Goal: Information Seeking & Learning: Learn about a topic

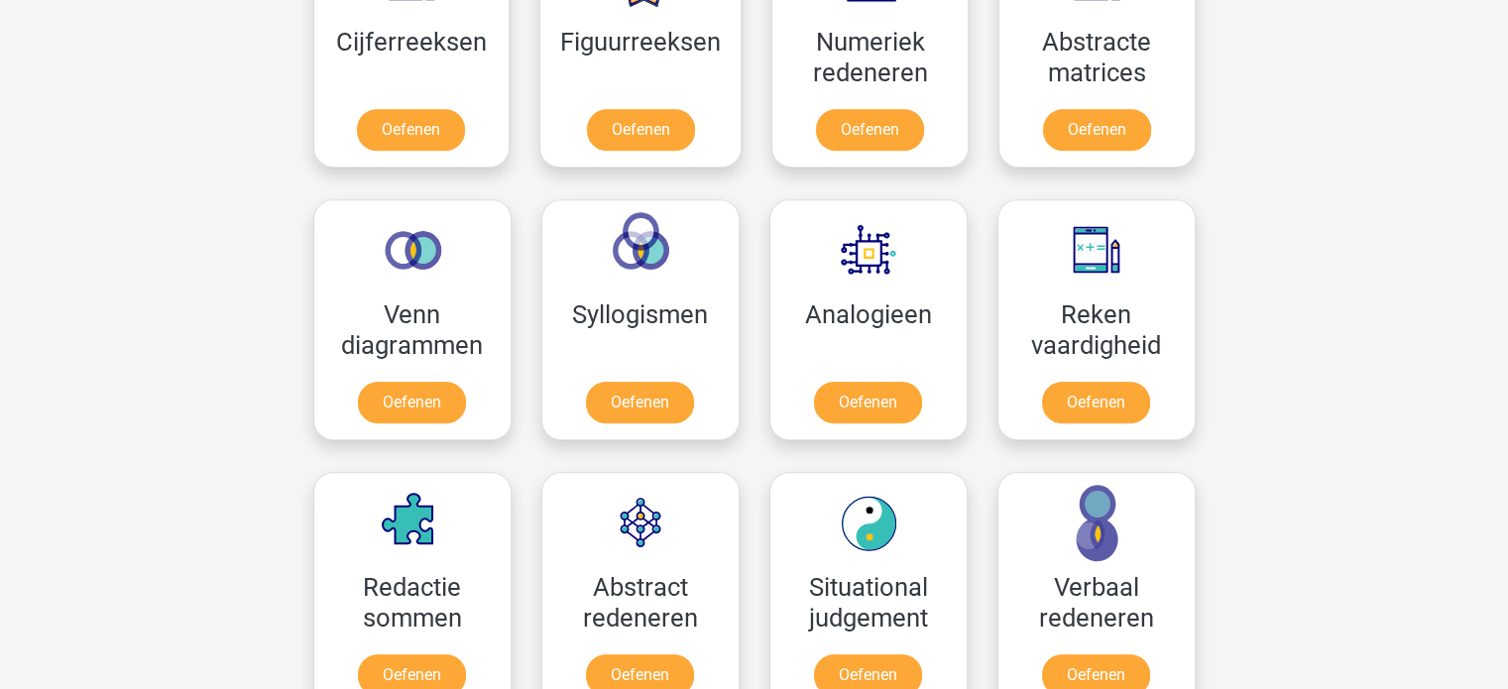
scroll to position [1003, 0]
click at [406, 415] on link "Oefenen" at bounding box center [411, 407] width 113 height 44
click at [673, 404] on link "Oefenen" at bounding box center [639, 407] width 113 height 44
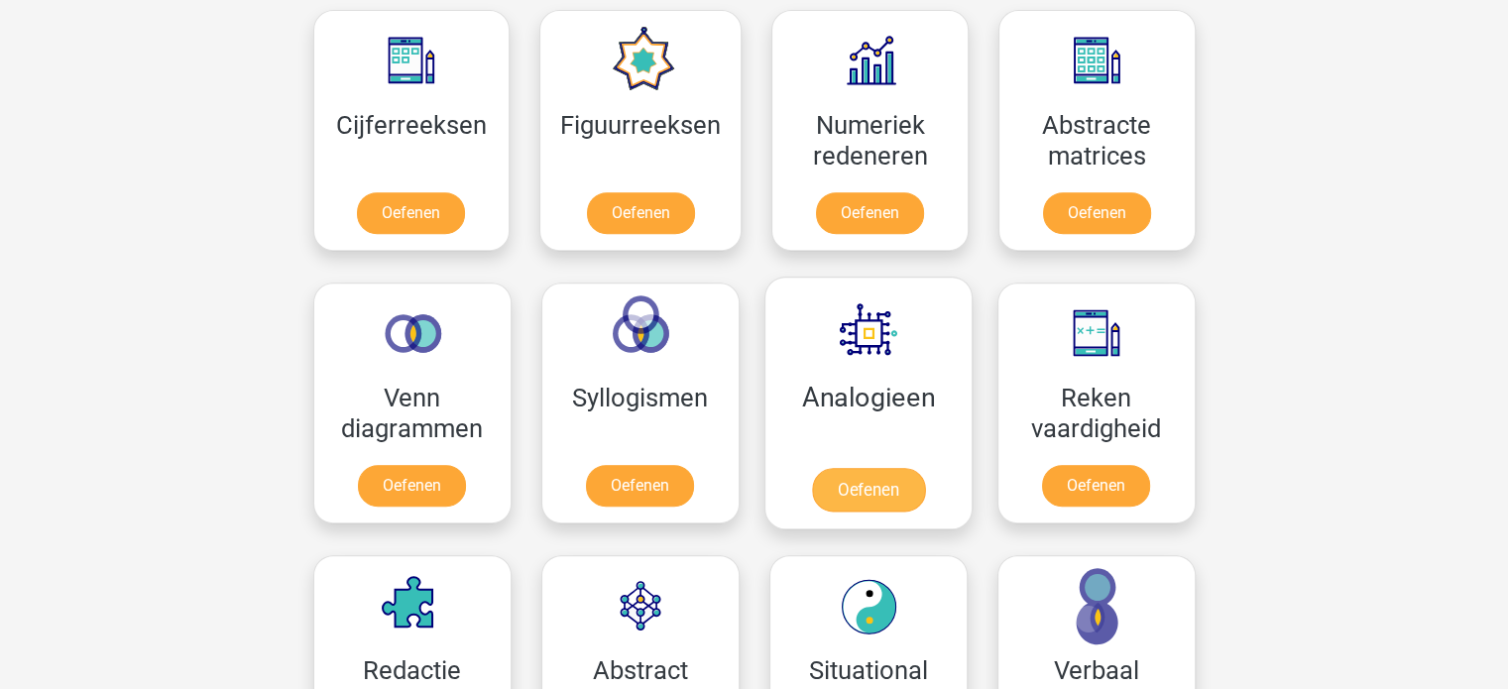
scroll to position [912, 0]
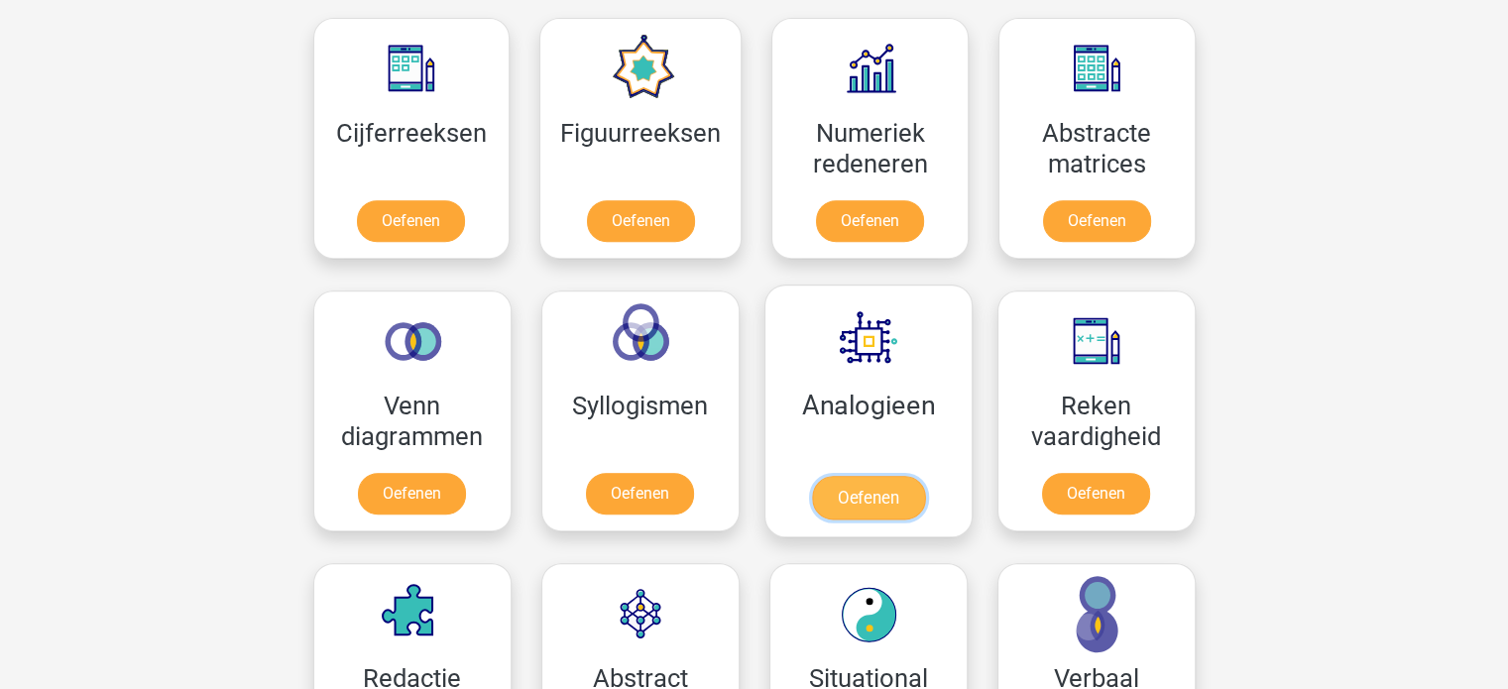
click at [867, 511] on link "Oefenen" at bounding box center [867, 498] width 113 height 44
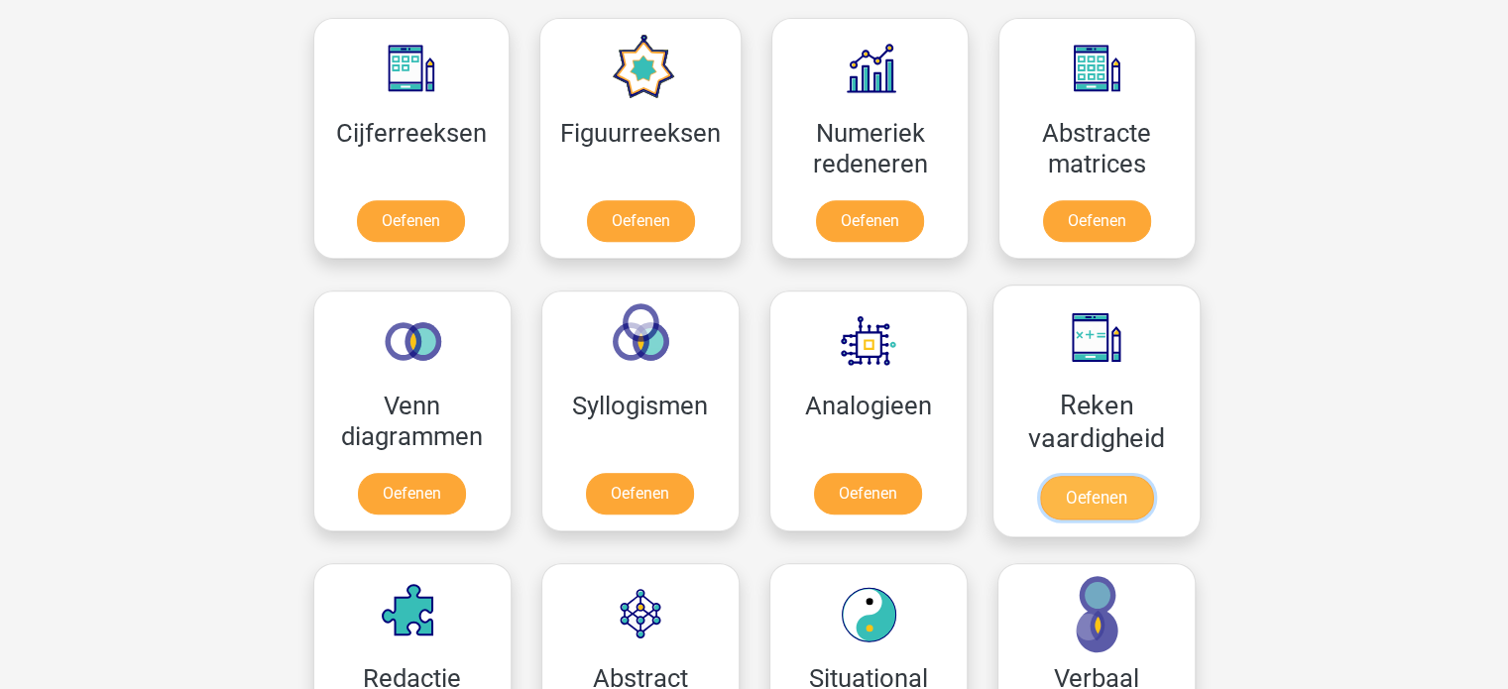
click at [1083, 488] on link "Oefenen" at bounding box center [1095, 498] width 113 height 44
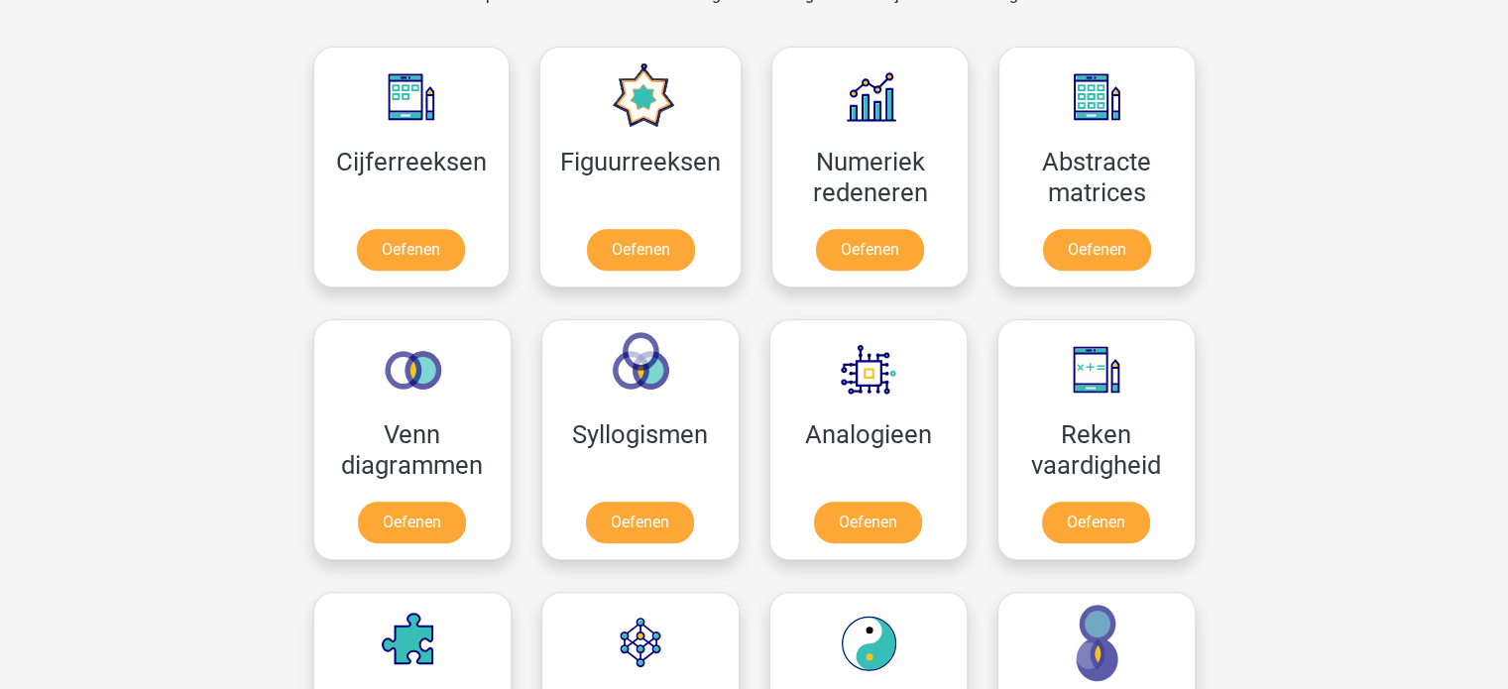
scroll to position [881, 0]
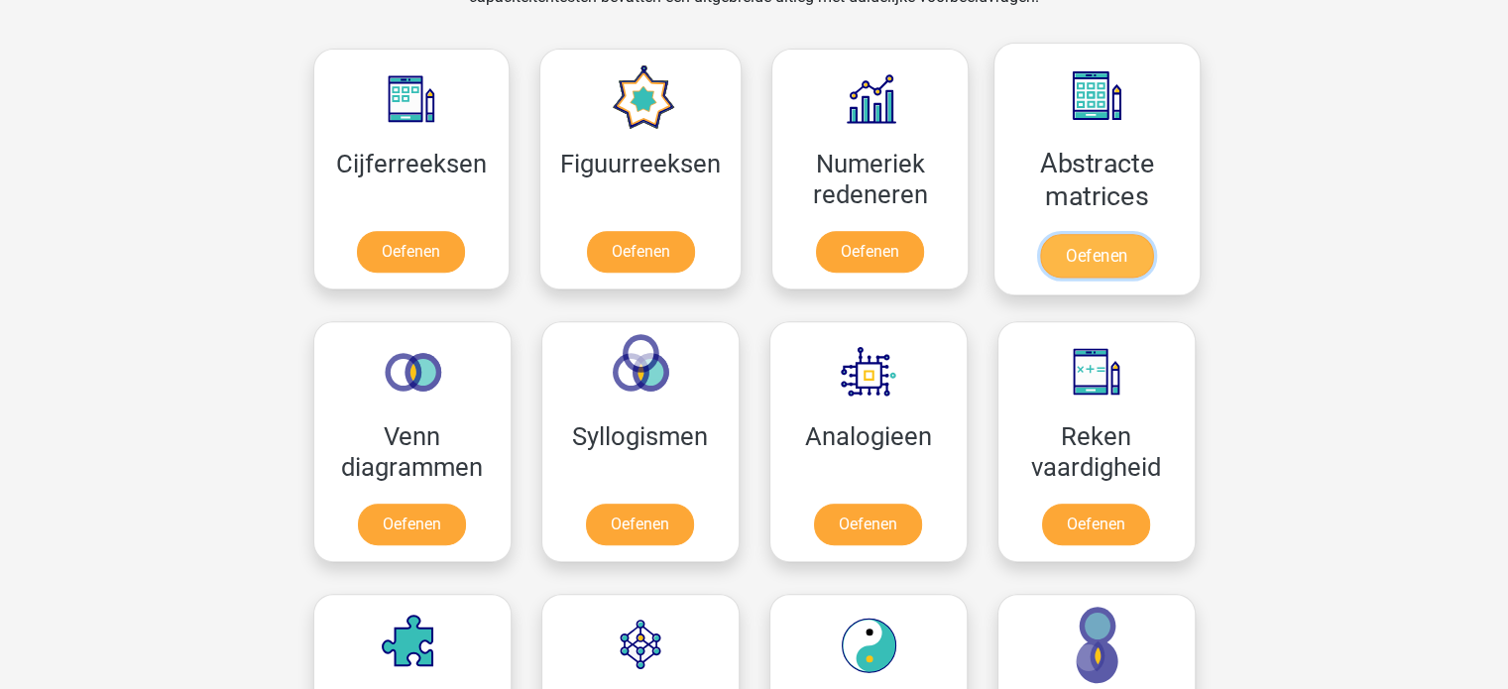
click at [1094, 257] on link "Oefenen" at bounding box center [1096, 256] width 113 height 44
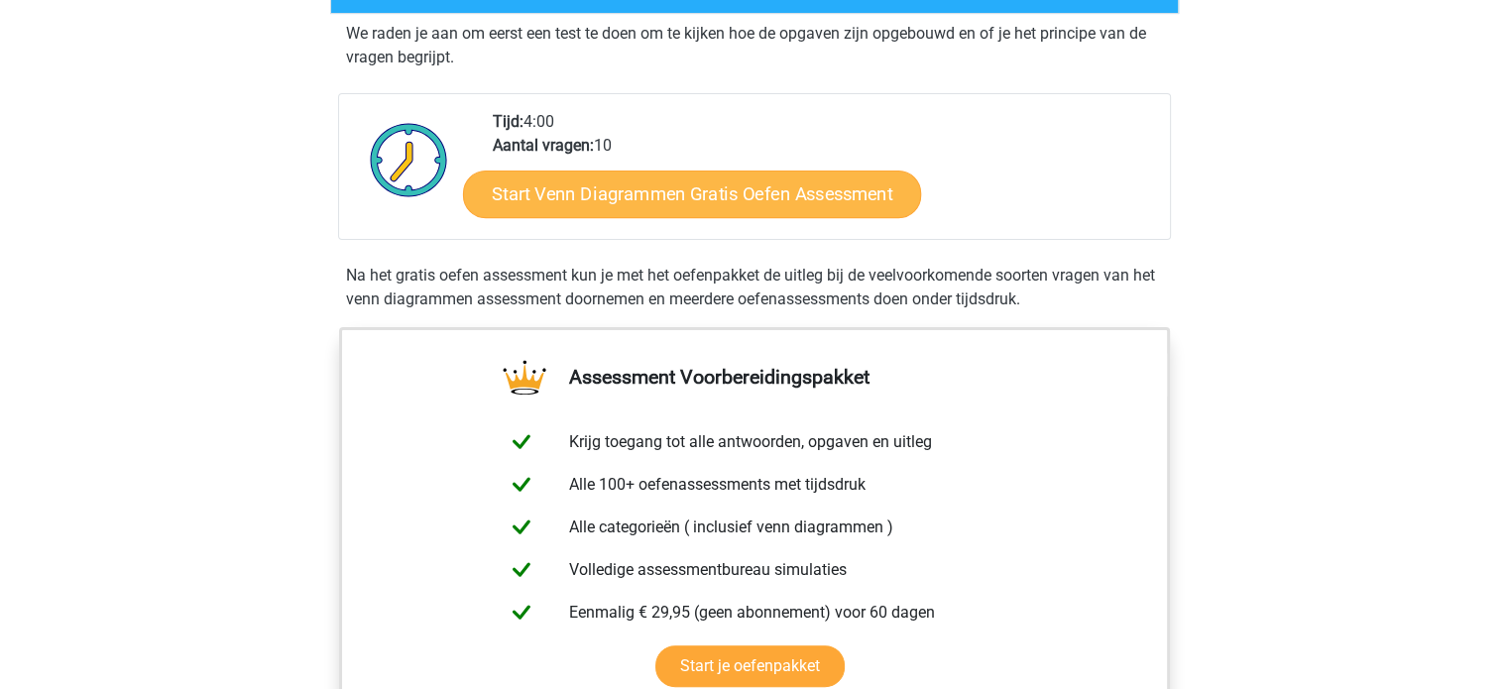
scroll to position [389, 0]
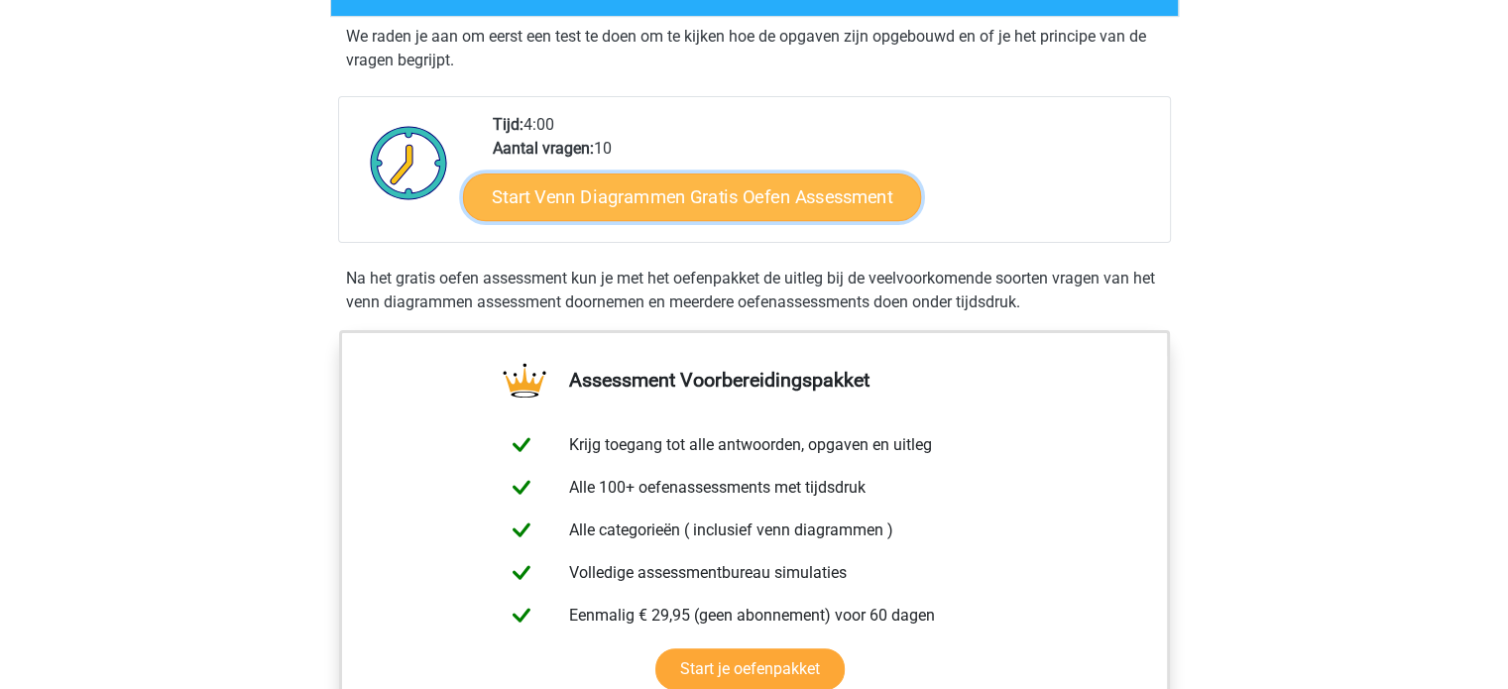
click at [587, 204] on link "Start Venn Diagrammen Gratis Oefen Assessment" at bounding box center [692, 198] width 458 height 48
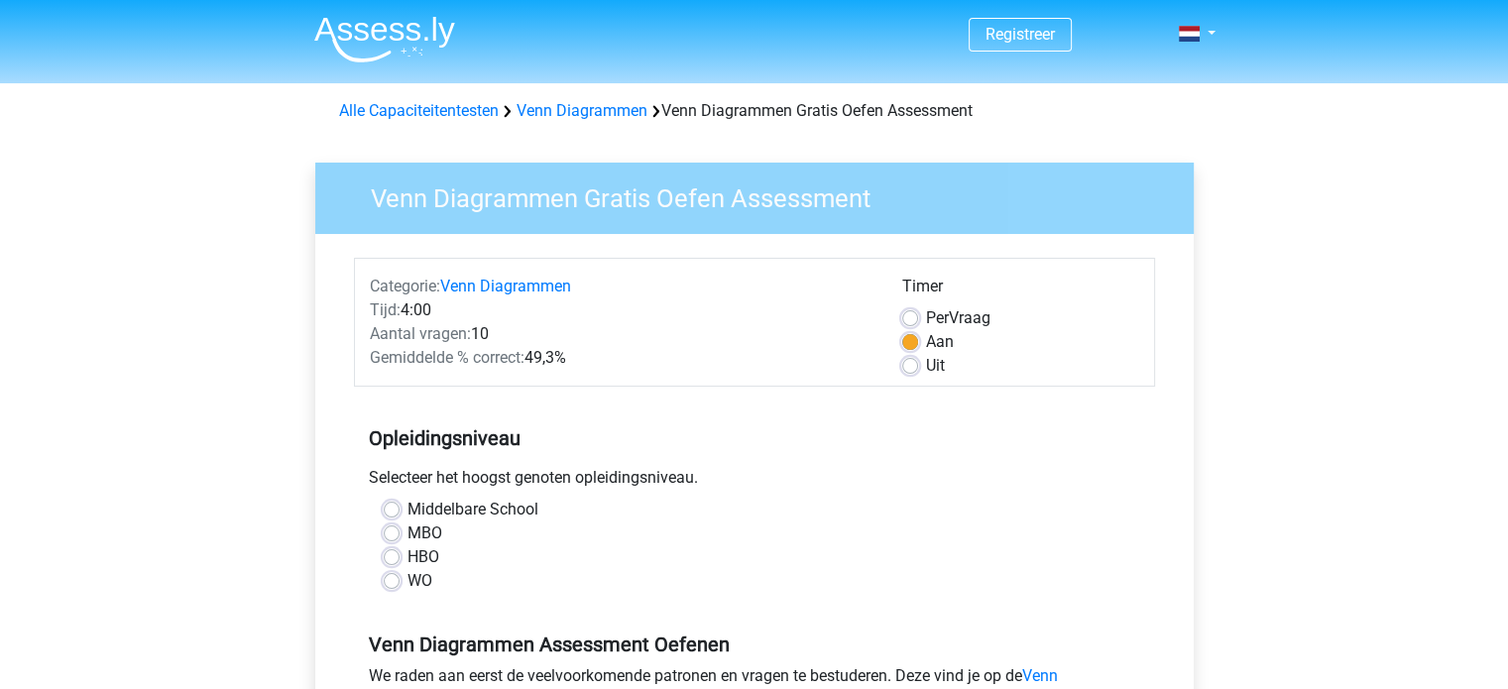
click at [948, 319] on span "Per" at bounding box center [937, 317] width 23 height 19
click at [918, 319] on input "Per Vraag" at bounding box center [910, 316] width 16 height 20
radio input "true"
click at [920, 352] on div "Aan" at bounding box center [1020, 342] width 237 height 24
click at [926, 369] on label "Uit" at bounding box center [935, 366] width 19 height 24
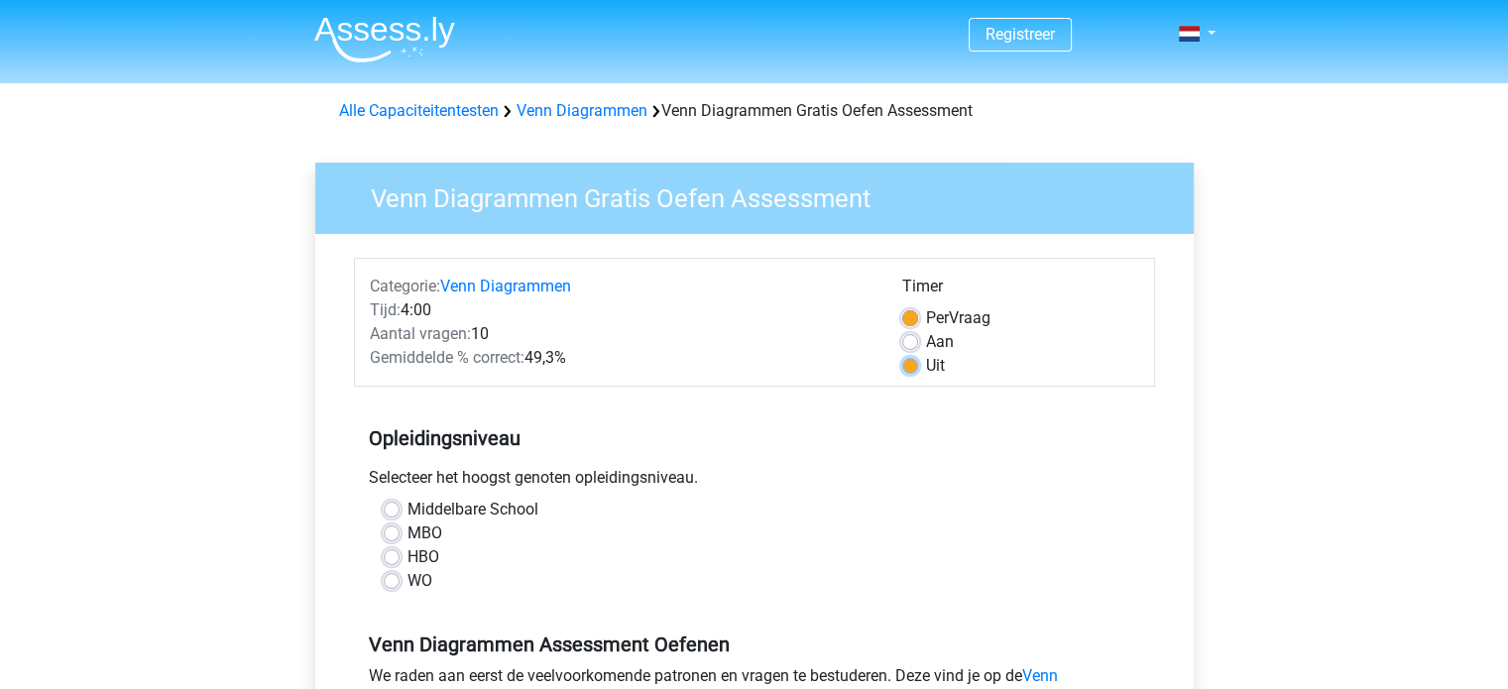
click at [912, 369] on input "Uit" at bounding box center [910, 364] width 16 height 20
radio input "true"
click at [428, 534] on label "MBO" at bounding box center [424, 534] width 35 height 24
click at [400, 534] on input "MBO" at bounding box center [392, 532] width 16 height 20
radio input "true"
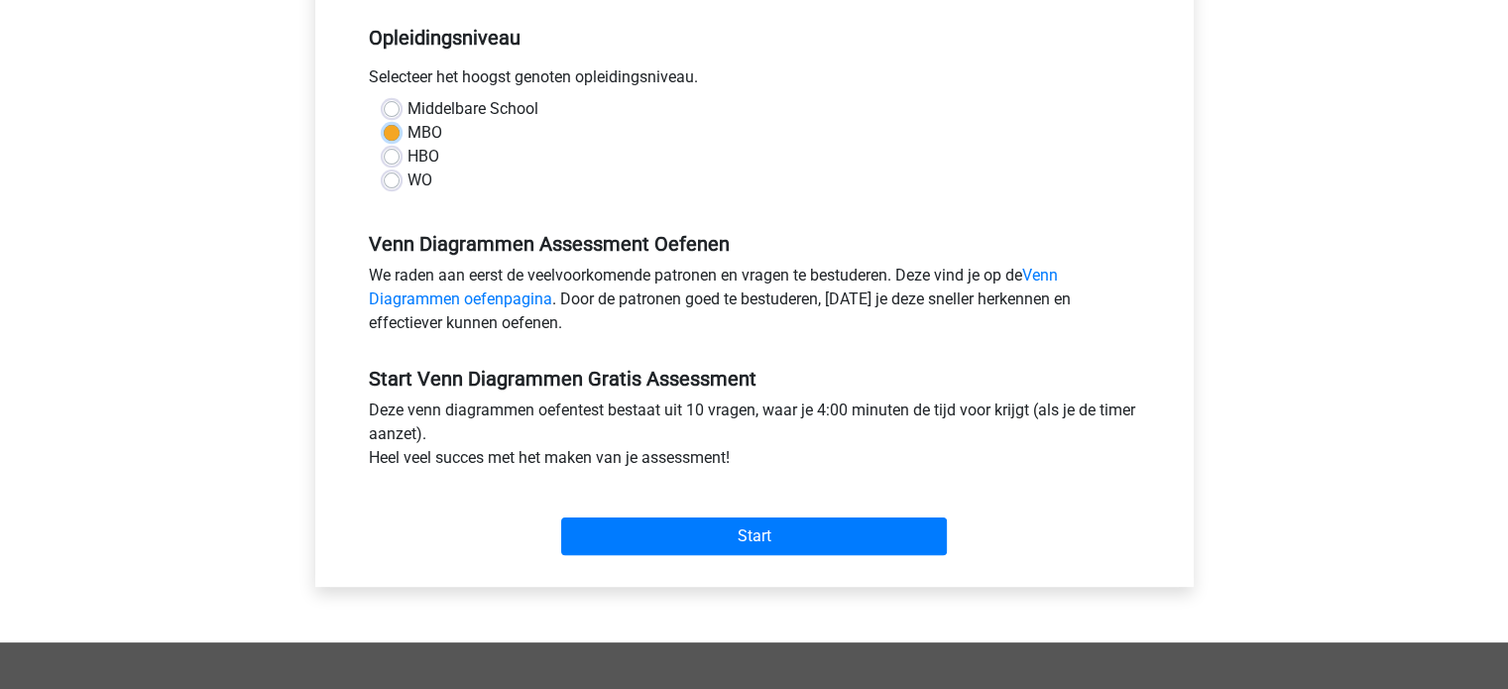
scroll to position [405, 0]
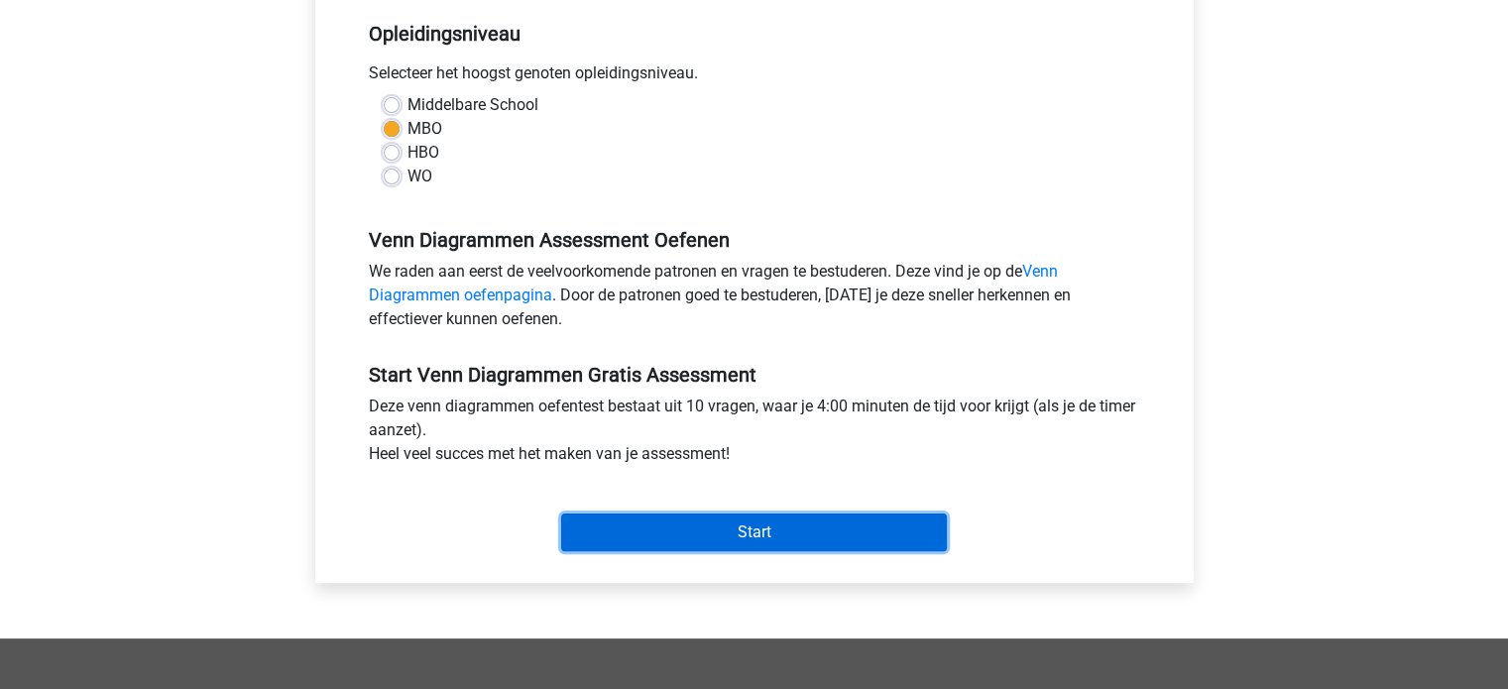
click at [809, 534] on input "Start" at bounding box center [754, 533] width 386 height 38
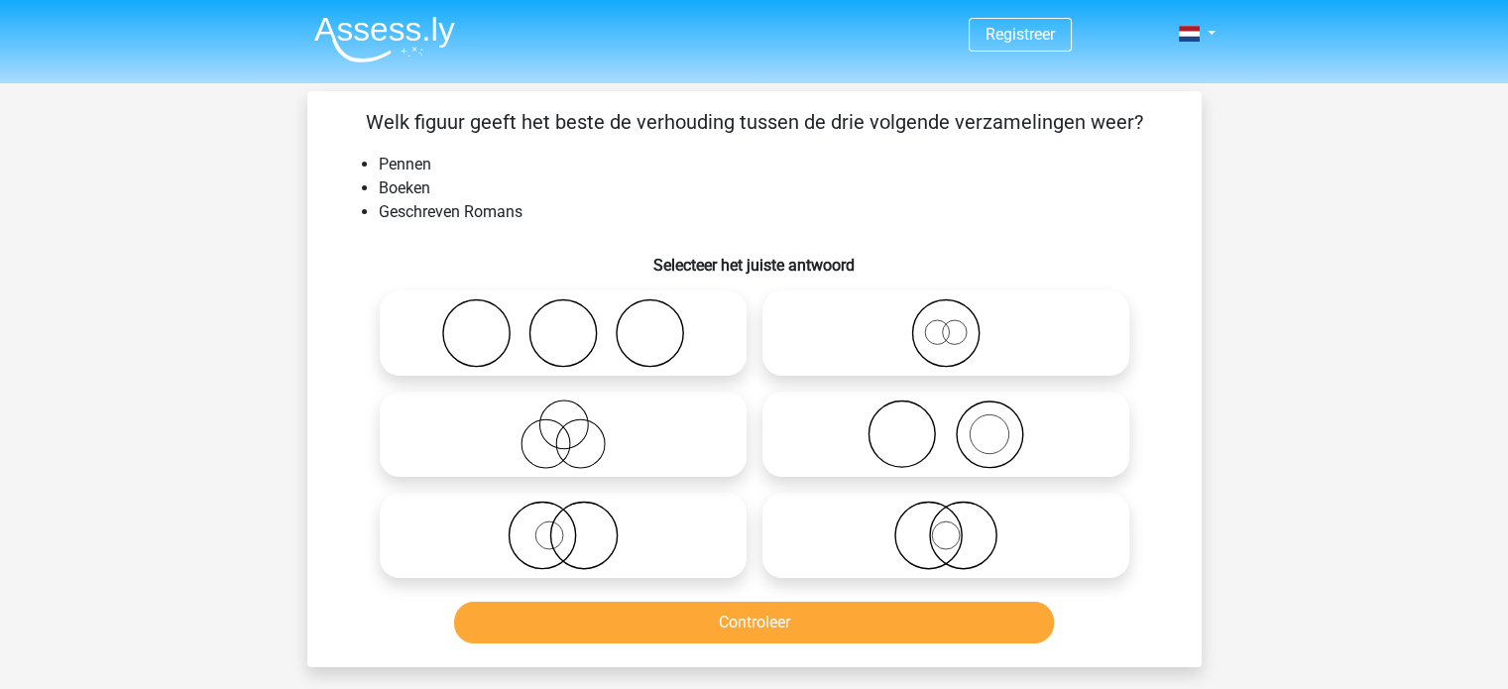
click at [591, 455] on icon at bounding box center [563, 434] width 351 height 69
click at [576, 424] on input "radio" at bounding box center [569, 417] width 13 height 13
radio input "true"
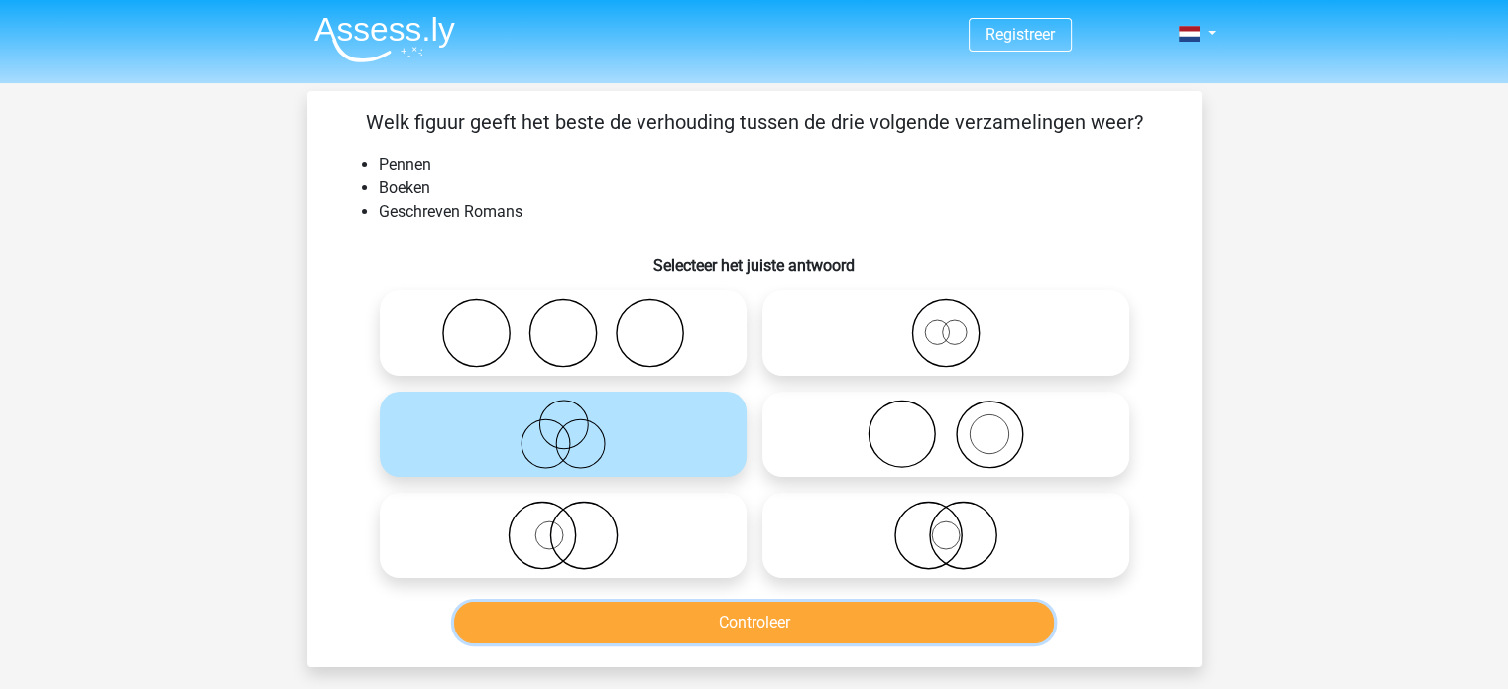
click at [714, 639] on button "Controleer" at bounding box center [754, 623] width 600 height 42
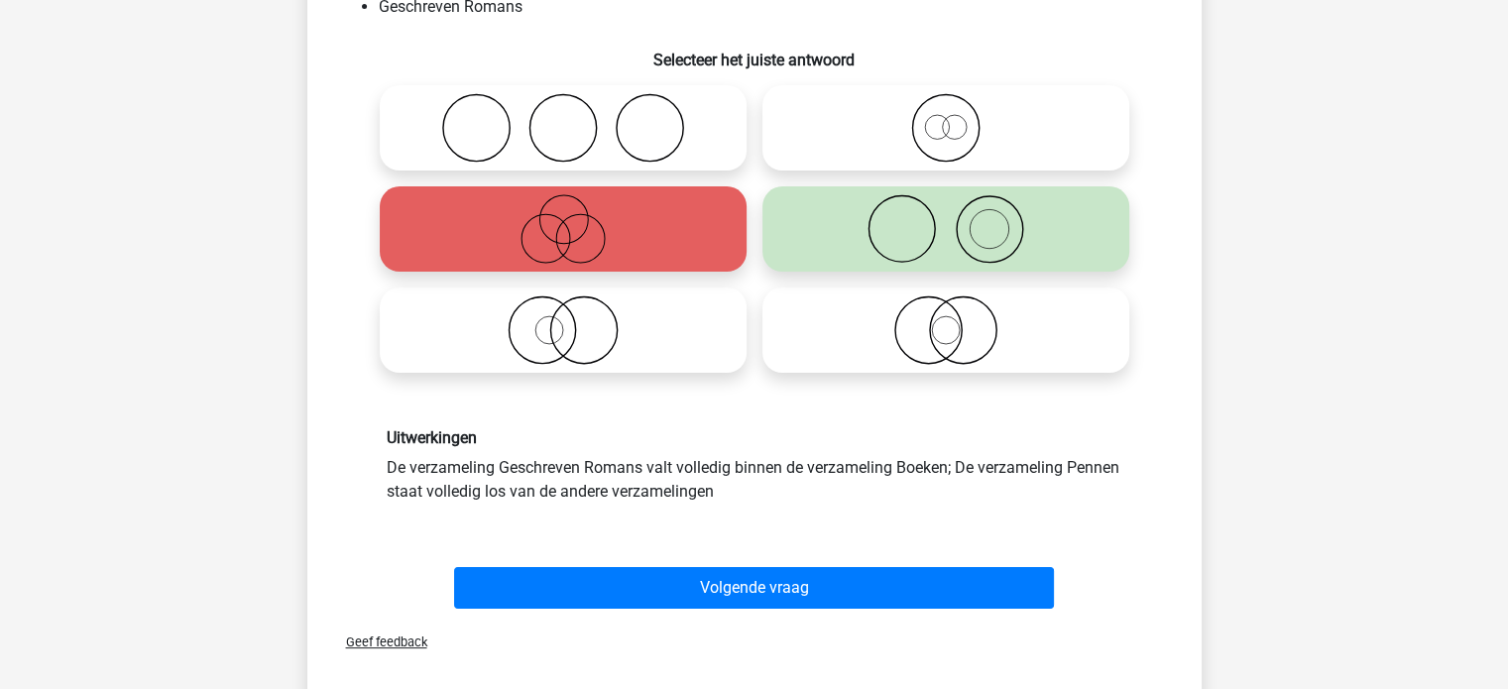
scroll to position [208, 0]
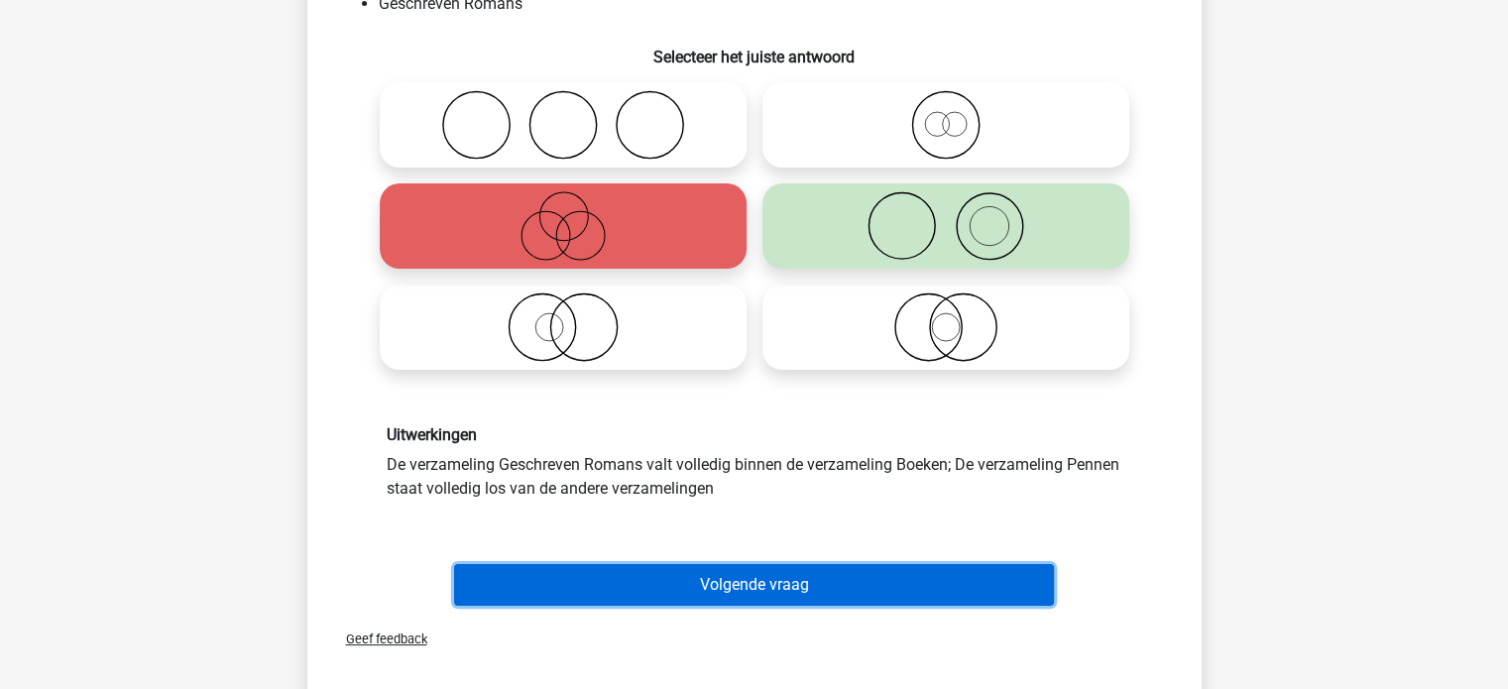
click at [1004, 578] on button "Volgende vraag" at bounding box center [754, 585] width 600 height 42
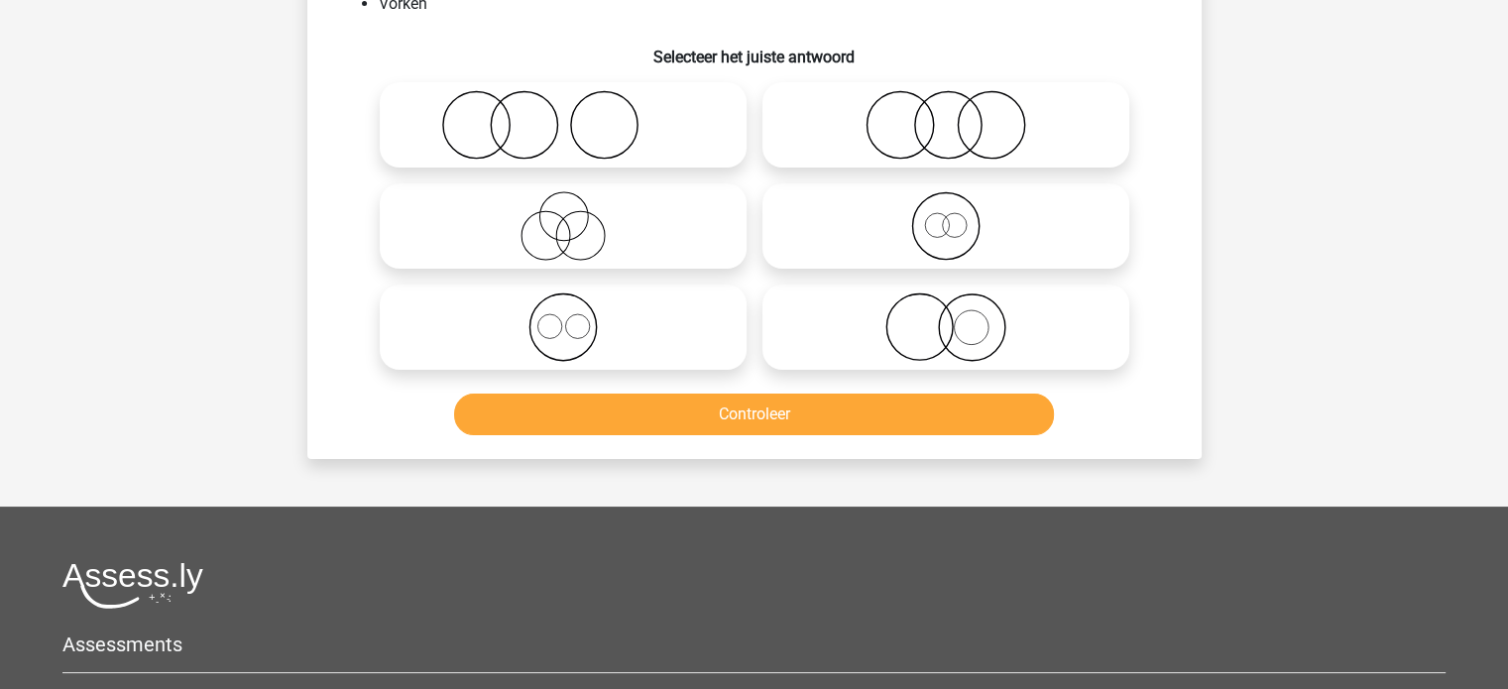
scroll to position [91, 0]
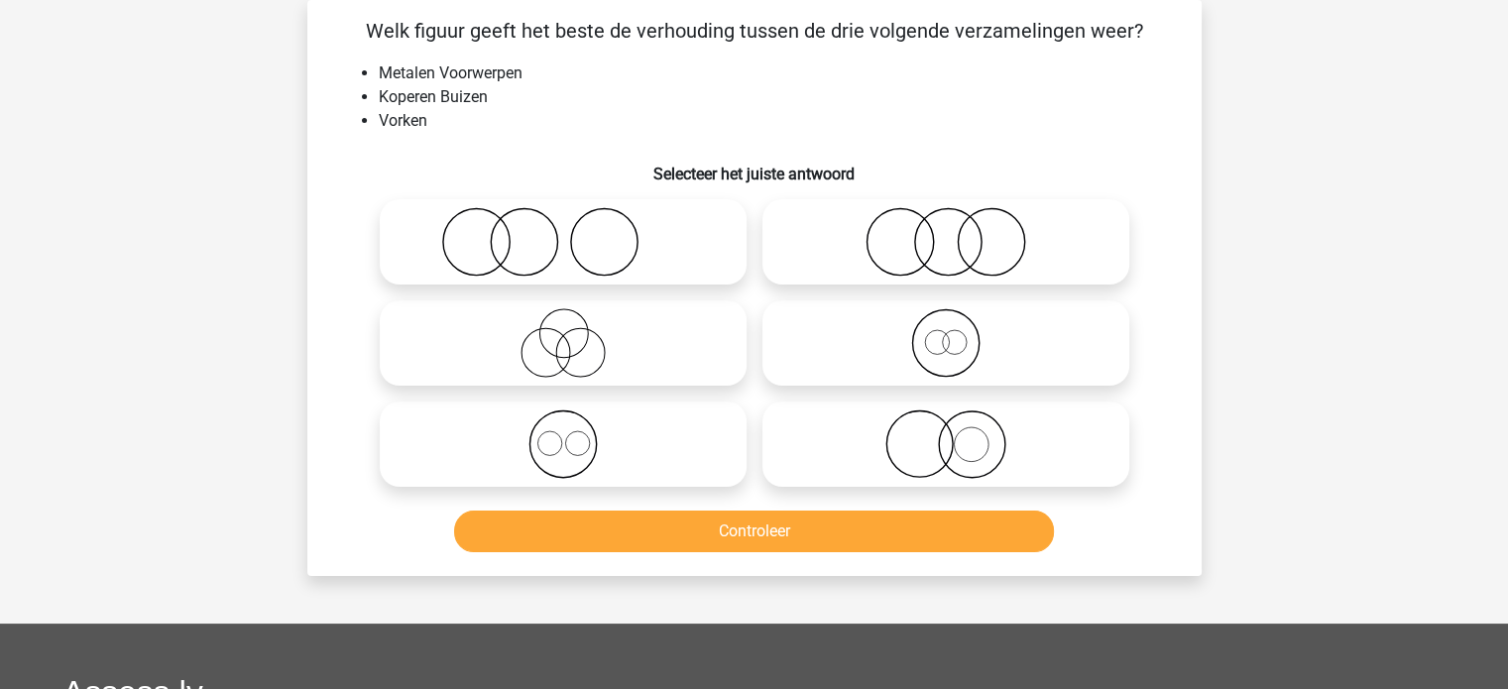
click at [1043, 447] on icon at bounding box center [945, 443] width 351 height 69
click at [959, 434] on input "radio" at bounding box center [952, 427] width 13 height 13
radio input "true"
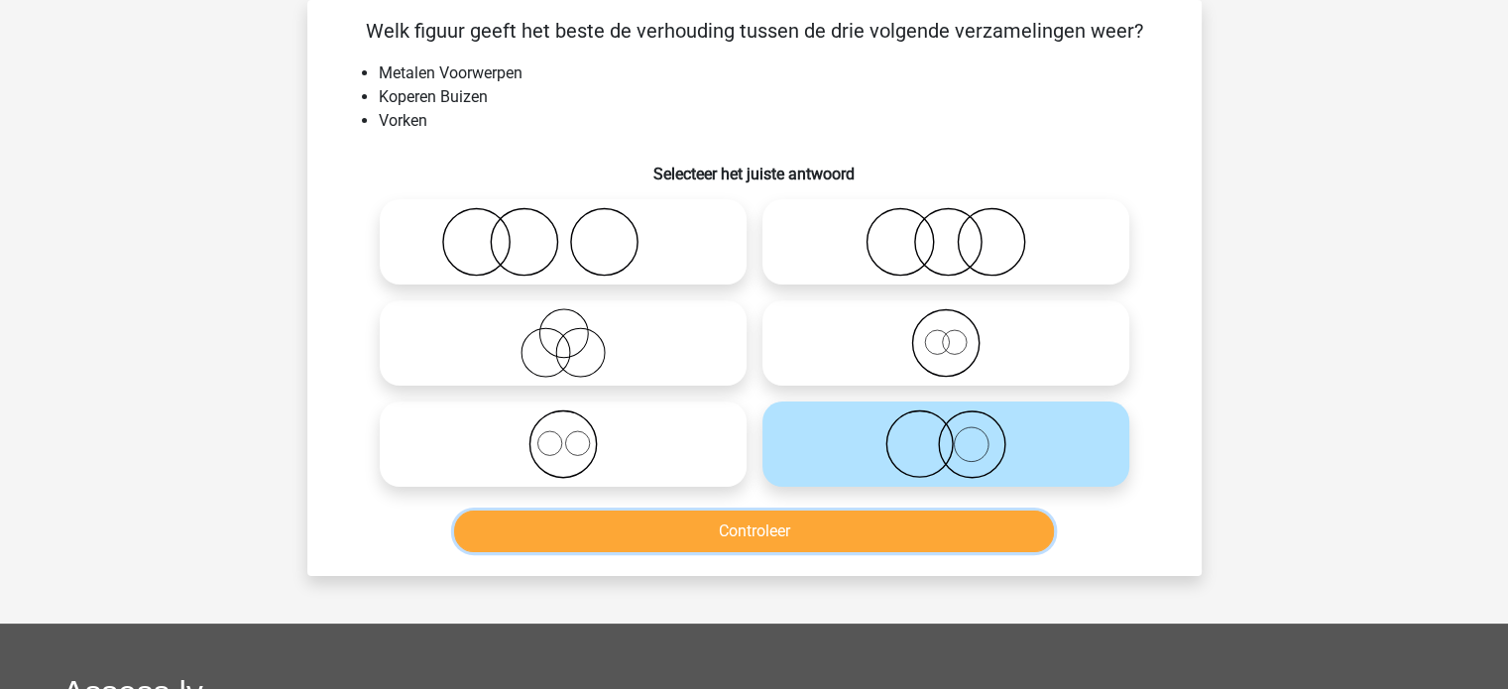
click at [1032, 523] on button "Controleer" at bounding box center [754, 532] width 600 height 42
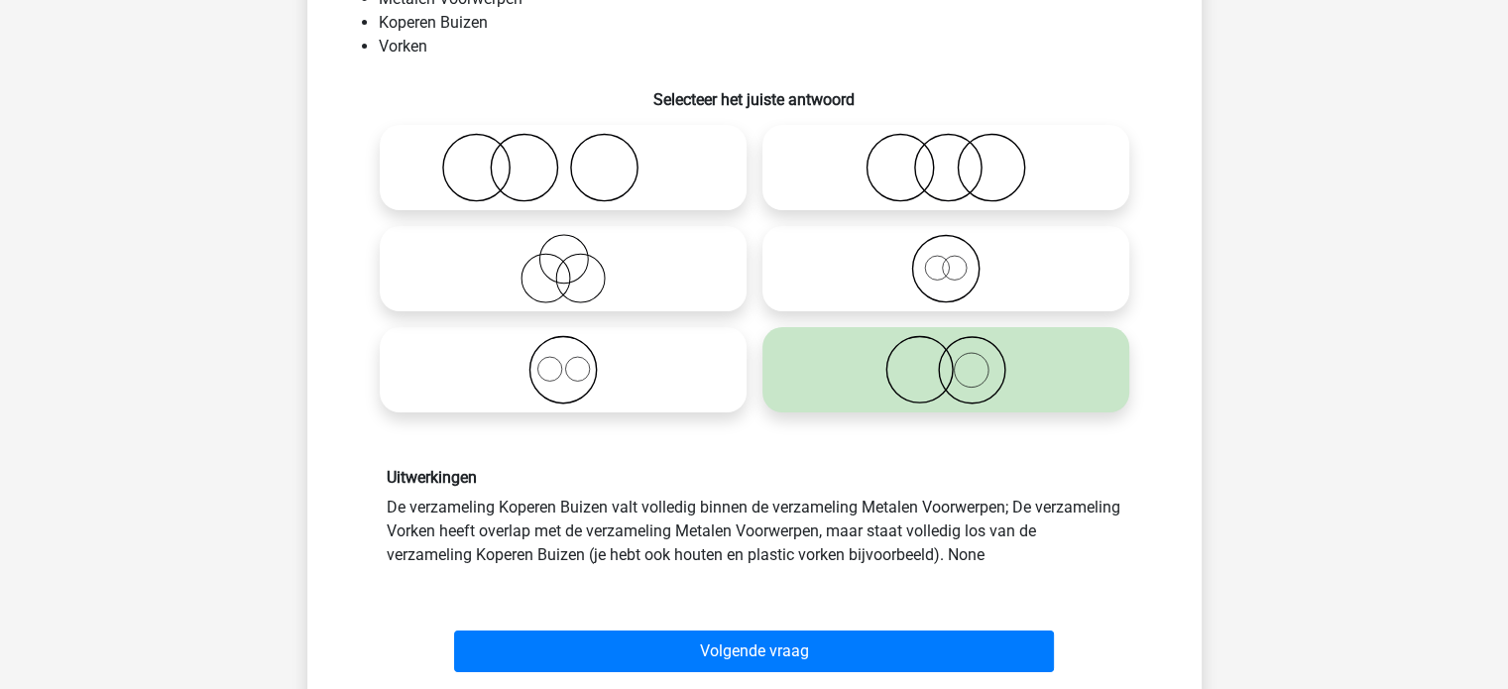
scroll to position [167, 0]
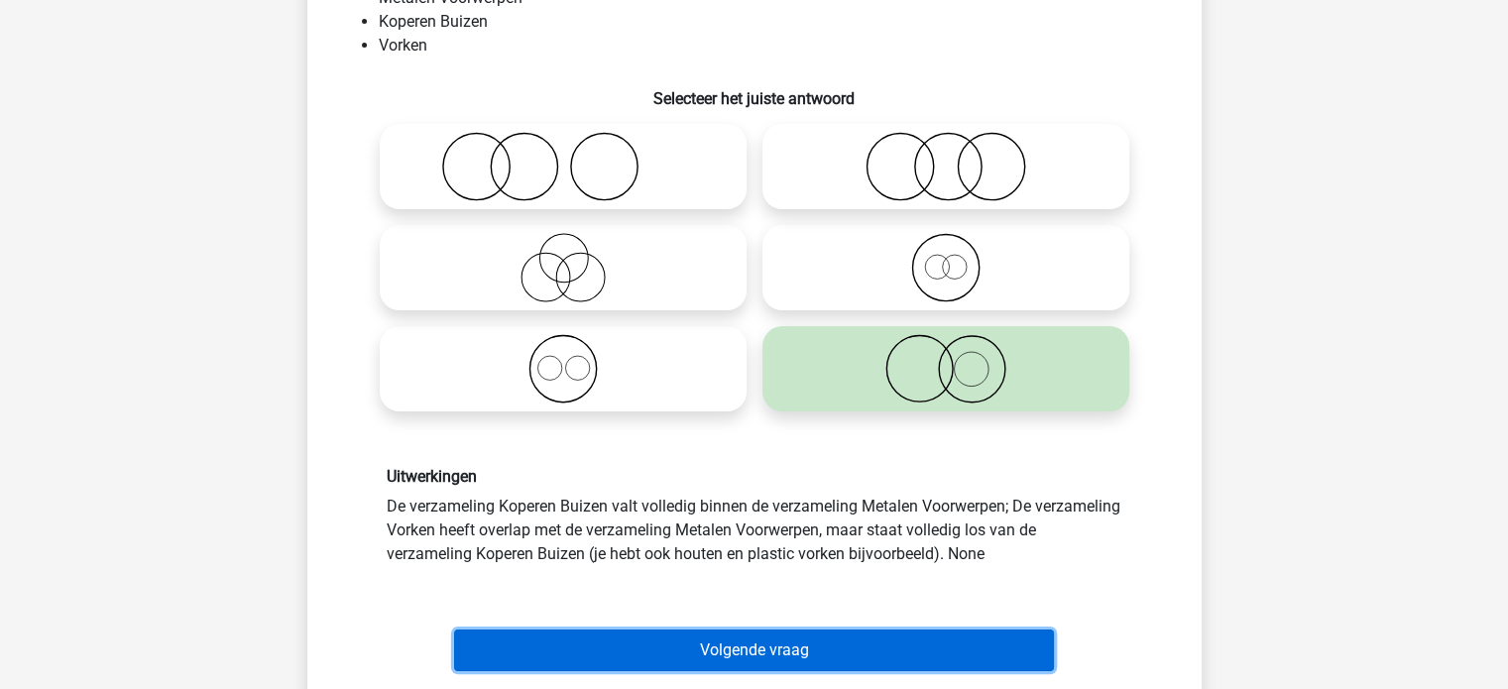
click at [1024, 643] on button "Volgende vraag" at bounding box center [754, 651] width 600 height 42
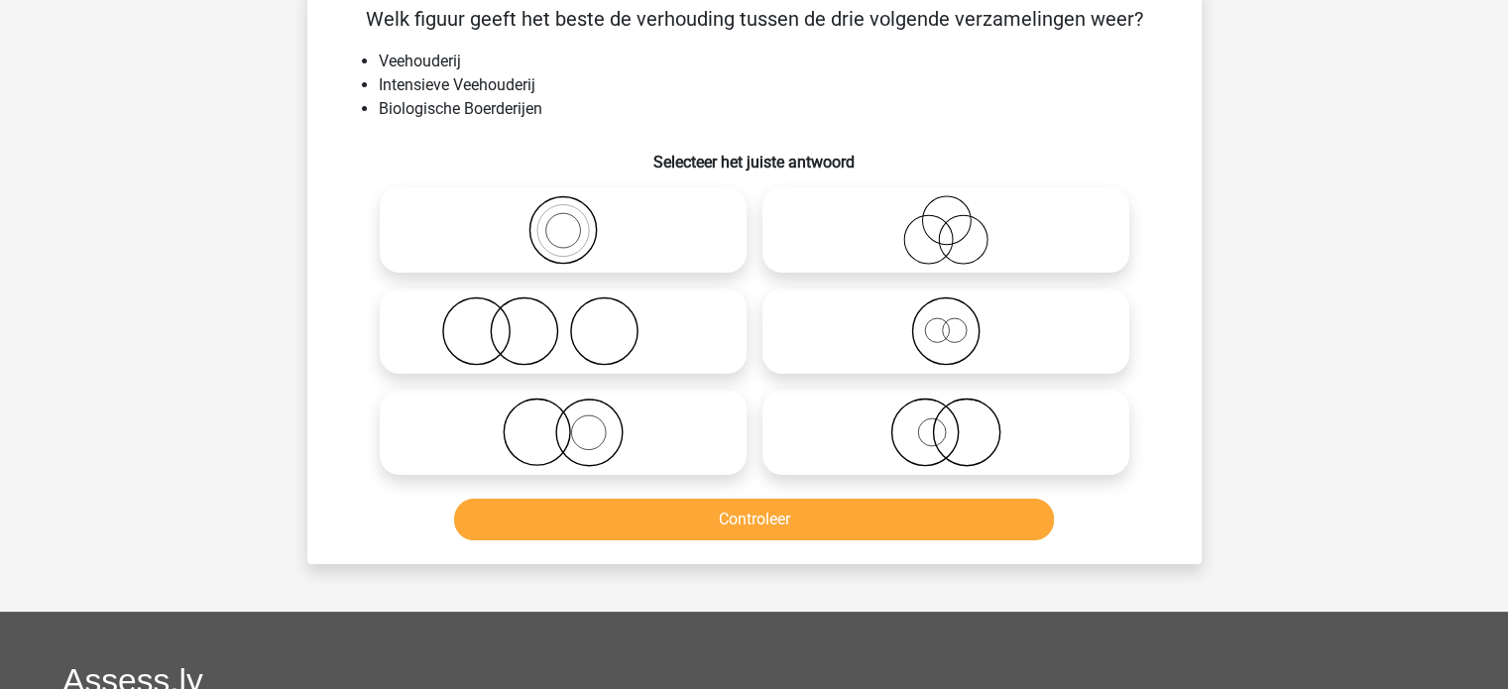
scroll to position [91, 0]
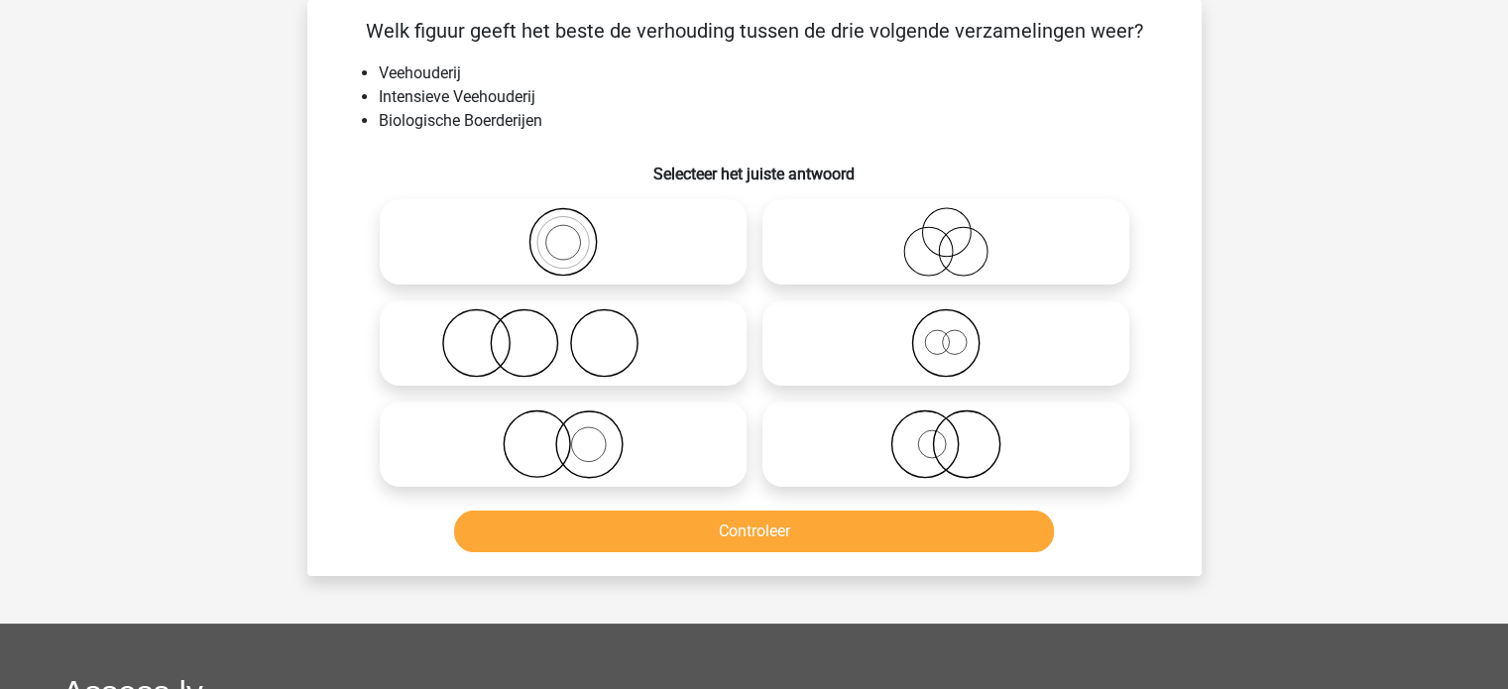
click at [692, 269] on icon at bounding box center [563, 241] width 351 height 69
click at [576, 232] on input "radio" at bounding box center [569, 225] width 13 height 13
radio input "true"
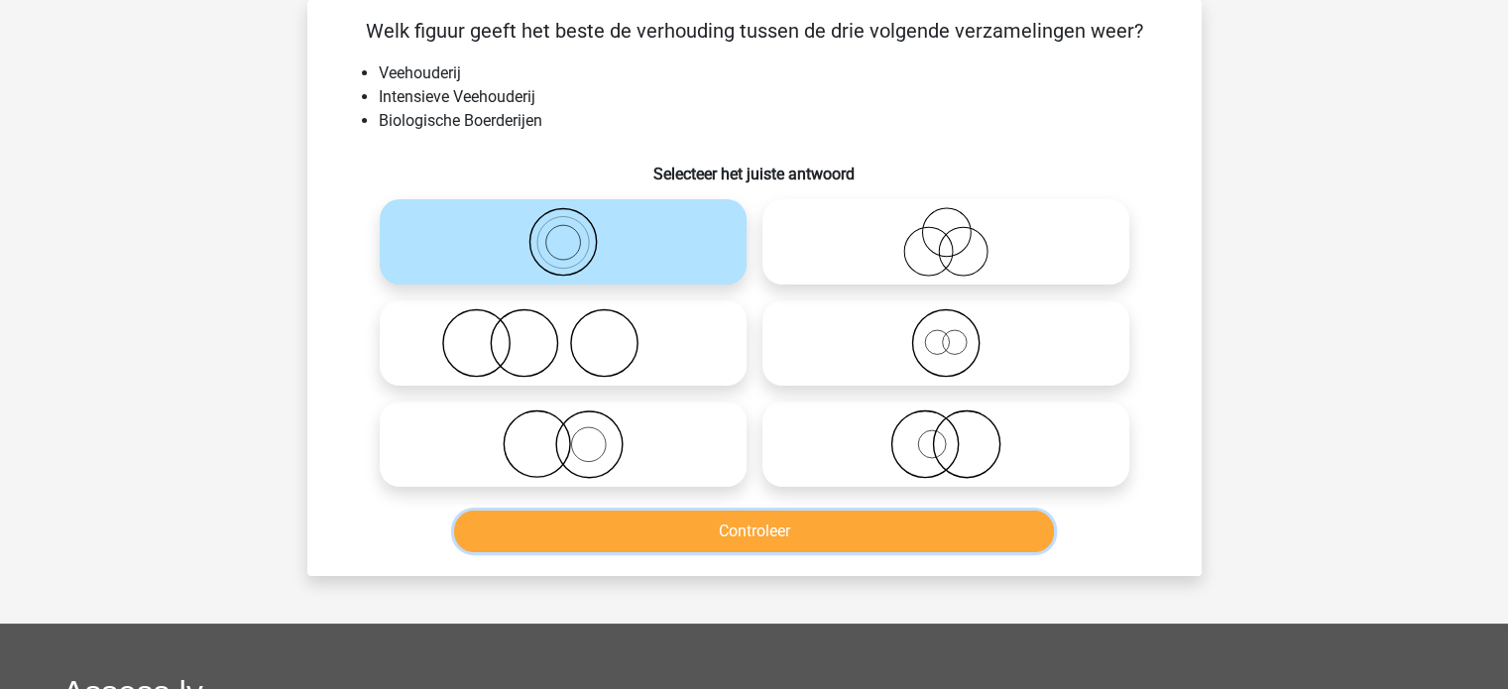
click at [752, 523] on button "Controleer" at bounding box center [754, 532] width 600 height 42
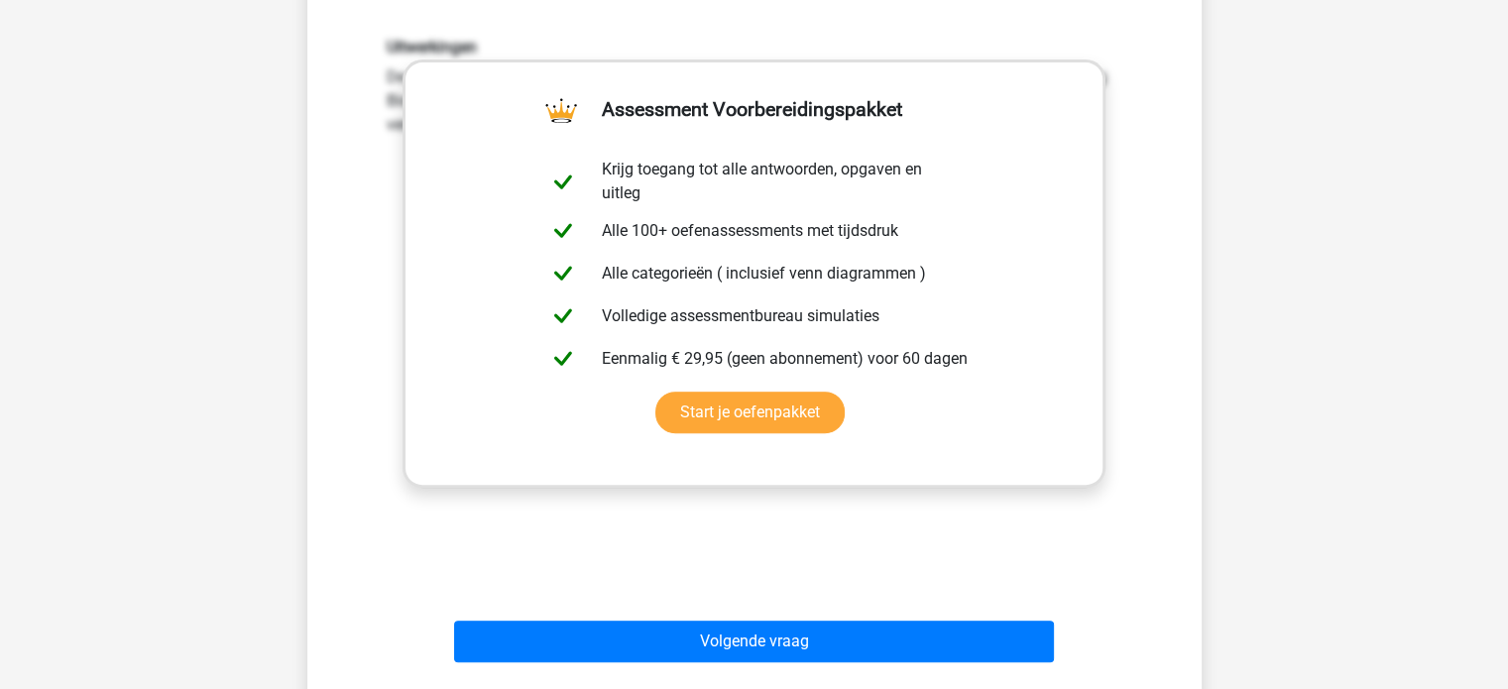
scroll to position [637, 0]
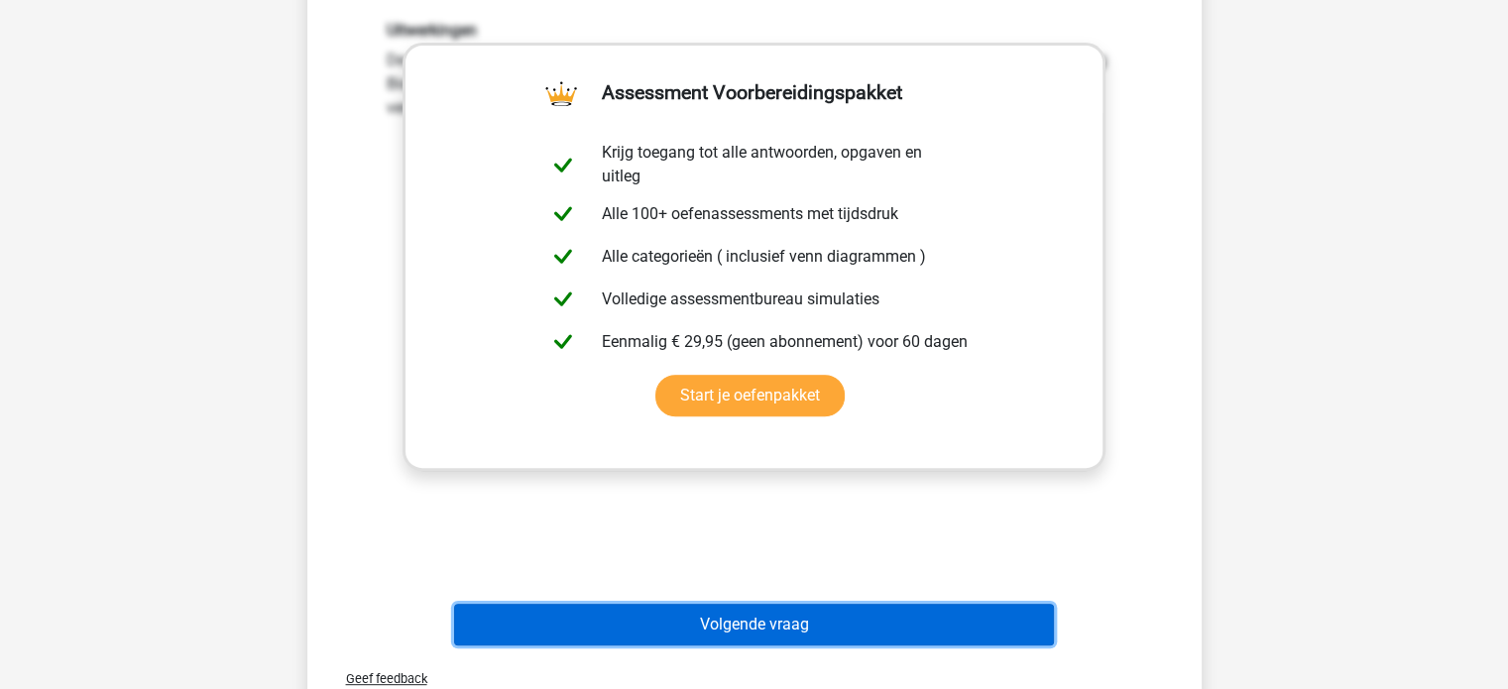
click at [1021, 614] on button "Volgende vraag" at bounding box center [754, 625] width 600 height 42
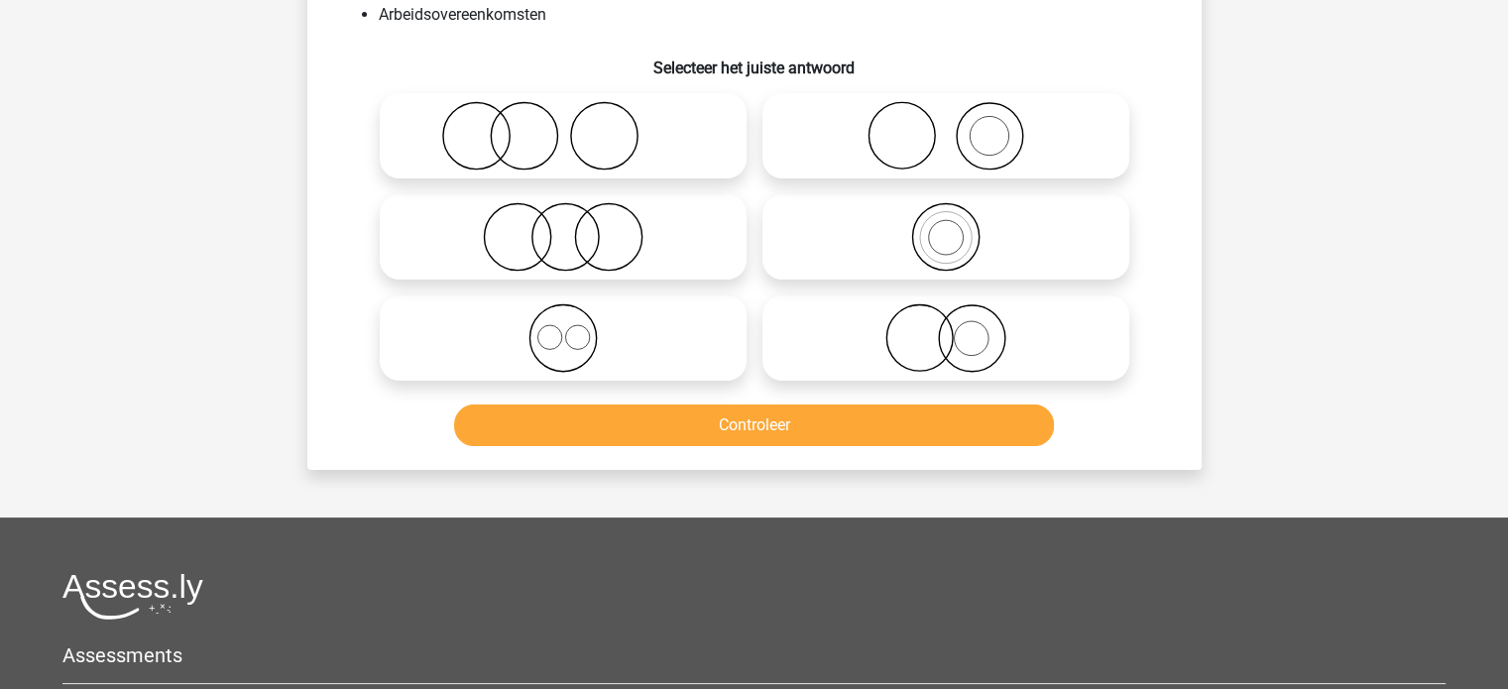
scroll to position [91, 0]
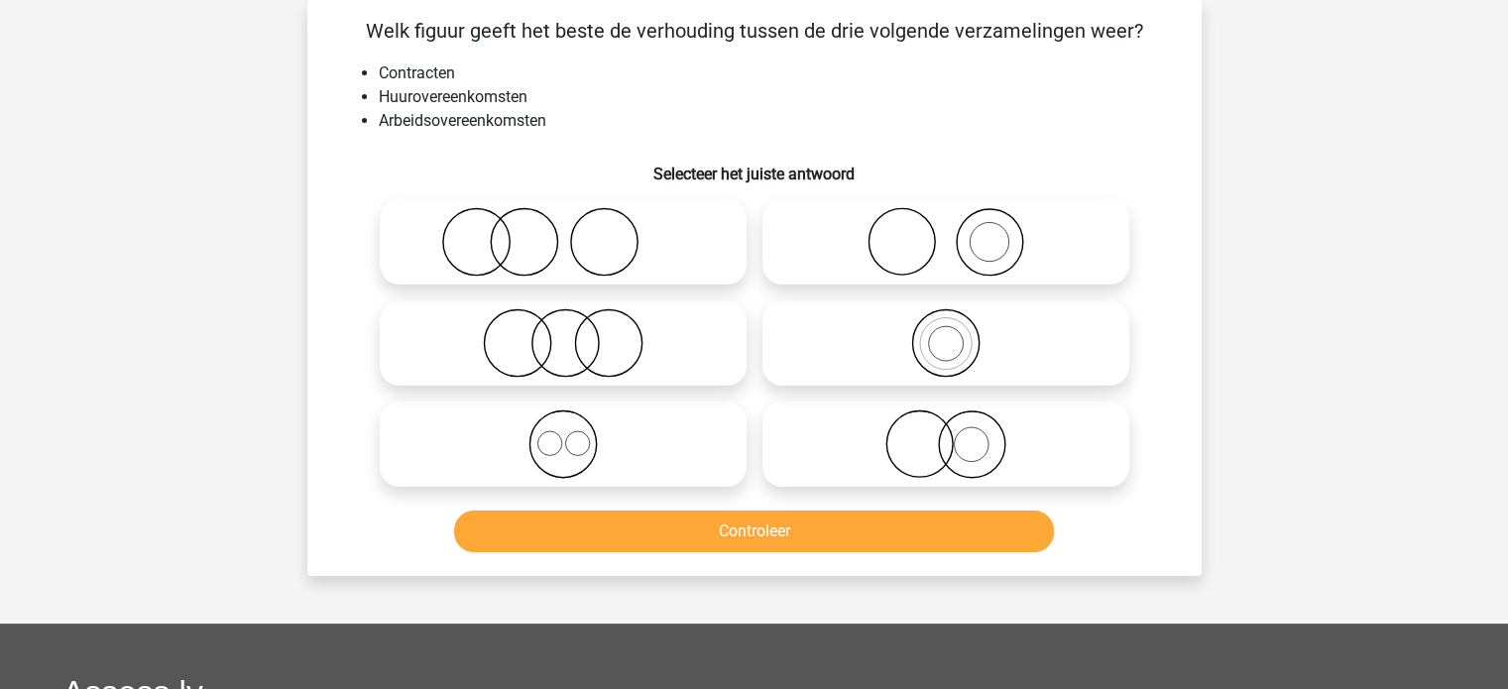
click at [720, 452] on icon at bounding box center [563, 443] width 351 height 69
click at [576, 434] on input "radio" at bounding box center [569, 427] width 13 height 13
radio input "true"
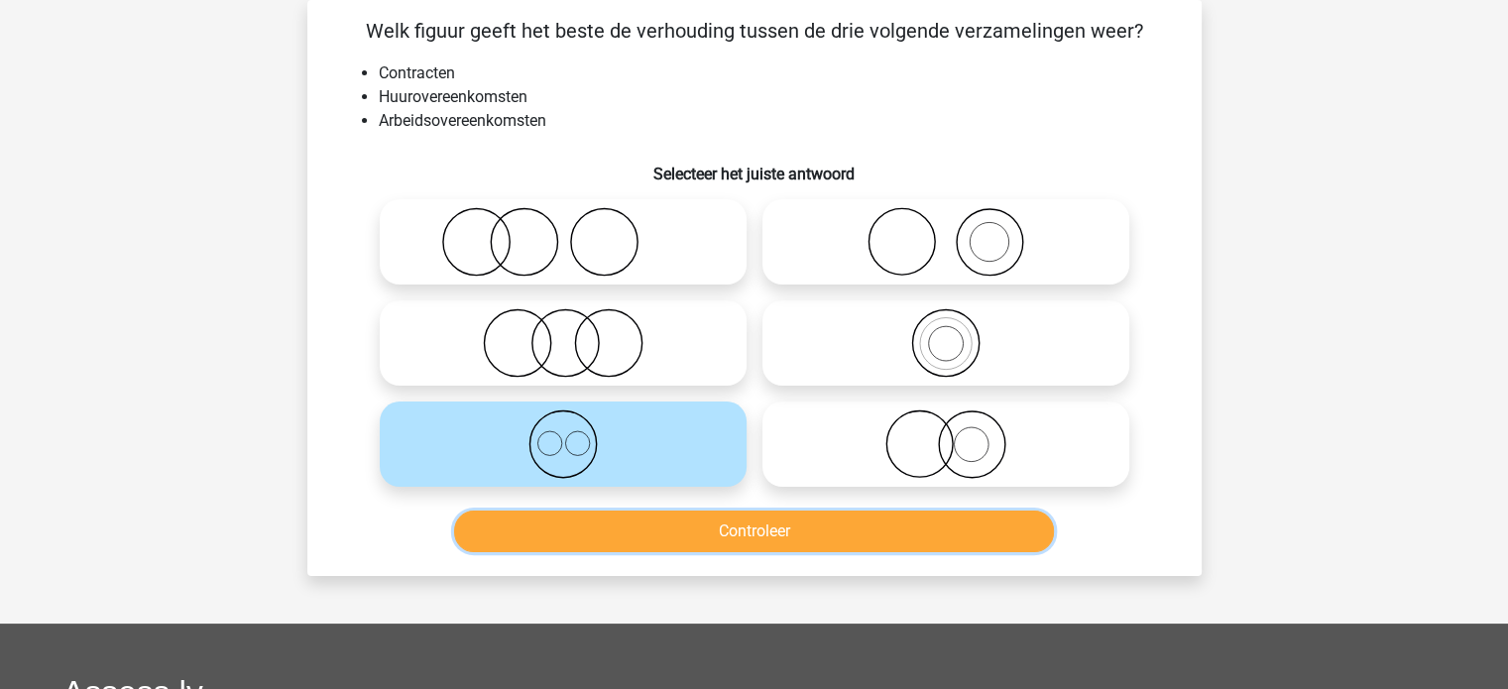
click at [744, 530] on button "Controleer" at bounding box center [754, 532] width 600 height 42
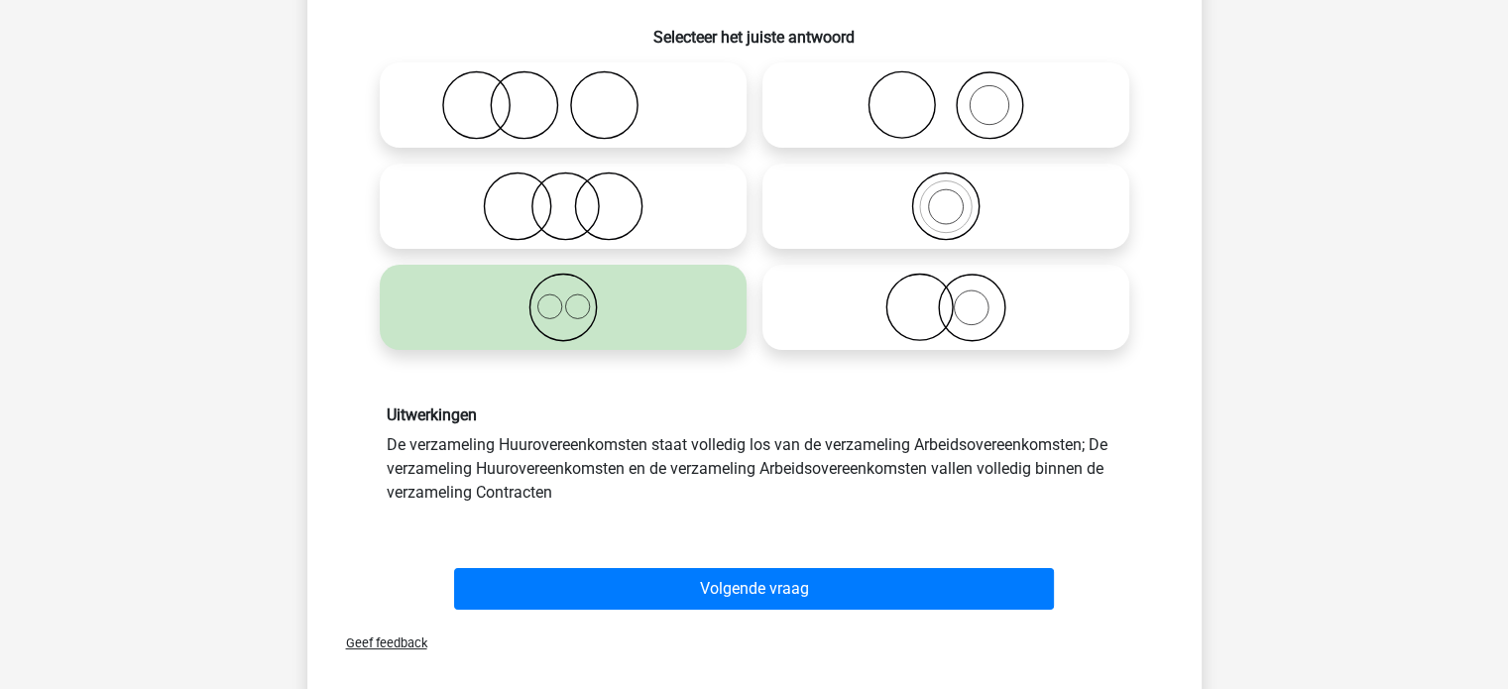
scroll to position [232, 0]
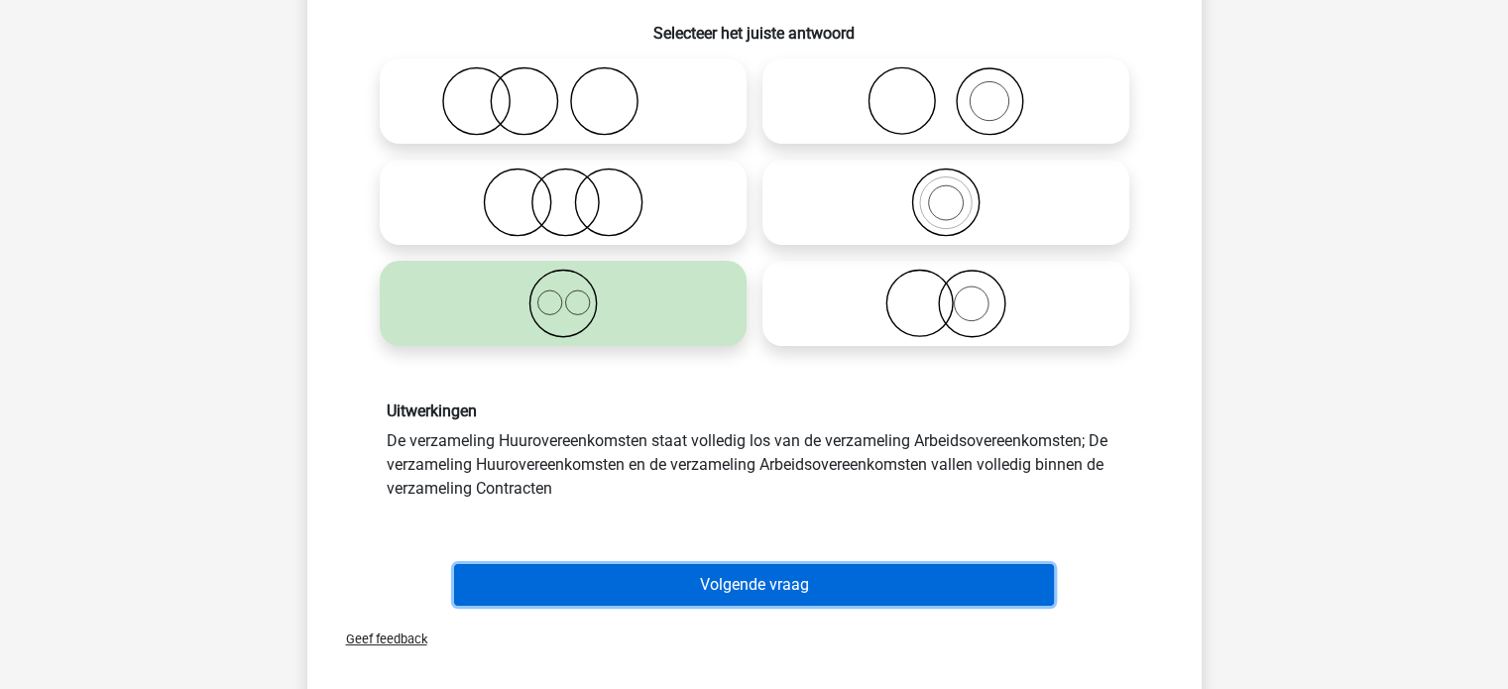
click at [998, 576] on button "Volgende vraag" at bounding box center [754, 585] width 600 height 42
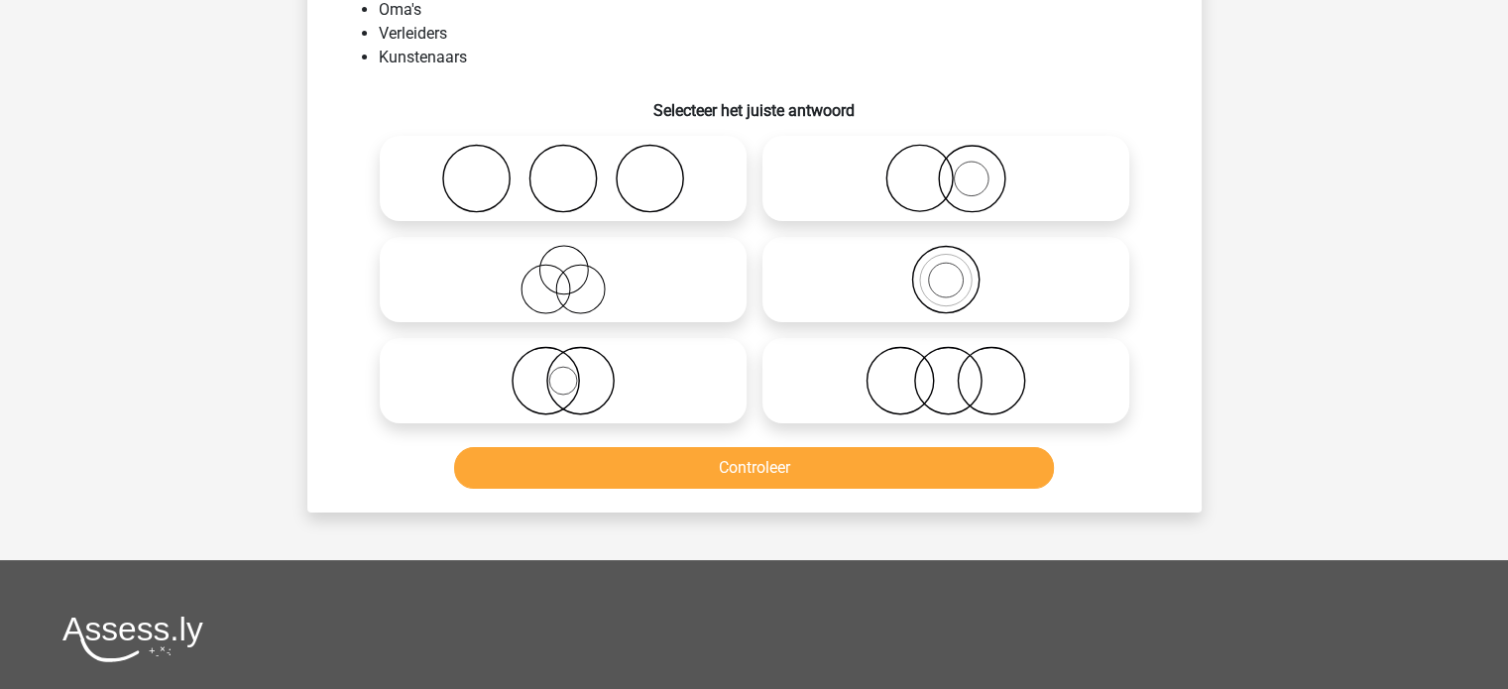
scroll to position [91, 0]
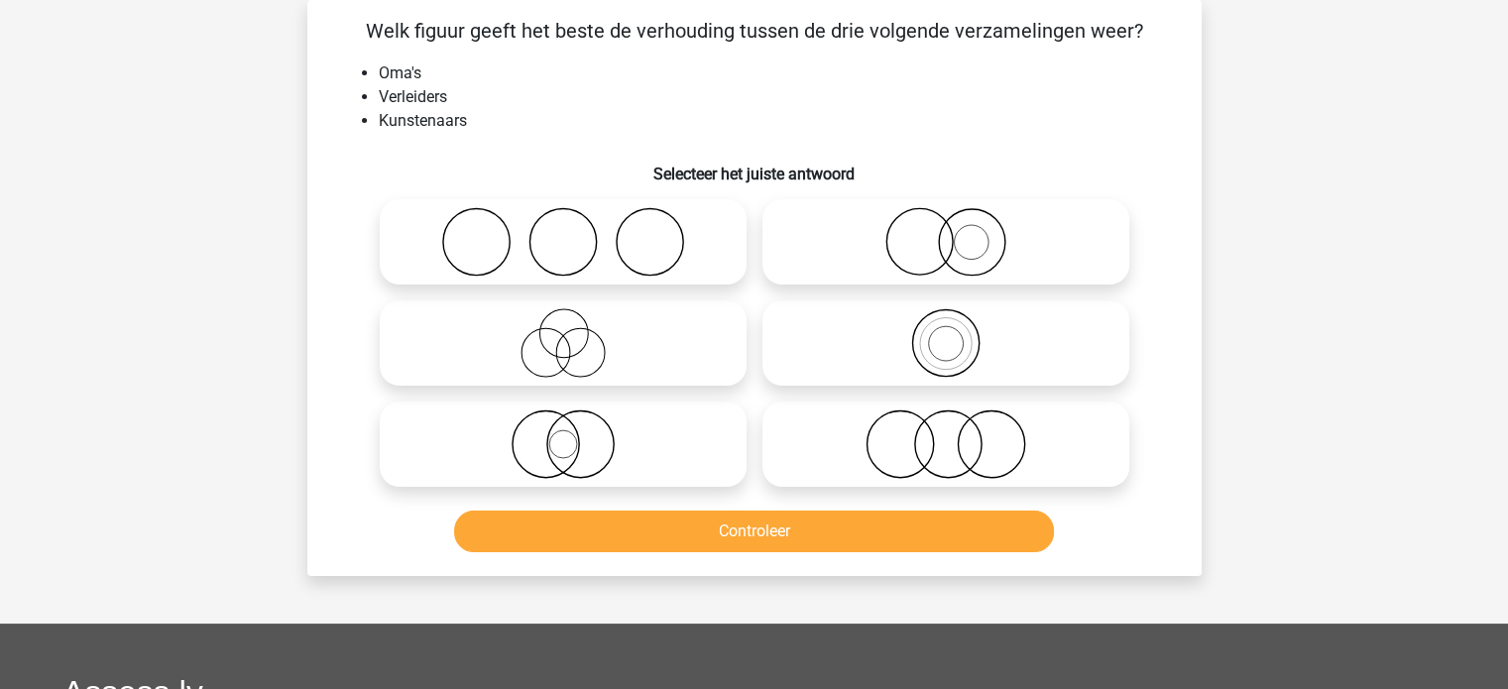
click at [688, 270] on icon at bounding box center [563, 241] width 351 height 69
click at [576, 232] on input "radio" at bounding box center [569, 225] width 13 height 13
radio input "true"
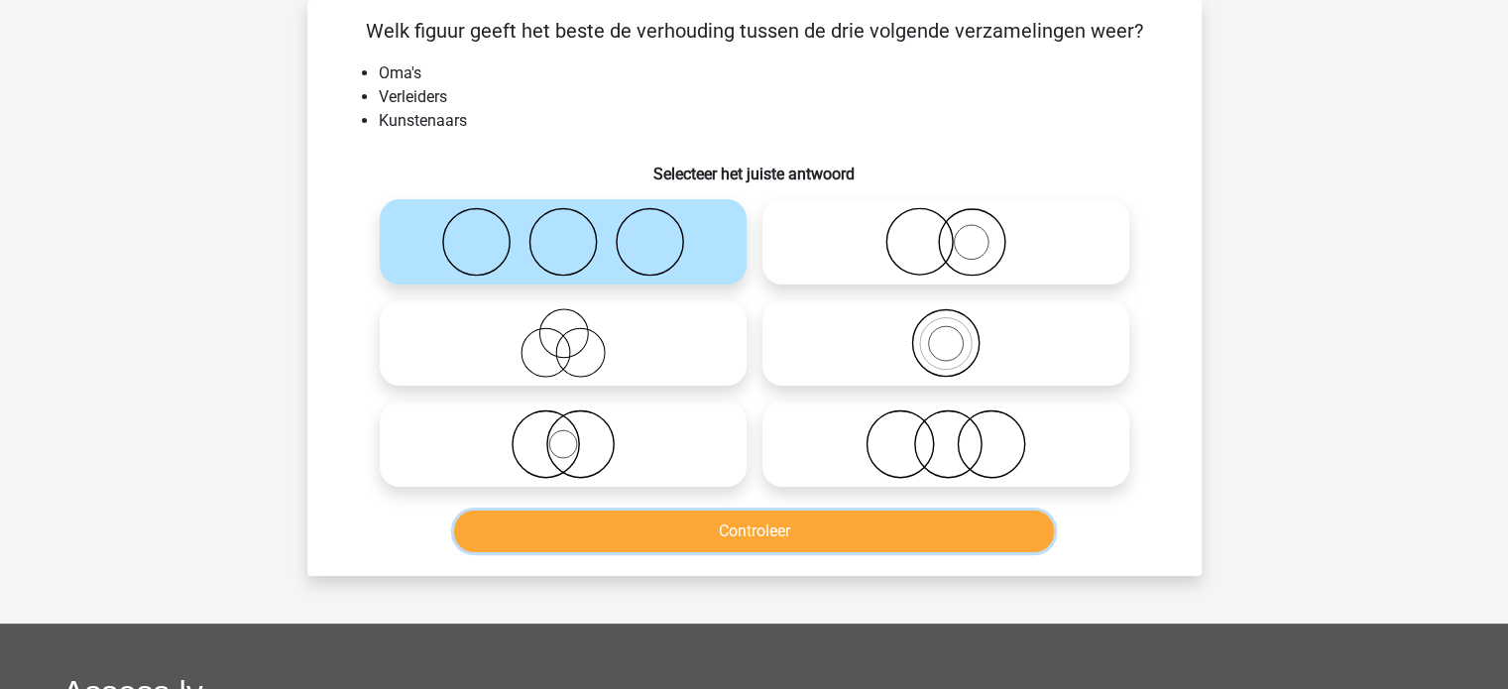
click at [765, 530] on button "Controleer" at bounding box center [754, 532] width 600 height 42
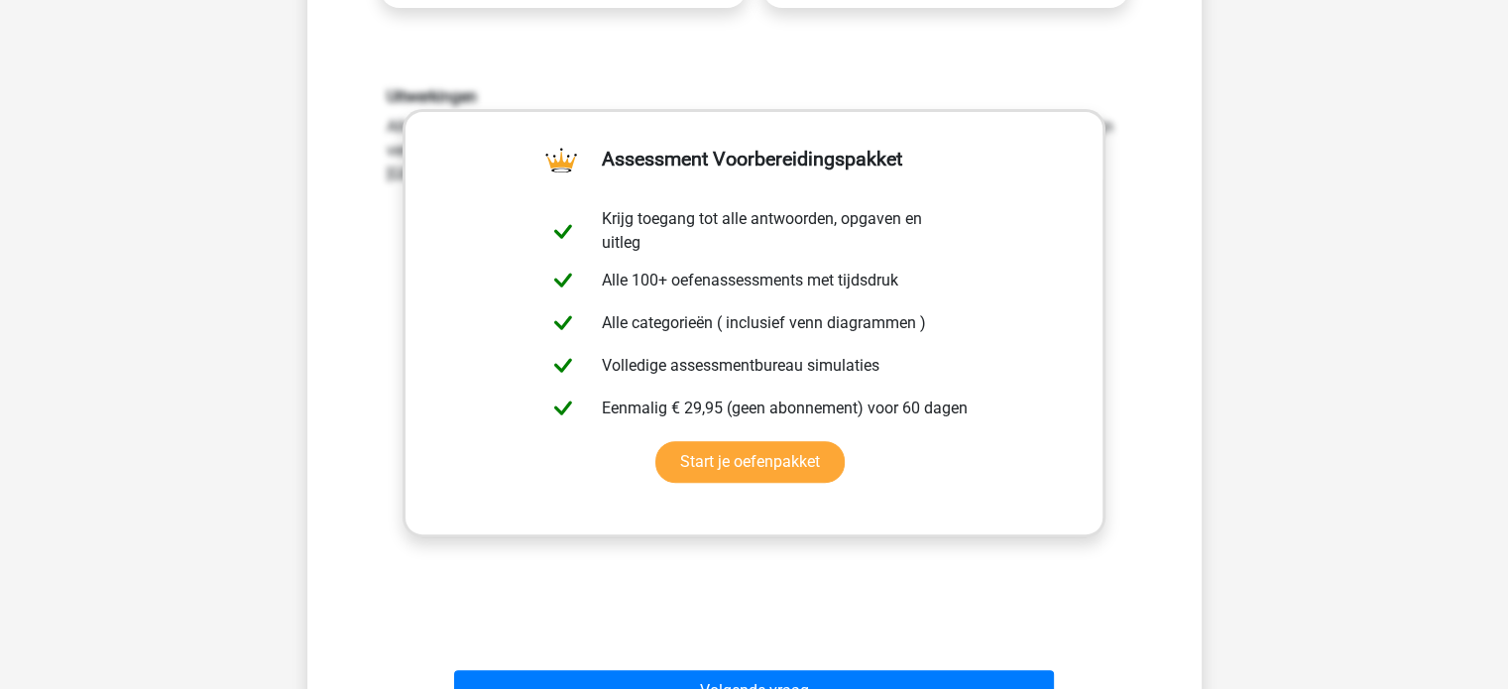
scroll to position [624, 0]
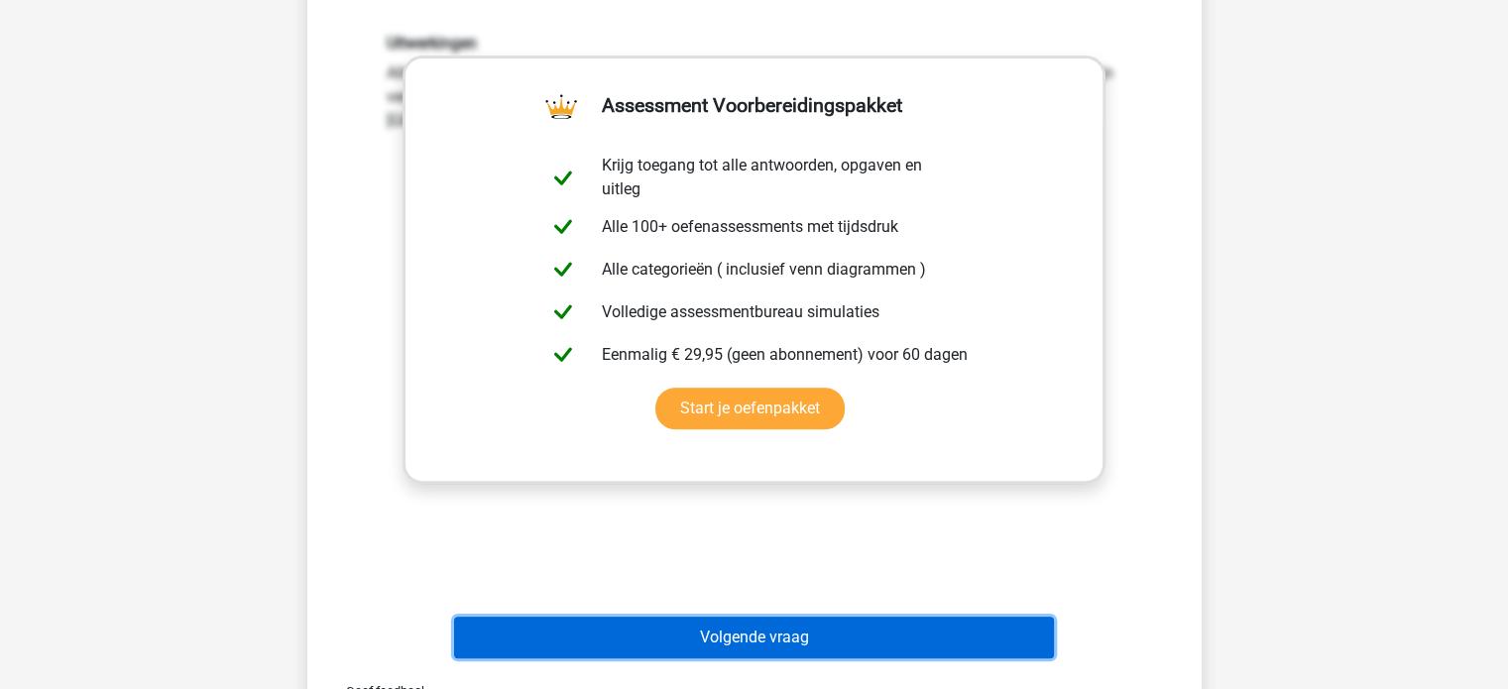
click at [936, 631] on button "Volgende vraag" at bounding box center [754, 638] width 600 height 42
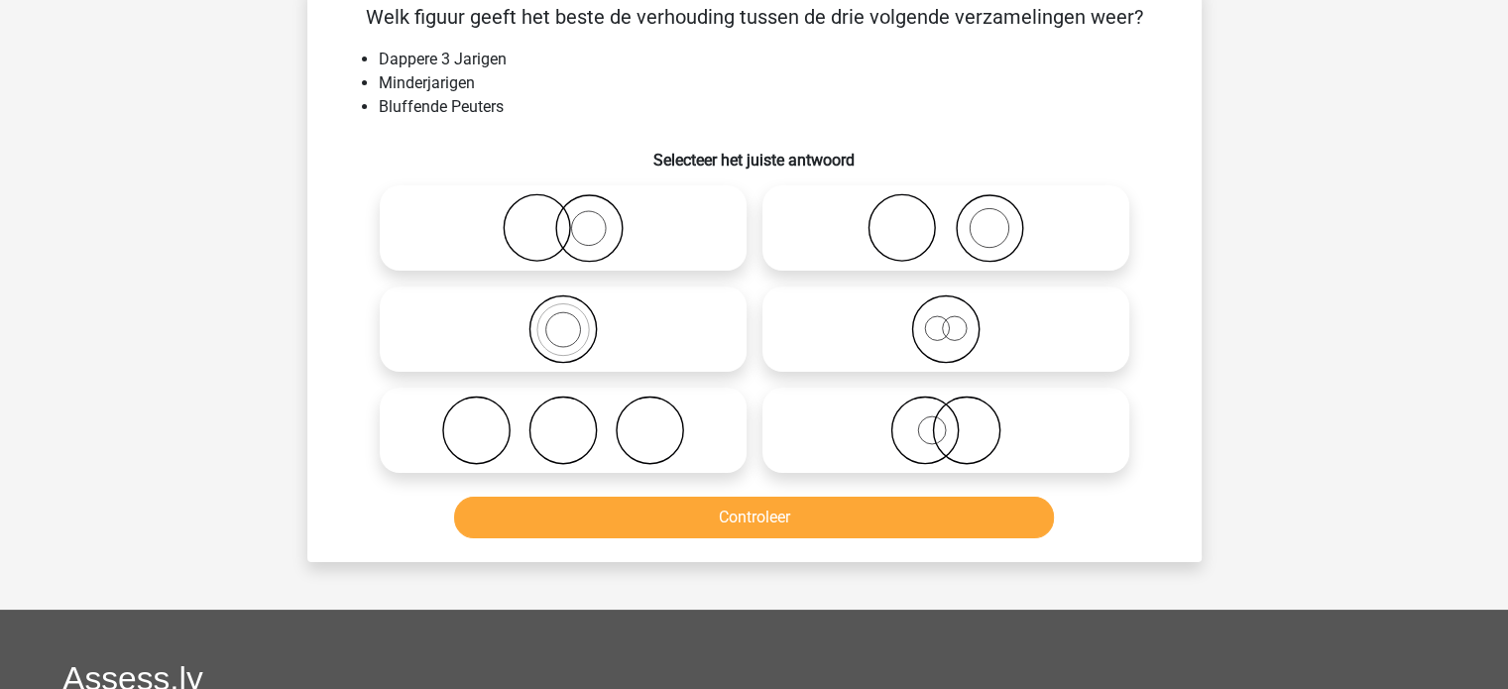
scroll to position [91, 0]
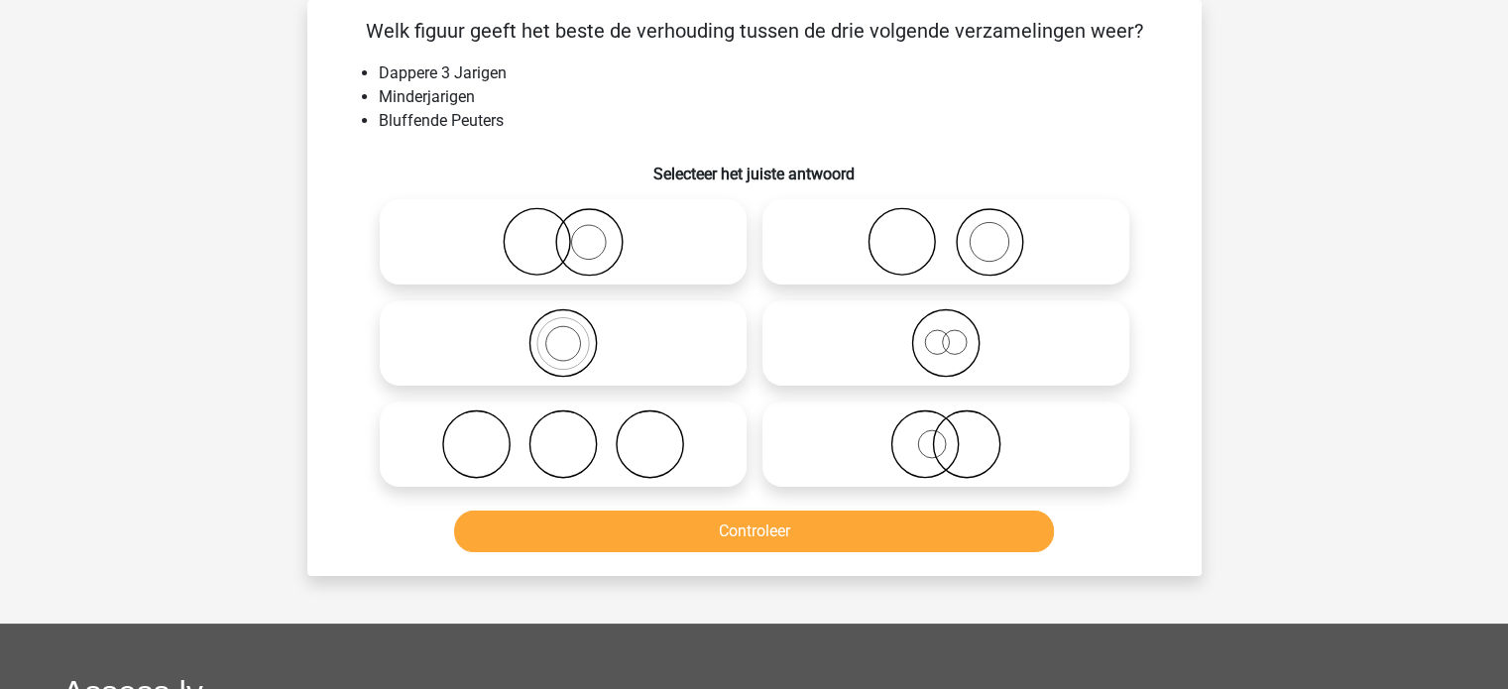
click at [1057, 352] on icon at bounding box center [945, 342] width 351 height 69
click at [959, 333] on input "radio" at bounding box center [952, 326] width 13 height 13
radio input "true"
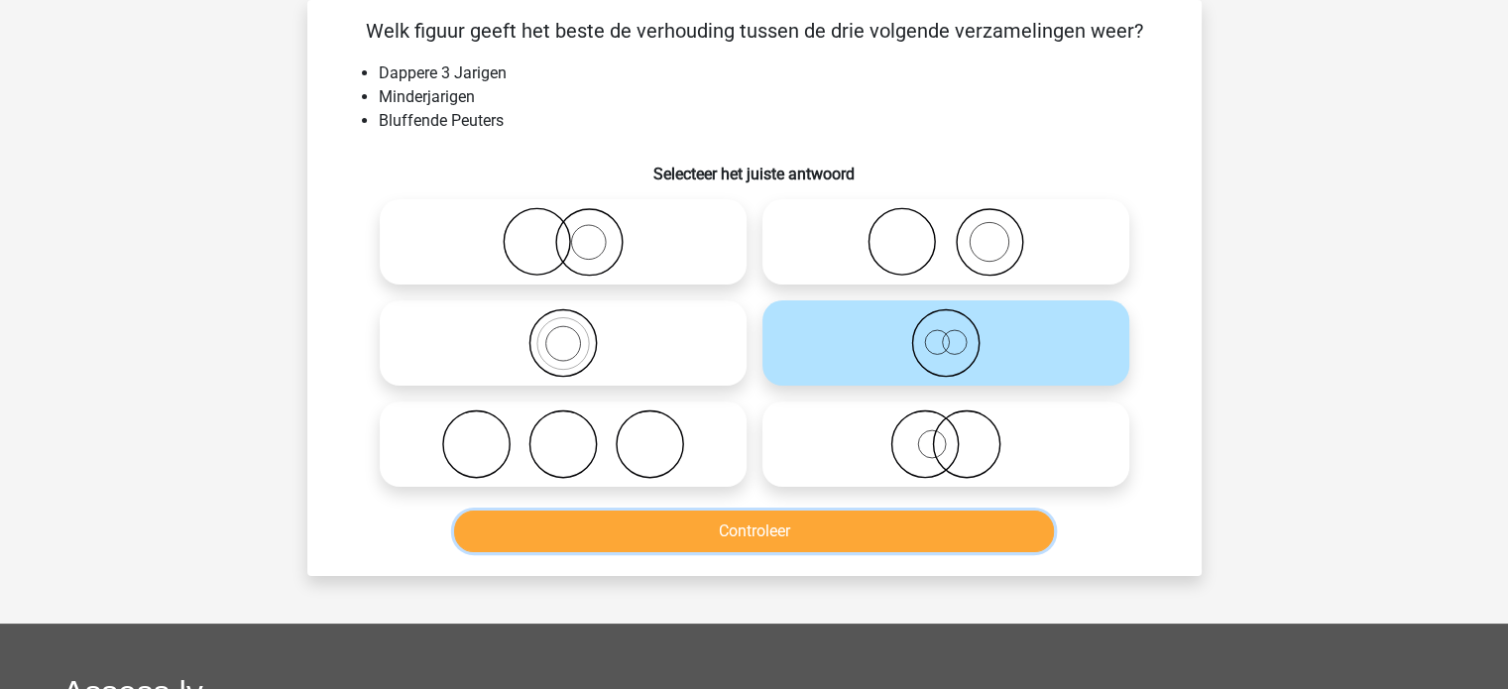
click at [991, 523] on button "Controleer" at bounding box center [754, 532] width 600 height 42
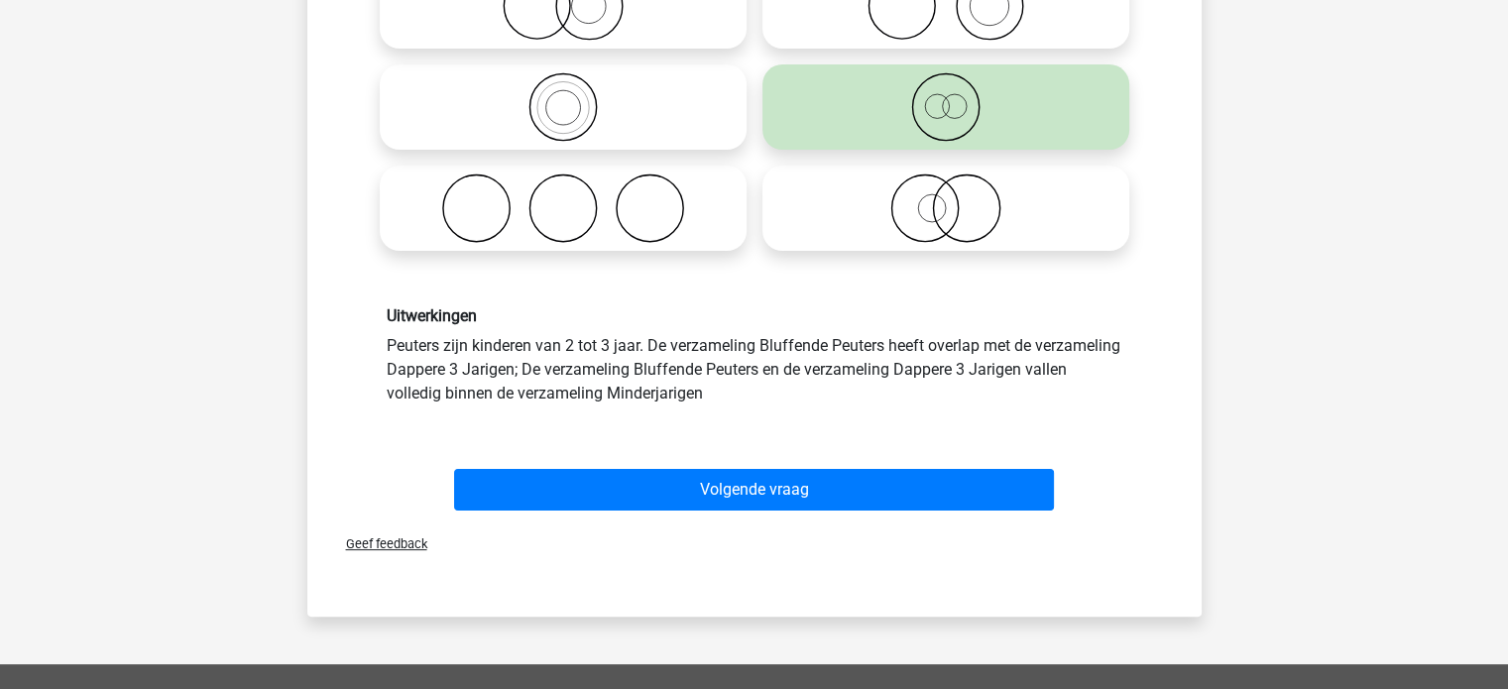
scroll to position [328, 0]
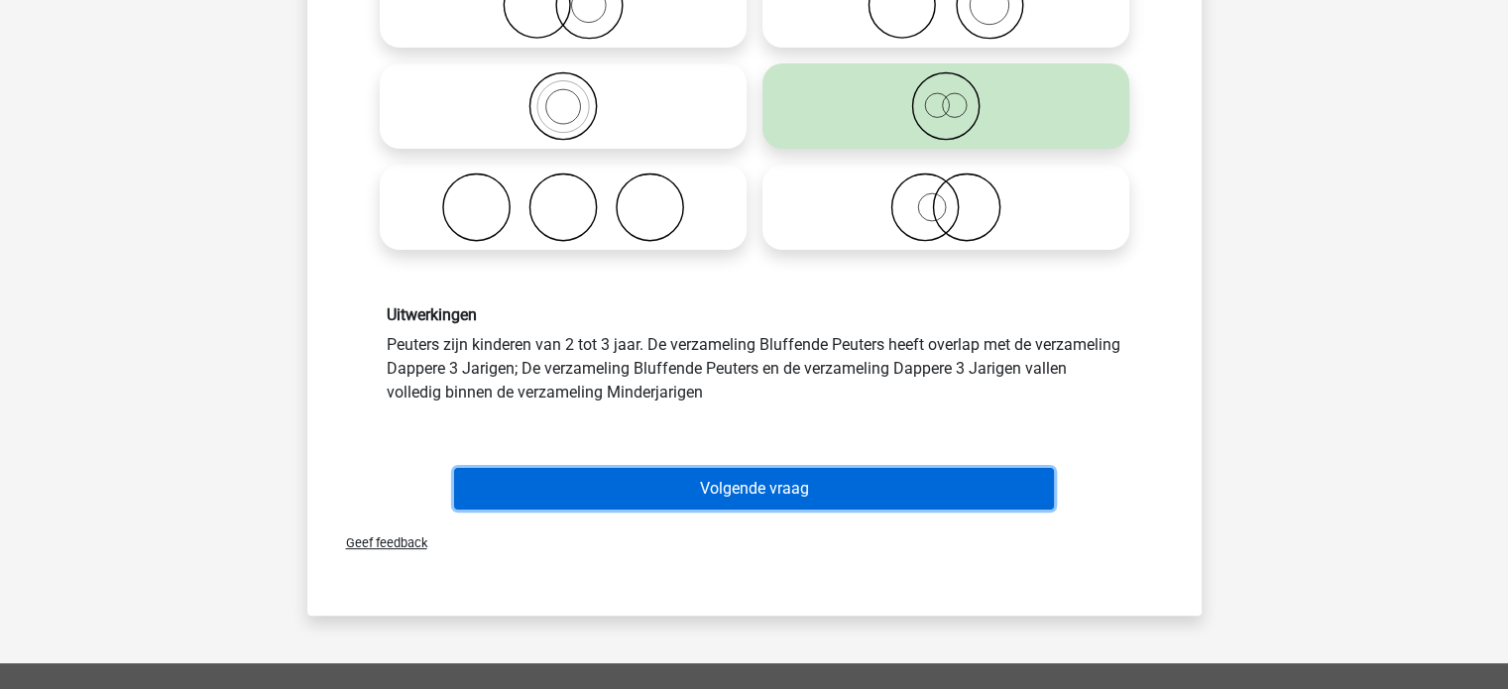
click at [1025, 498] on button "Volgende vraag" at bounding box center [754, 489] width 600 height 42
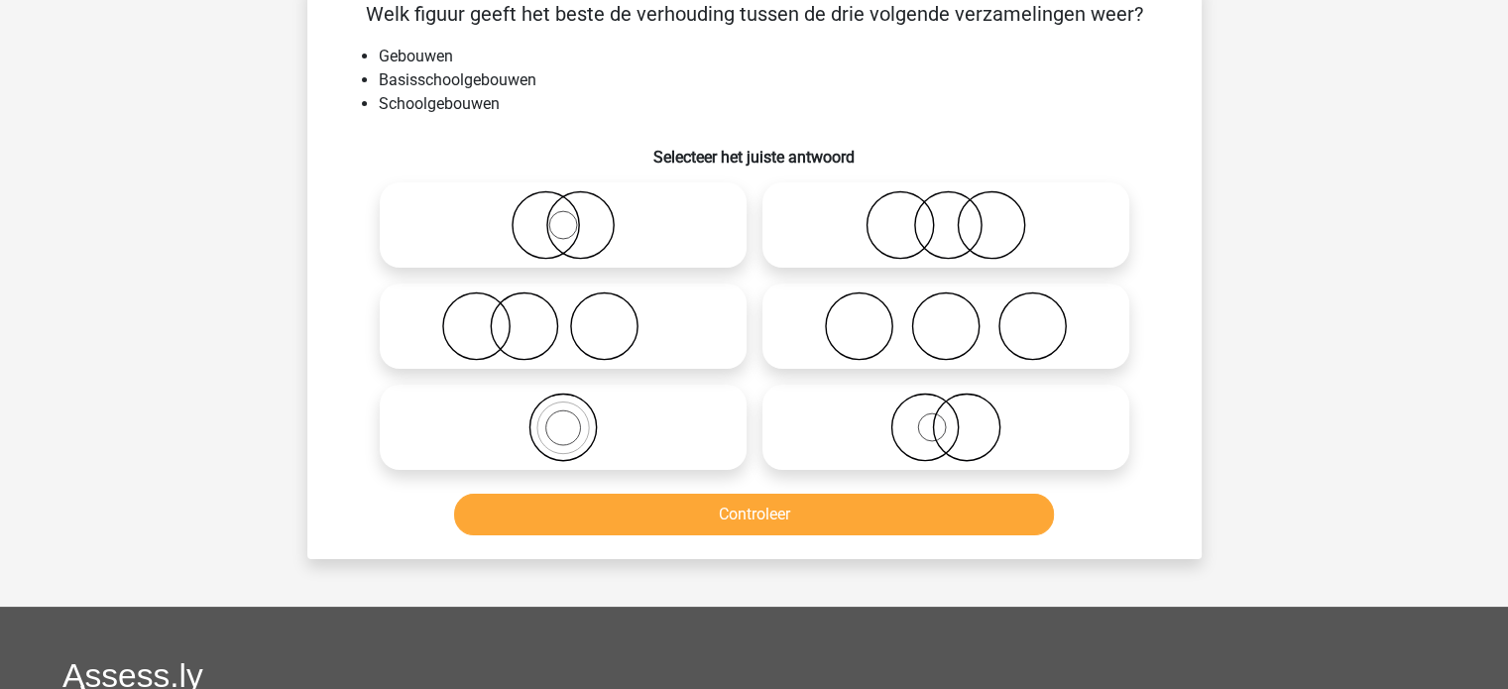
scroll to position [91, 0]
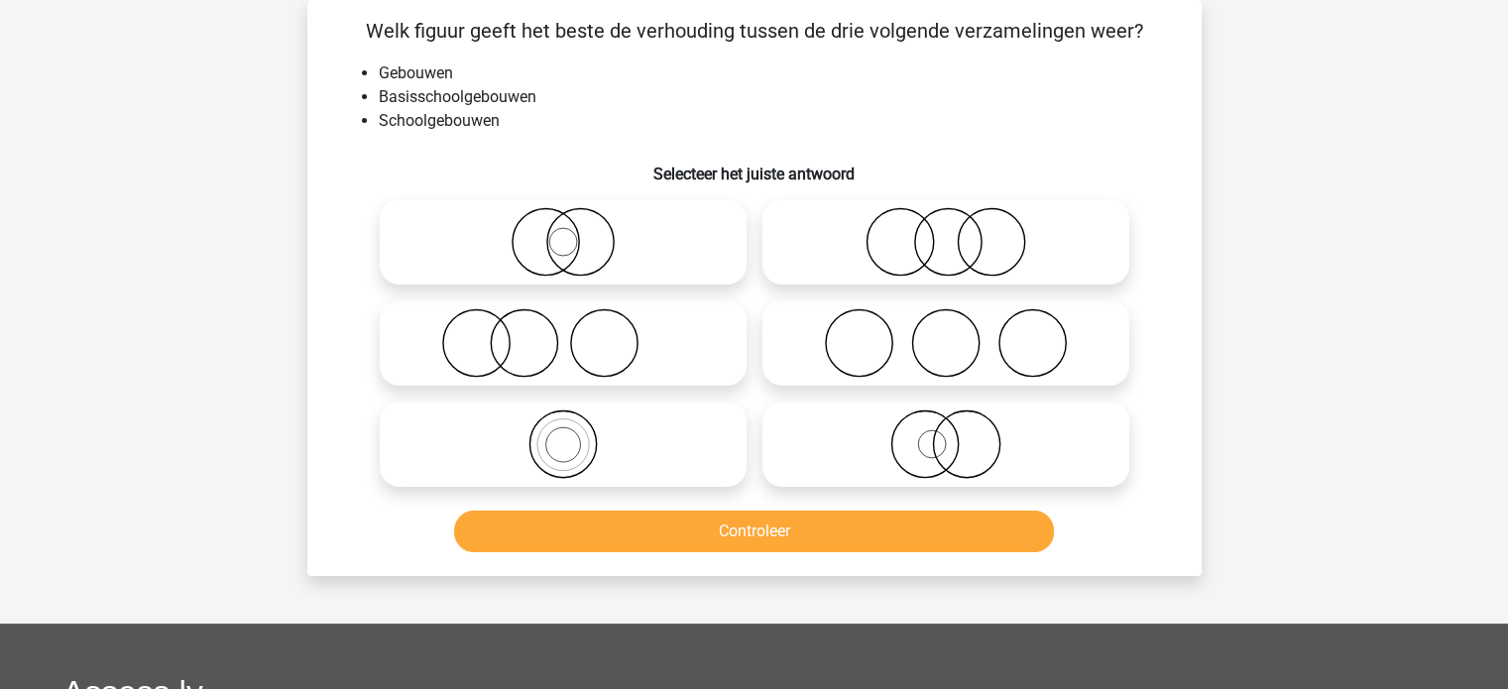
click at [1007, 461] on icon at bounding box center [945, 443] width 351 height 69
click at [959, 434] on input "radio" at bounding box center [952, 427] width 13 height 13
radio input "true"
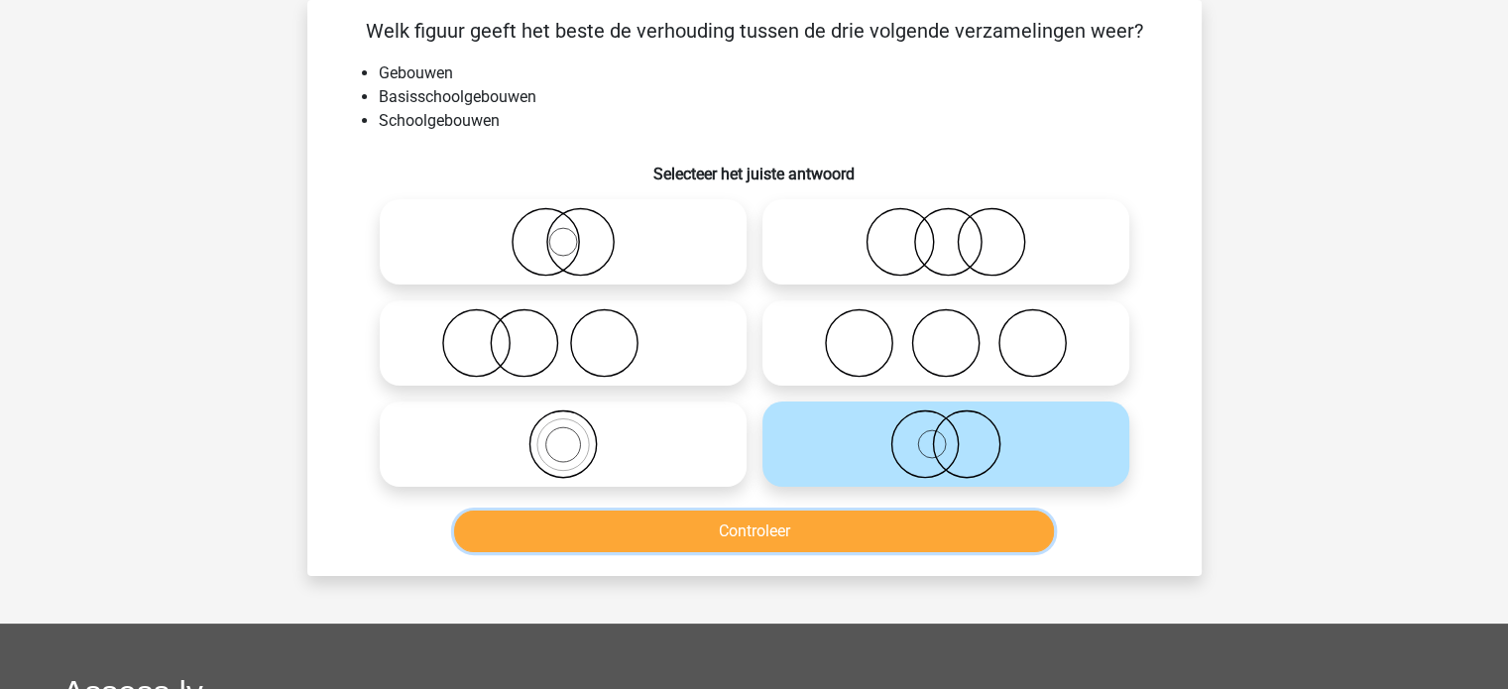
click at [998, 538] on button "Controleer" at bounding box center [754, 532] width 600 height 42
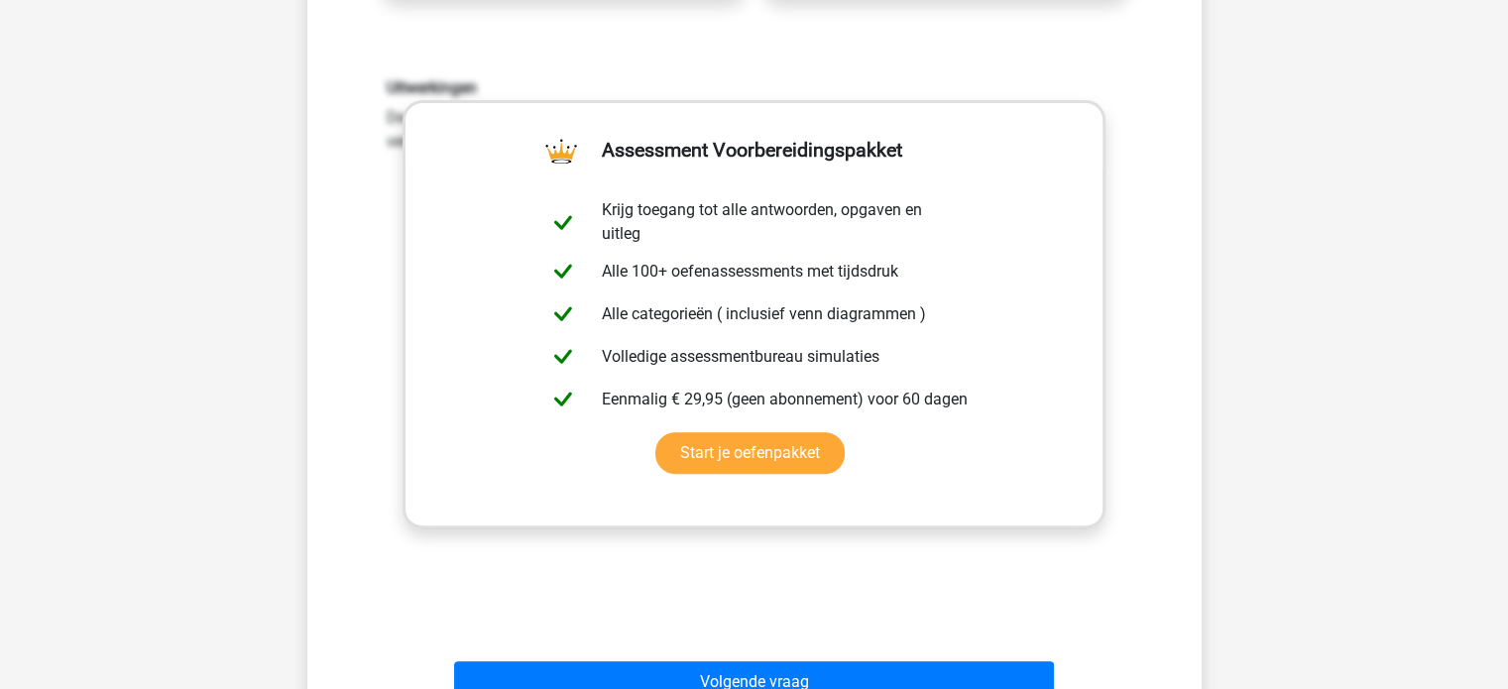
scroll to position [607, 0]
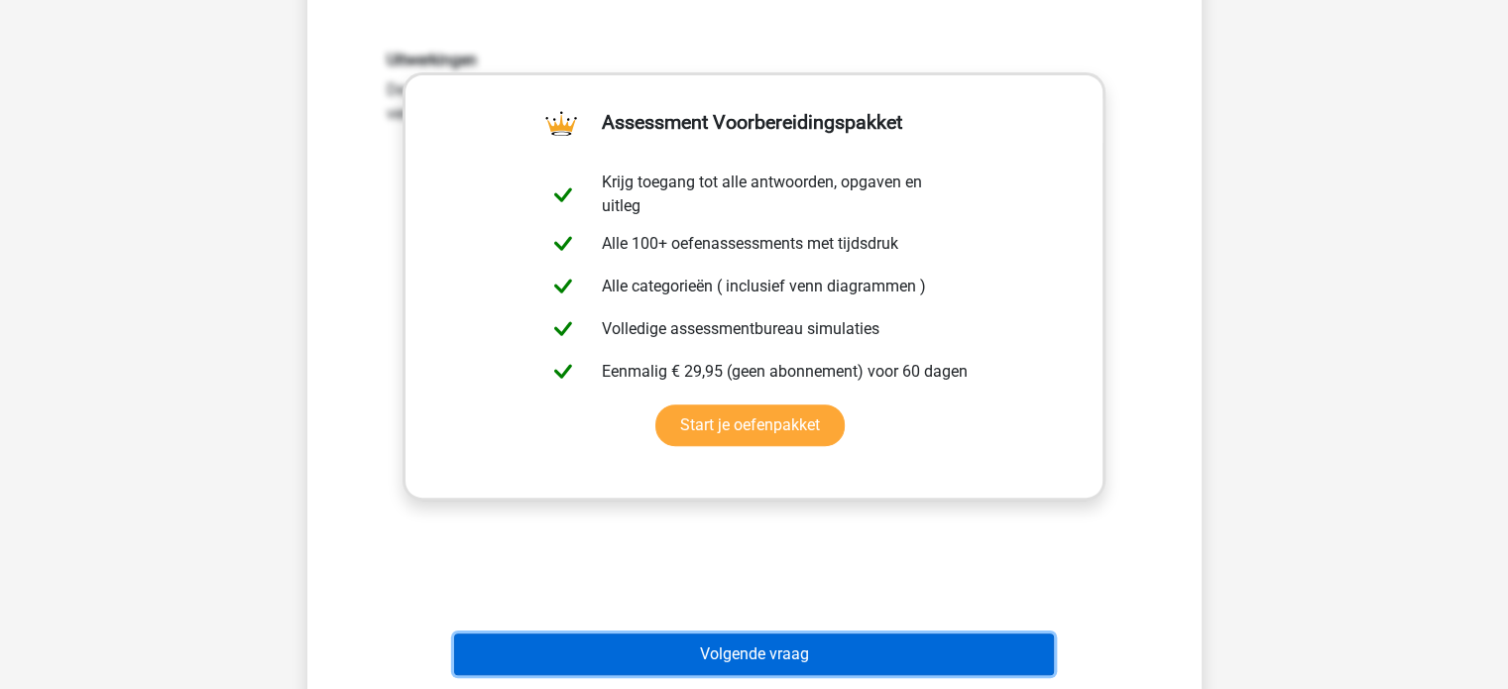
click at [1028, 644] on button "Volgende vraag" at bounding box center [754, 655] width 600 height 42
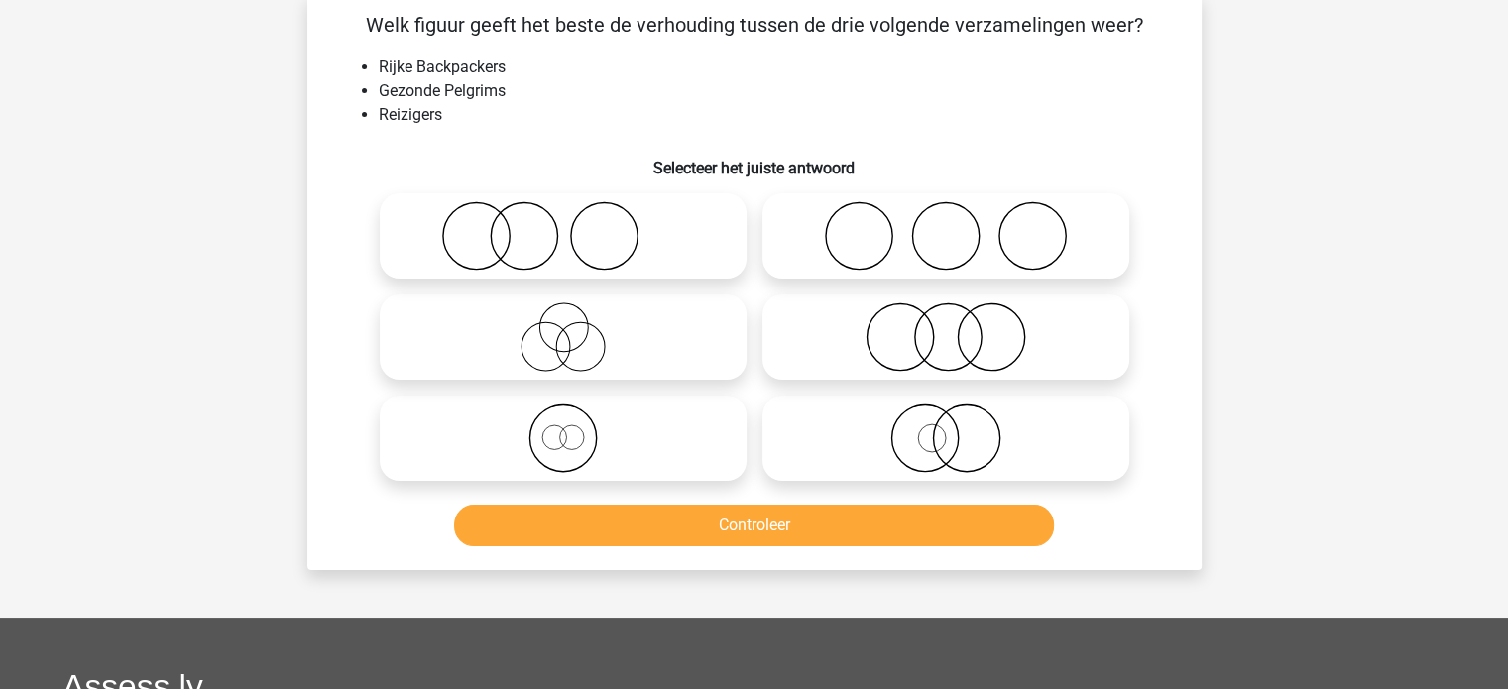
scroll to position [91, 0]
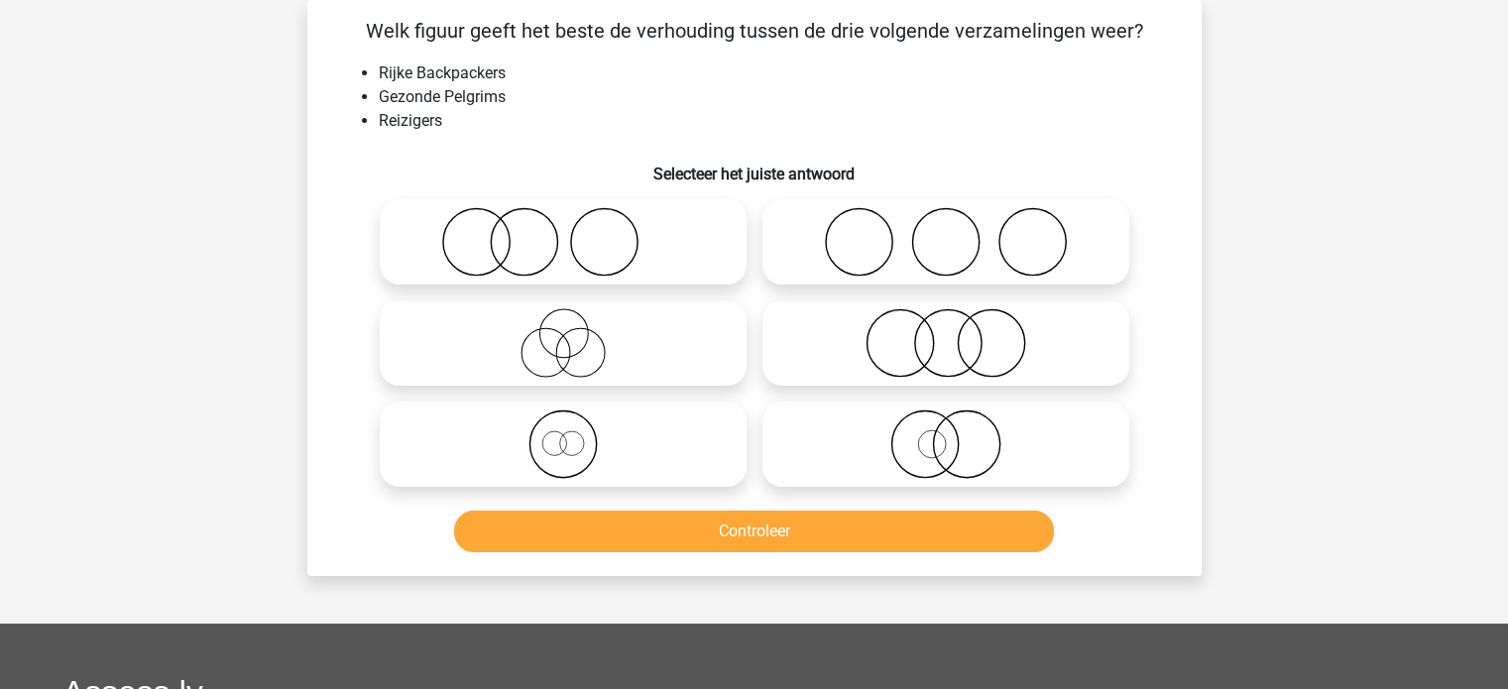
click at [700, 370] on icon at bounding box center [563, 342] width 351 height 69
click at [576, 333] on input "radio" at bounding box center [569, 326] width 13 height 13
radio input "true"
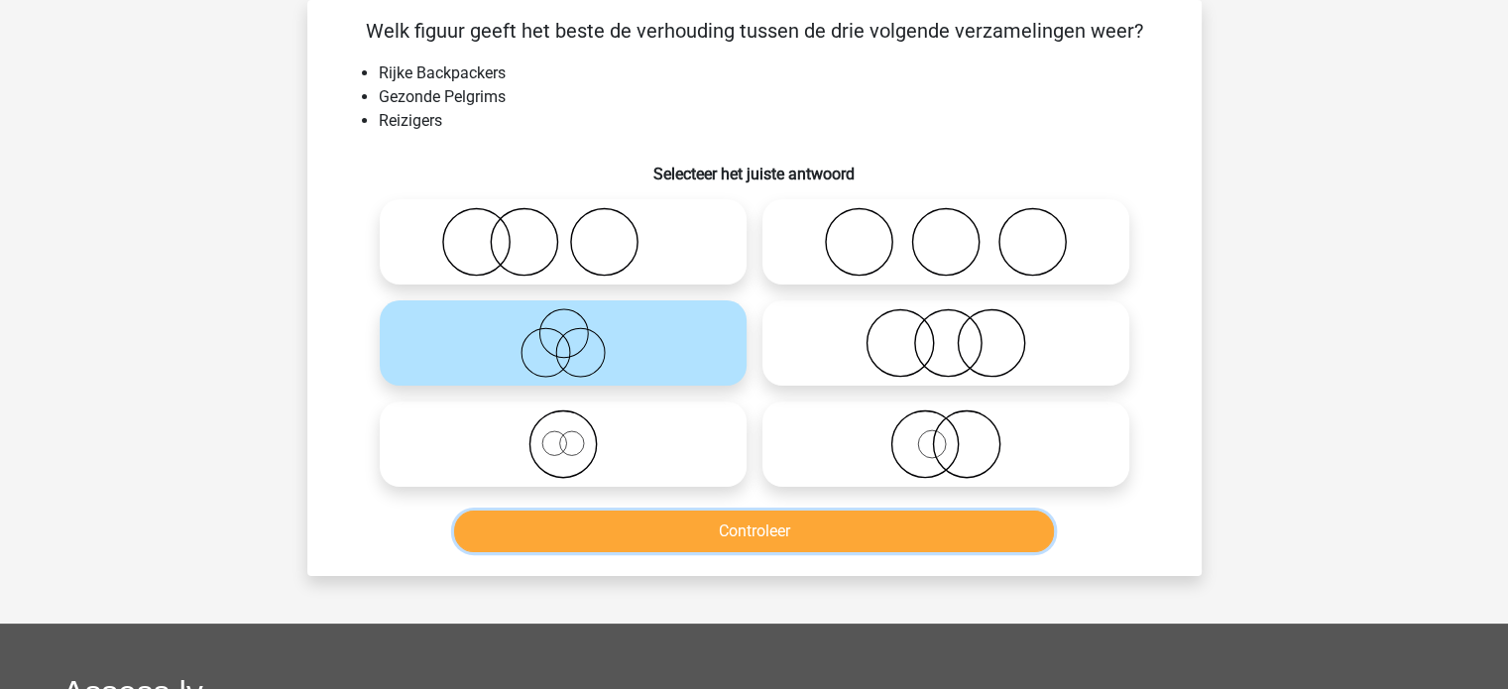
click at [834, 530] on button "Controleer" at bounding box center [754, 532] width 600 height 42
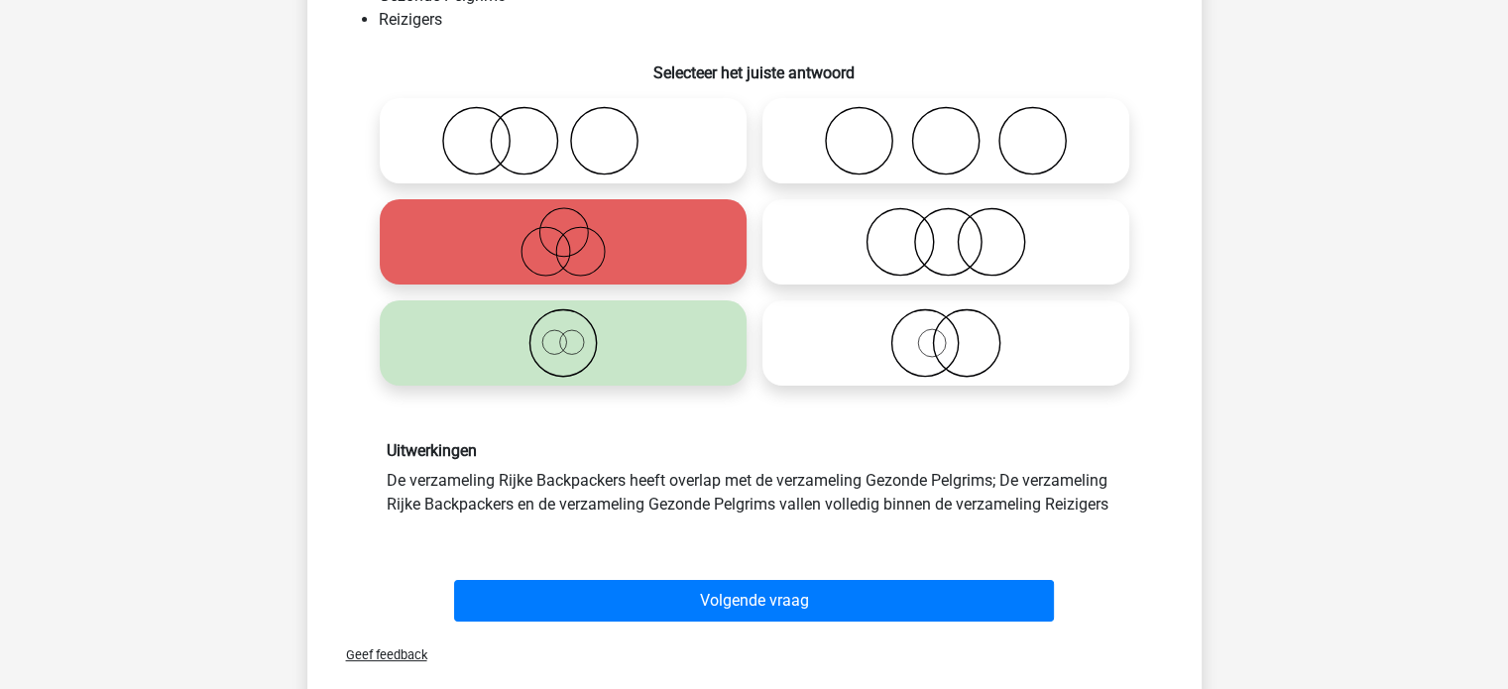
scroll to position [194, 0]
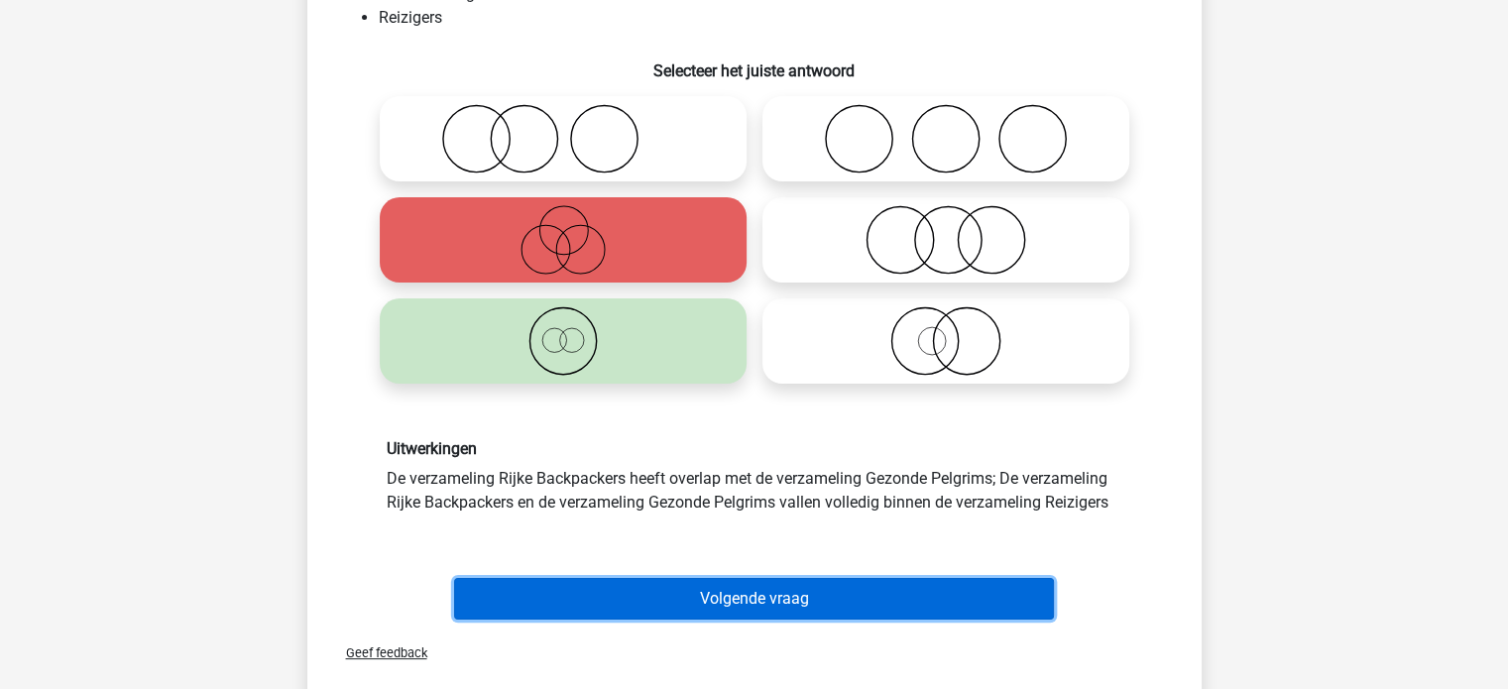
click at [997, 589] on button "Volgende vraag" at bounding box center [754, 599] width 600 height 42
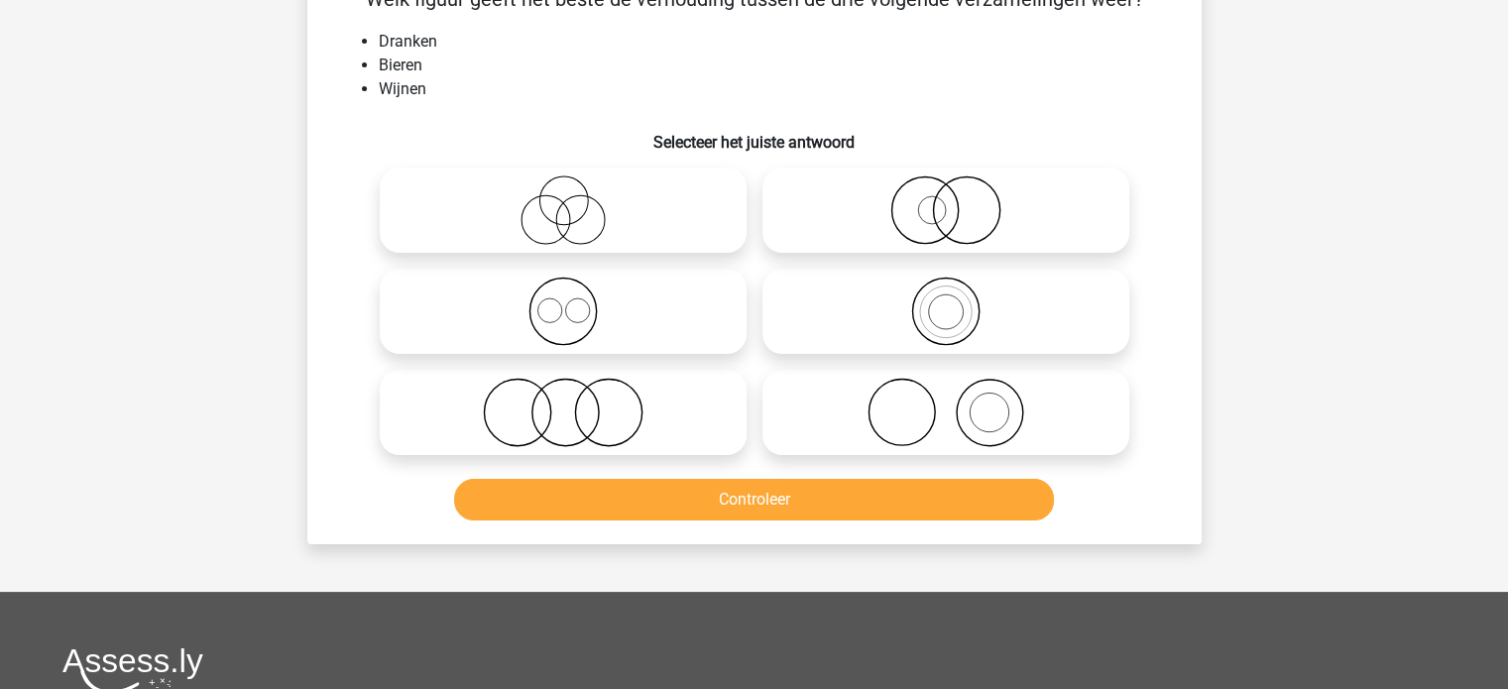
scroll to position [91, 0]
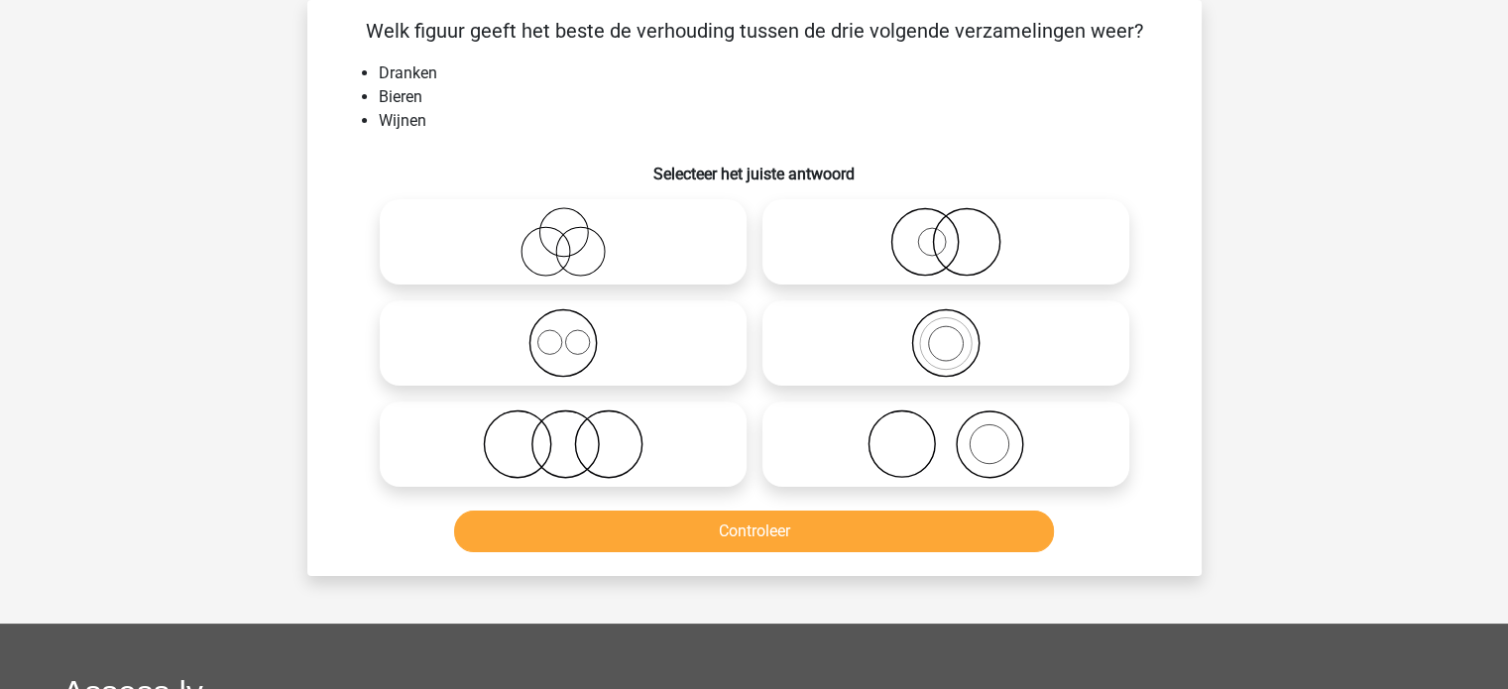
click at [602, 438] on icon at bounding box center [563, 443] width 351 height 69
click at [576, 434] on input "radio" at bounding box center [569, 427] width 13 height 13
radio input "true"
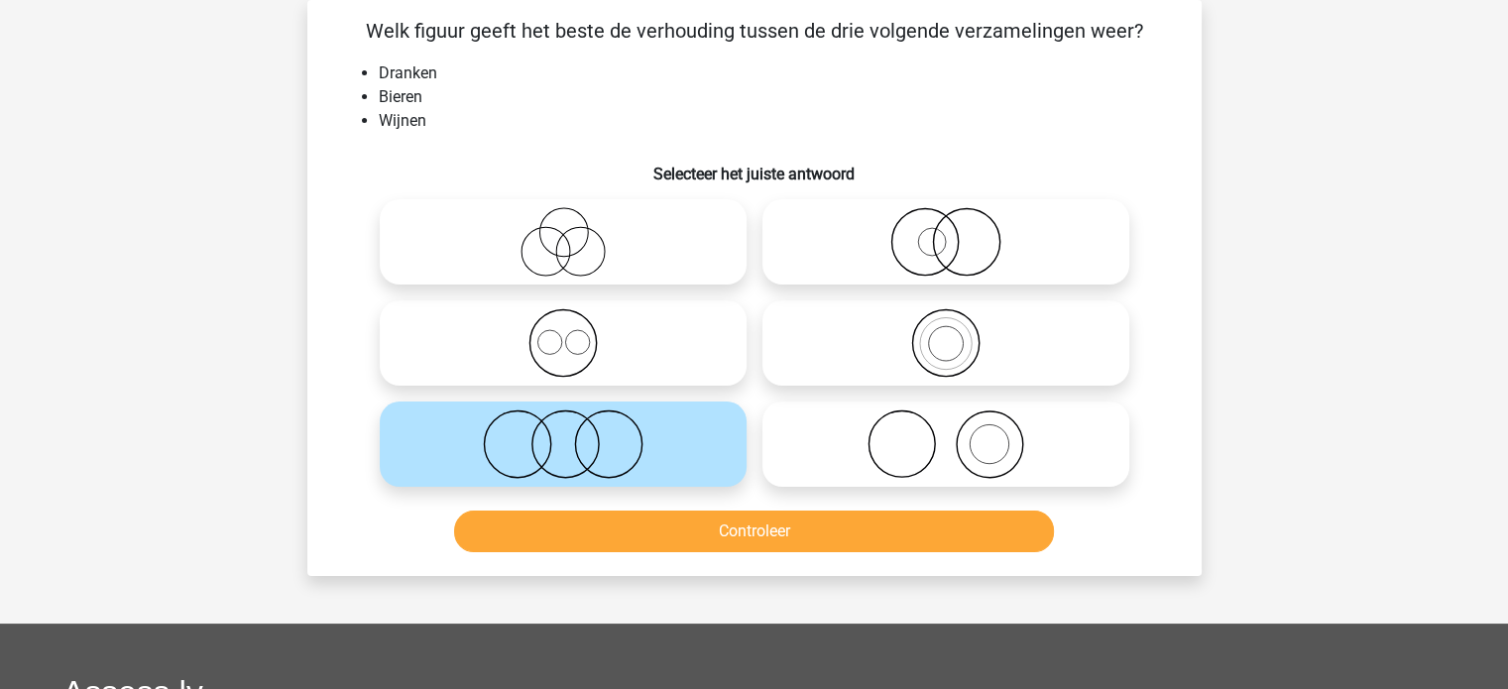
click at [459, 353] on icon at bounding box center [563, 342] width 351 height 69
click at [563, 333] on input "radio" at bounding box center [569, 326] width 13 height 13
radio input "true"
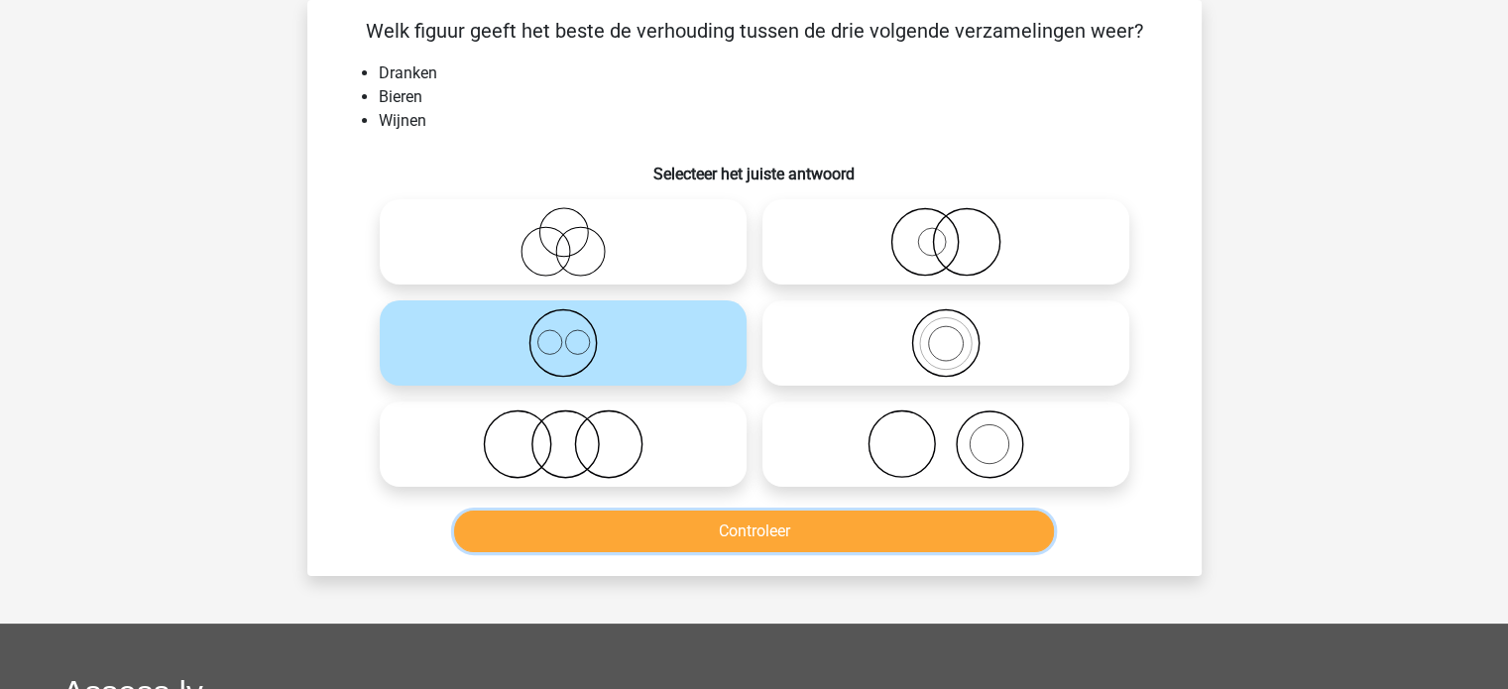
click at [494, 537] on button "Controleer" at bounding box center [754, 532] width 600 height 42
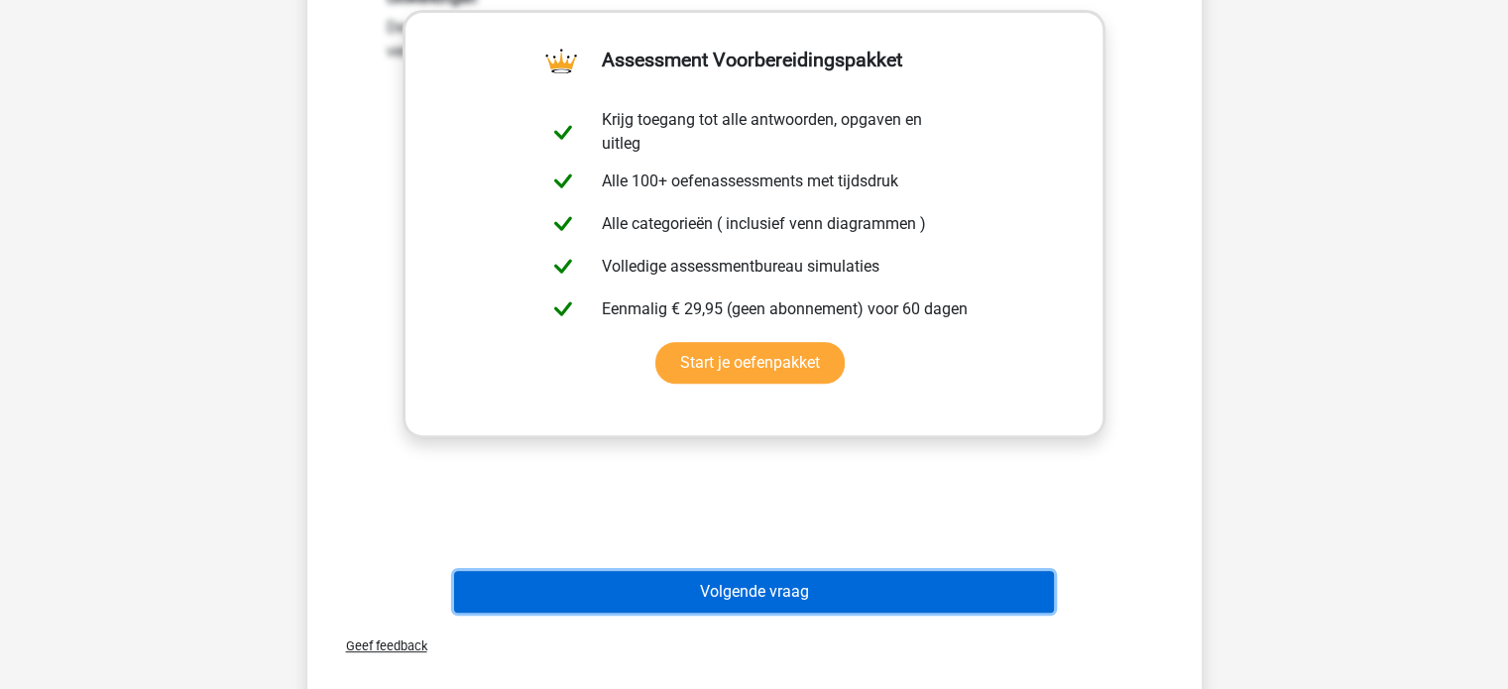
click at [987, 587] on button "Volgende vraag" at bounding box center [754, 592] width 600 height 42
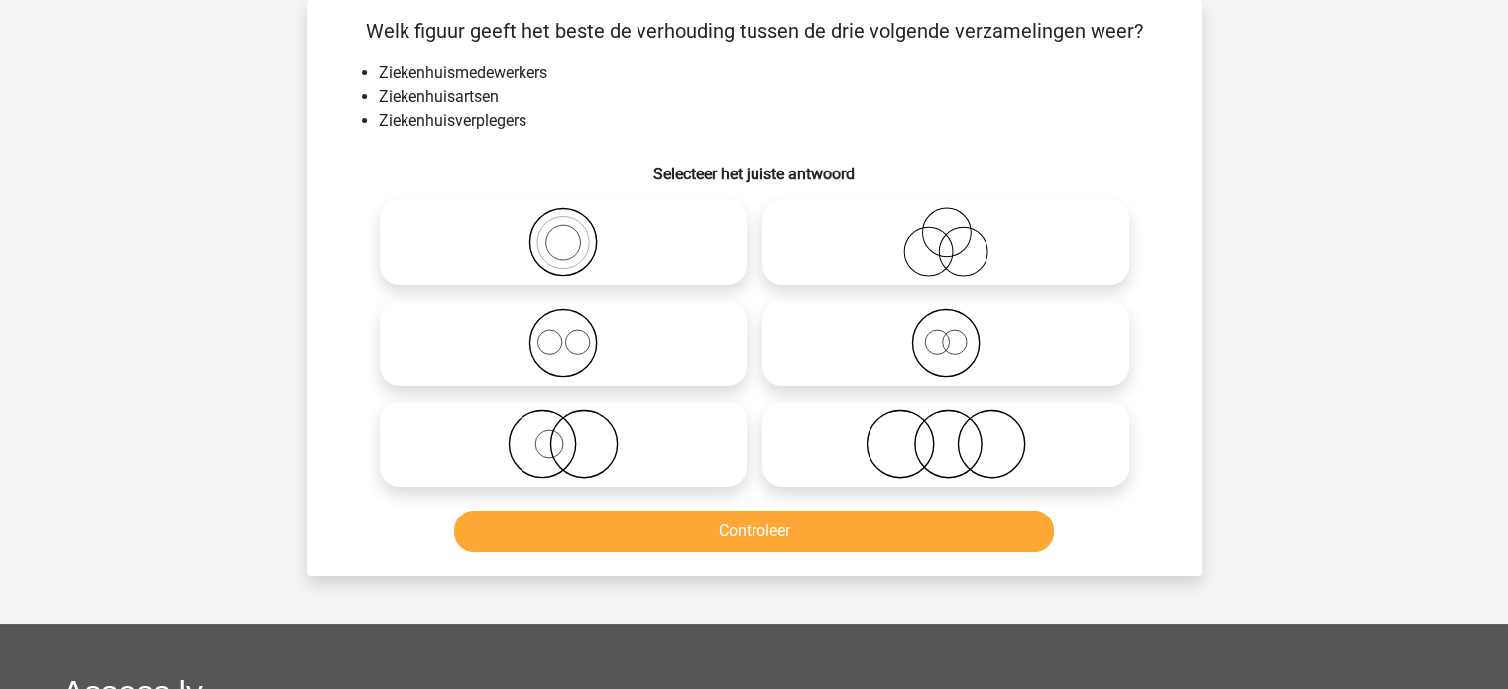
click at [717, 269] on icon at bounding box center [563, 241] width 351 height 69
click at [576, 232] on input "radio" at bounding box center [569, 225] width 13 height 13
radio input "true"
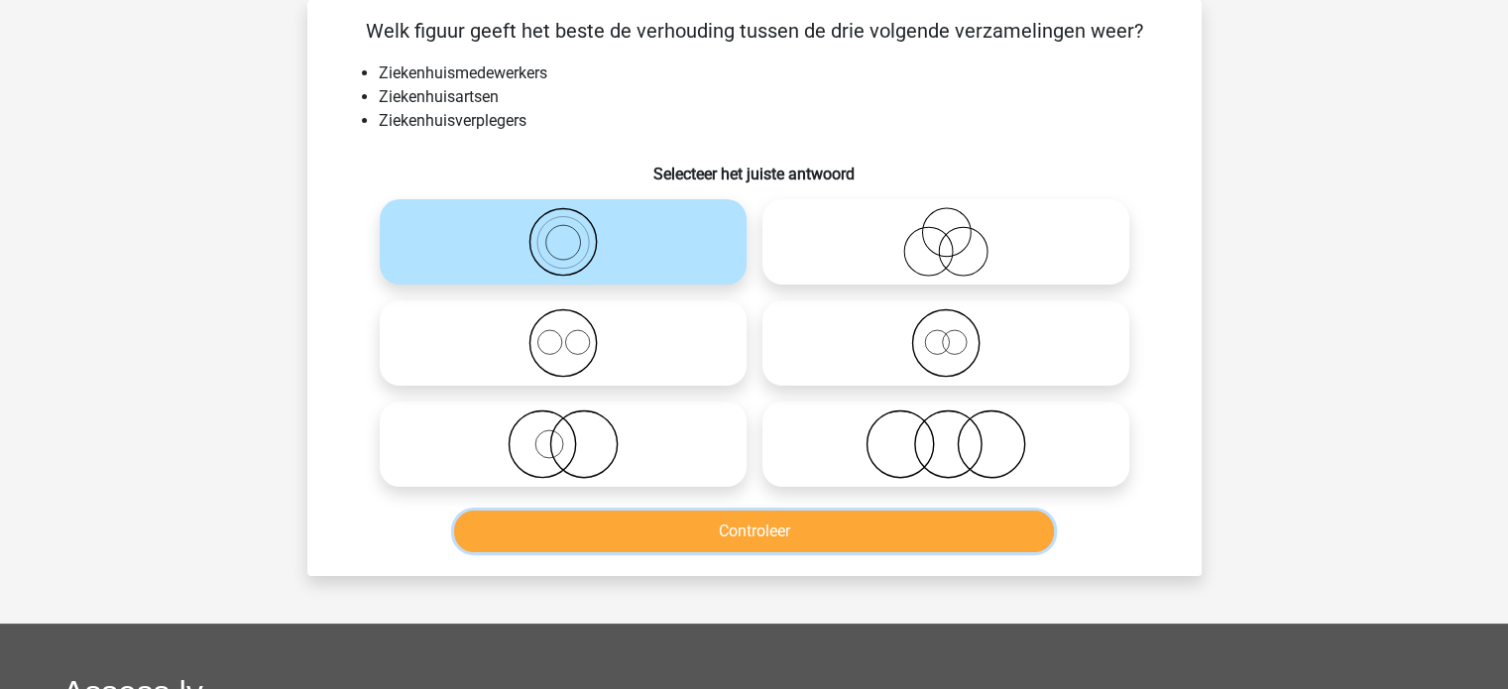
click at [681, 525] on button "Controleer" at bounding box center [754, 532] width 600 height 42
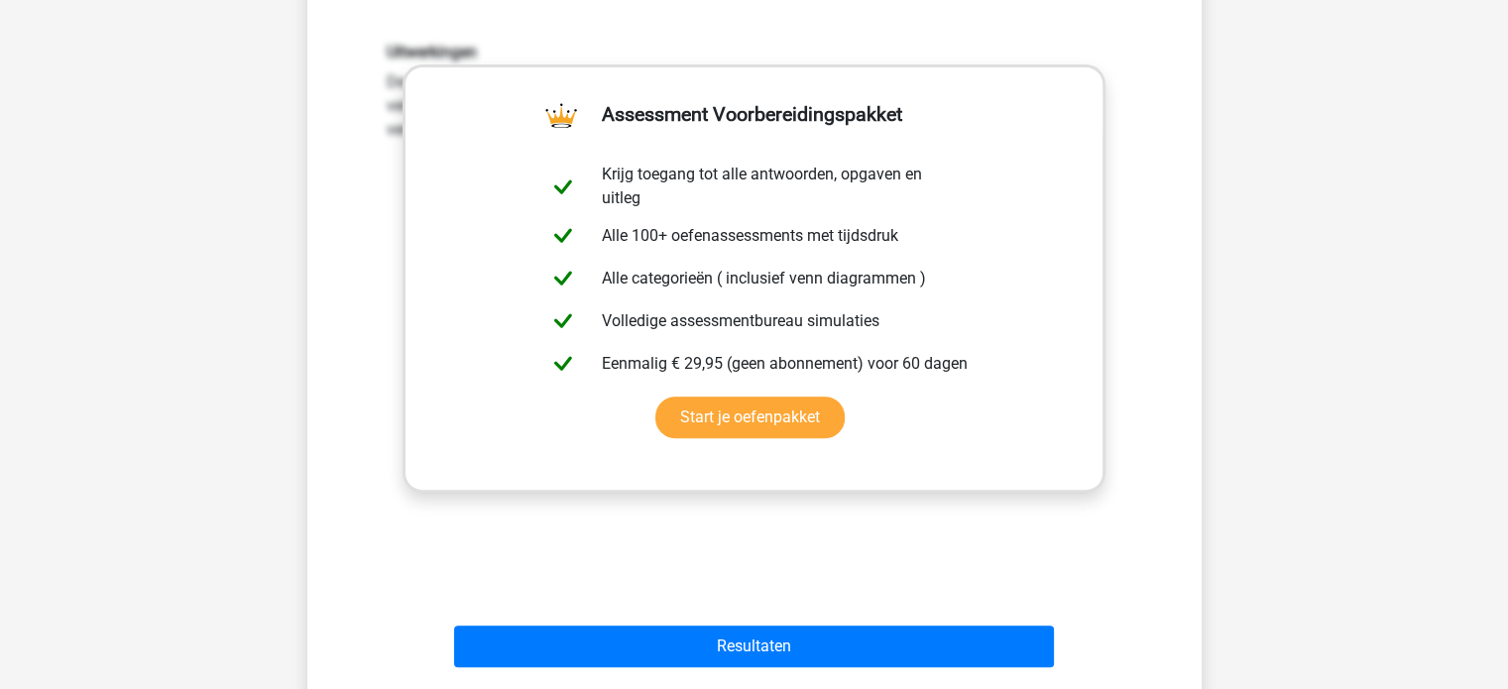
scroll to position [624, 0]
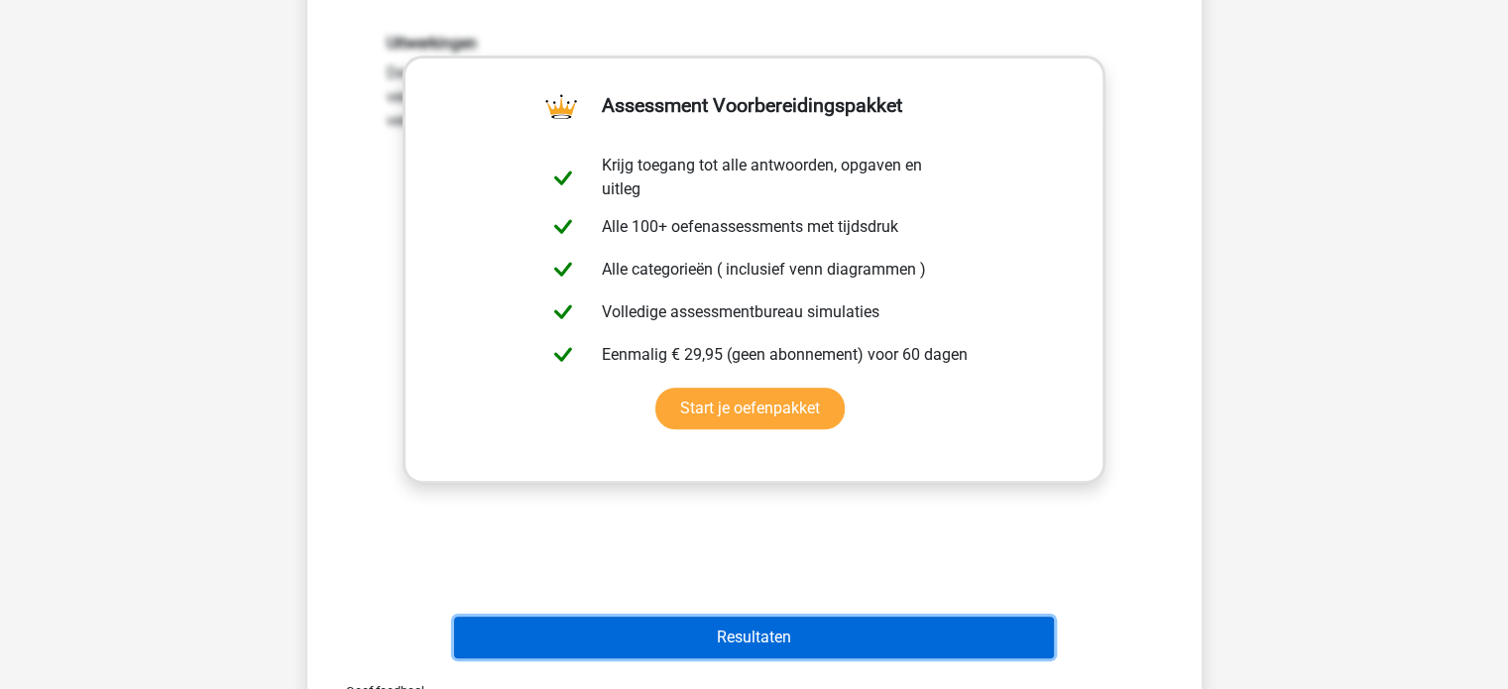
click at [1023, 638] on button "Resultaten" at bounding box center [754, 638] width 600 height 42
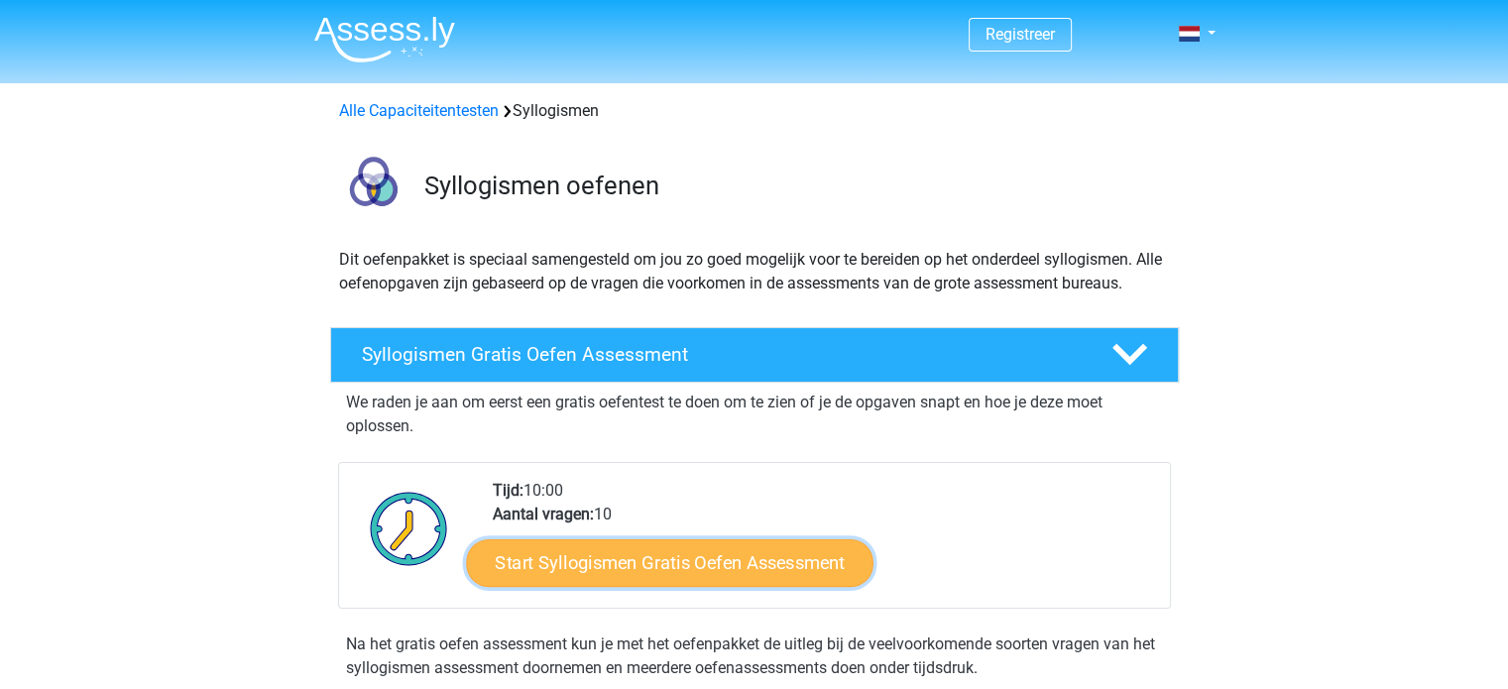
click at [722, 551] on link "Start Syllogismen Gratis Oefen Assessment" at bounding box center [669, 562] width 407 height 48
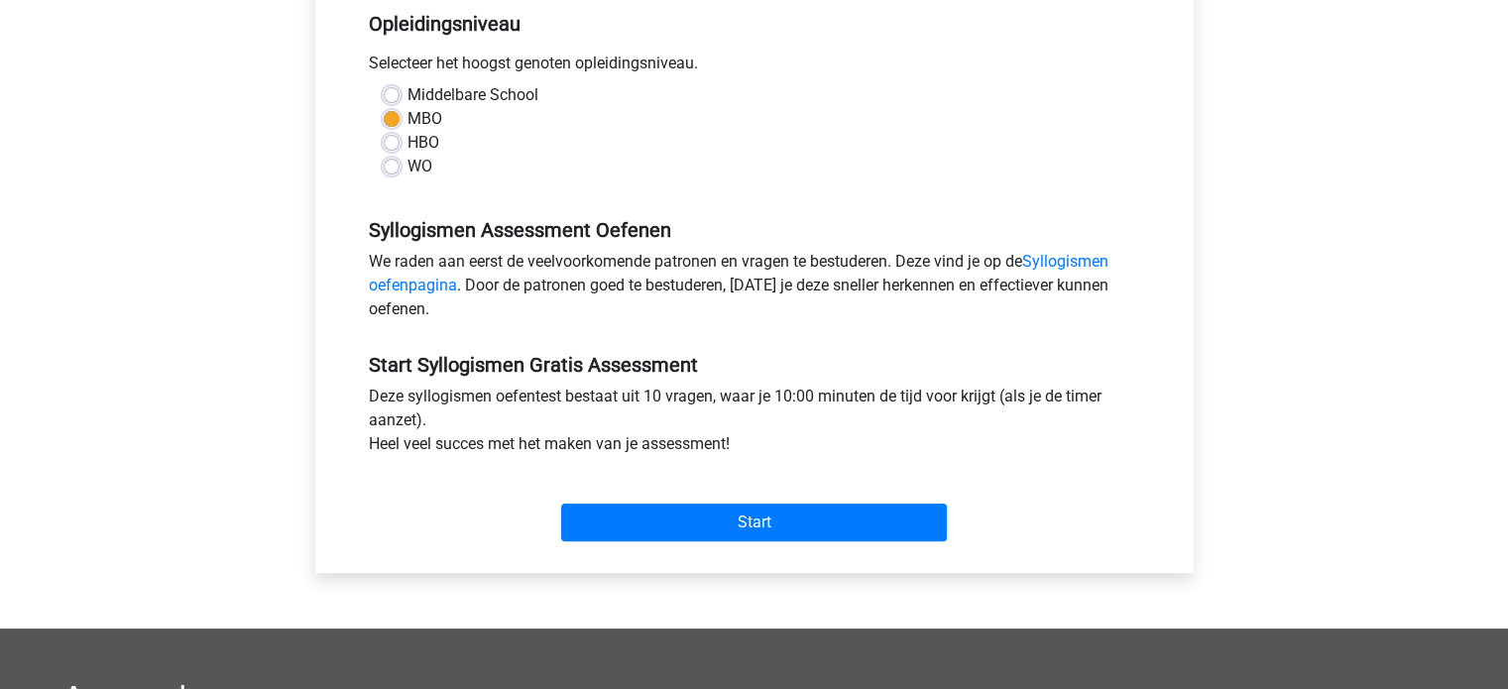
scroll to position [405, 0]
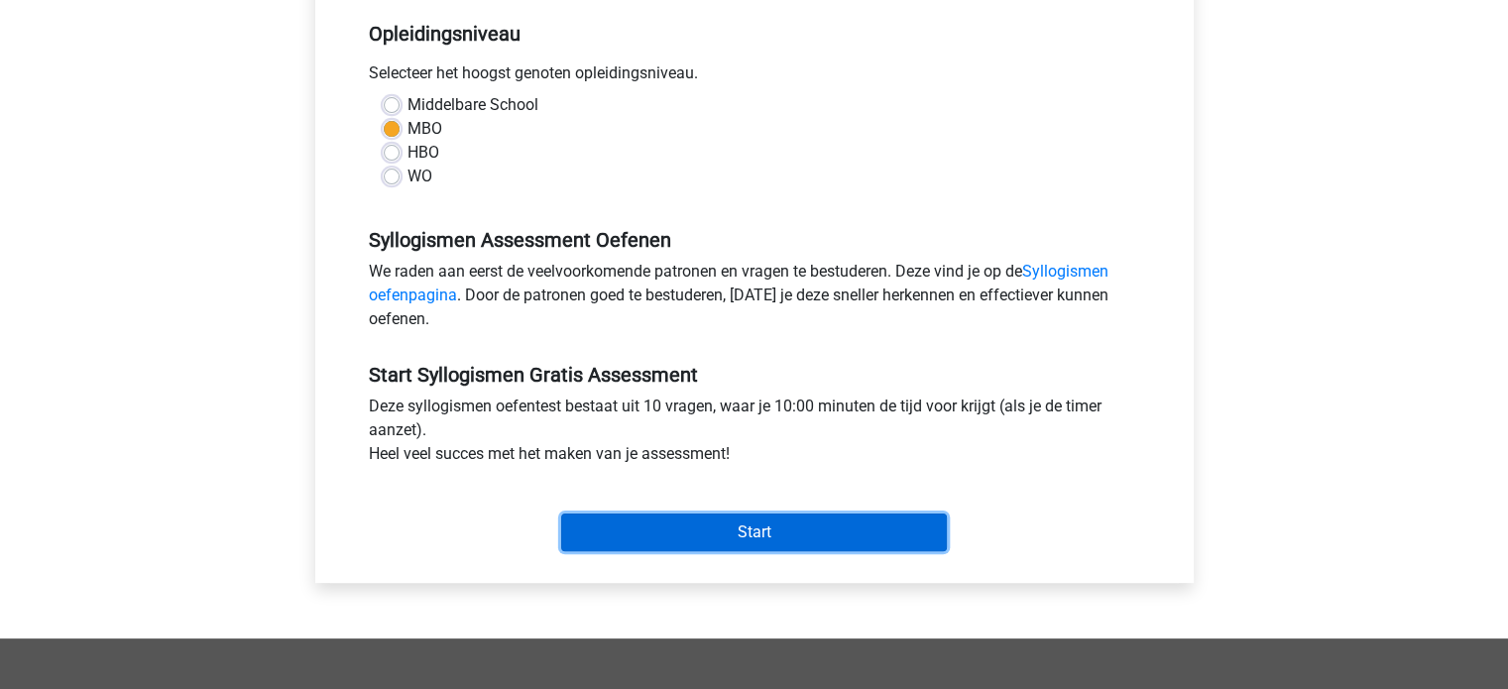
click at [683, 544] on input "Start" at bounding box center [754, 533] width 386 height 38
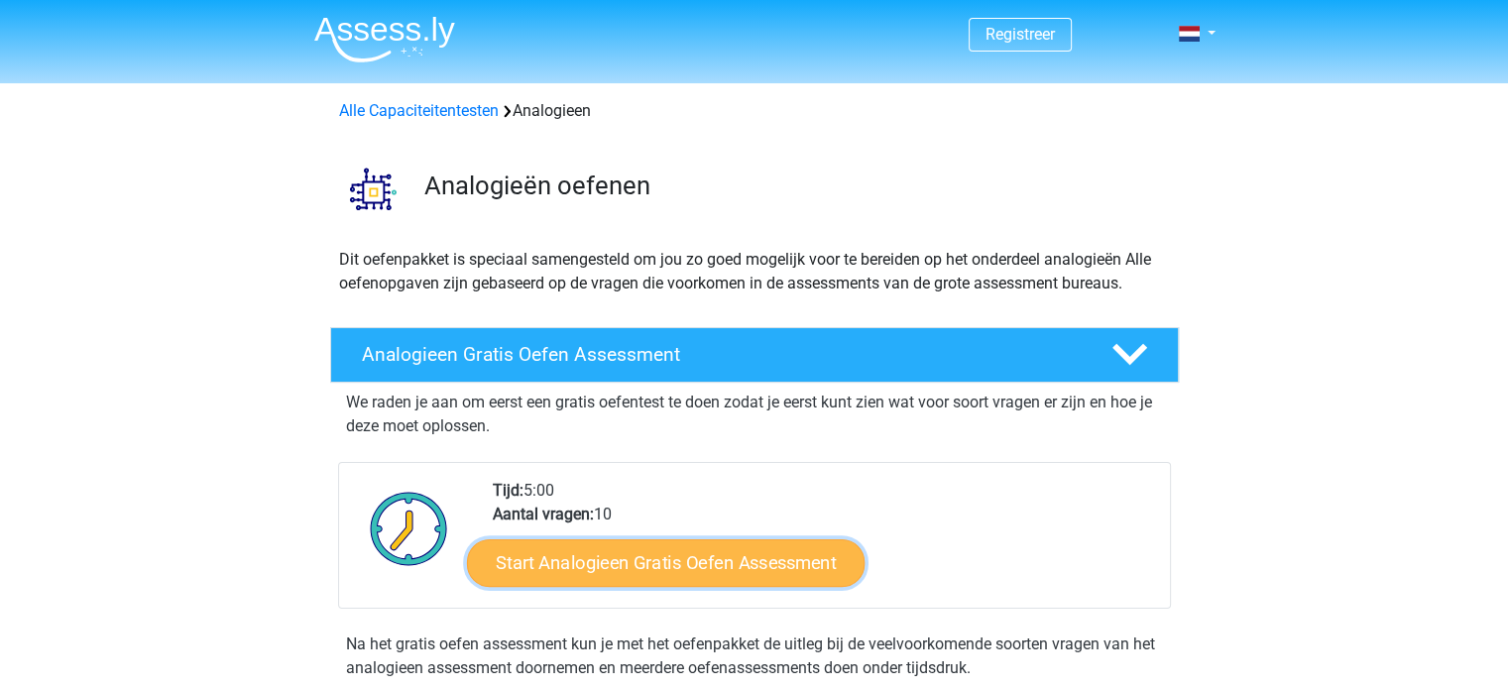
click at [757, 558] on link "Start Analogieen Gratis Oefen Assessment" at bounding box center [666, 562] width 398 height 48
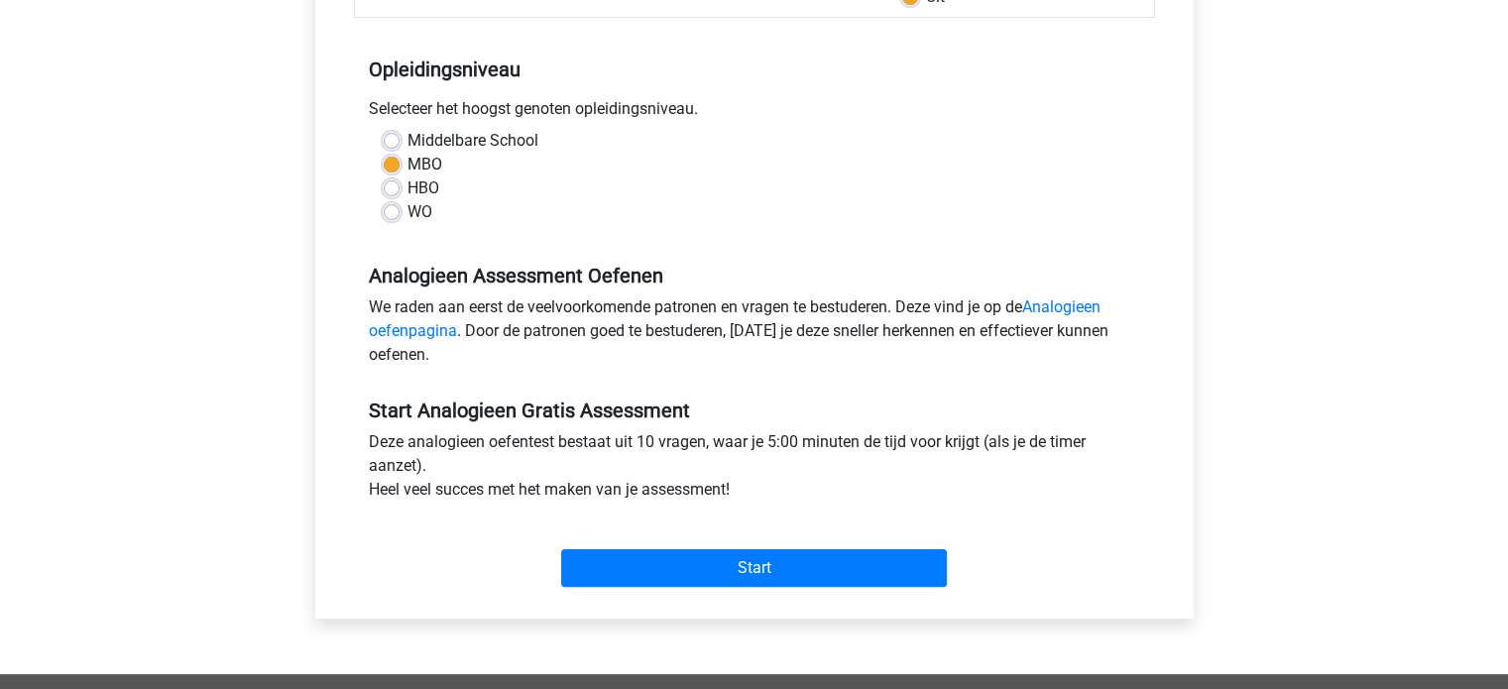
scroll to position [369, 0]
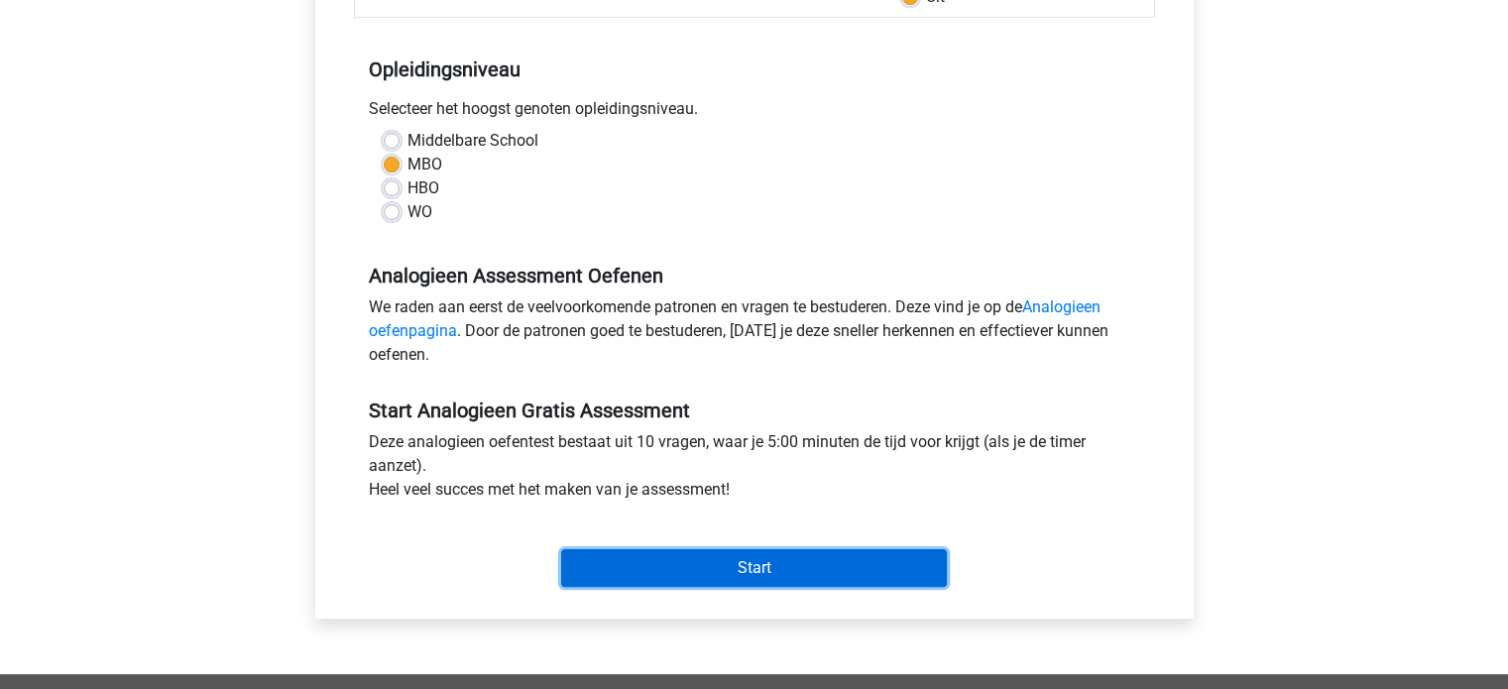
click at [757, 558] on input "Start" at bounding box center [754, 568] width 386 height 38
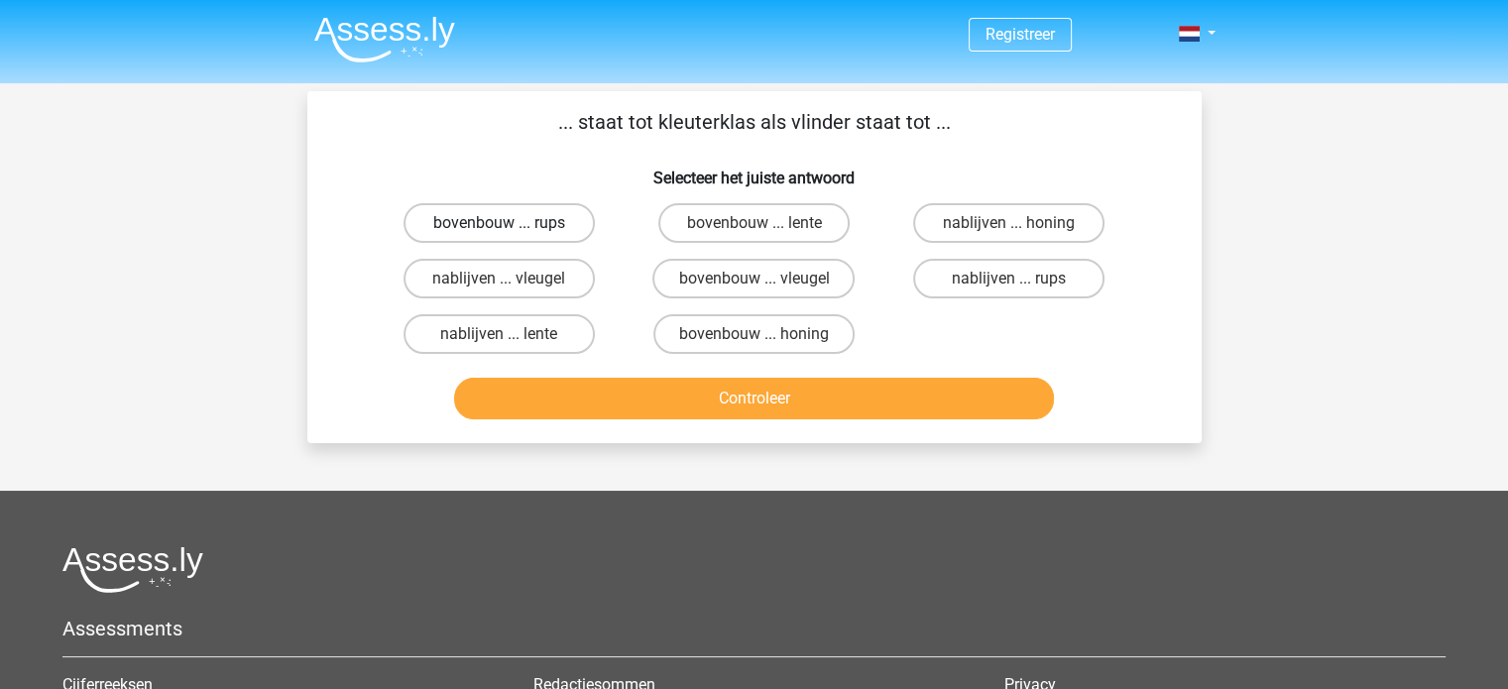
click at [520, 223] on label "bovenbouw ... rups" at bounding box center [499, 223] width 191 height 40
click at [512, 223] on input "bovenbouw ... rups" at bounding box center [505, 229] width 13 height 13
radio input "true"
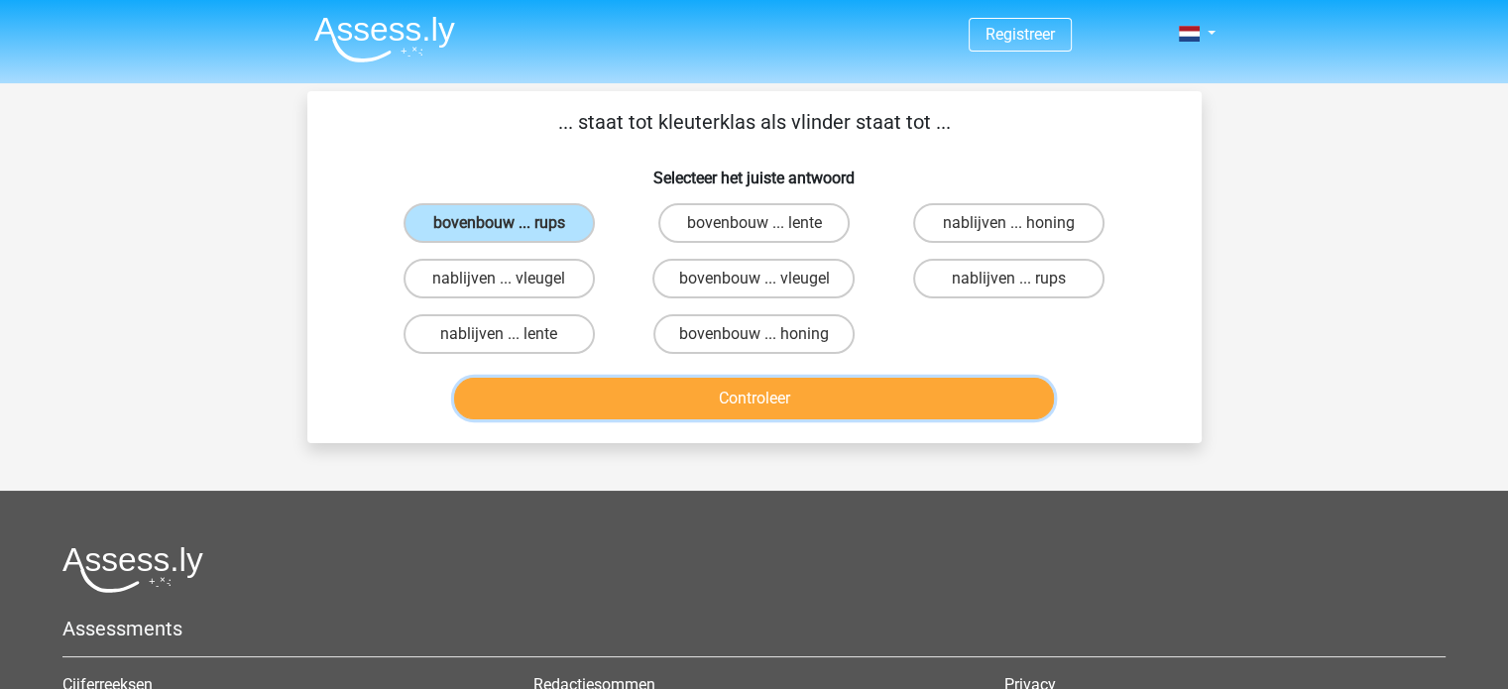
click at [635, 384] on button "Controleer" at bounding box center [754, 399] width 600 height 42
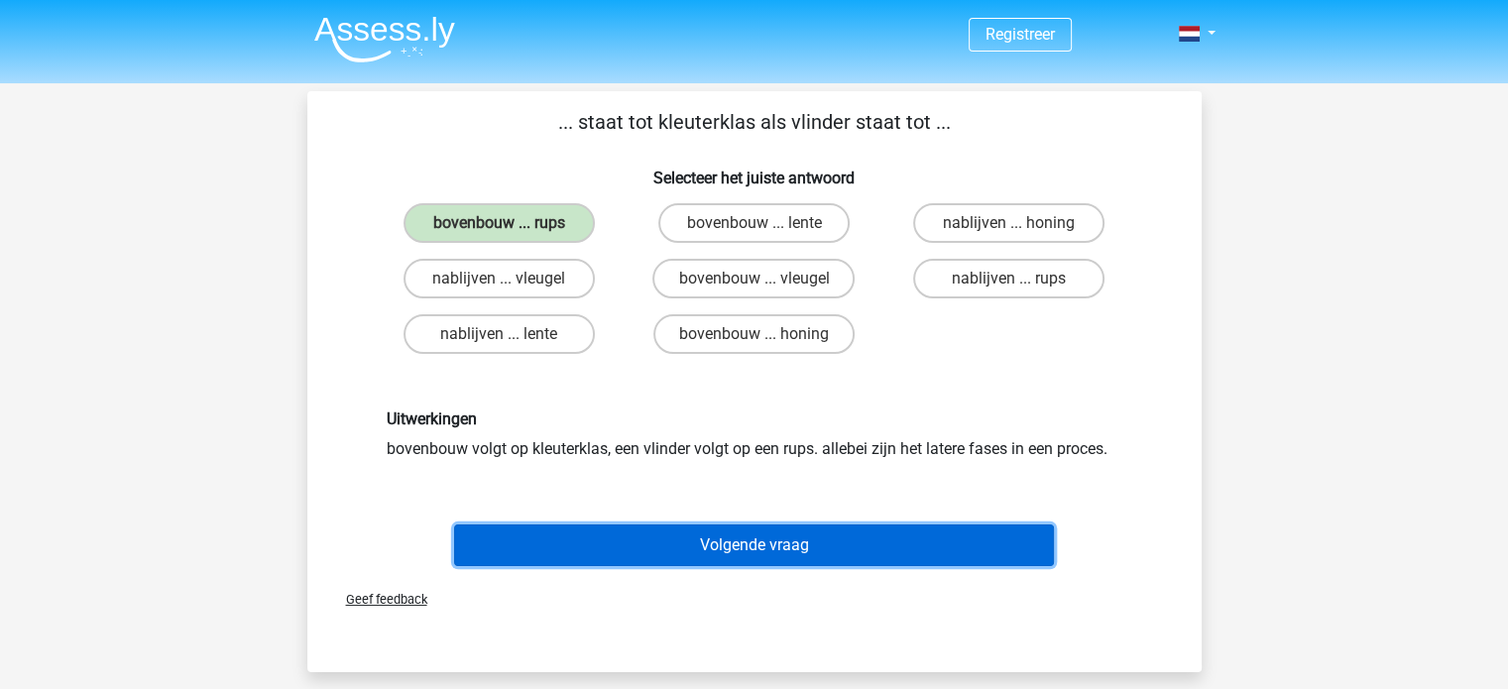
click at [819, 552] on button "Volgende vraag" at bounding box center [754, 545] width 600 height 42
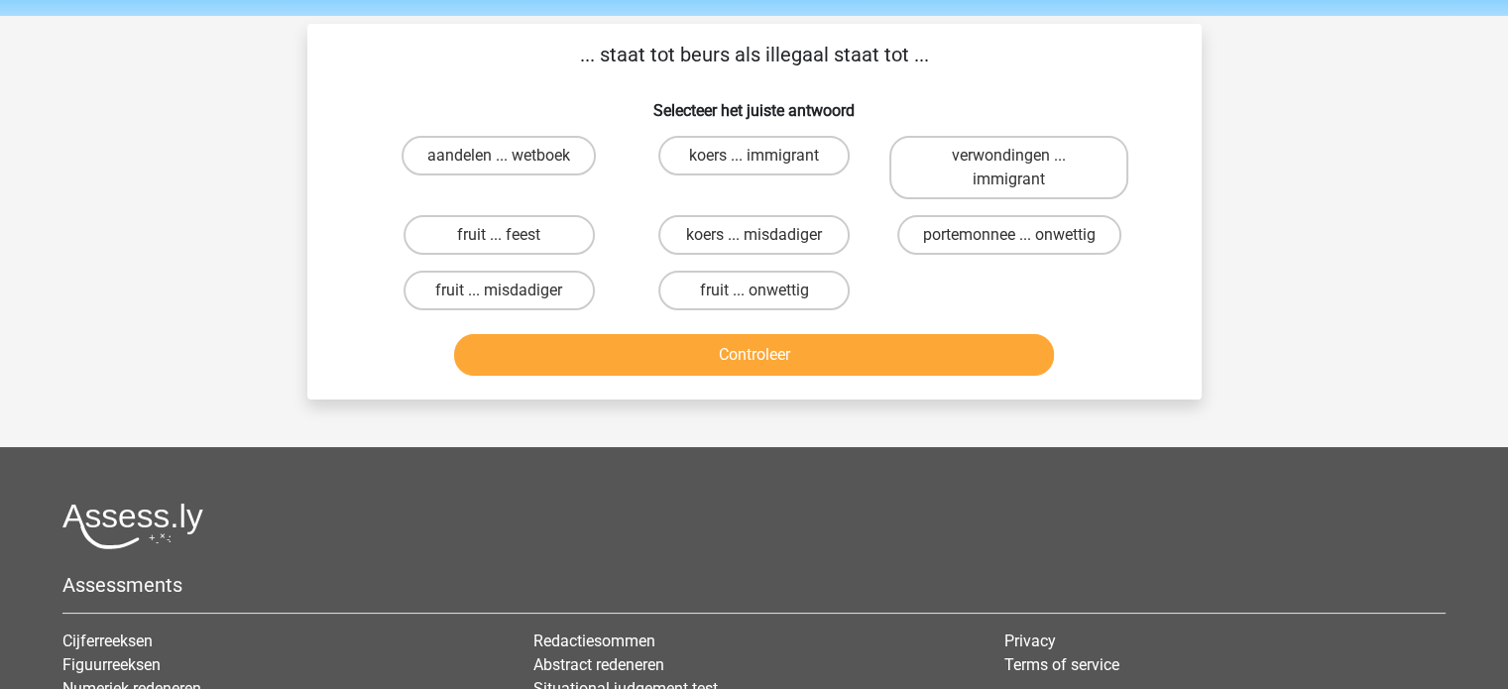
scroll to position [91, 0]
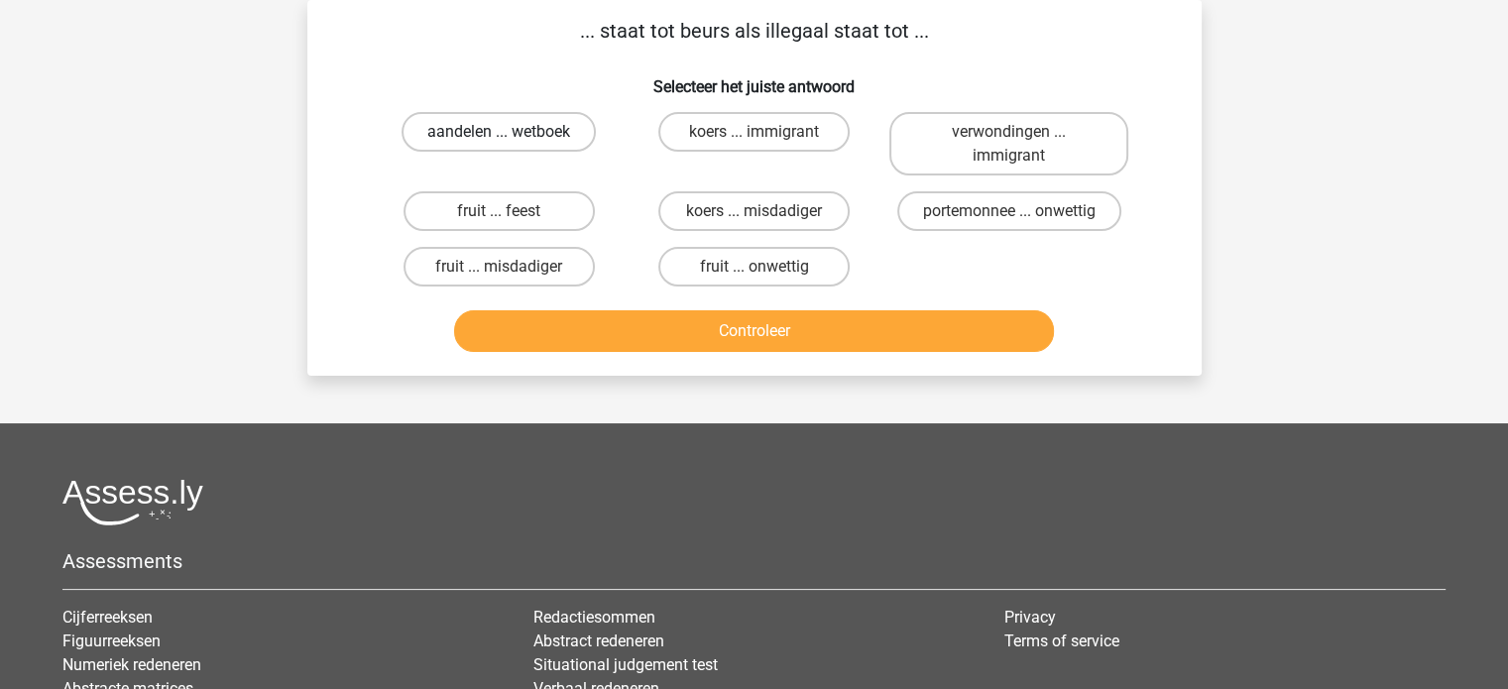
click at [574, 132] on label "aandelen ... wetboek" at bounding box center [499, 132] width 194 height 40
click at [512, 132] on input "aandelen ... wetboek" at bounding box center [505, 138] width 13 height 13
radio input "true"
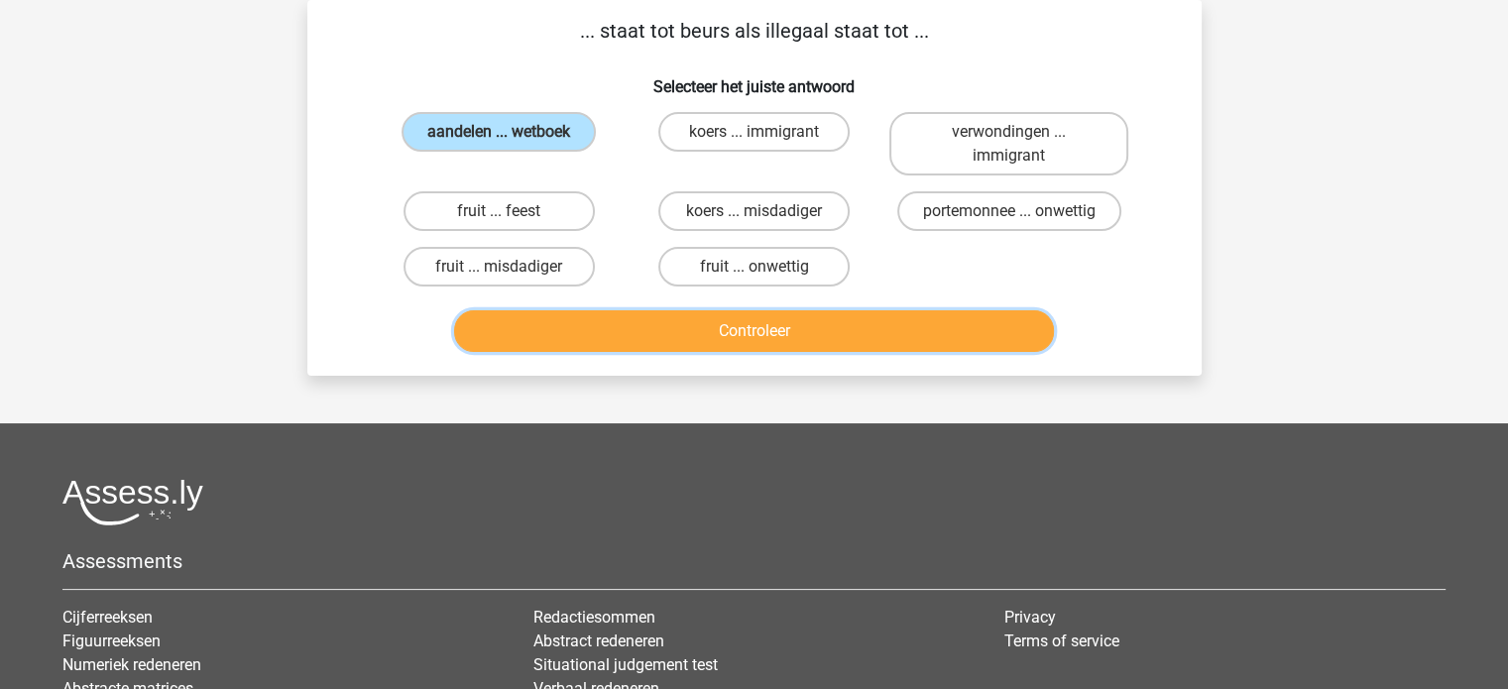
click at [965, 323] on button "Controleer" at bounding box center [754, 331] width 600 height 42
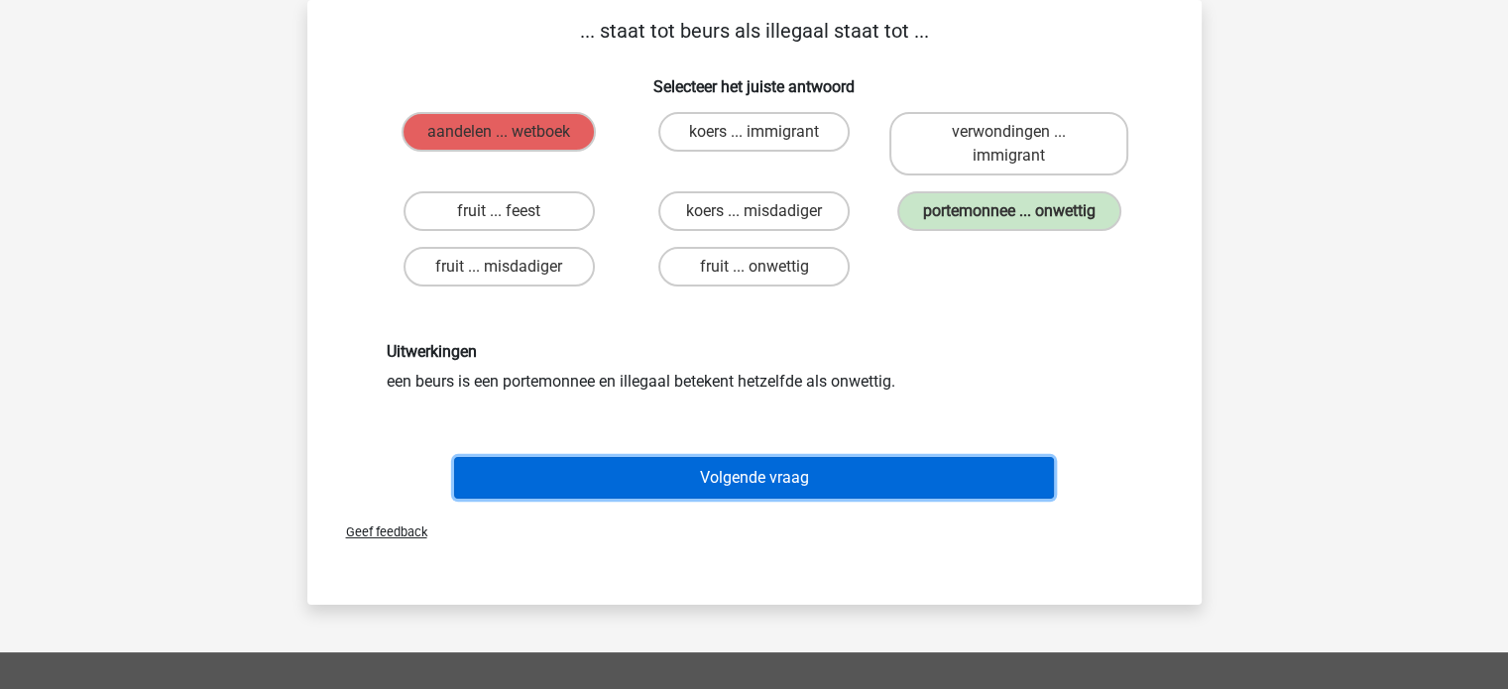
click at [972, 463] on button "Volgende vraag" at bounding box center [754, 478] width 600 height 42
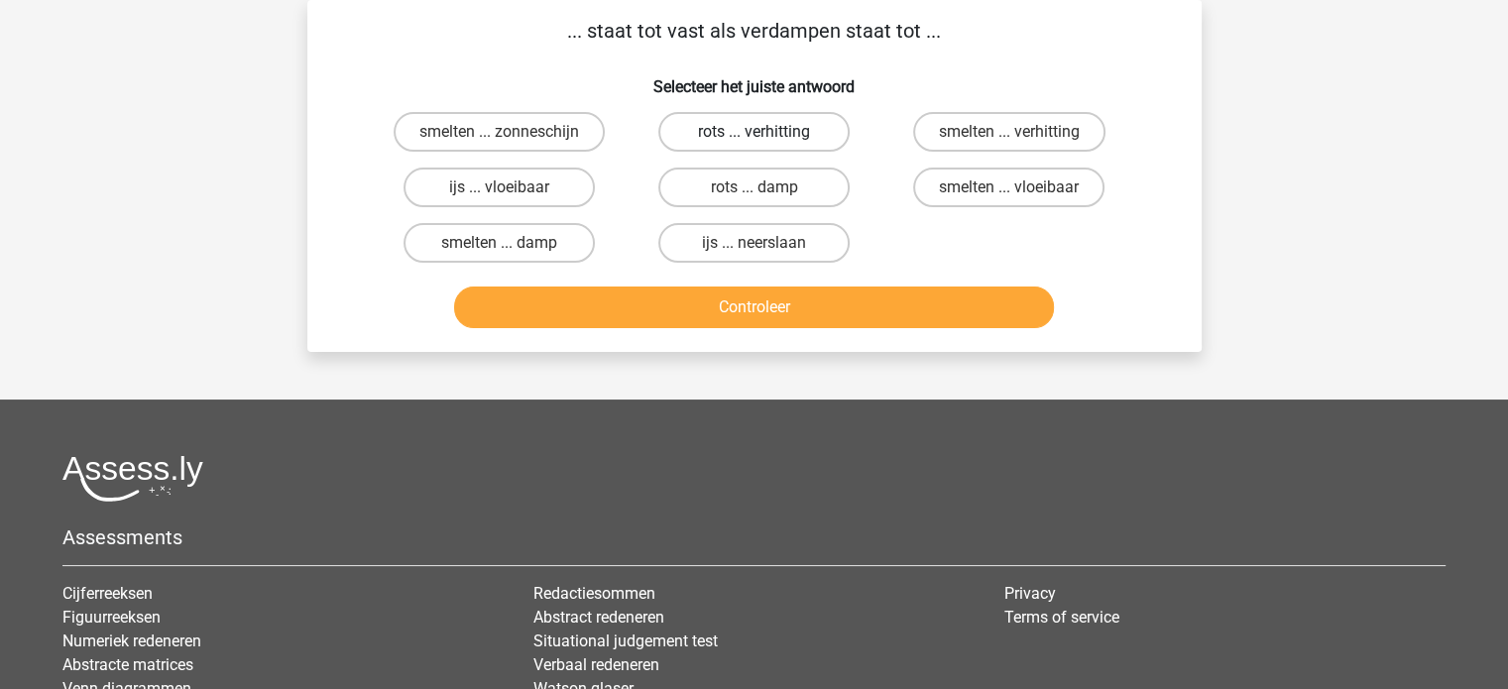
click at [825, 131] on label "rots ... verhitting" at bounding box center [753, 132] width 191 height 40
click at [766, 132] on input "rots ... verhitting" at bounding box center [760, 138] width 13 height 13
radio input "true"
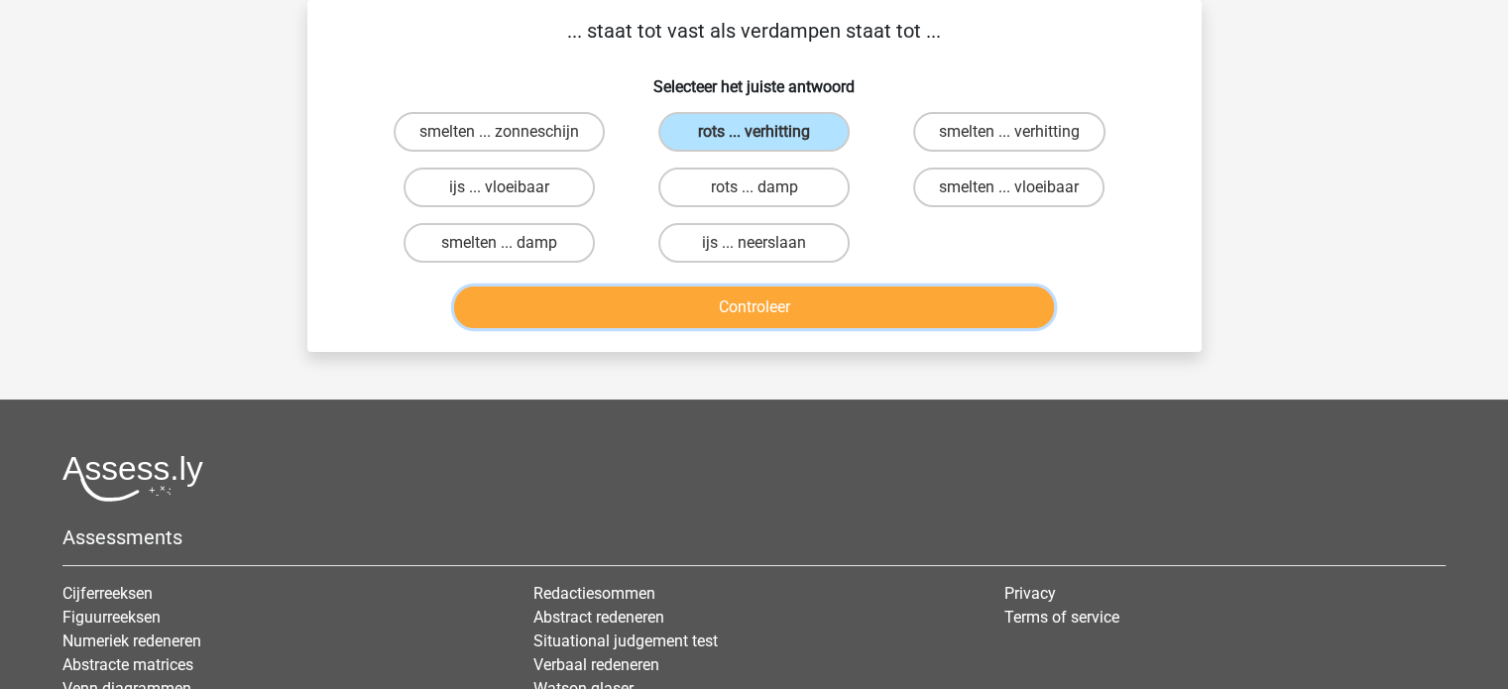
click at [882, 297] on button "Controleer" at bounding box center [754, 308] width 600 height 42
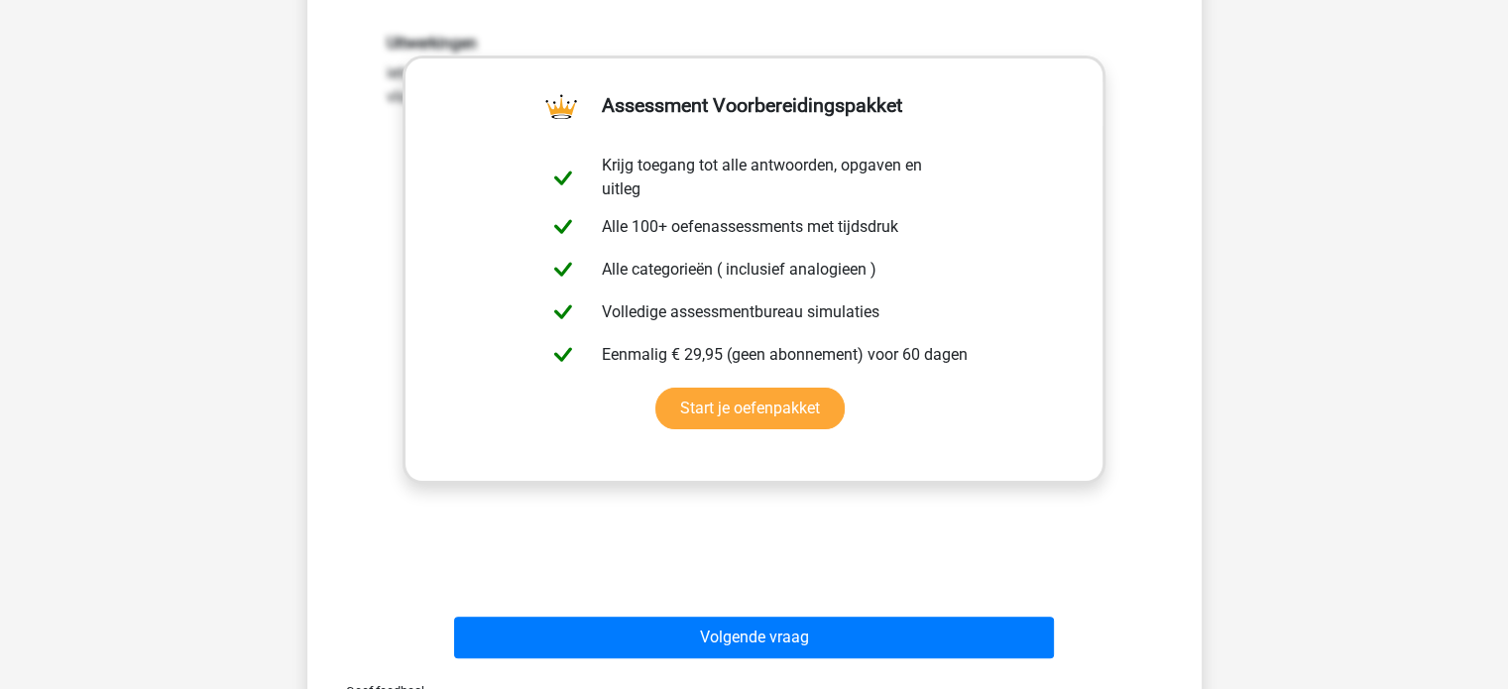
scroll to position [473, 0]
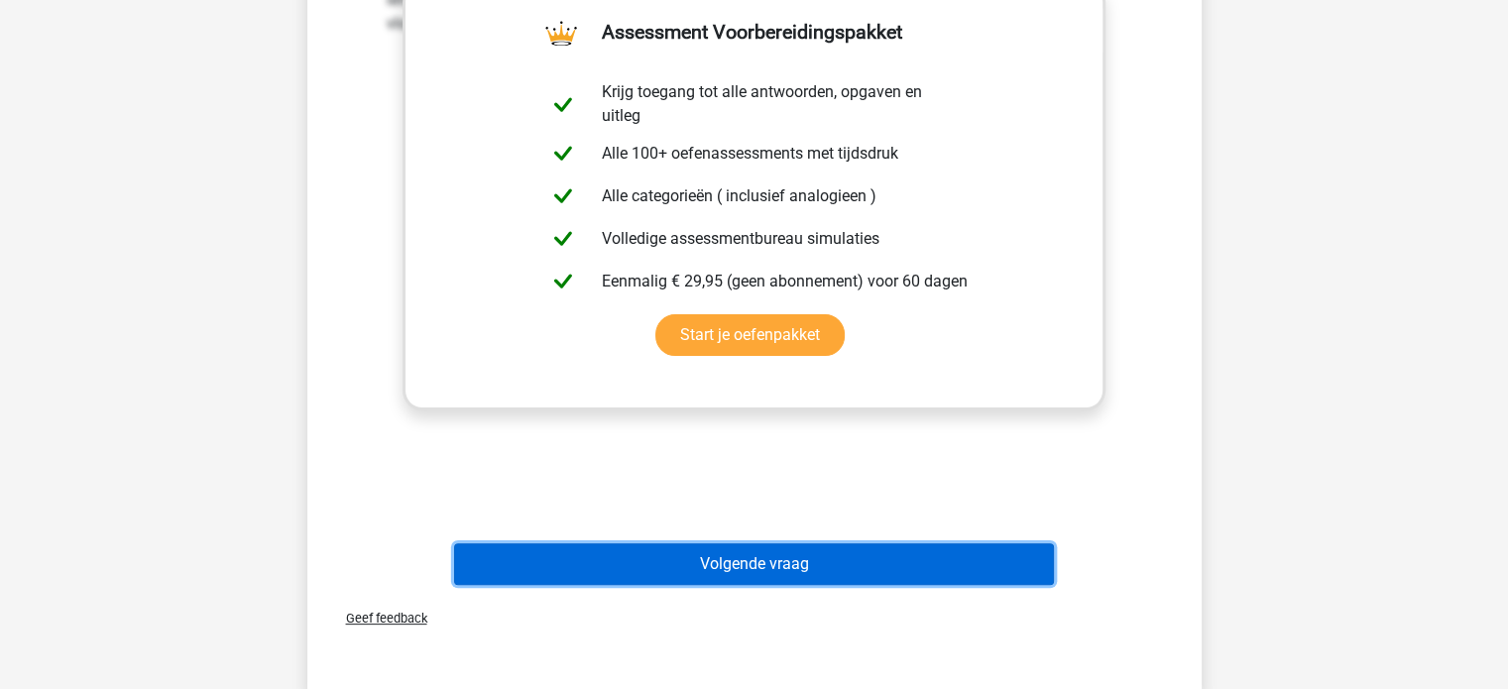
click at [1021, 574] on button "Volgende vraag" at bounding box center [754, 564] width 600 height 42
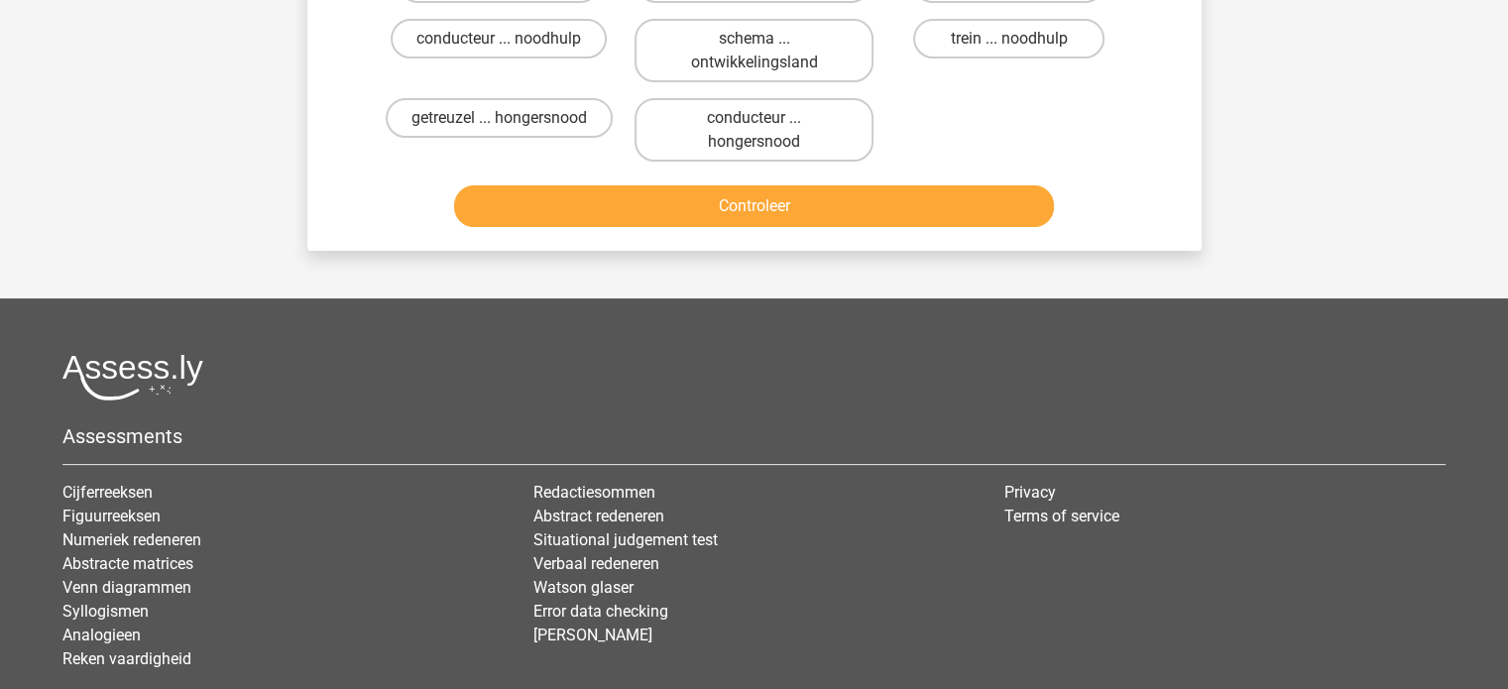
scroll to position [91, 0]
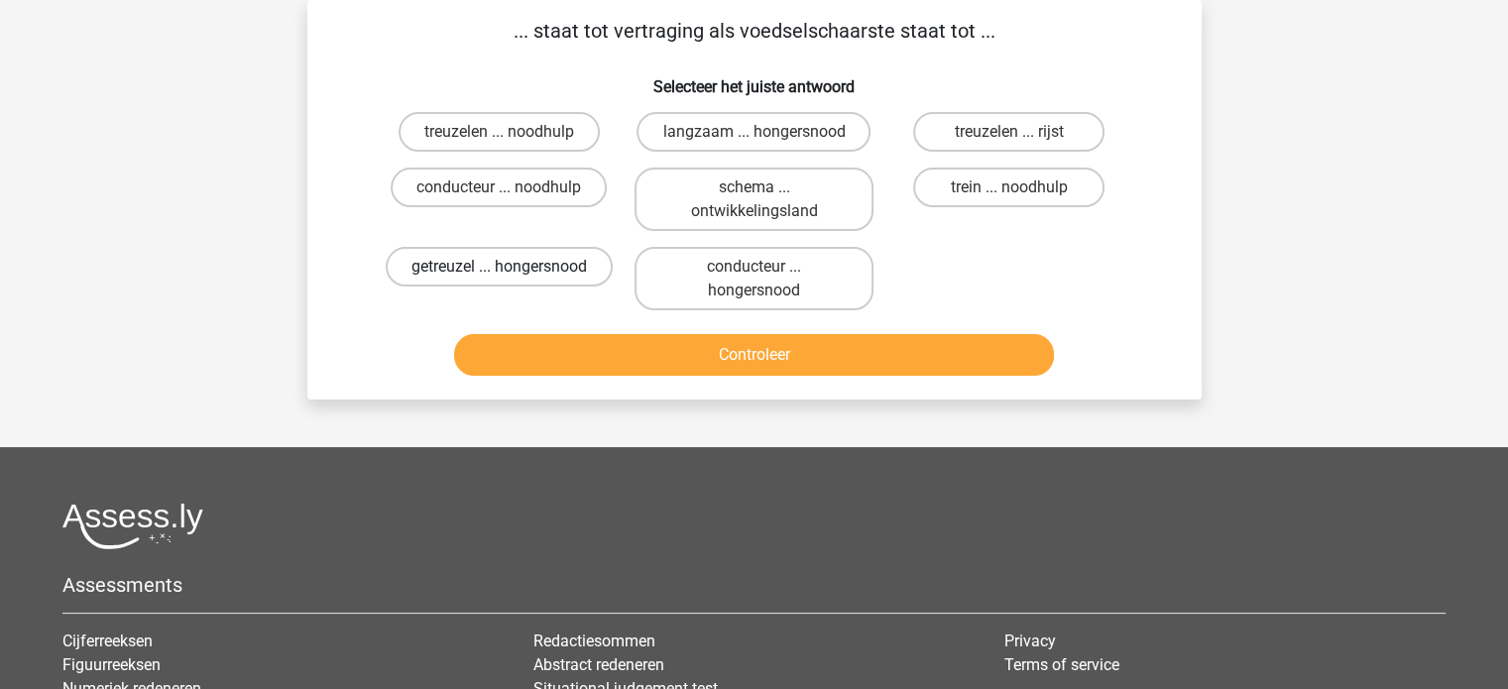
click at [492, 269] on label "getreuzel ... hongersnood" at bounding box center [499, 267] width 227 height 40
click at [499, 269] on input "getreuzel ... hongersnood" at bounding box center [505, 273] width 13 height 13
radio input "true"
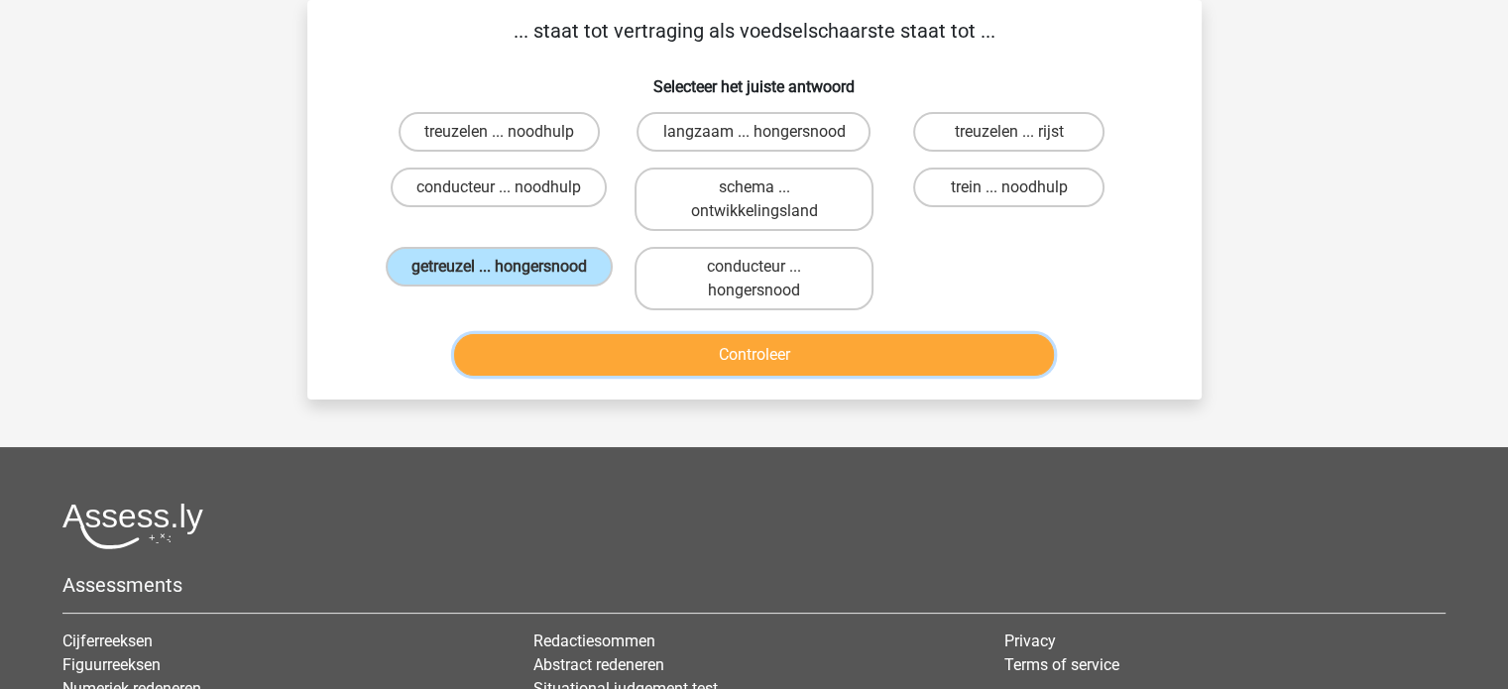
click at [871, 358] on button "Controleer" at bounding box center [754, 355] width 600 height 42
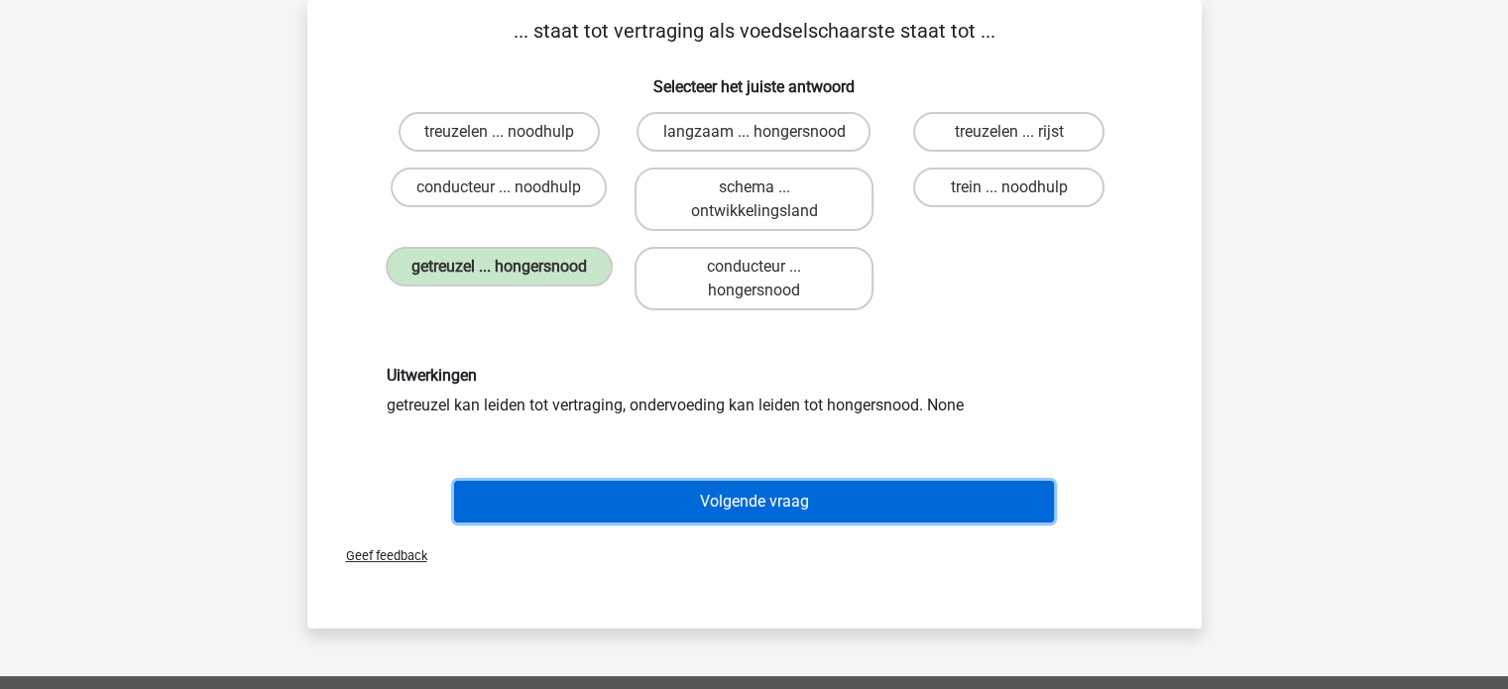
click at [1006, 500] on button "Volgende vraag" at bounding box center [754, 502] width 600 height 42
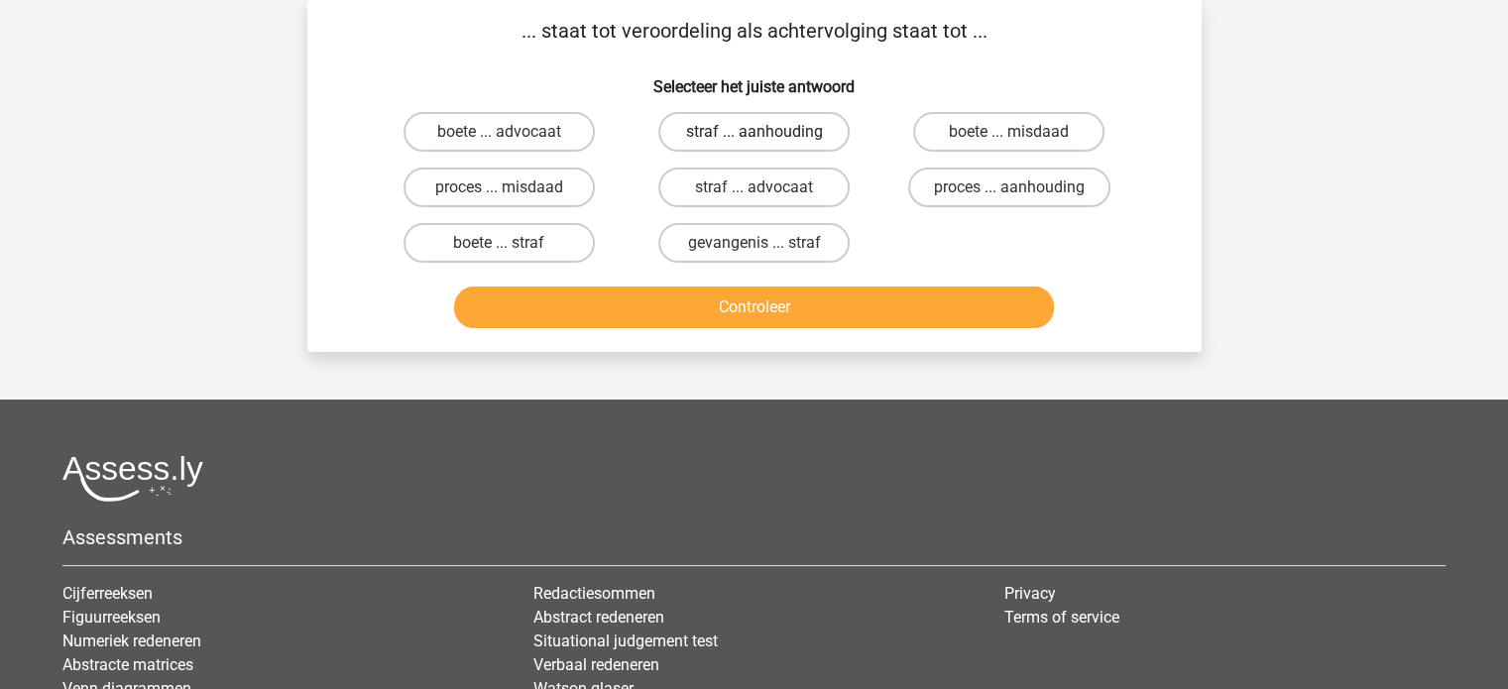
click at [849, 130] on label "straf ... aanhouding" at bounding box center [753, 132] width 191 height 40
click at [766, 132] on input "straf ... aanhouding" at bounding box center [760, 138] width 13 height 13
radio input "true"
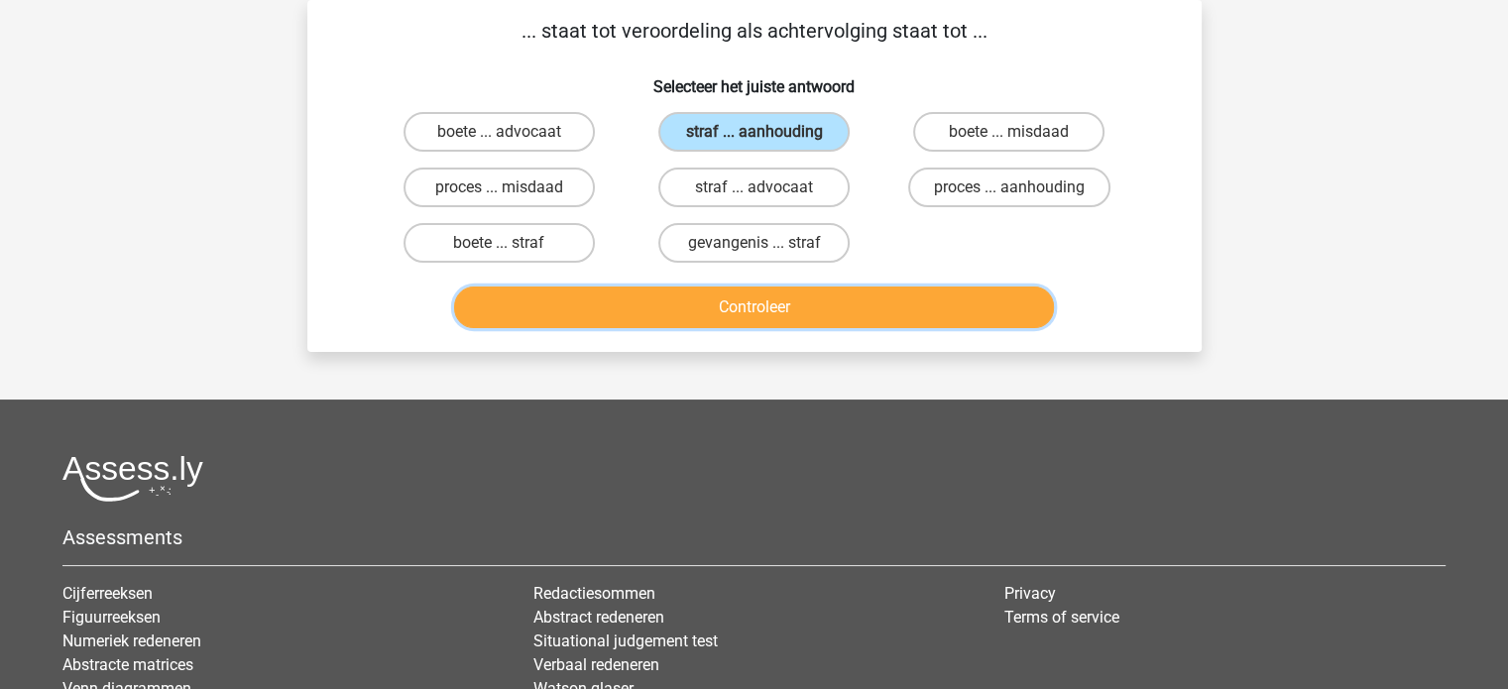
click at [904, 293] on button "Controleer" at bounding box center [754, 308] width 600 height 42
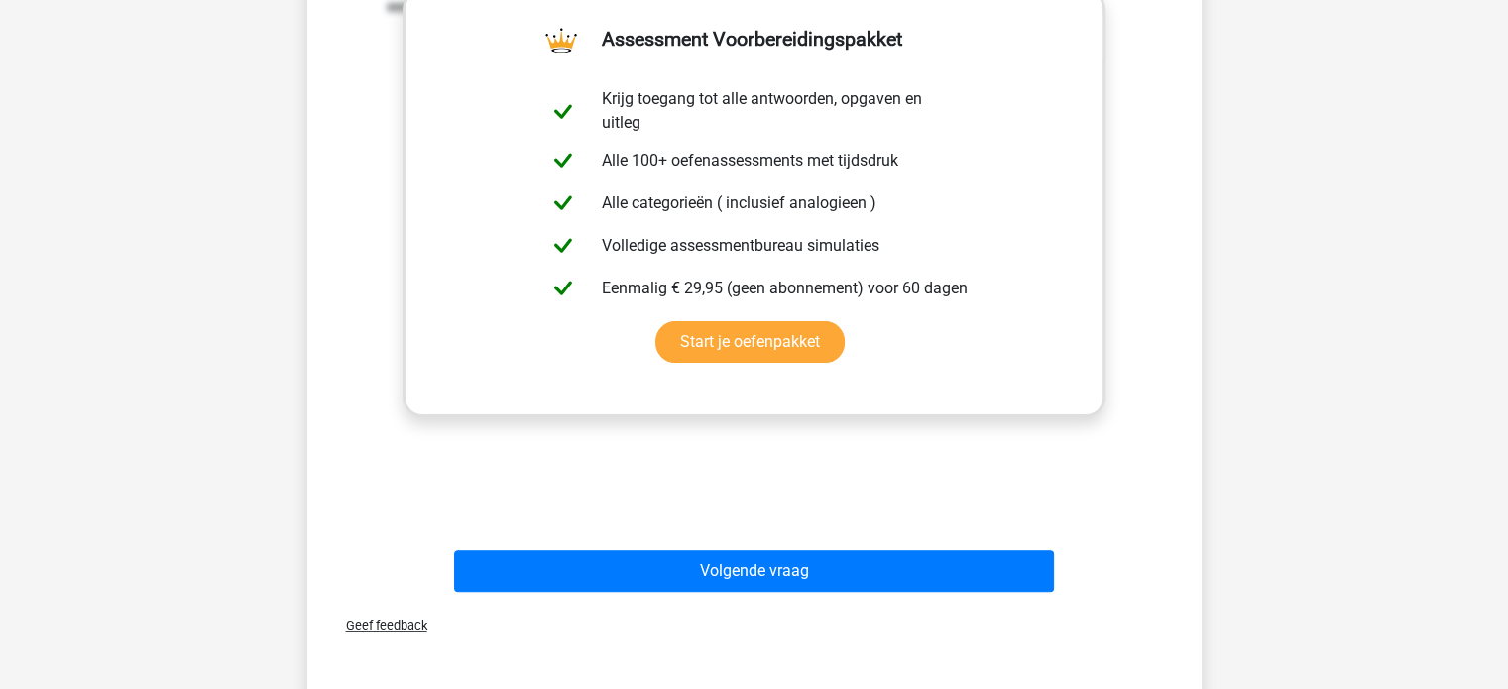
scroll to position [467, 0]
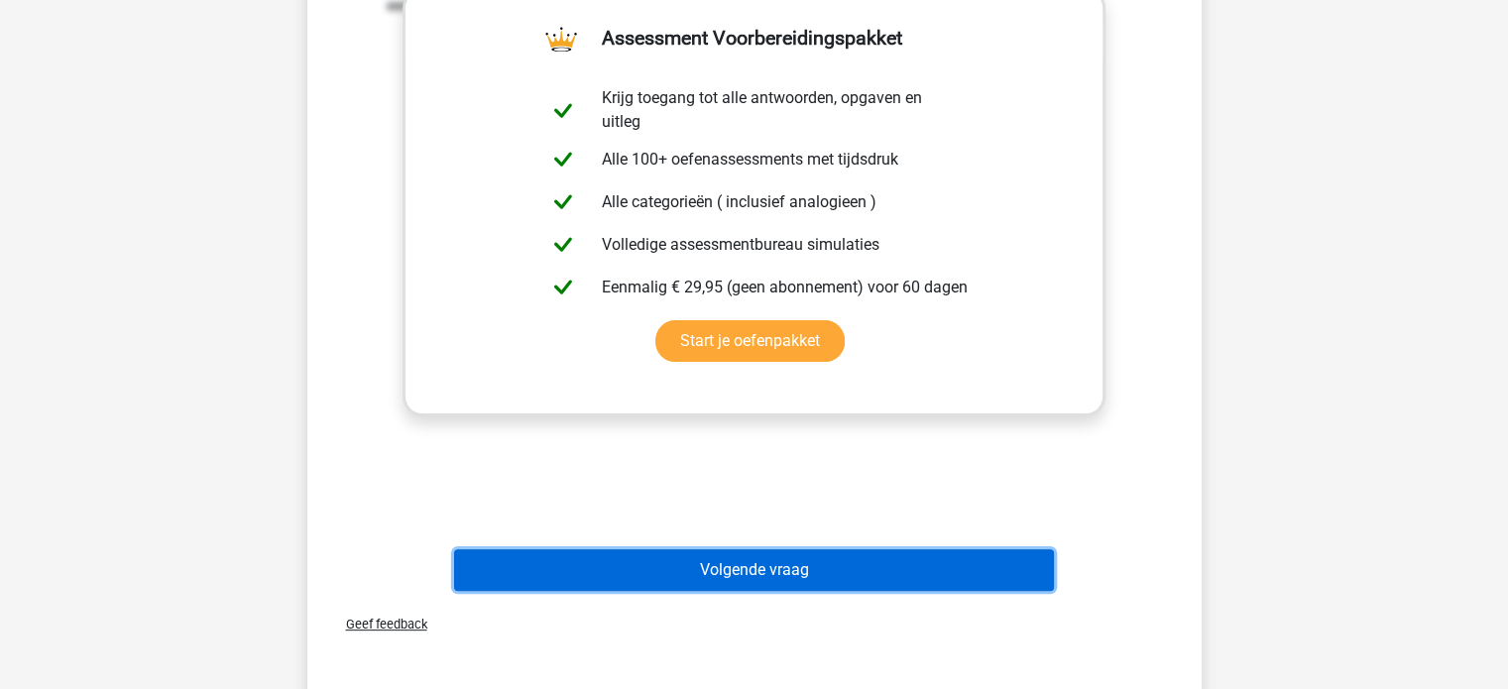
click at [991, 581] on button "Volgende vraag" at bounding box center [754, 570] width 600 height 42
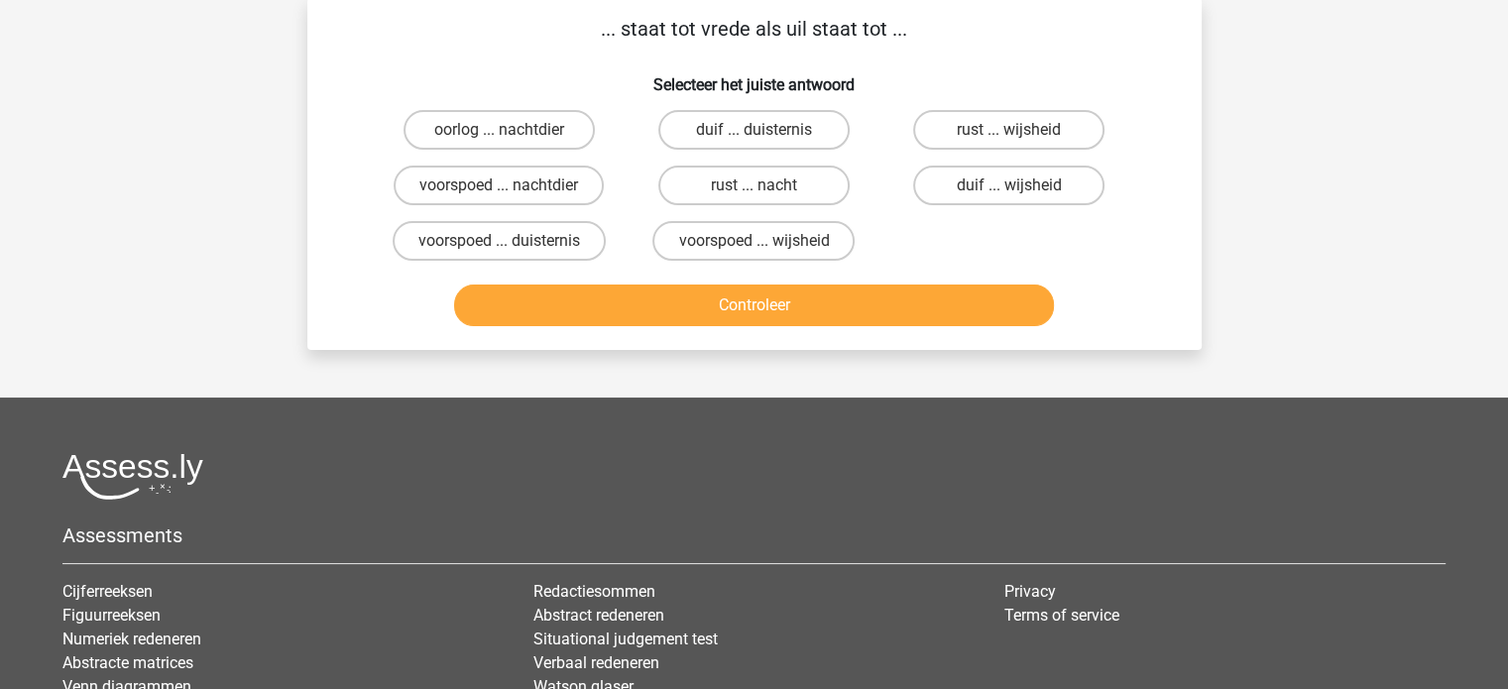
scroll to position [91, 0]
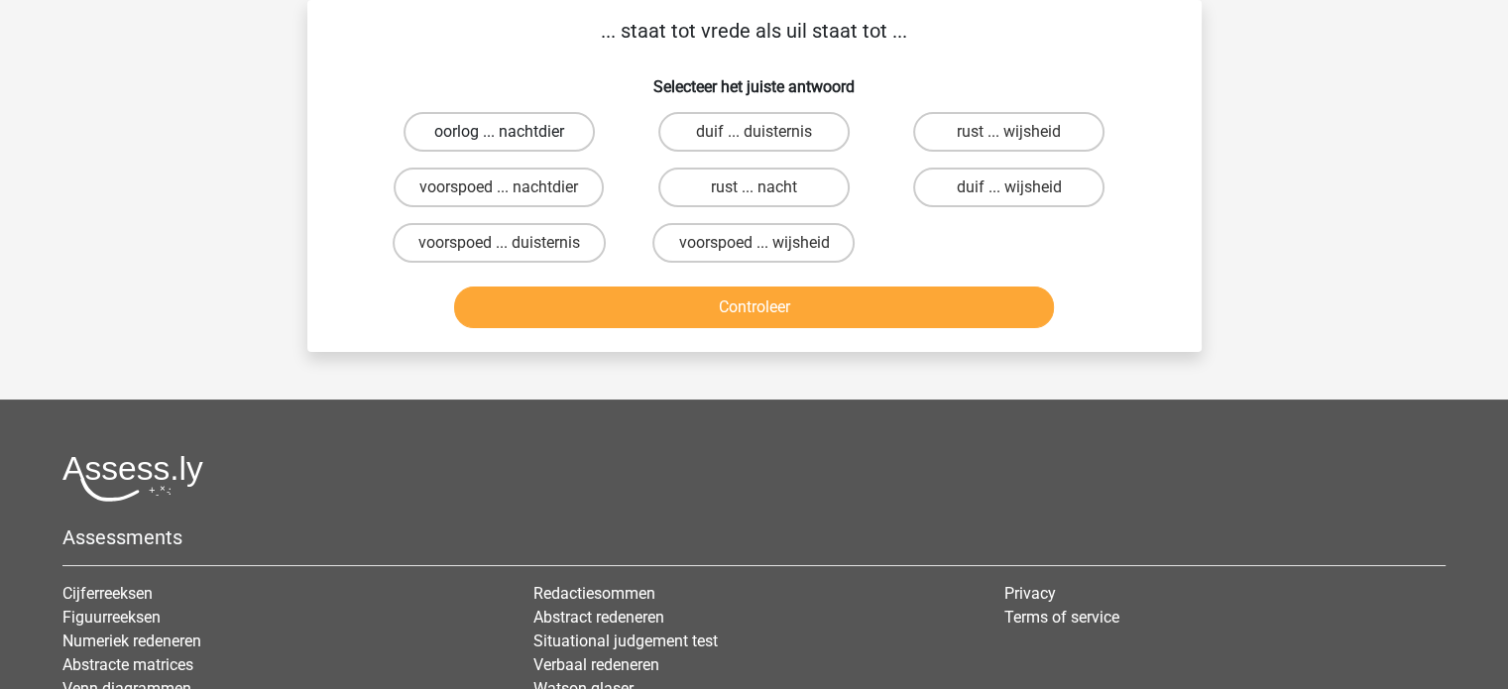
click at [581, 123] on label "oorlog ... nachtdier" at bounding box center [499, 132] width 191 height 40
click at [512, 132] on input "oorlog ... nachtdier" at bounding box center [505, 138] width 13 height 13
radio input "true"
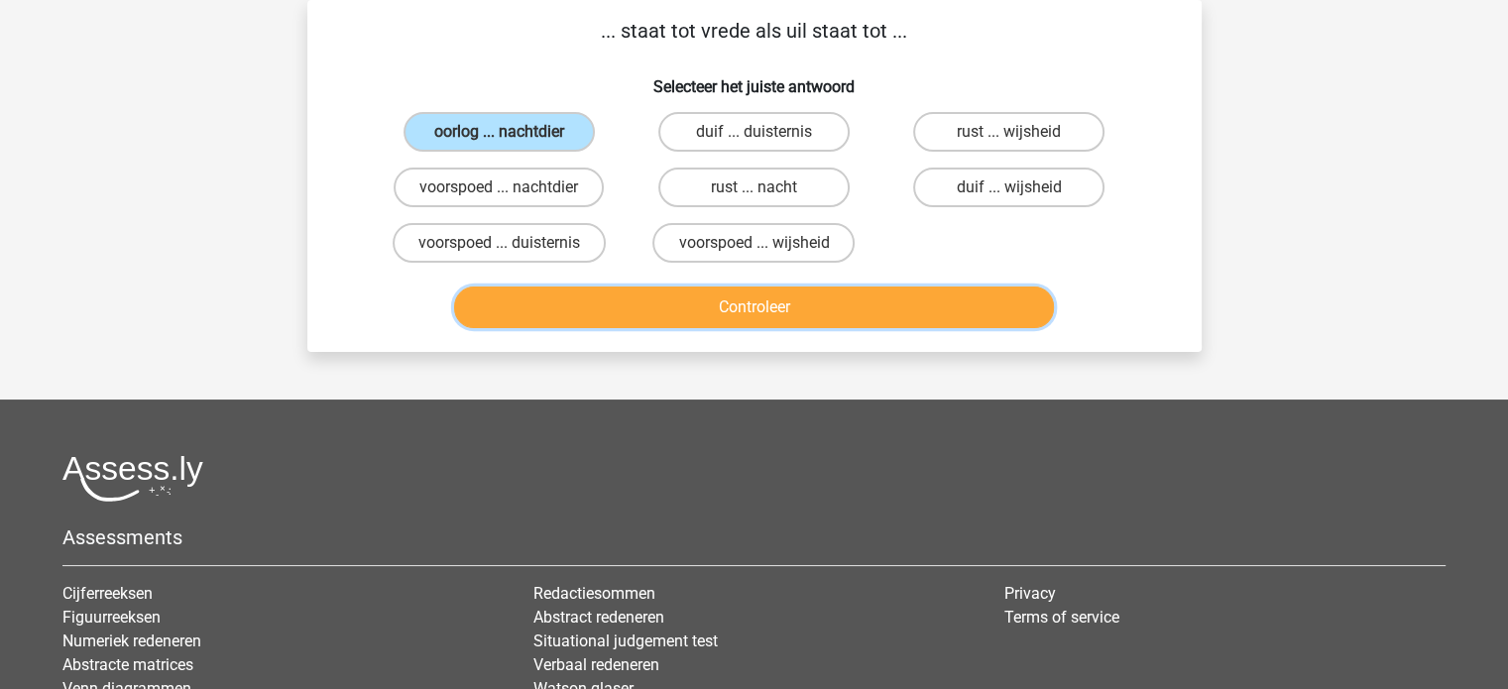
click at [642, 299] on button "Controleer" at bounding box center [754, 308] width 600 height 42
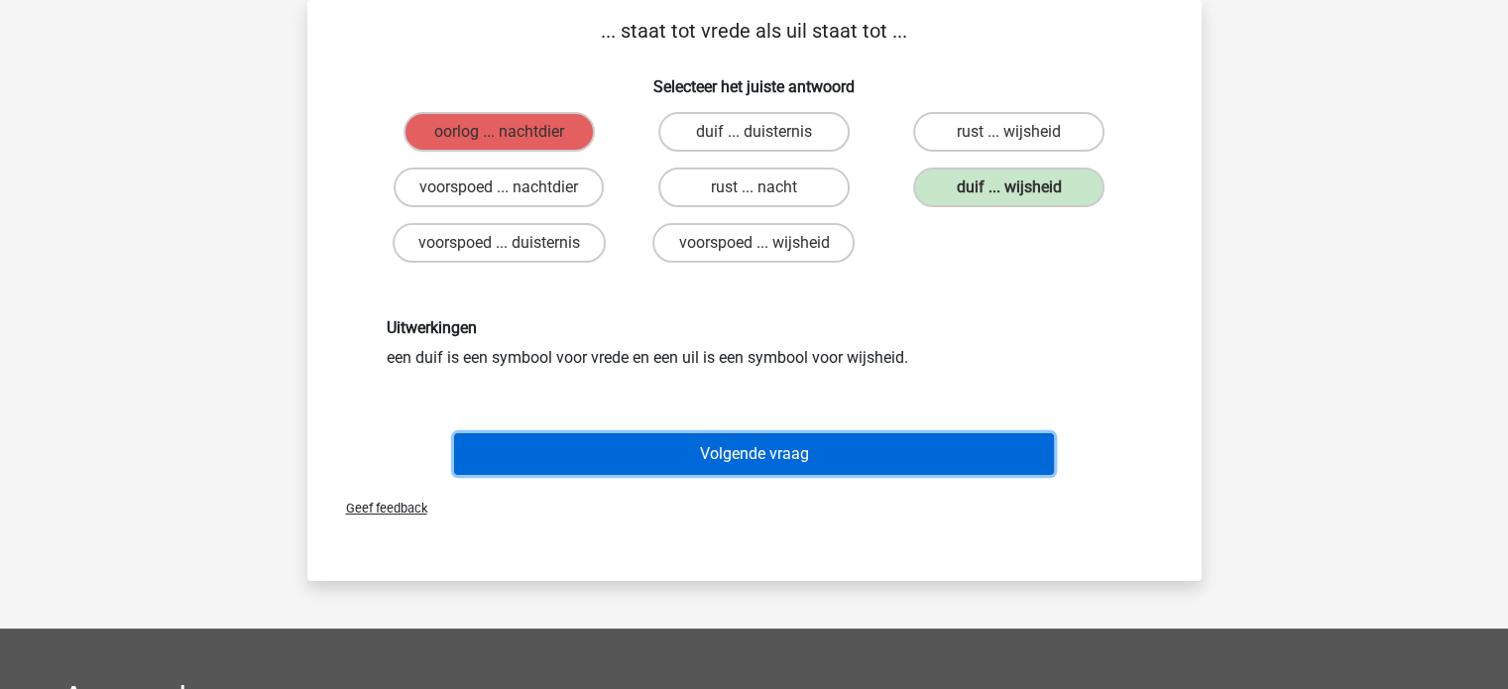
click at [969, 445] on button "Volgende vraag" at bounding box center [754, 454] width 600 height 42
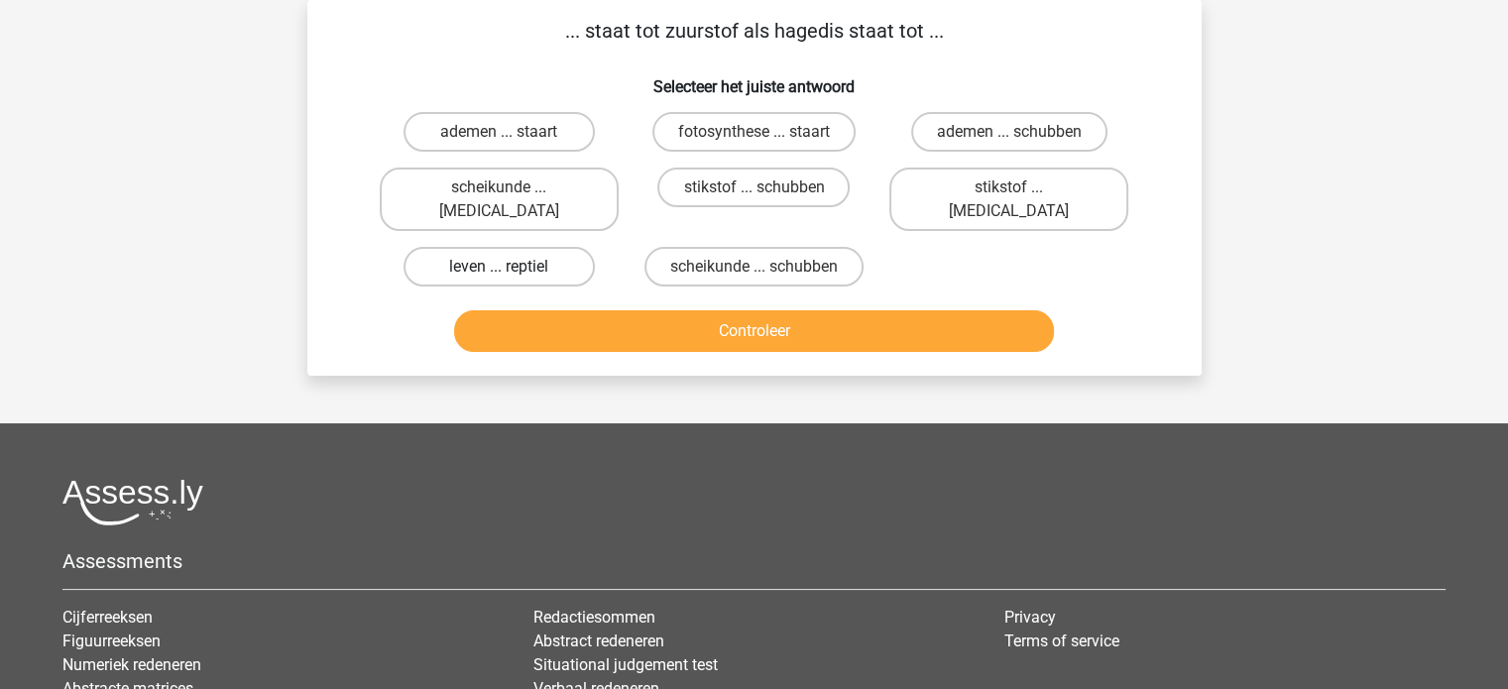
click at [543, 247] on label "leven ... reptiel" at bounding box center [499, 267] width 191 height 40
click at [512, 267] on input "leven ... reptiel" at bounding box center [505, 273] width 13 height 13
radio input "true"
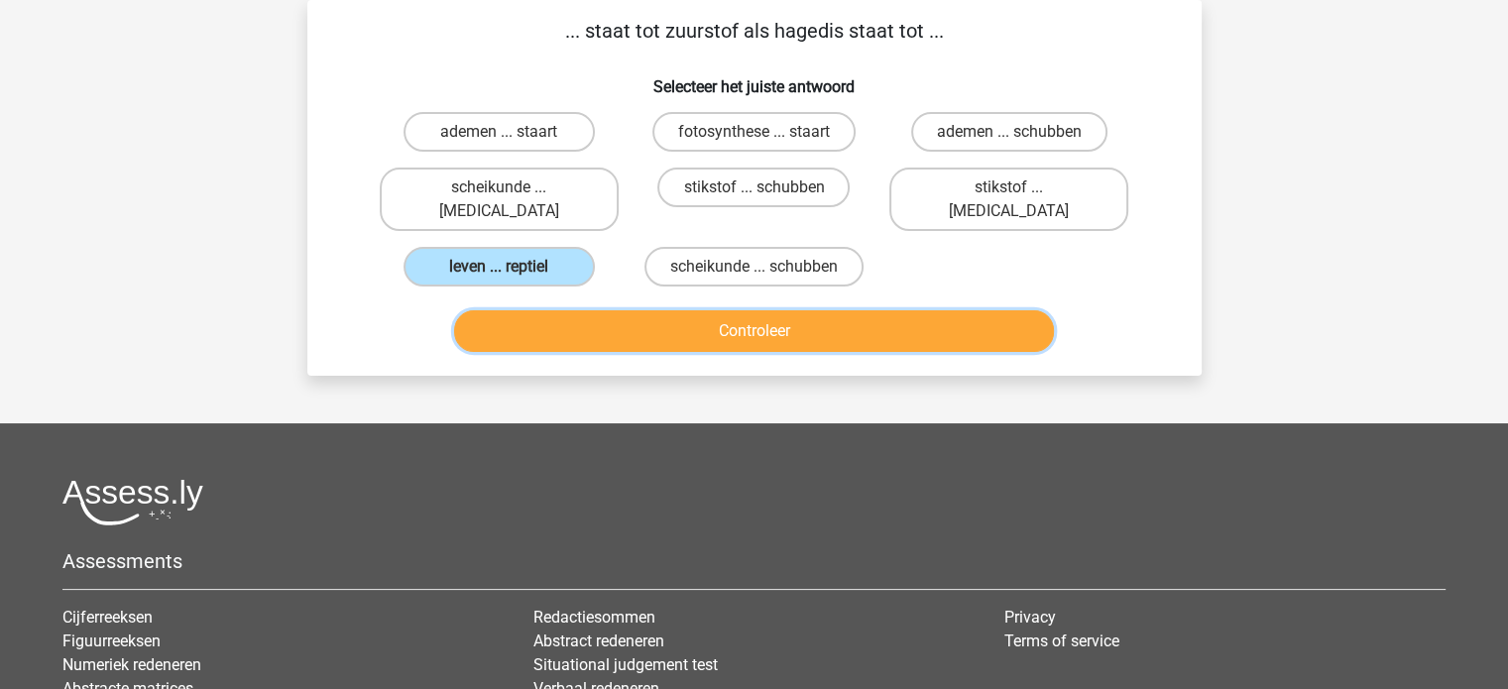
click at [586, 310] on button "Controleer" at bounding box center [754, 331] width 600 height 42
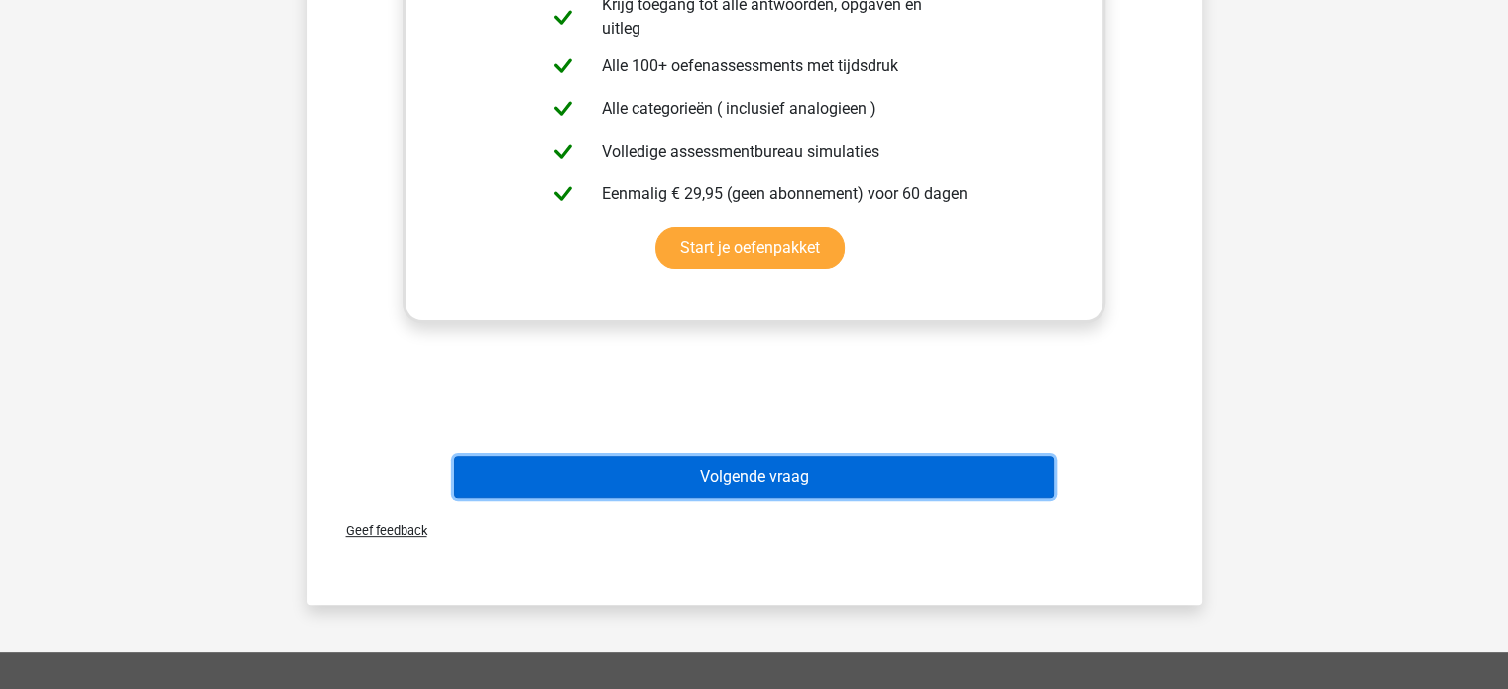
click at [1022, 463] on button "Volgende vraag" at bounding box center [754, 477] width 600 height 42
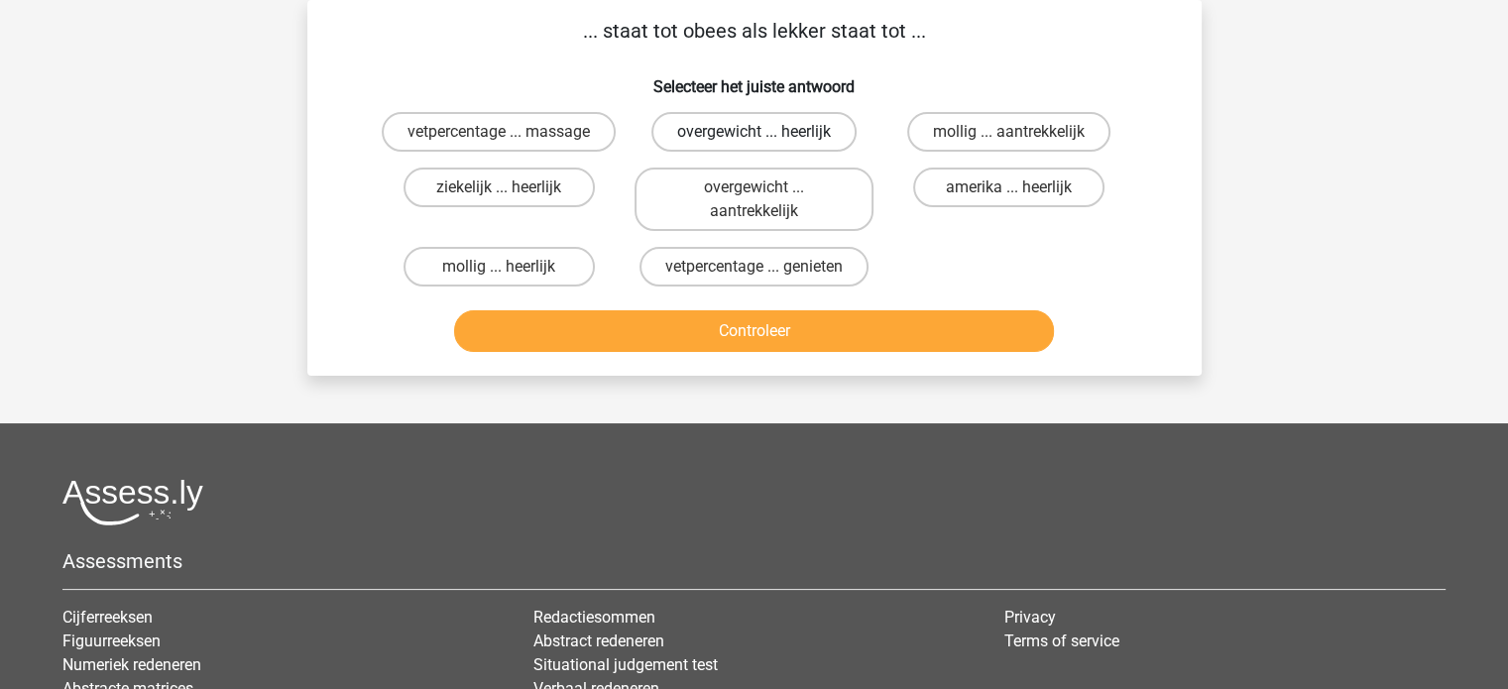
click at [835, 131] on label "overgewicht ... heerlijk" at bounding box center [753, 132] width 205 height 40
click at [766, 132] on input "overgewicht ... heerlijk" at bounding box center [760, 138] width 13 height 13
radio input "true"
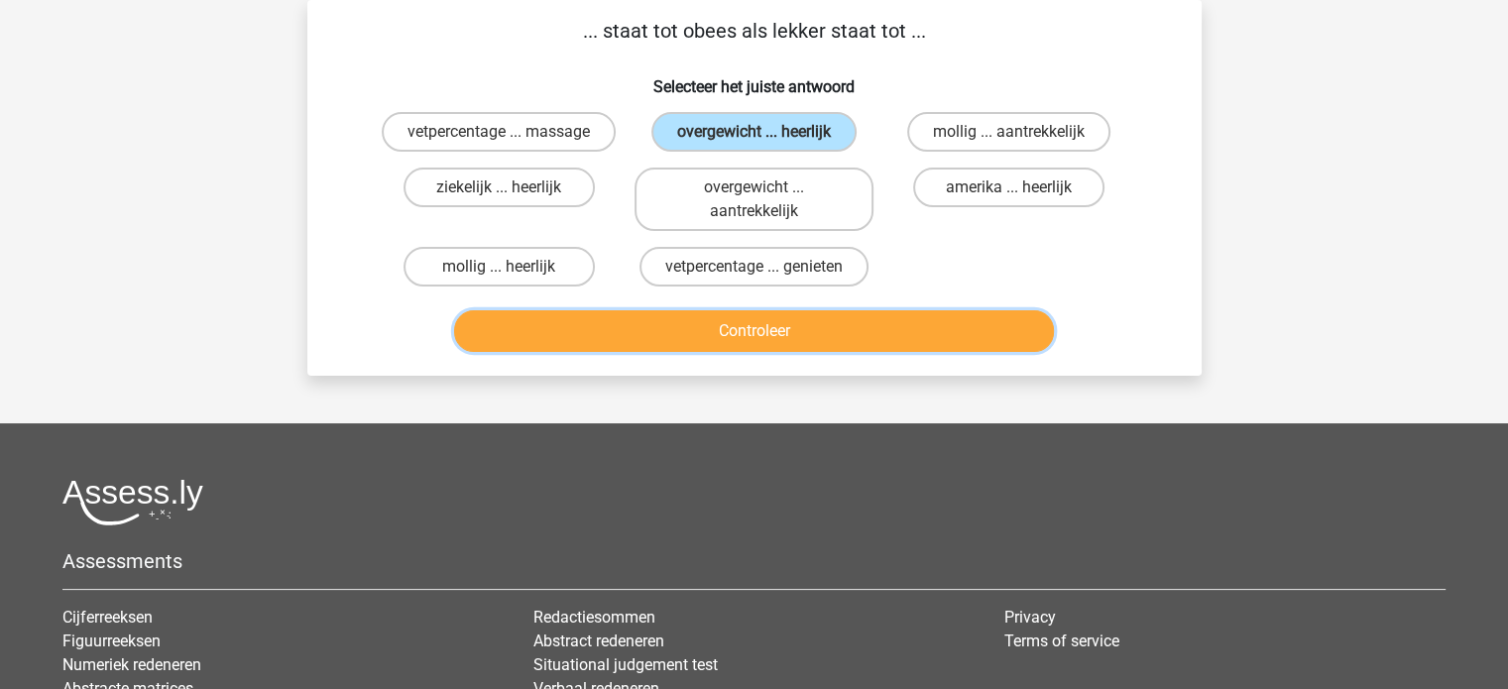
click at [909, 336] on button "Controleer" at bounding box center [754, 331] width 600 height 42
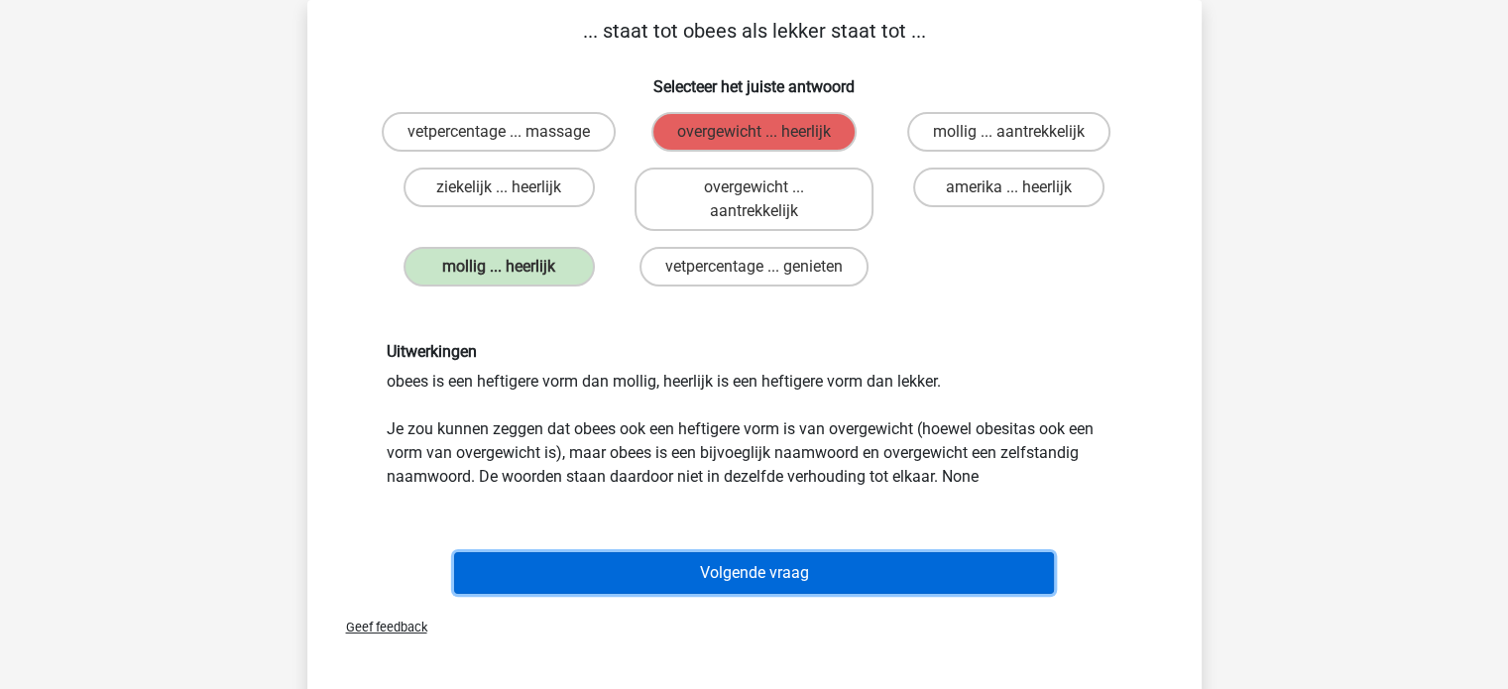
click at [1024, 565] on button "Volgende vraag" at bounding box center [754, 573] width 600 height 42
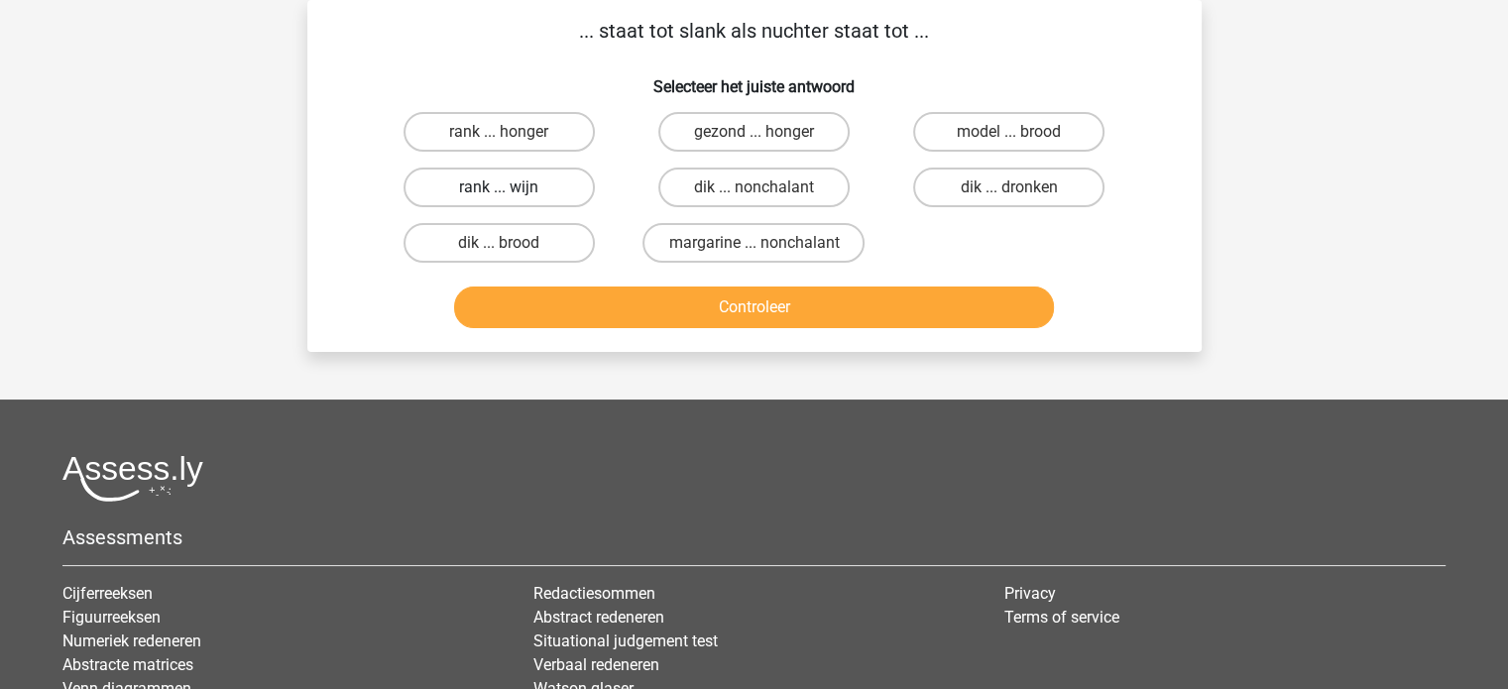
click at [591, 186] on label "rank ... wijn" at bounding box center [499, 188] width 191 height 40
click at [512, 187] on input "rank ... wijn" at bounding box center [505, 193] width 13 height 13
radio input "true"
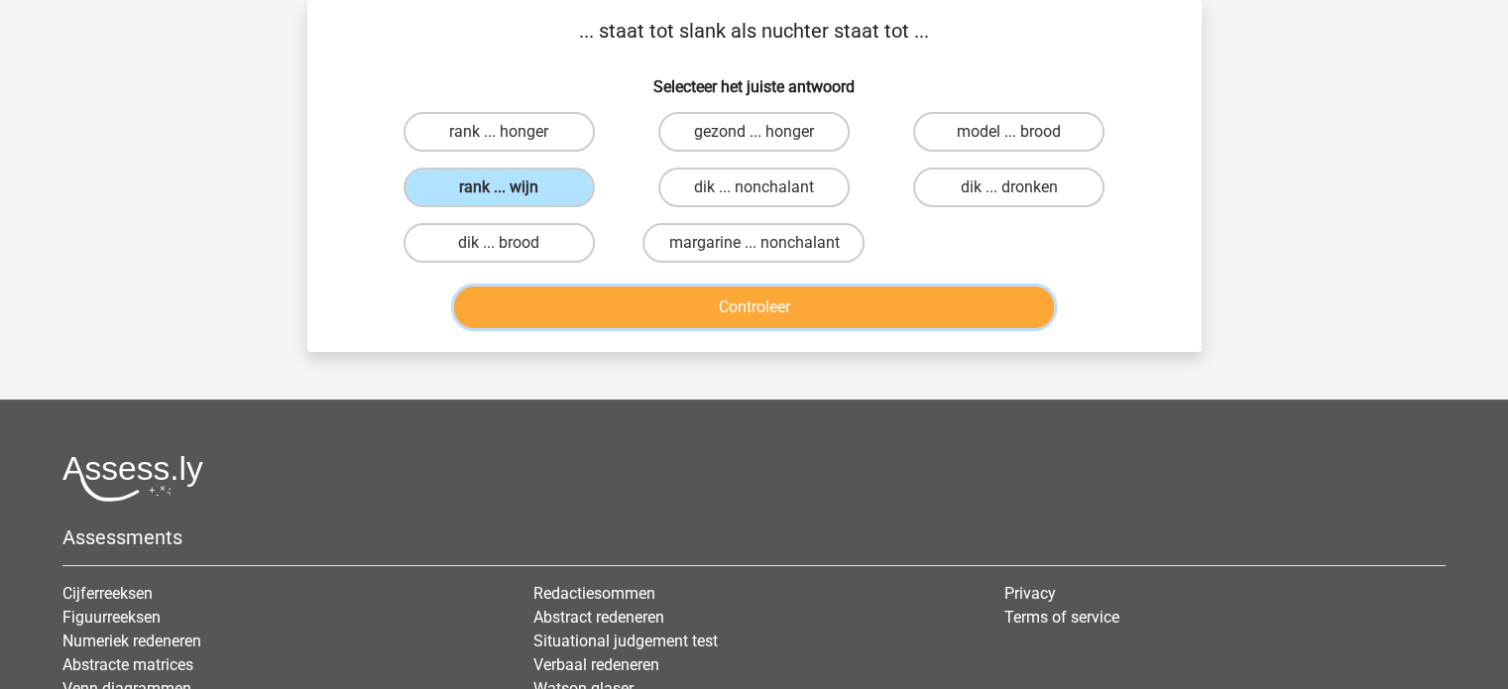
click at [625, 296] on button "Controleer" at bounding box center [754, 308] width 600 height 42
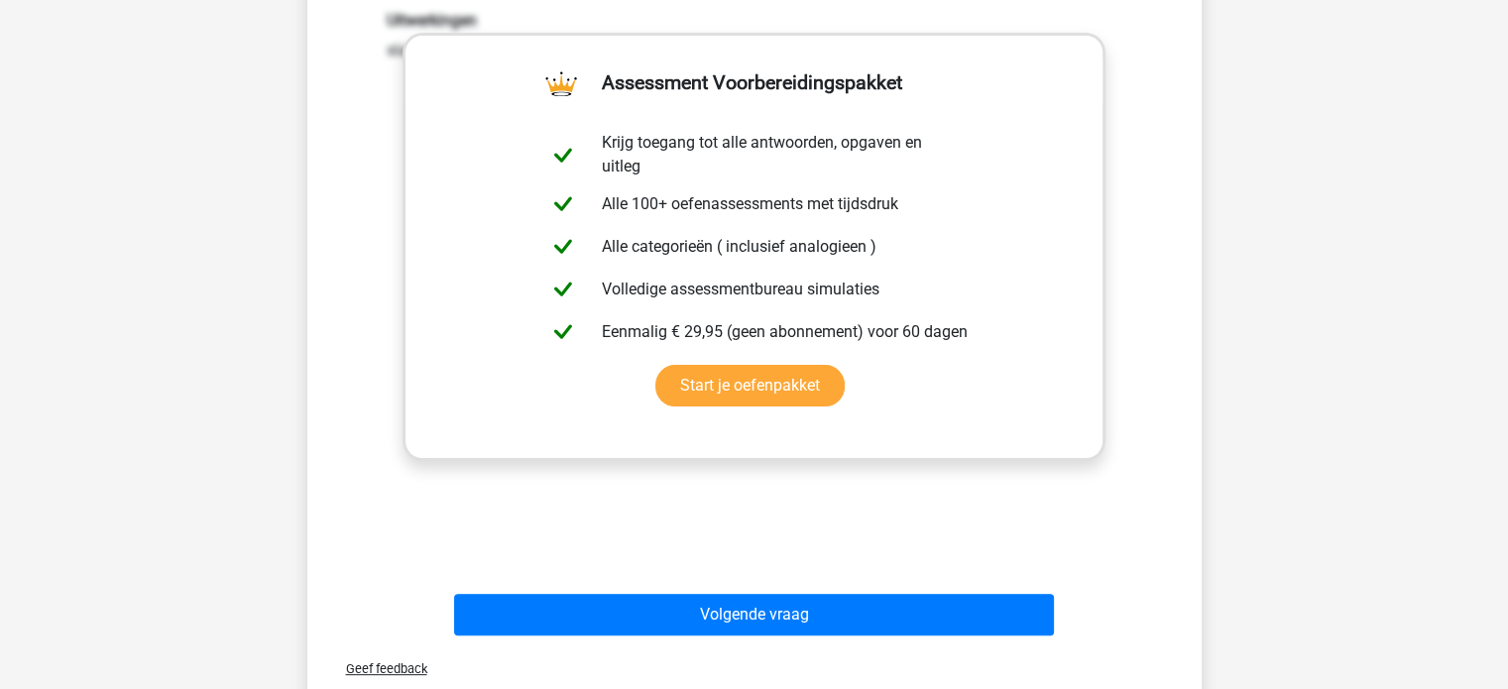
scroll to position [430, 0]
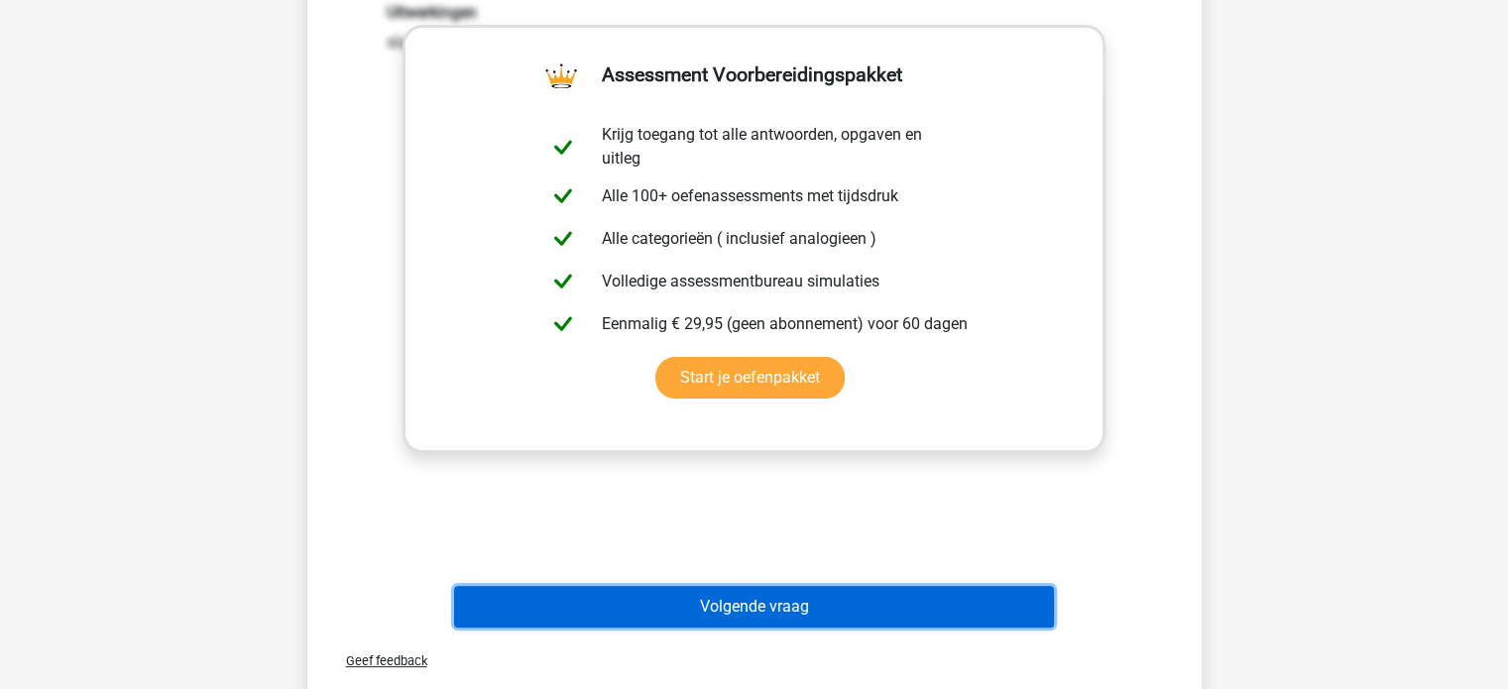
click at [972, 615] on button "Volgende vraag" at bounding box center [754, 607] width 600 height 42
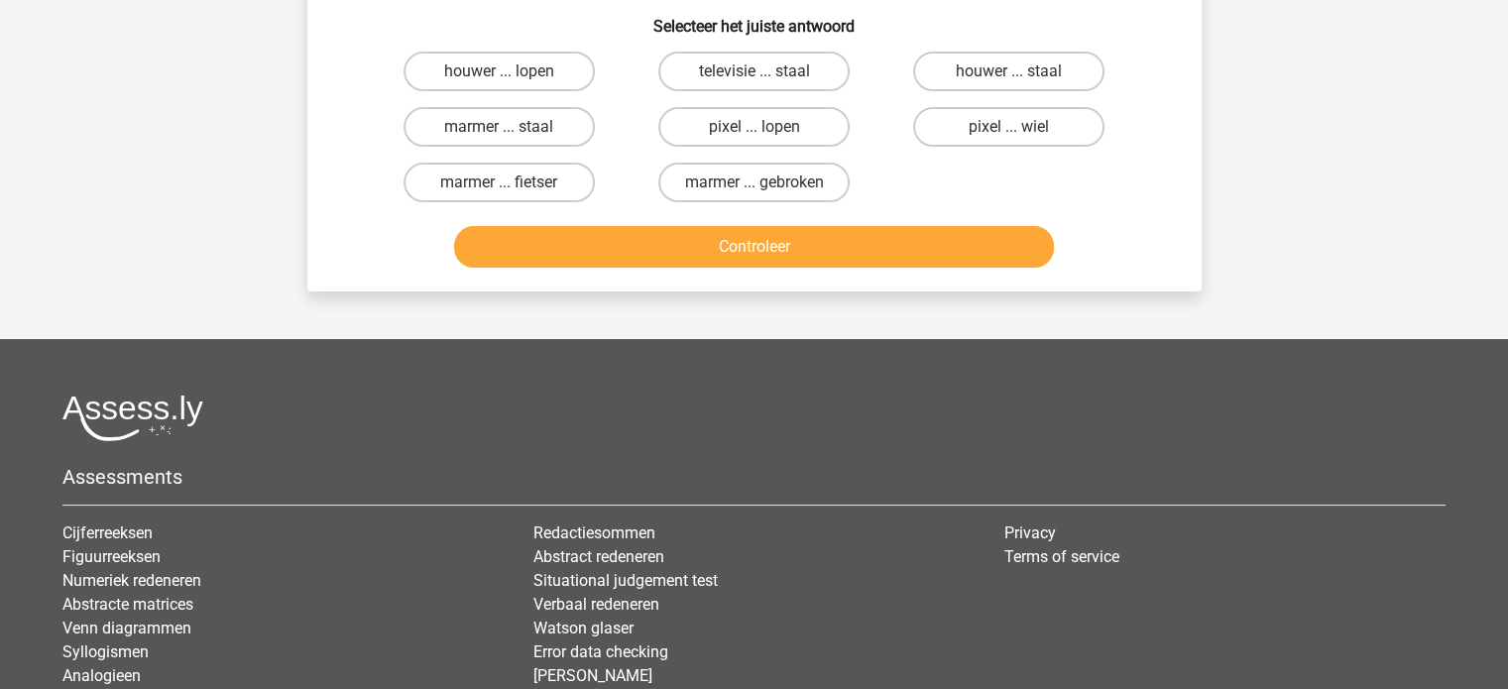
scroll to position [91, 0]
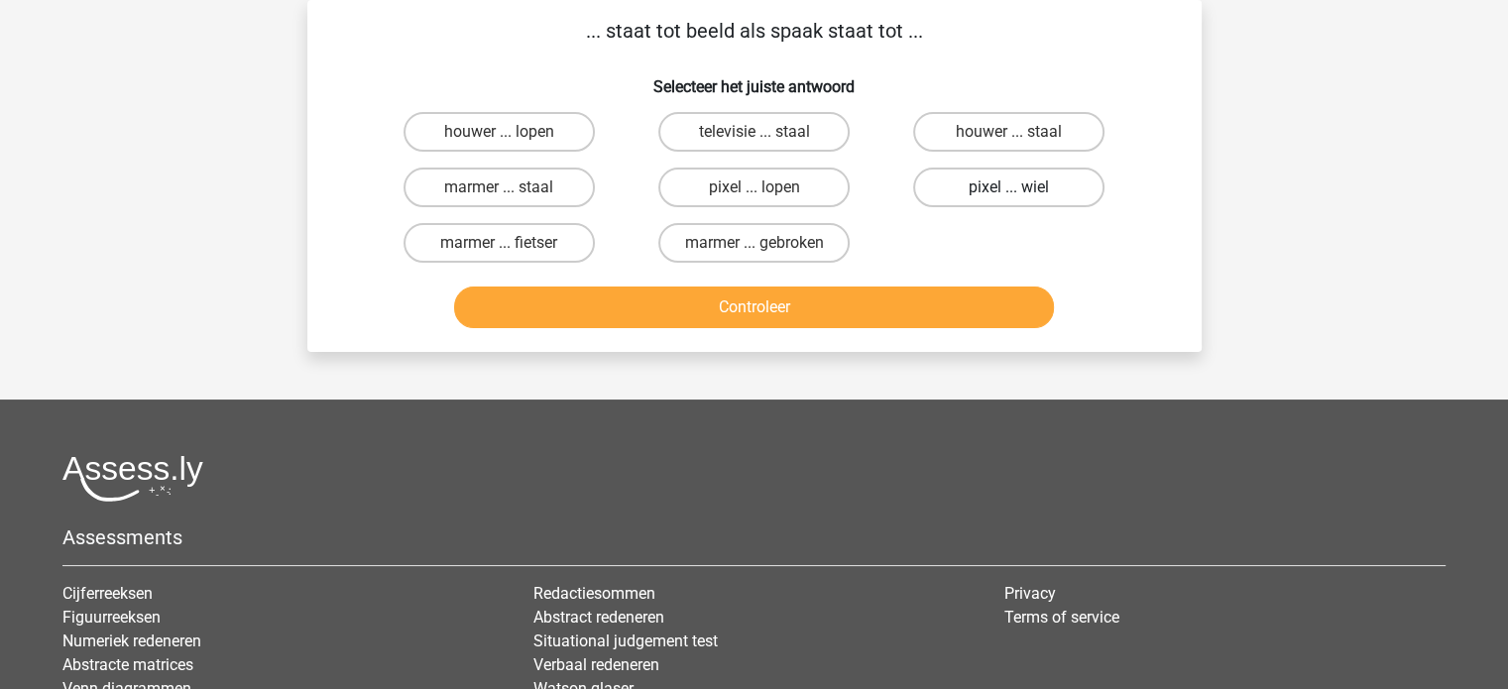
click at [1084, 194] on label "pixel ... wiel" at bounding box center [1008, 188] width 191 height 40
click at [1022, 194] on input "pixel ... wiel" at bounding box center [1015, 193] width 13 height 13
radio input "true"
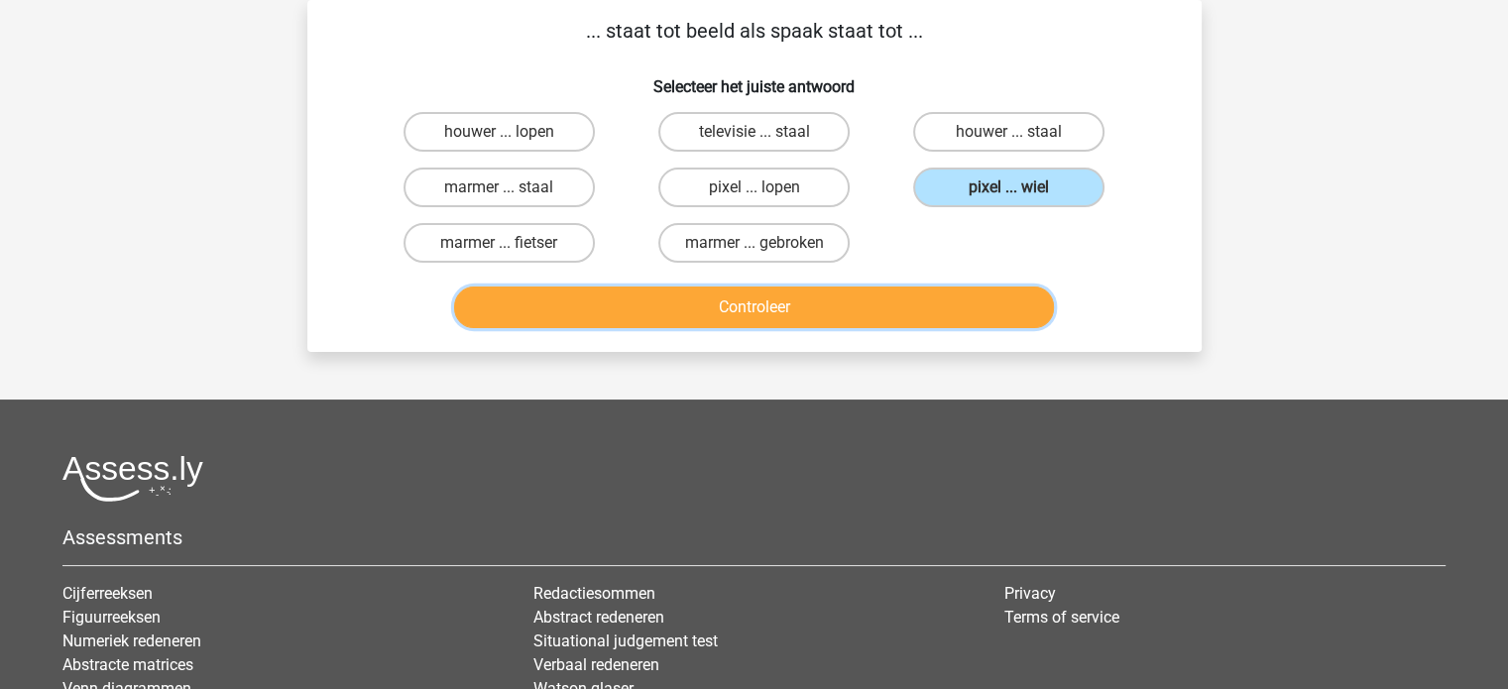
click at [988, 291] on button "Controleer" at bounding box center [754, 308] width 600 height 42
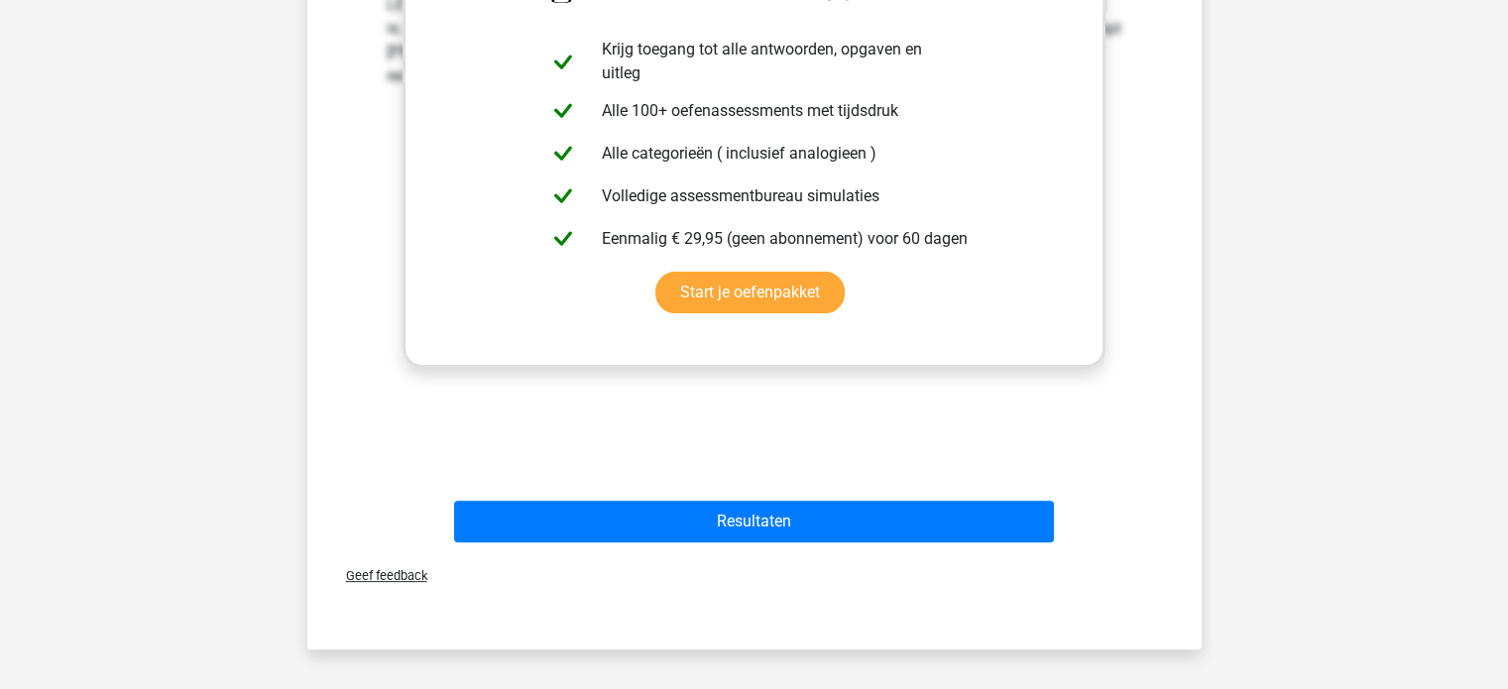
scroll to position [521, 0]
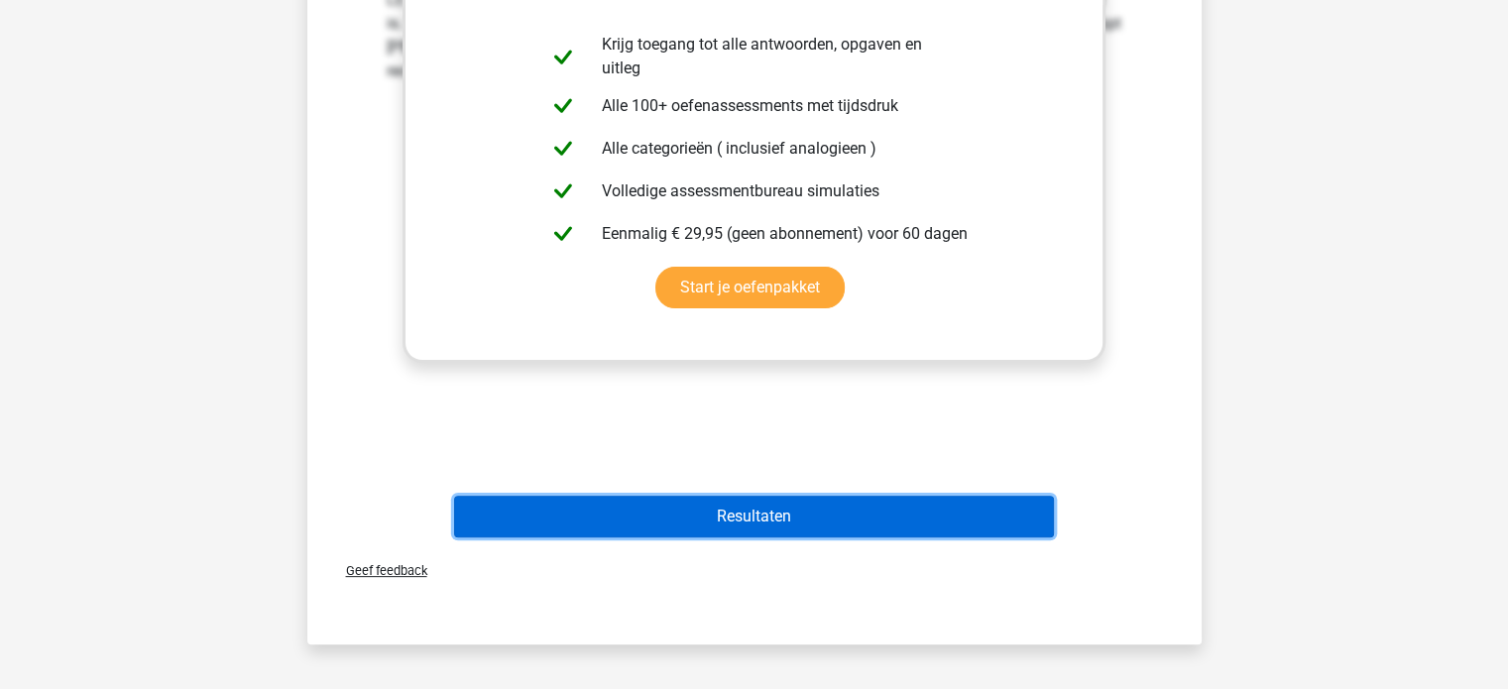
click at [1020, 501] on button "Resultaten" at bounding box center [754, 517] width 600 height 42
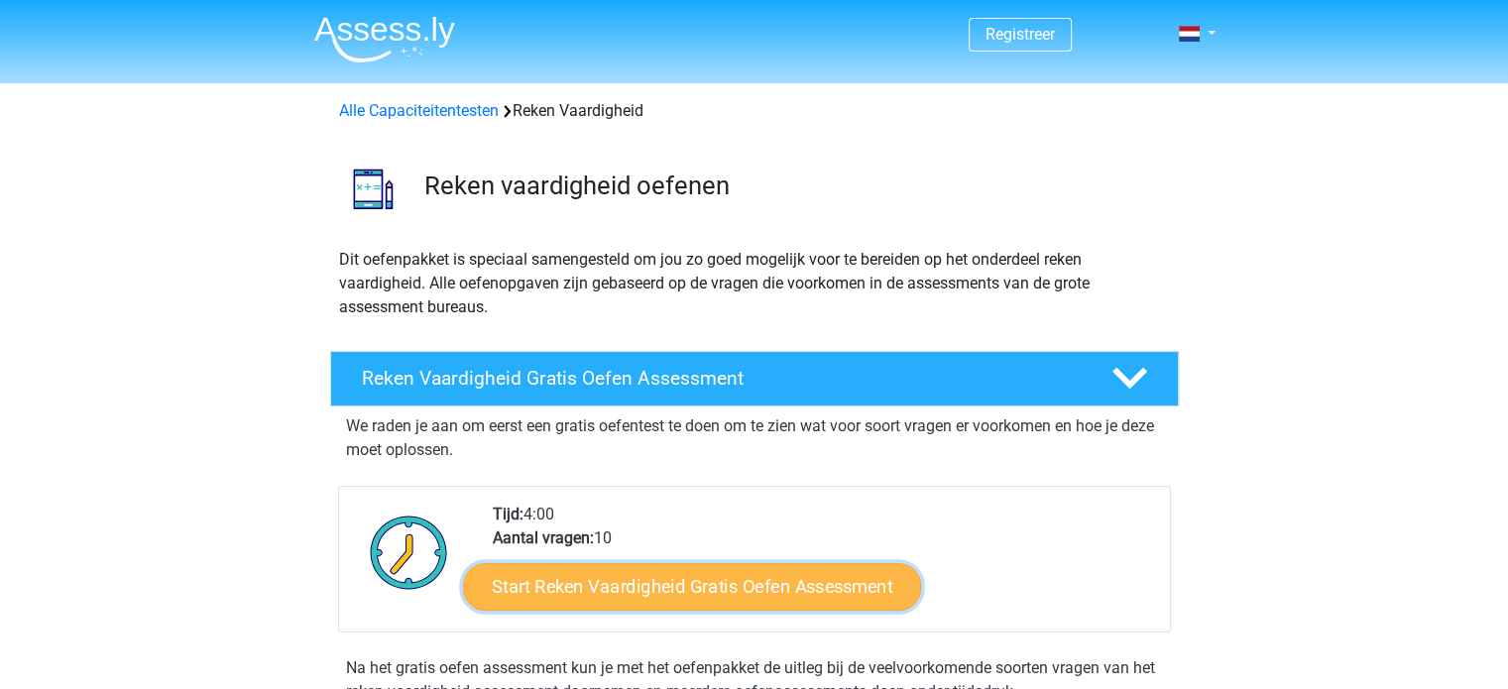
click at [849, 592] on link "Start Reken Vaardigheid Gratis Oefen Assessment" at bounding box center [692, 586] width 458 height 48
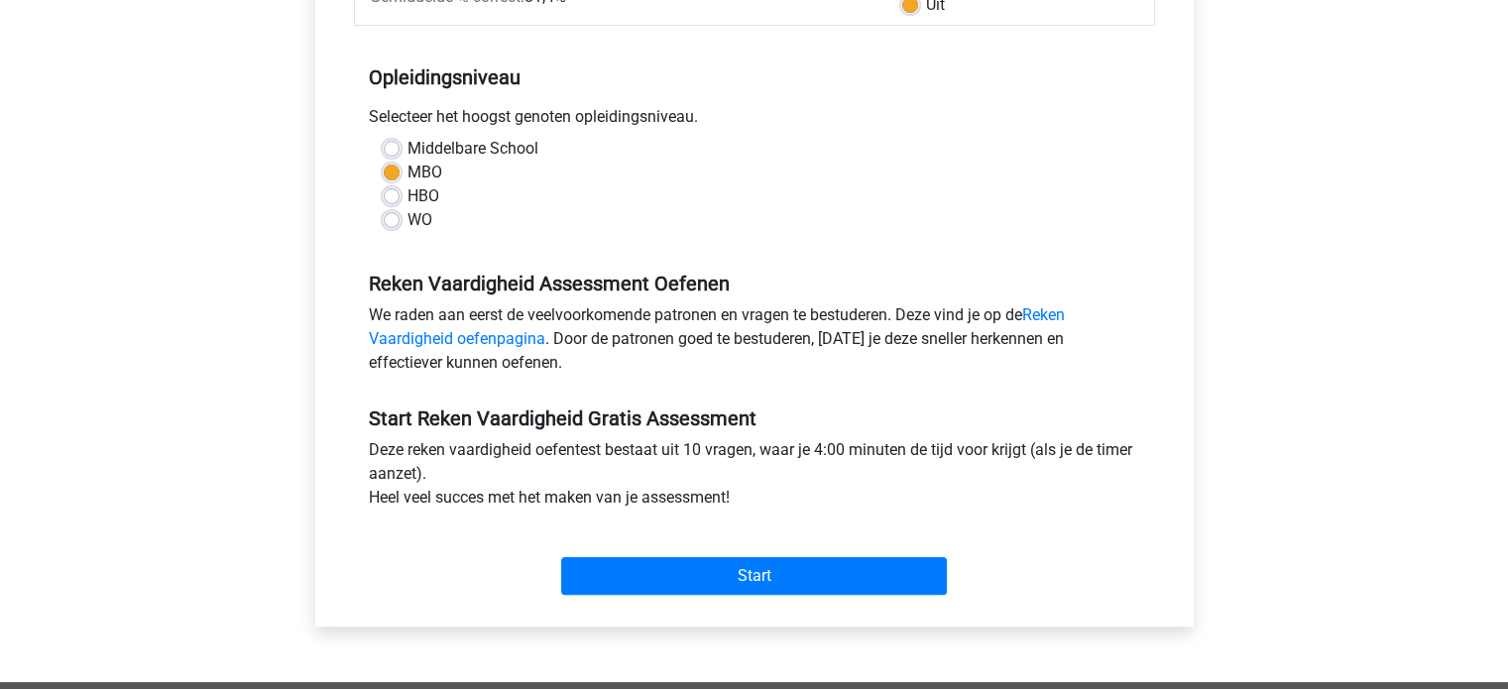
scroll to position [414, 0]
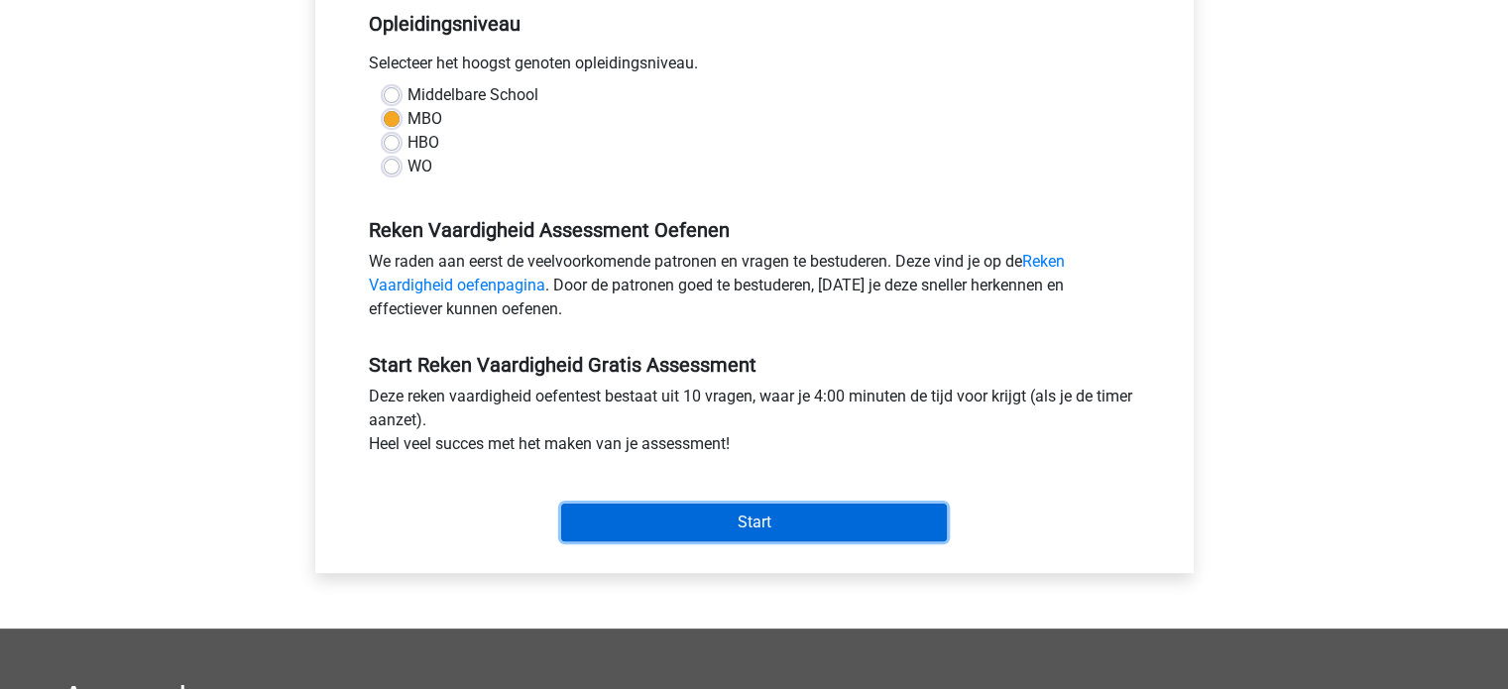
click at [899, 521] on input "Start" at bounding box center [754, 523] width 386 height 38
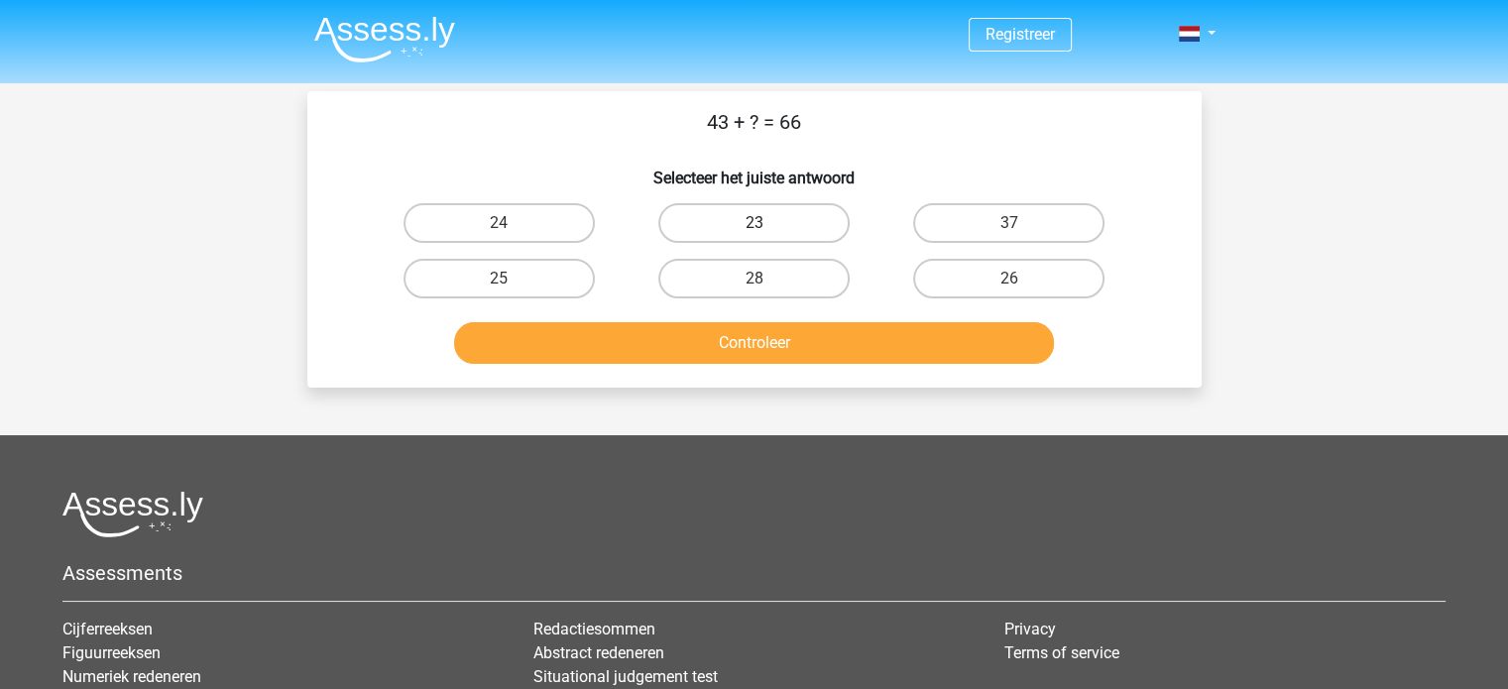
click at [793, 216] on label "23" at bounding box center [753, 223] width 191 height 40
click at [766, 223] on input "23" at bounding box center [760, 229] width 13 height 13
radio input "true"
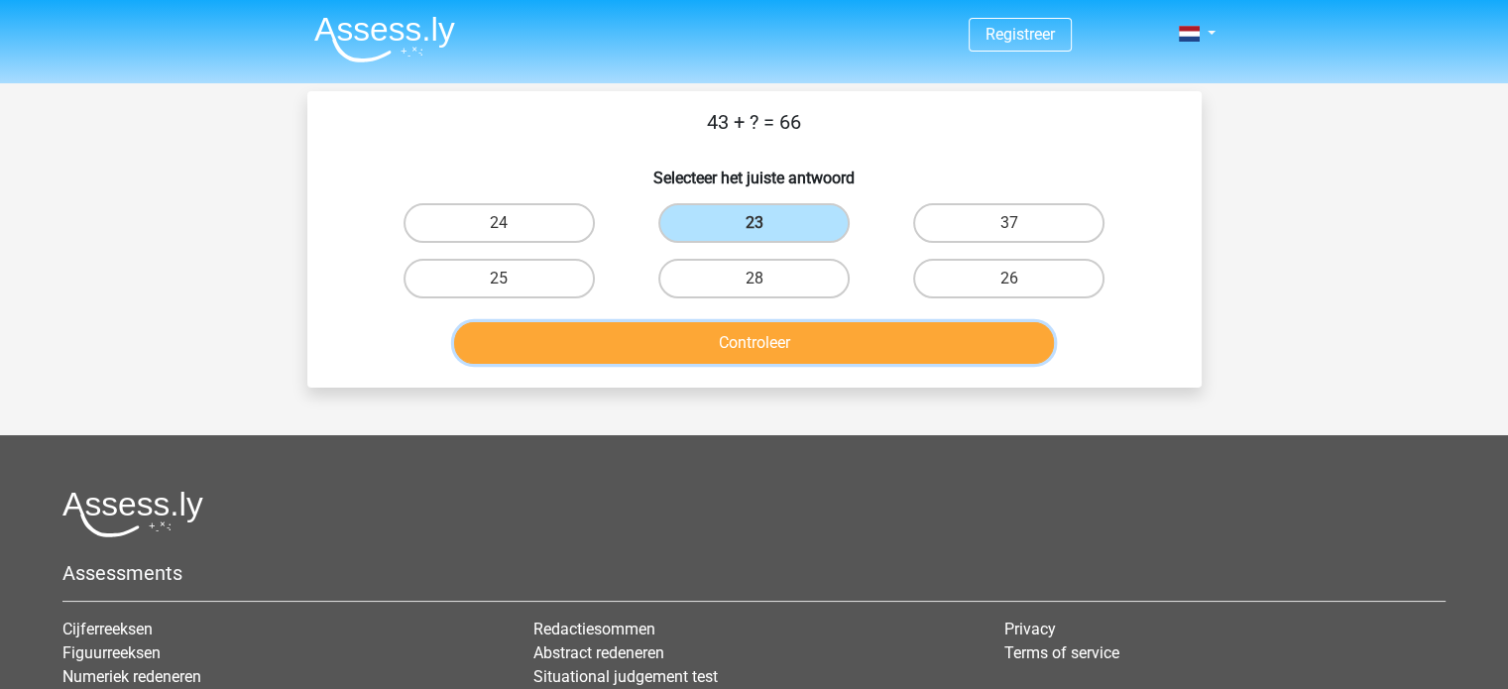
click at [892, 340] on button "Controleer" at bounding box center [754, 343] width 600 height 42
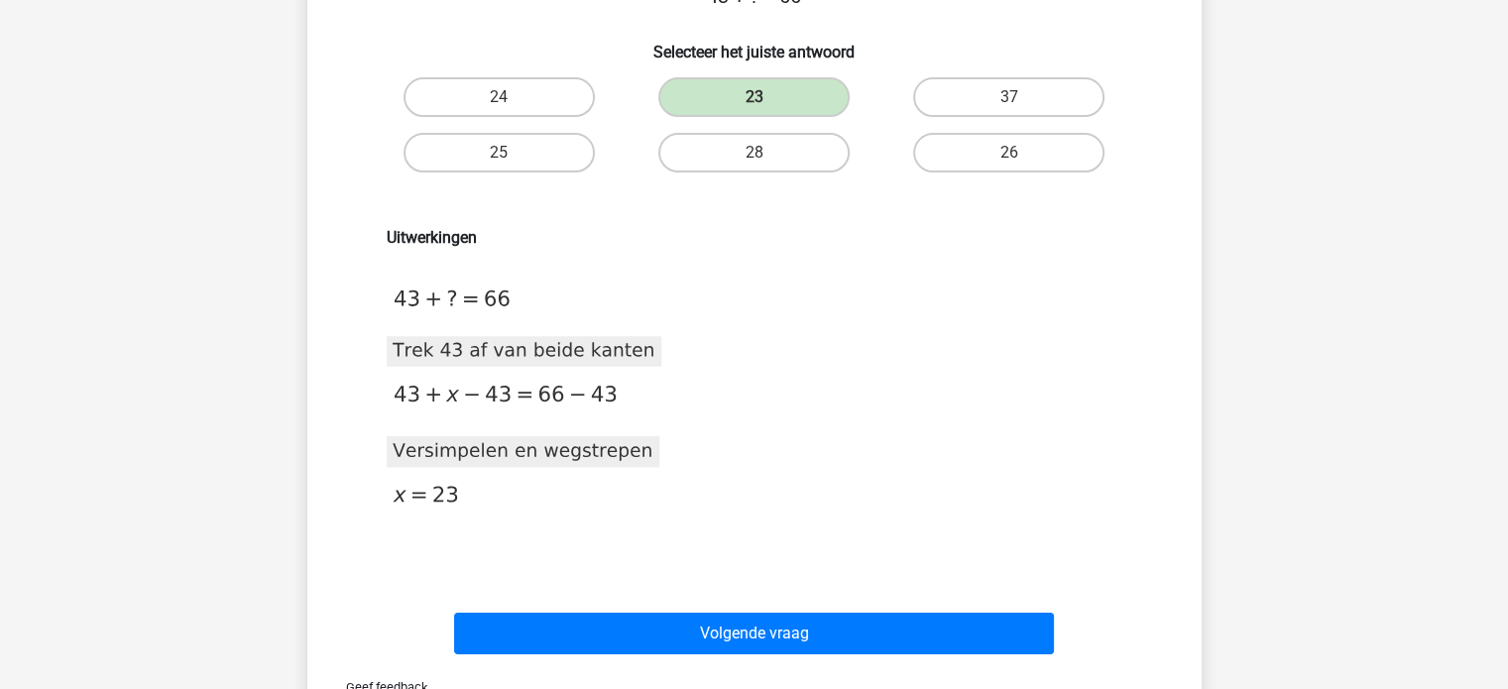
scroll to position [127, 0]
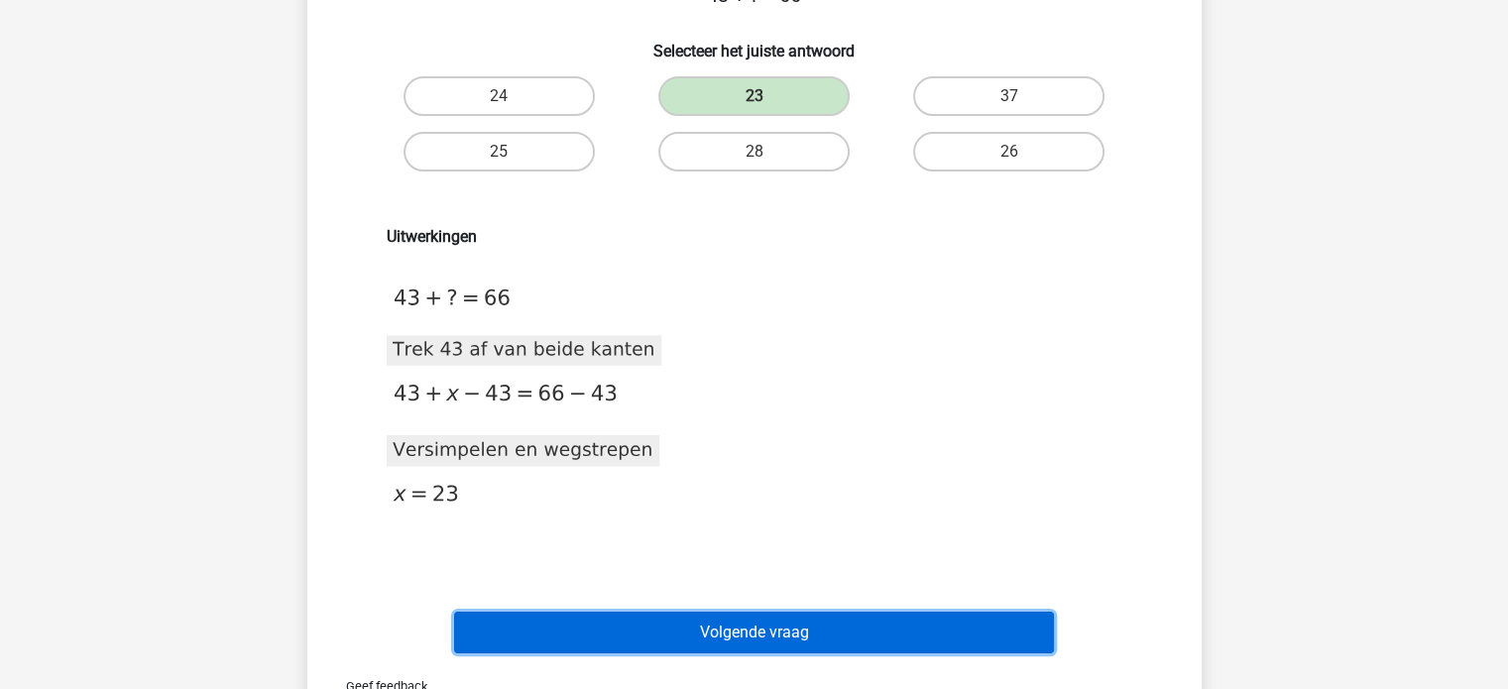
click at [1015, 624] on button "Volgende vraag" at bounding box center [754, 633] width 600 height 42
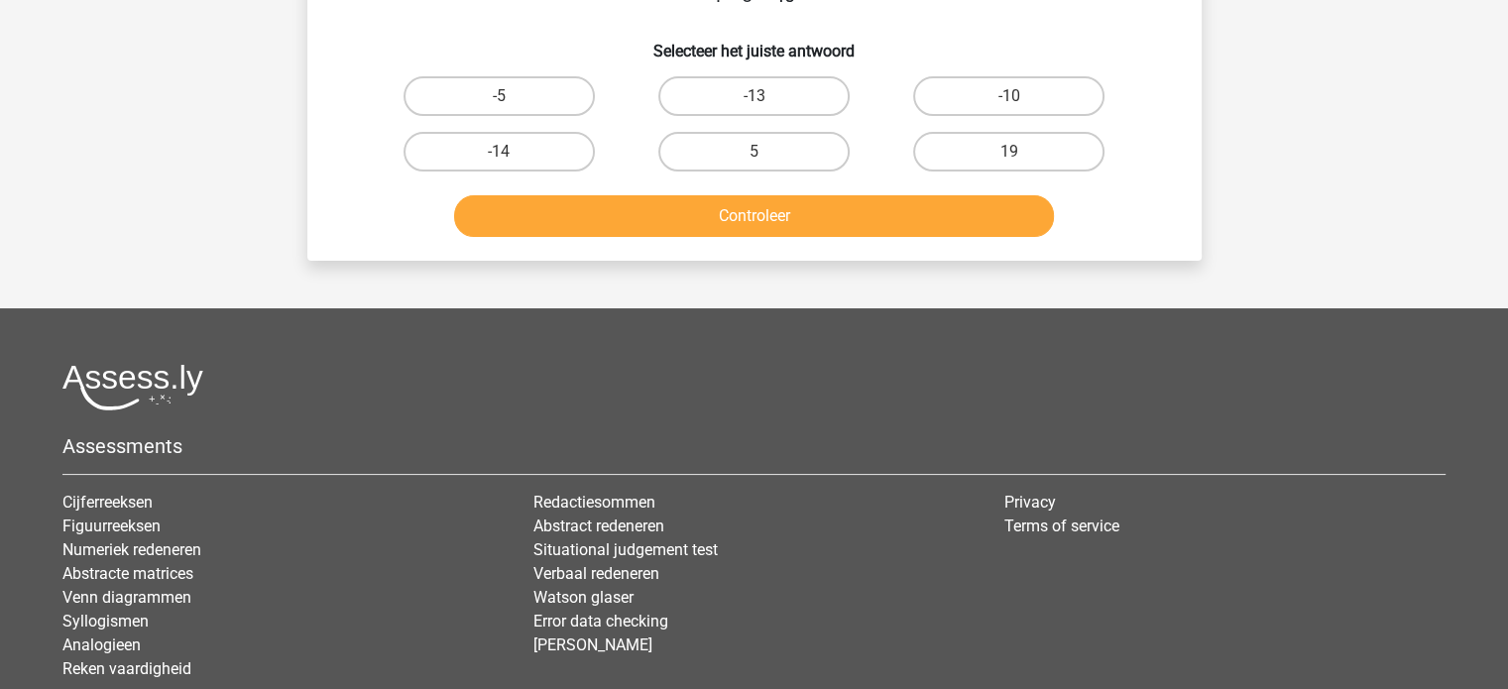
scroll to position [91, 0]
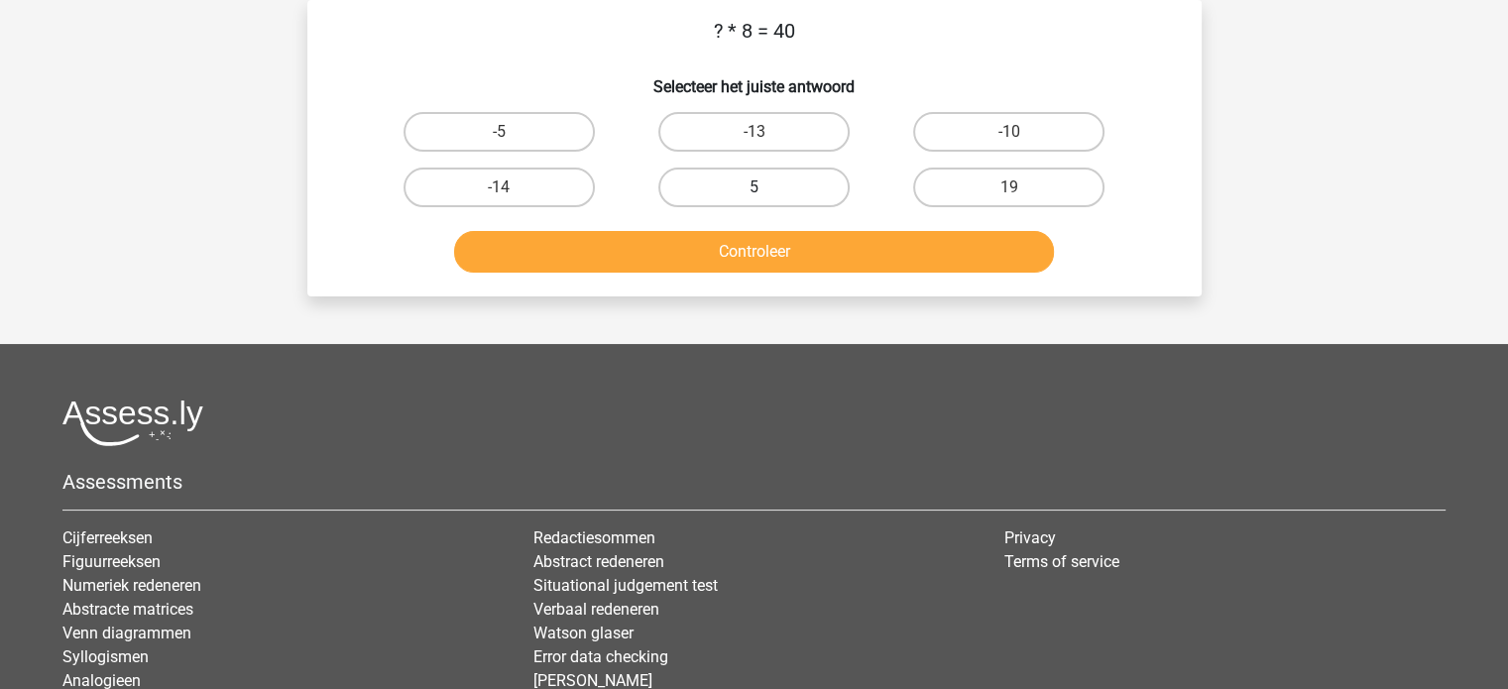
click at [793, 186] on label "5" at bounding box center [753, 188] width 191 height 40
click at [766, 187] on input "5" at bounding box center [760, 193] width 13 height 13
radio input "true"
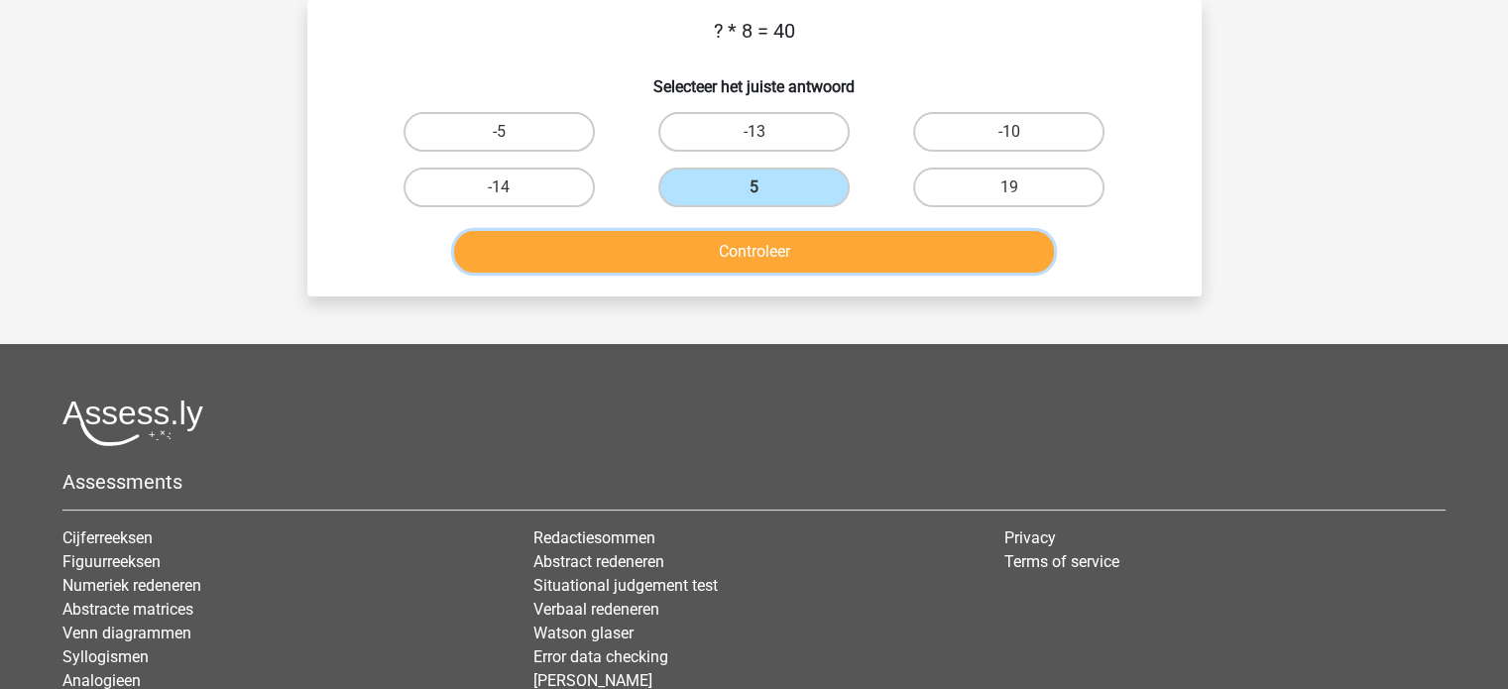
click at [821, 250] on button "Controleer" at bounding box center [754, 252] width 600 height 42
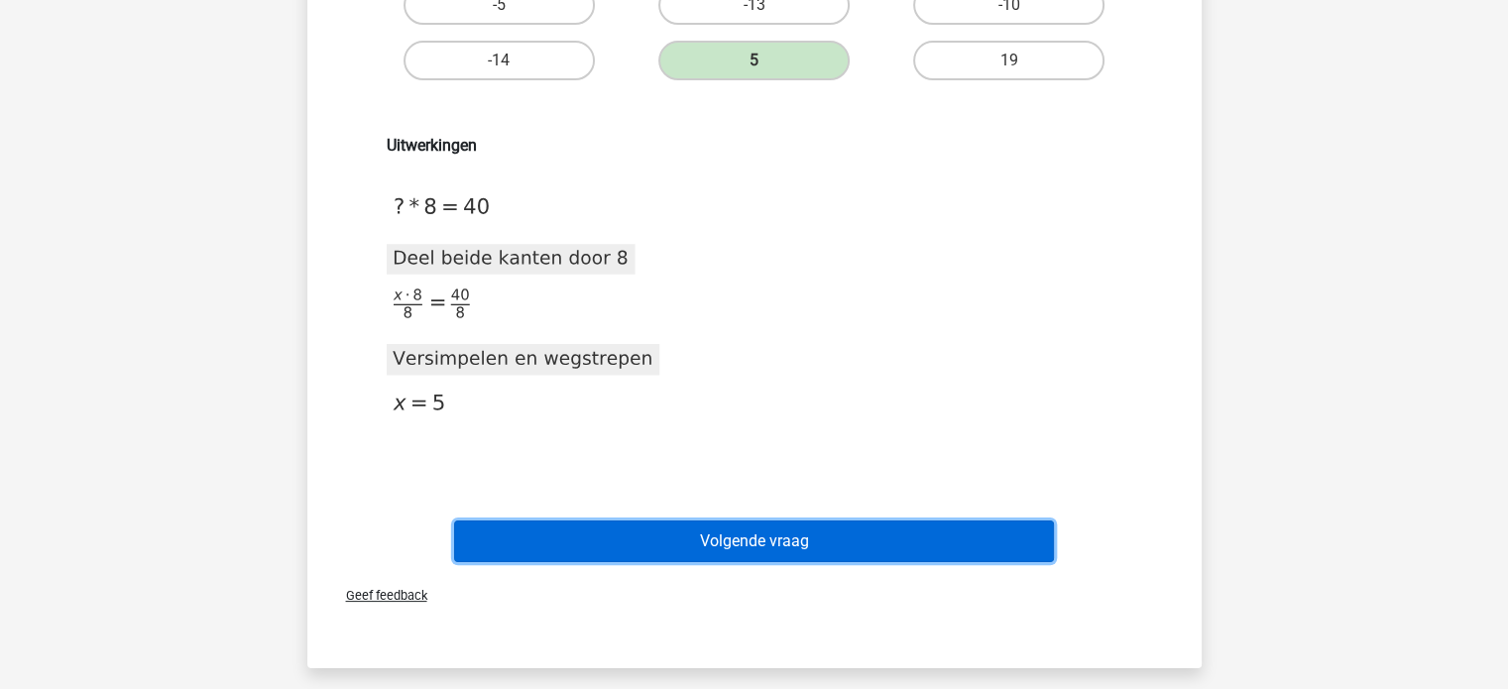
click at [959, 558] on button "Volgende vraag" at bounding box center [754, 542] width 600 height 42
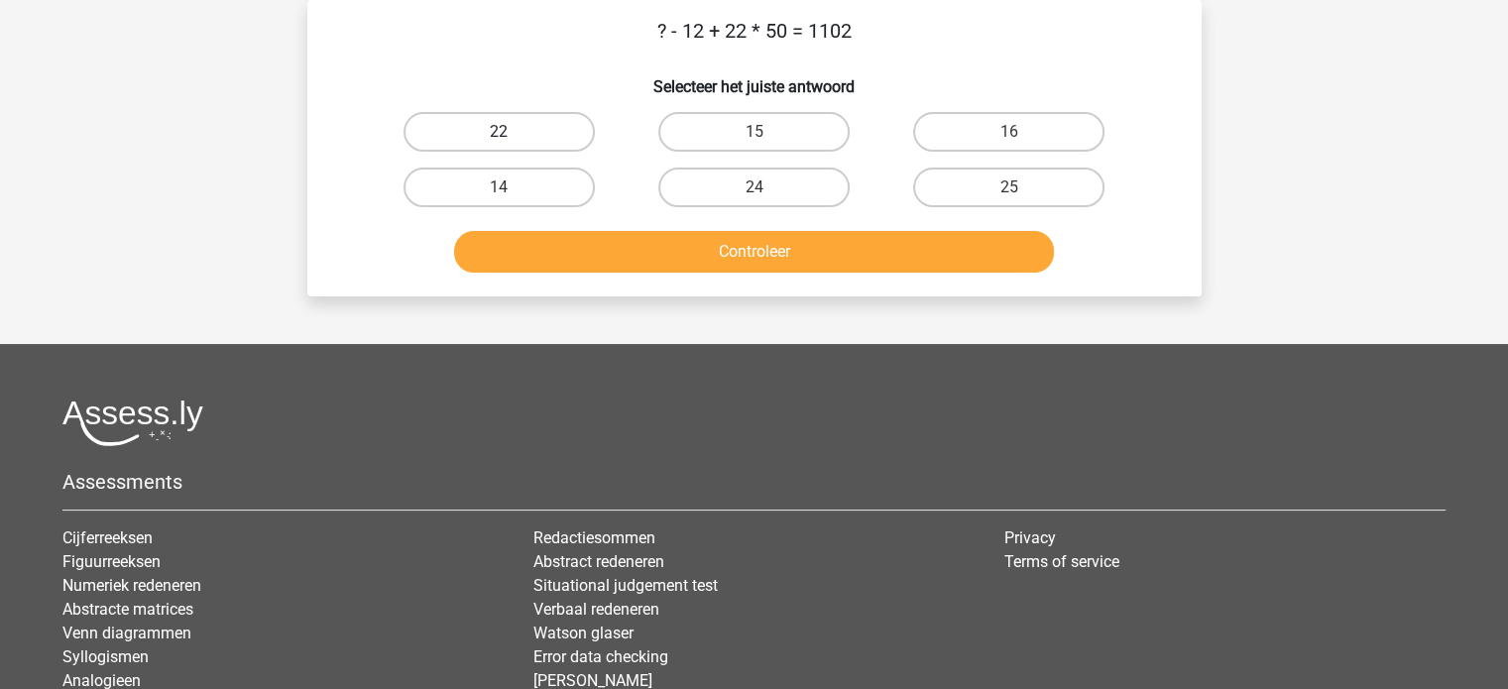
click at [570, 147] on label "22" at bounding box center [499, 132] width 191 height 40
click at [512, 145] on input "22" at bounding box center [505, 138] width 13 height 13
radio input "true"
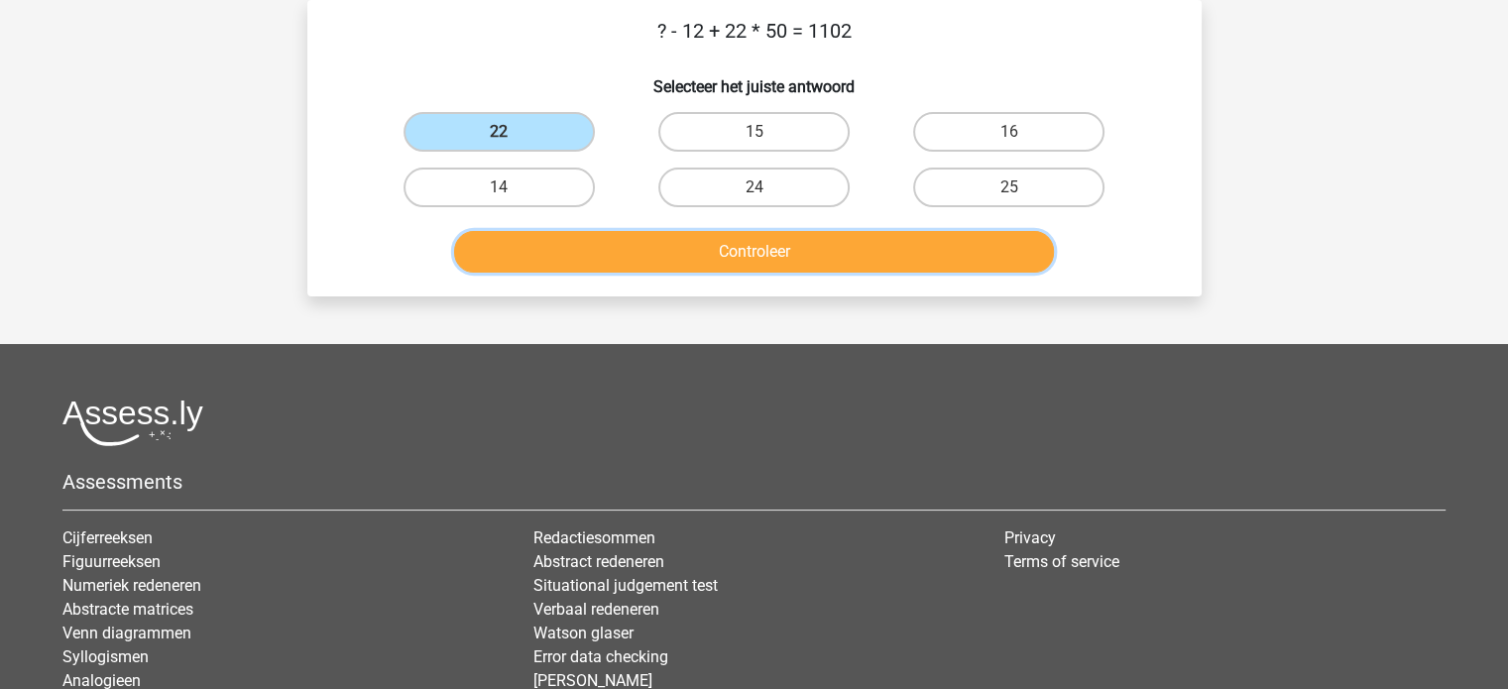
click at [637, 265] on button "Controleer" at bounding box center [754, 252] width 600 height 42
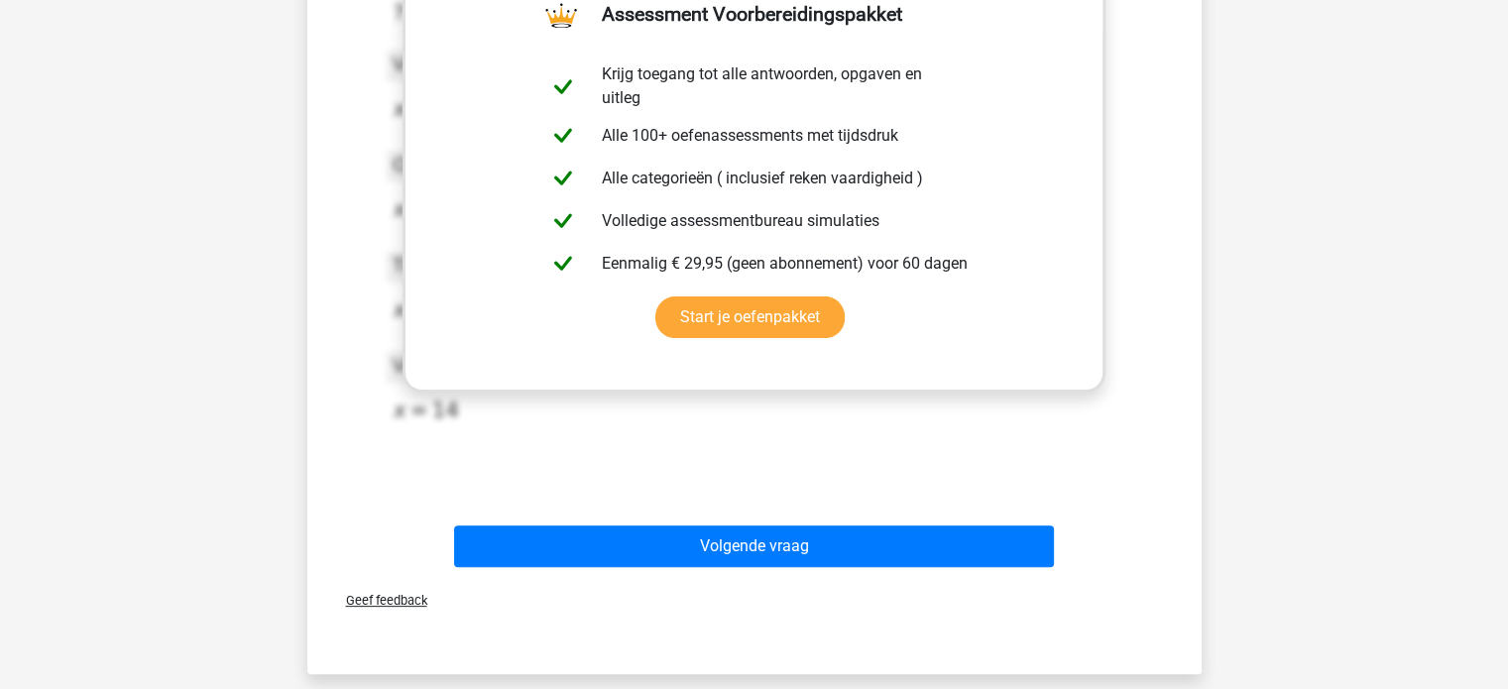
scroll to position [436, 0]
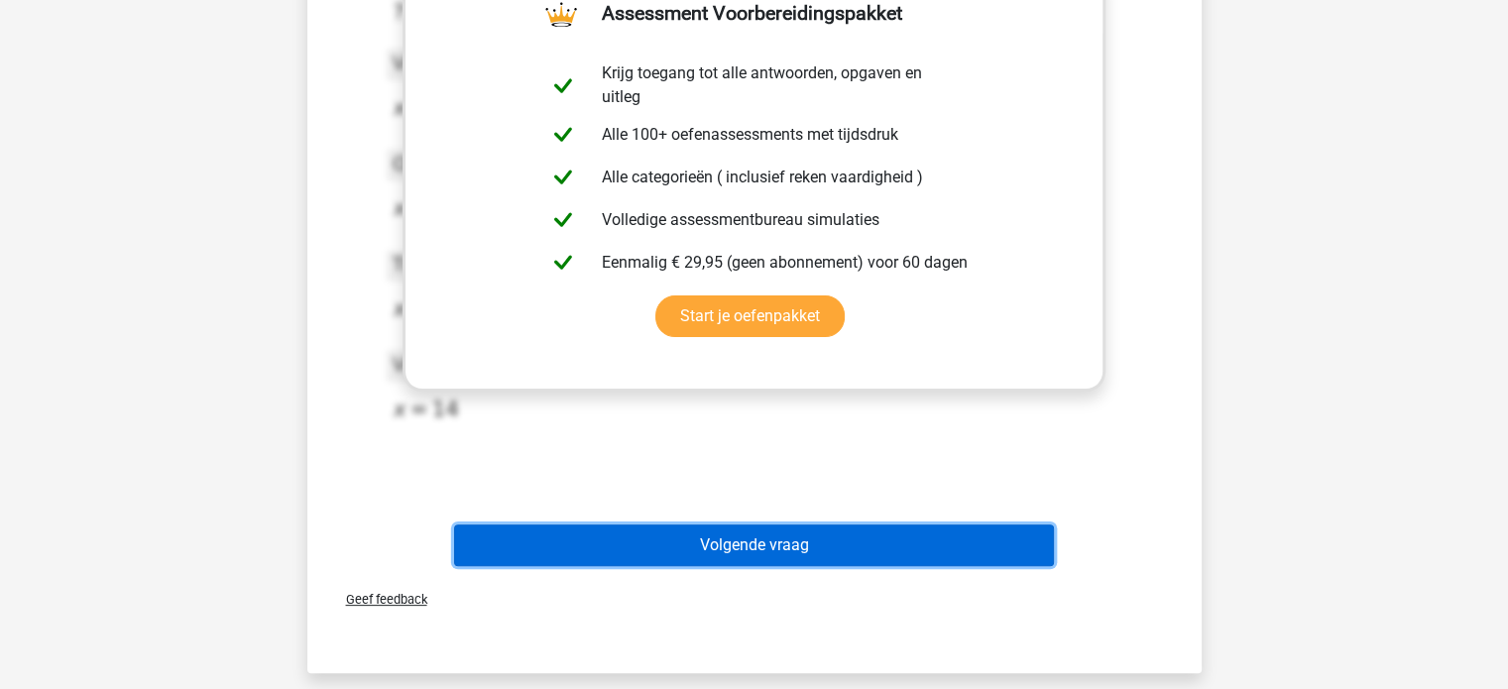
click at [1027, 554] on button "Volgende vraag" at bounding box center [754, 545] width 600 height 42
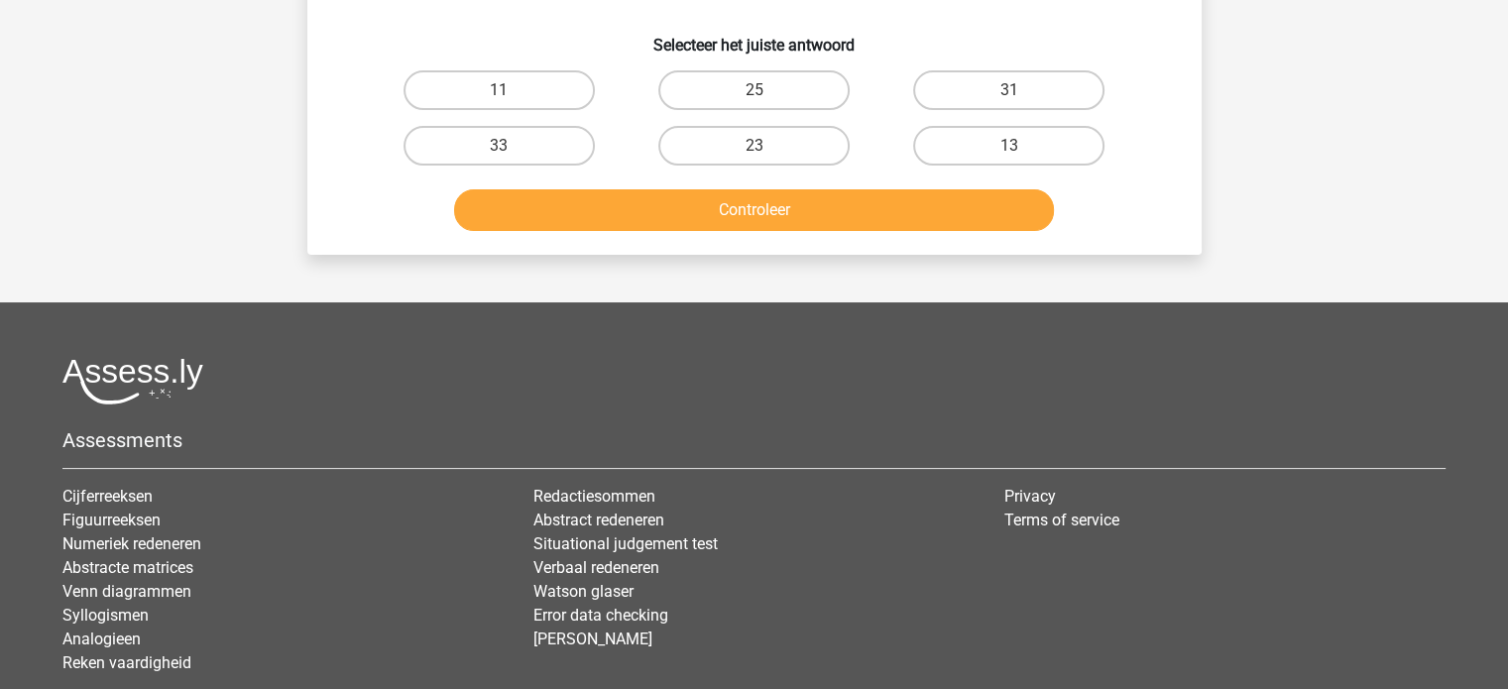
scroll to position [91, 0]
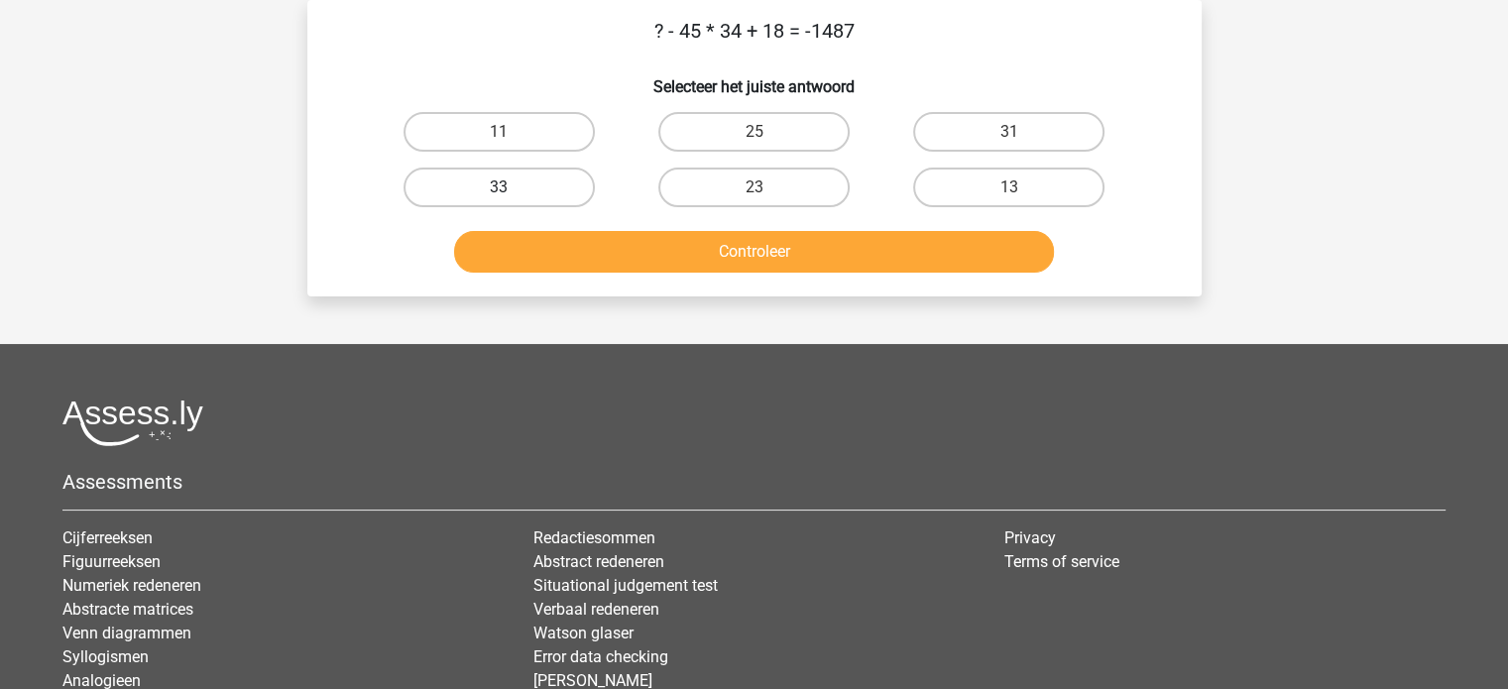
click at [566, 204] on label "33" at bounding box center [499, 188] width 191 height 40
click at [512, 200] on input "33" at bounding box center [505, 193] width 13 height 13
radio input "true"
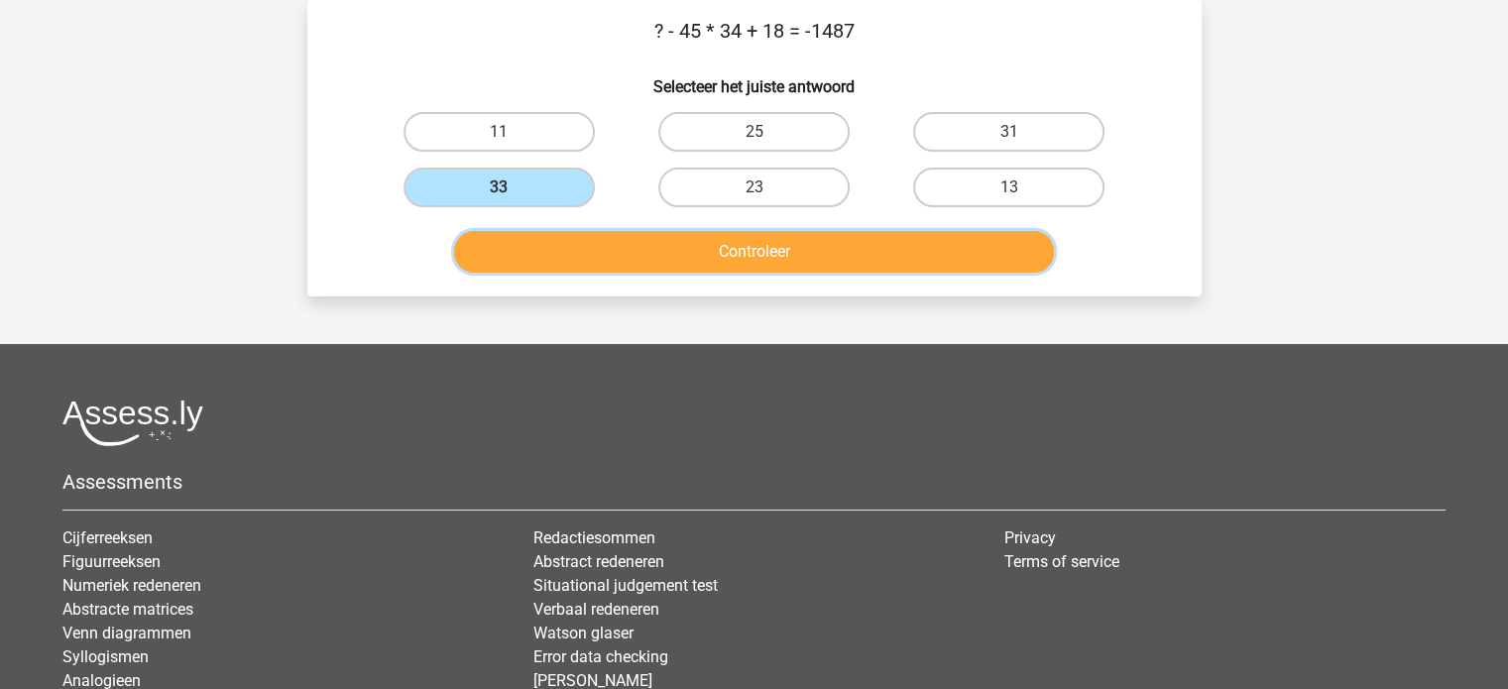
click at [600, 244] on button "Controleer" at bounding box center [754, 252] width 600 height 42
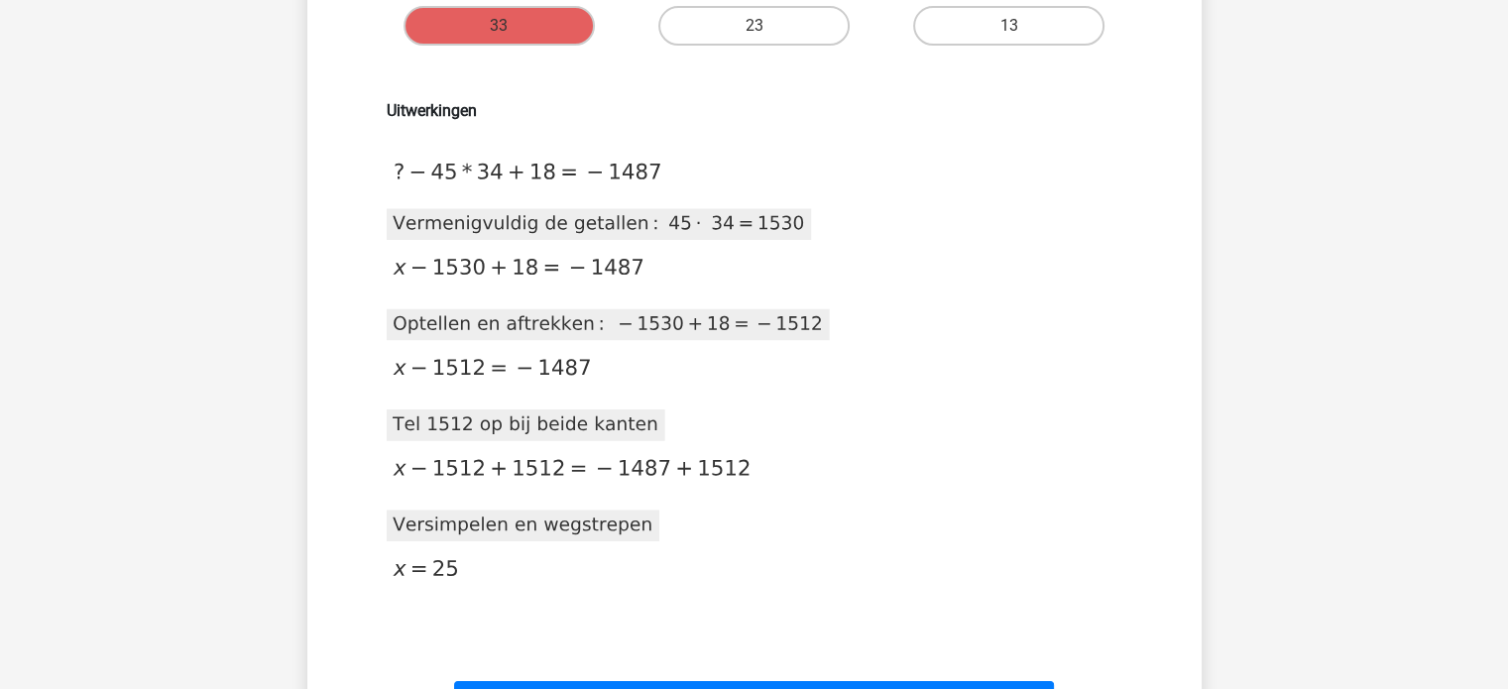
scroll to position [255, 0]
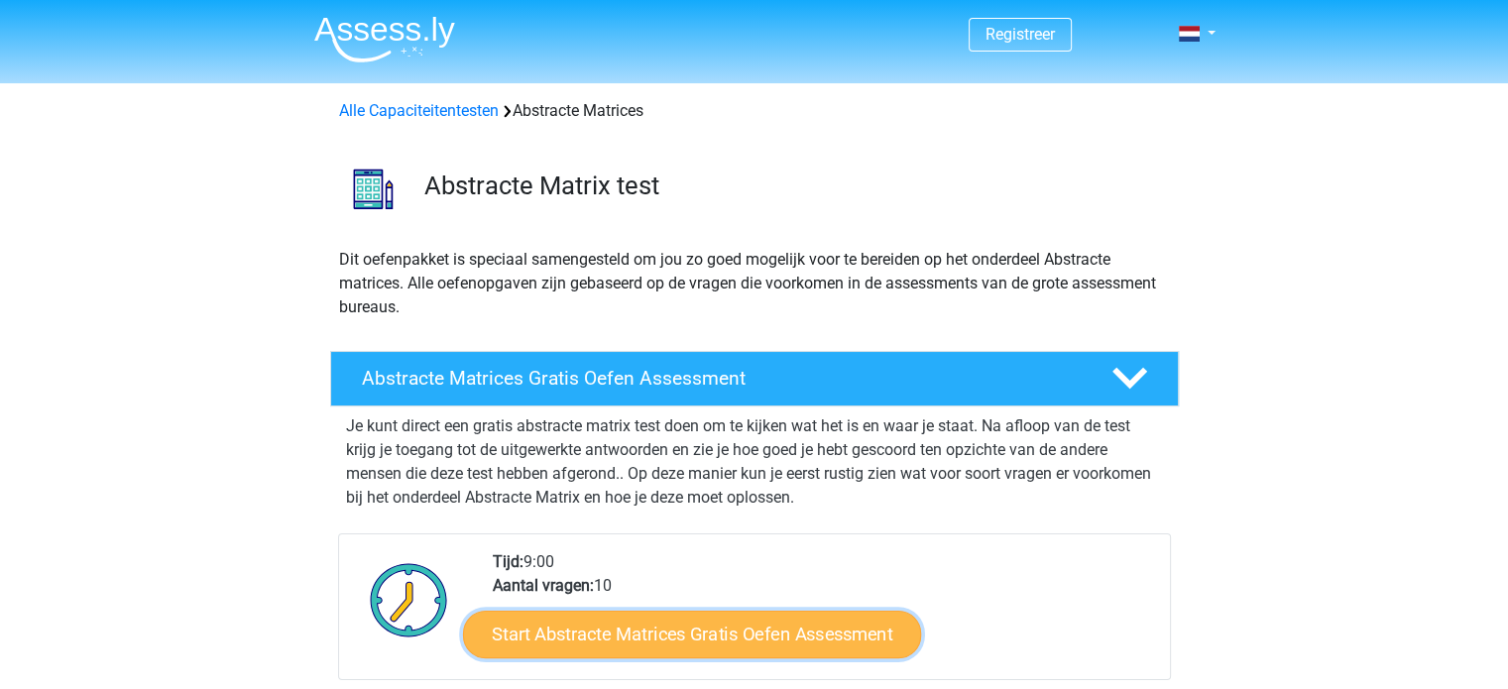
drag, startPoint x: 816, startPoint y: 645, endPoint x: 744, endPoint y: 651, distance: 72.6
click at [744, 651] on link "Start Abstracte Matrices Gratis Oefen Assessment" at bounding box center [692, 634] width 458 height 48
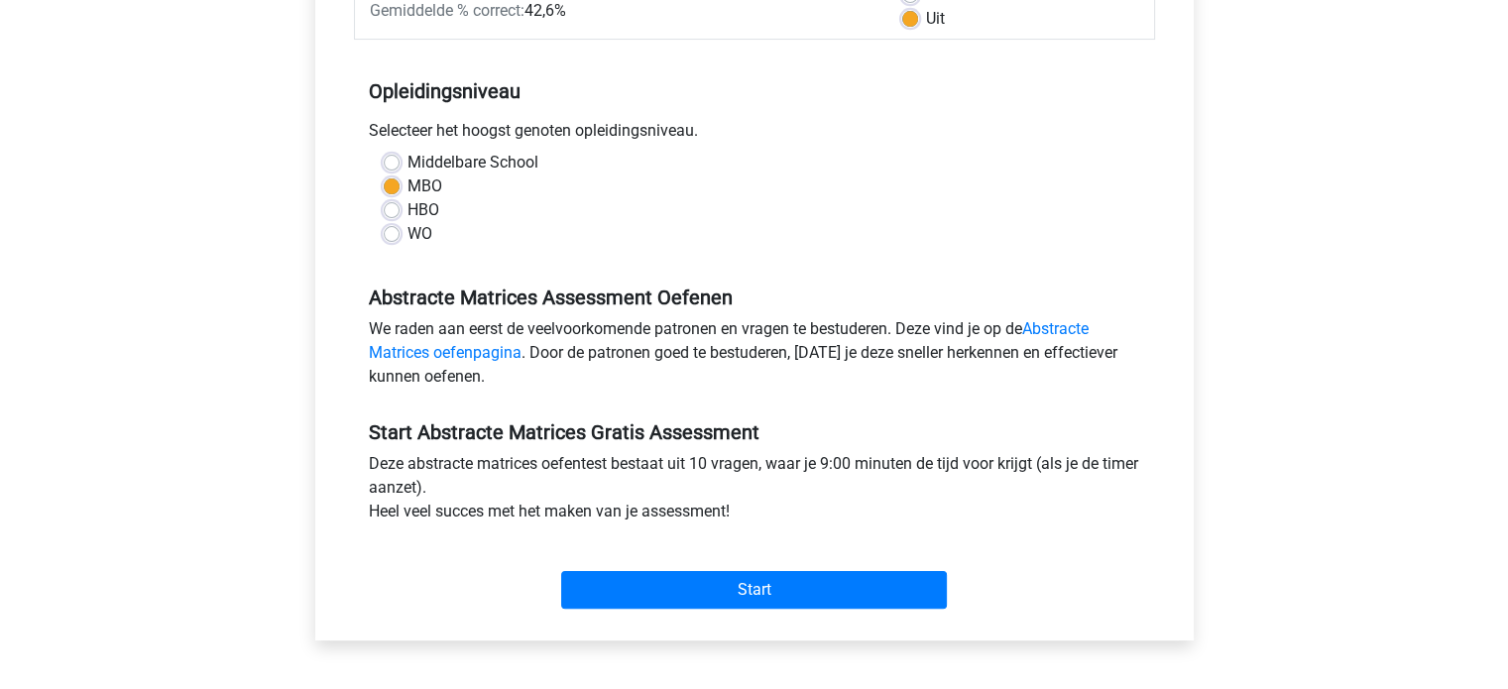
scroll to position [353, 0]
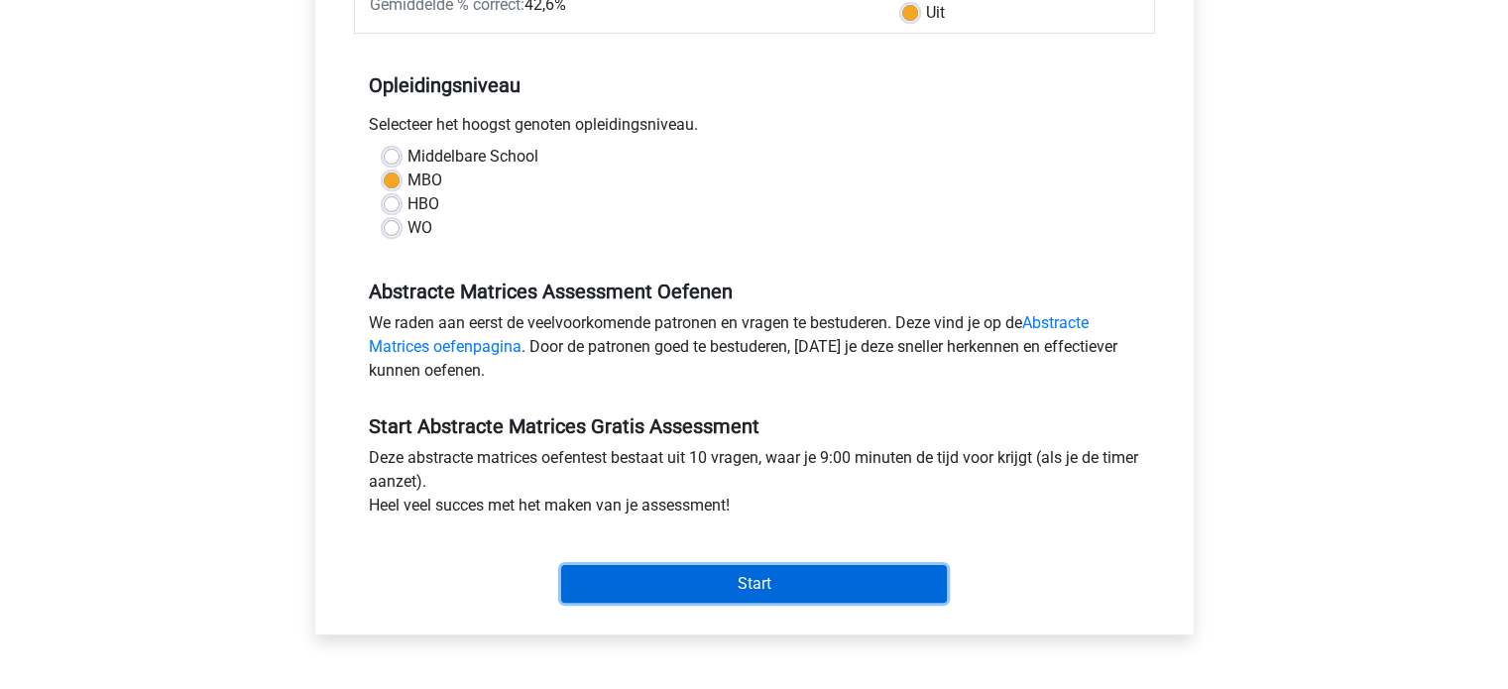
click at [808, 593] on input "Start" at bounding box center [754, 584] width 386 height 38
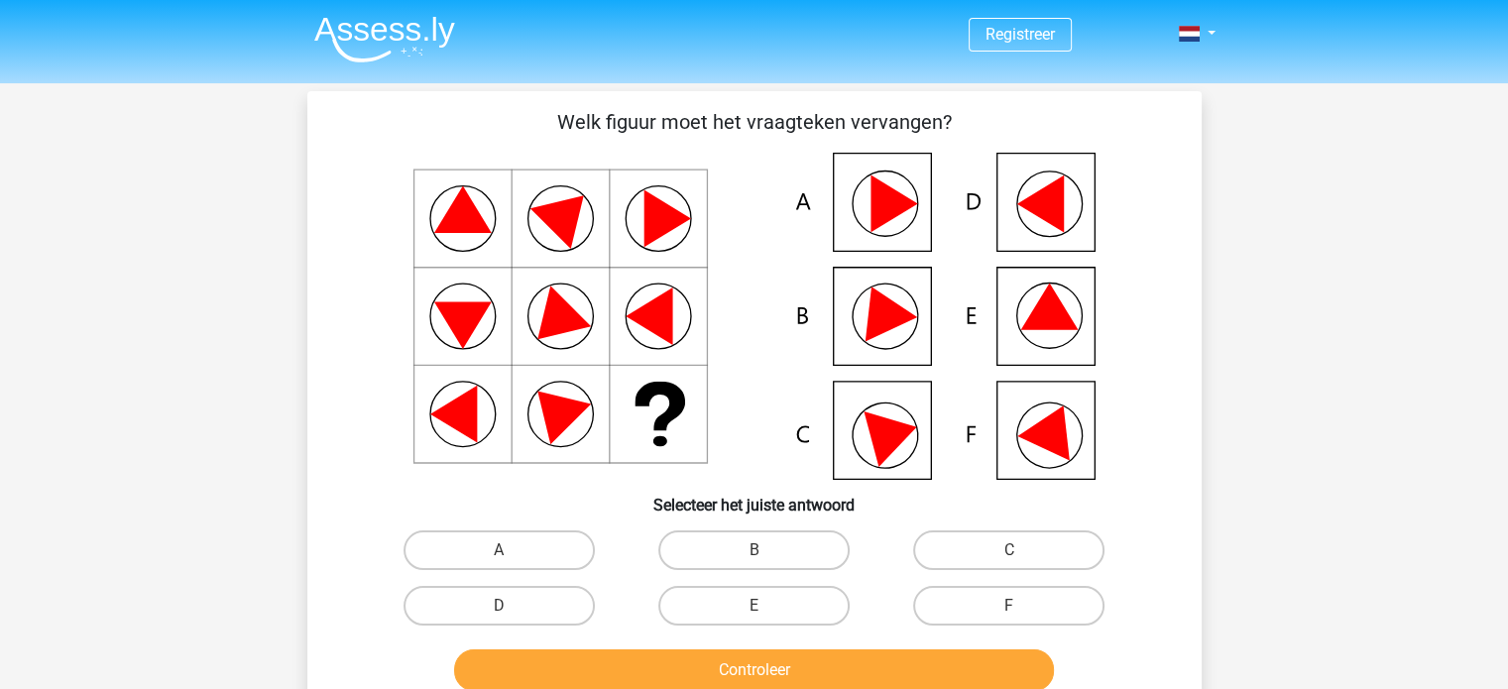
click at [1043, 427] on icon at bounding box center [1052, 427] width 71 height 66
click at [1009, 594] on label "F" at bounding box center [1008, 606] width 191 height 40
click at [1009, 606] on input "F" at bounding box center [1015, 612] width 13 height 13
radio input "true"
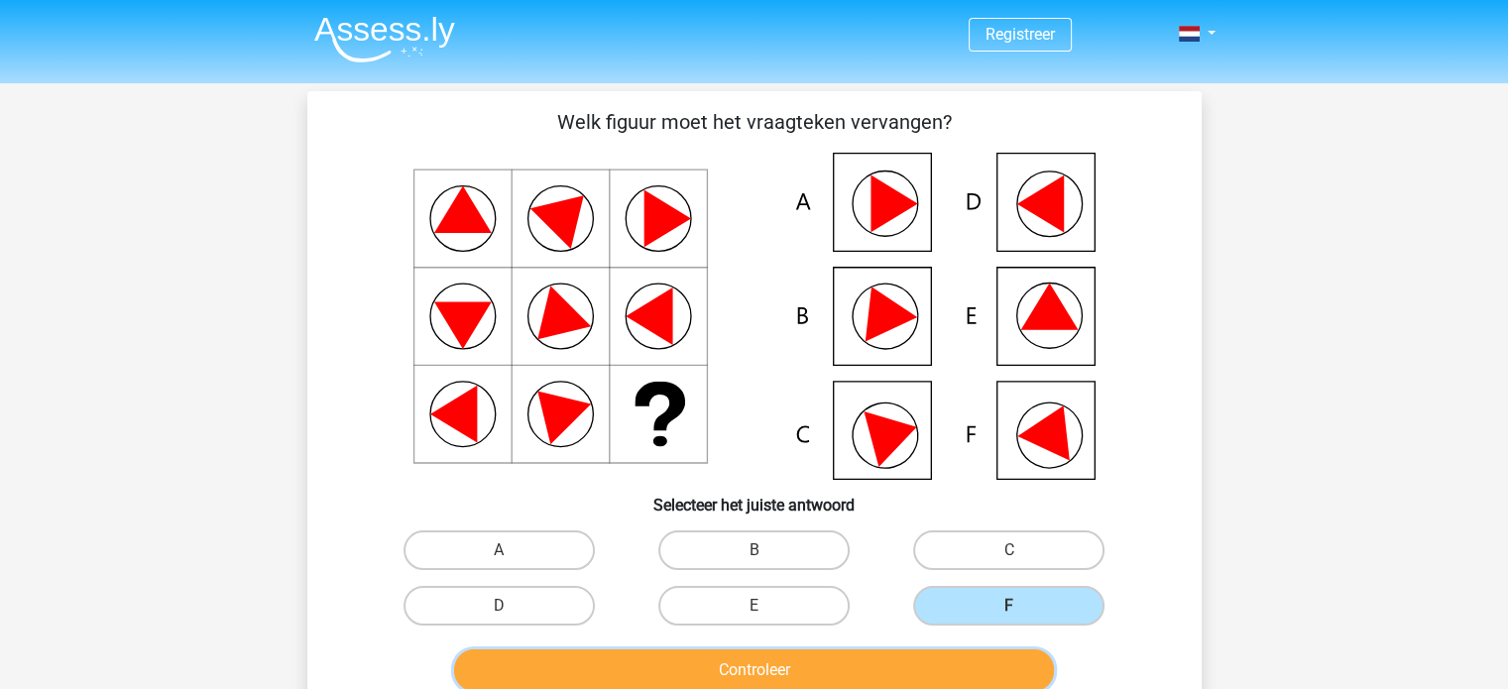
click at [1014, 654] on button "Controleer" at bounding box center [754, 670] width 600 height 42
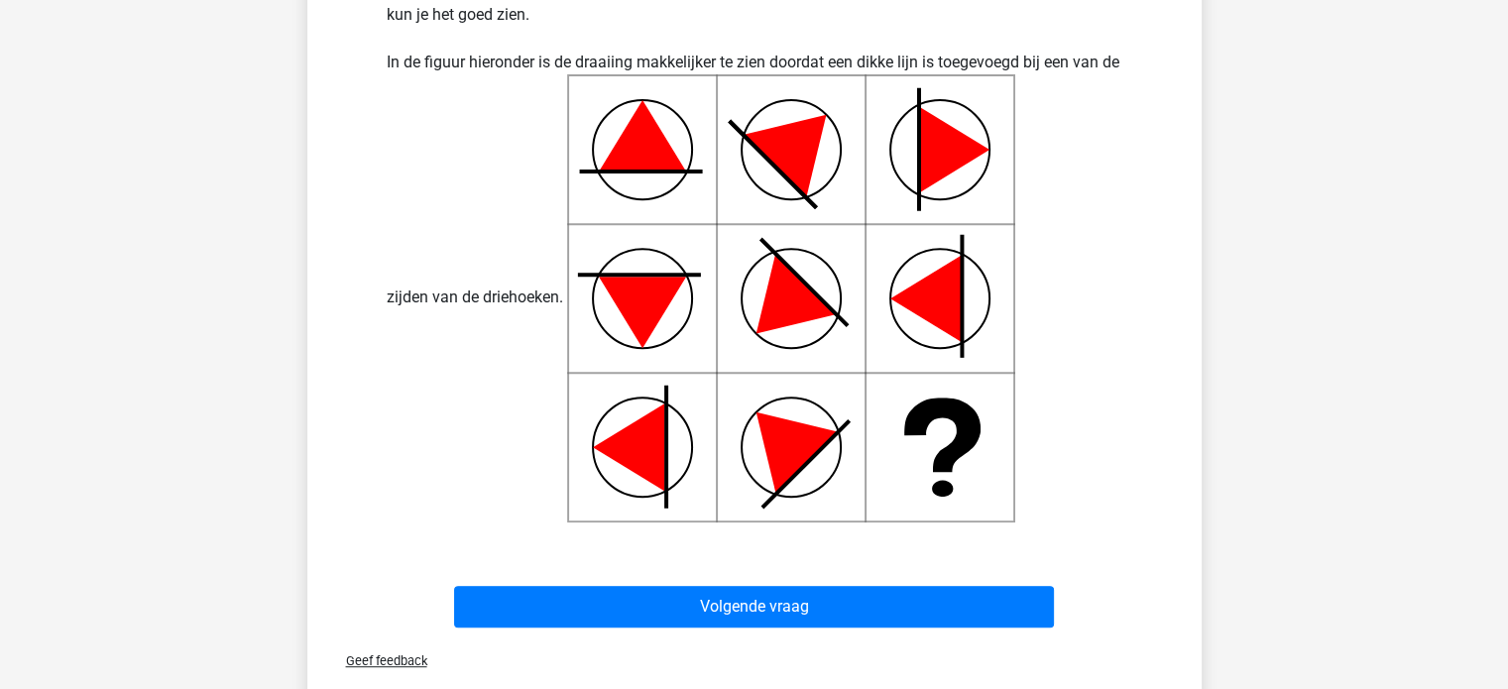
scroll to position [755, 0]
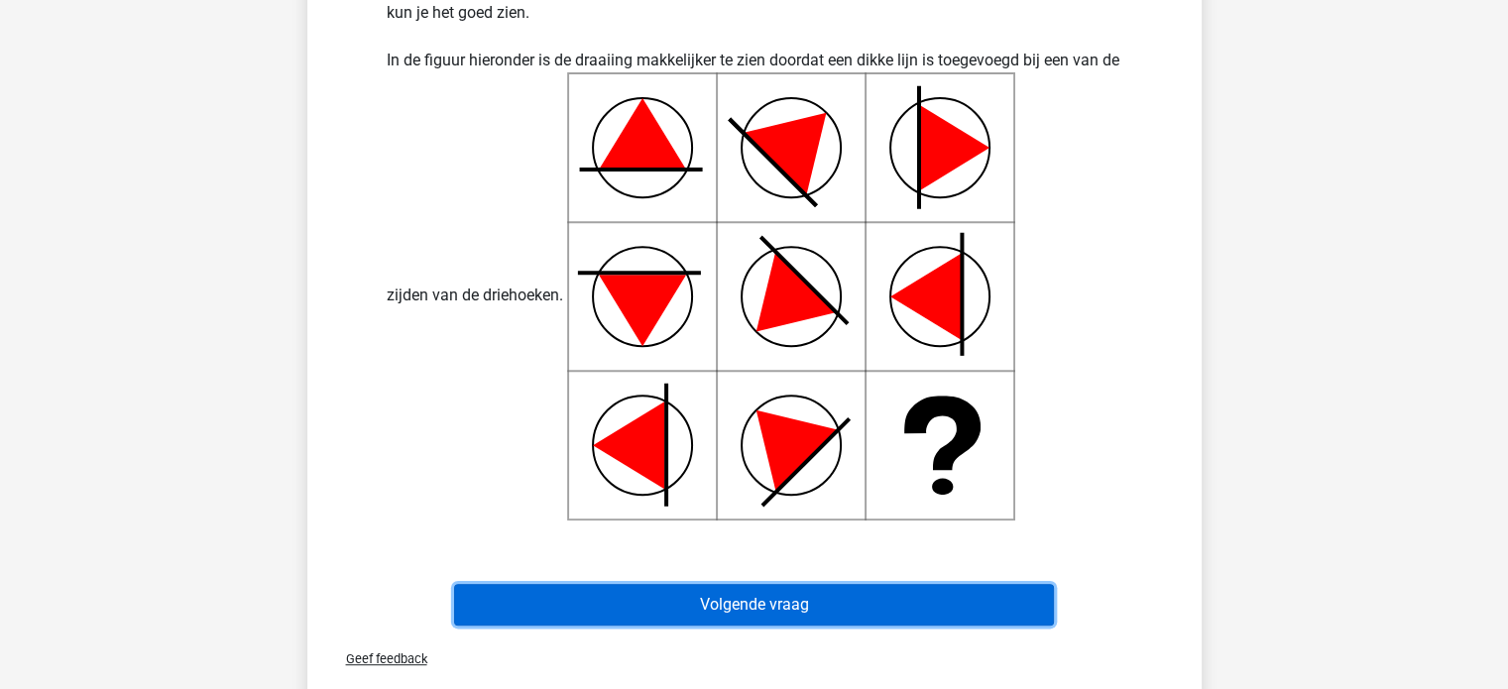
click at [1015, 606] on button "Volgende vraag" at bounding box center [754, 605] width 600 height 42
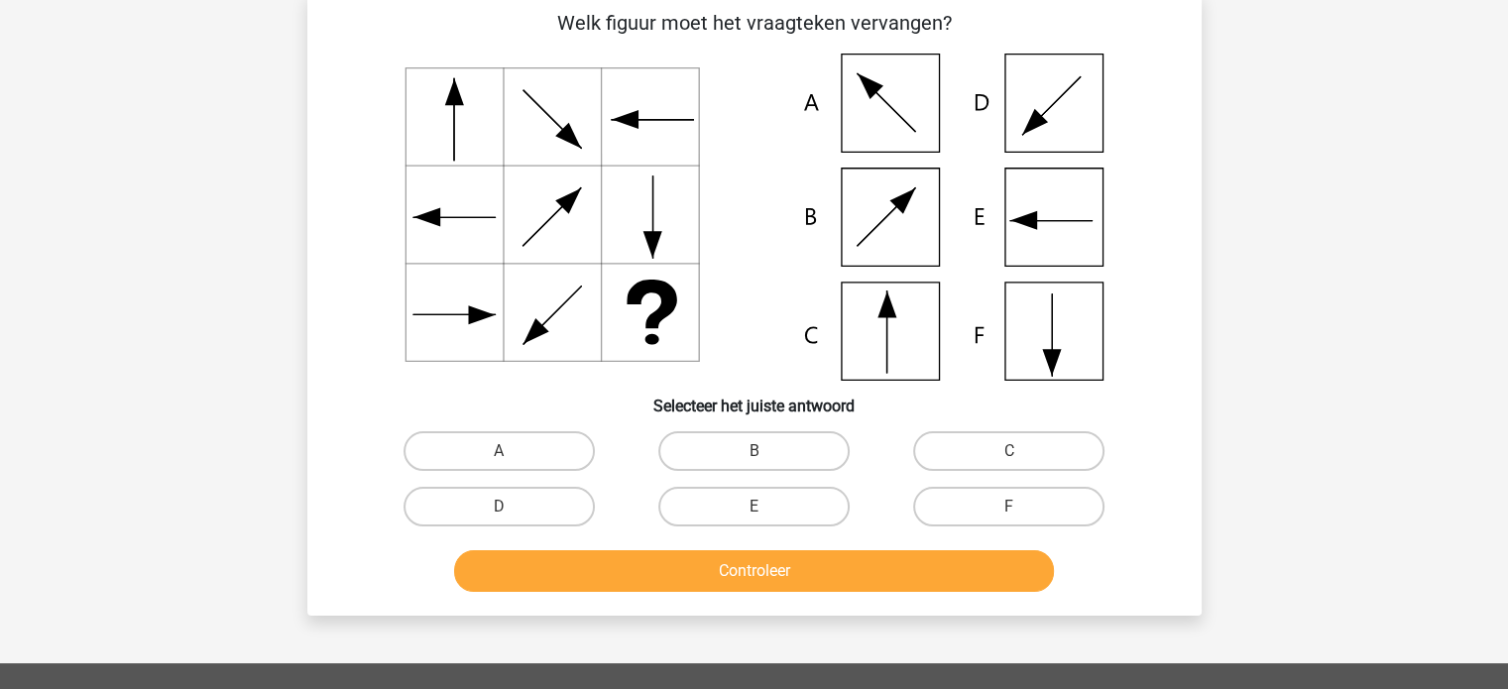
scroll to position [91, 0]
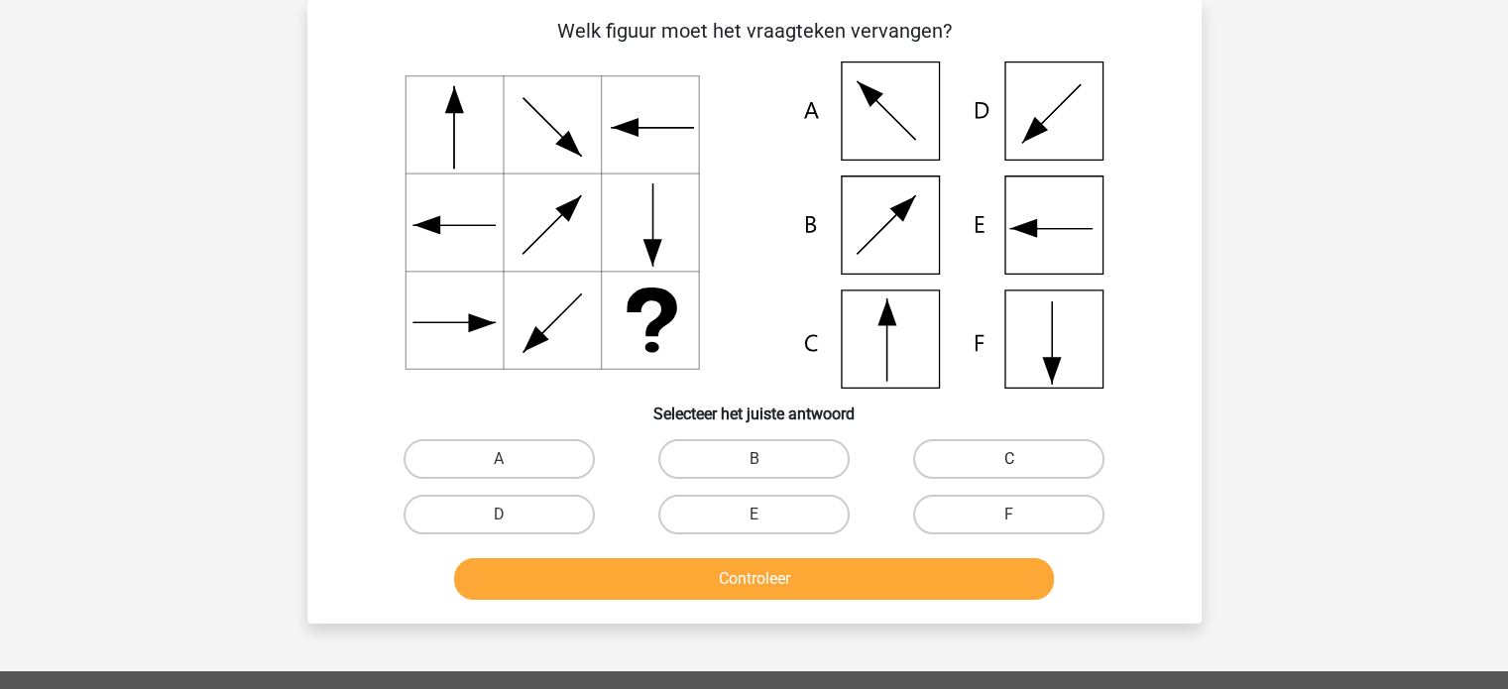
click at [1055, 452] on label "C" at bounding box center [1008, 459] width 191 height 40
click at [1022, 459] on input "C" at bounding box center [1015, 465] width 13 height 13
radio input "true"
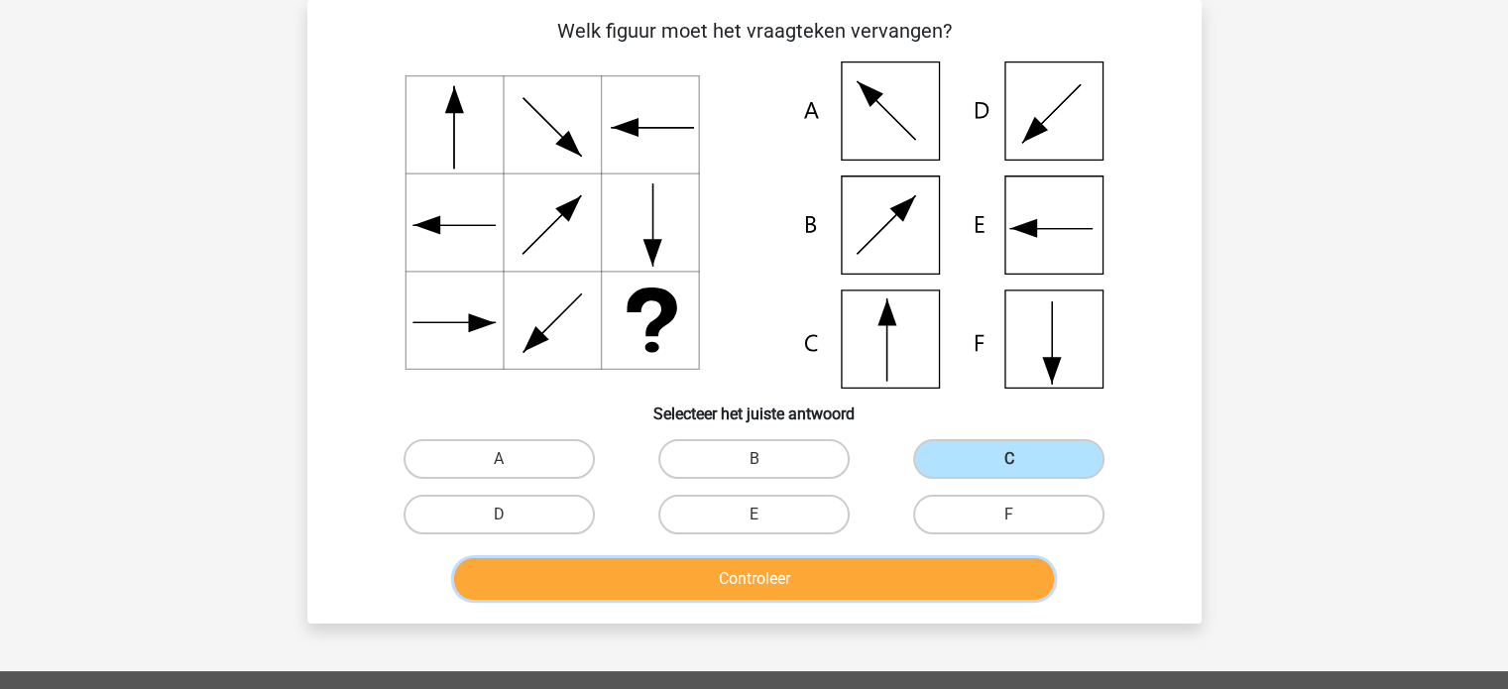
click at [1006, 572] on button "Controleer" at bounding box center [754, 579] width 600 height 42
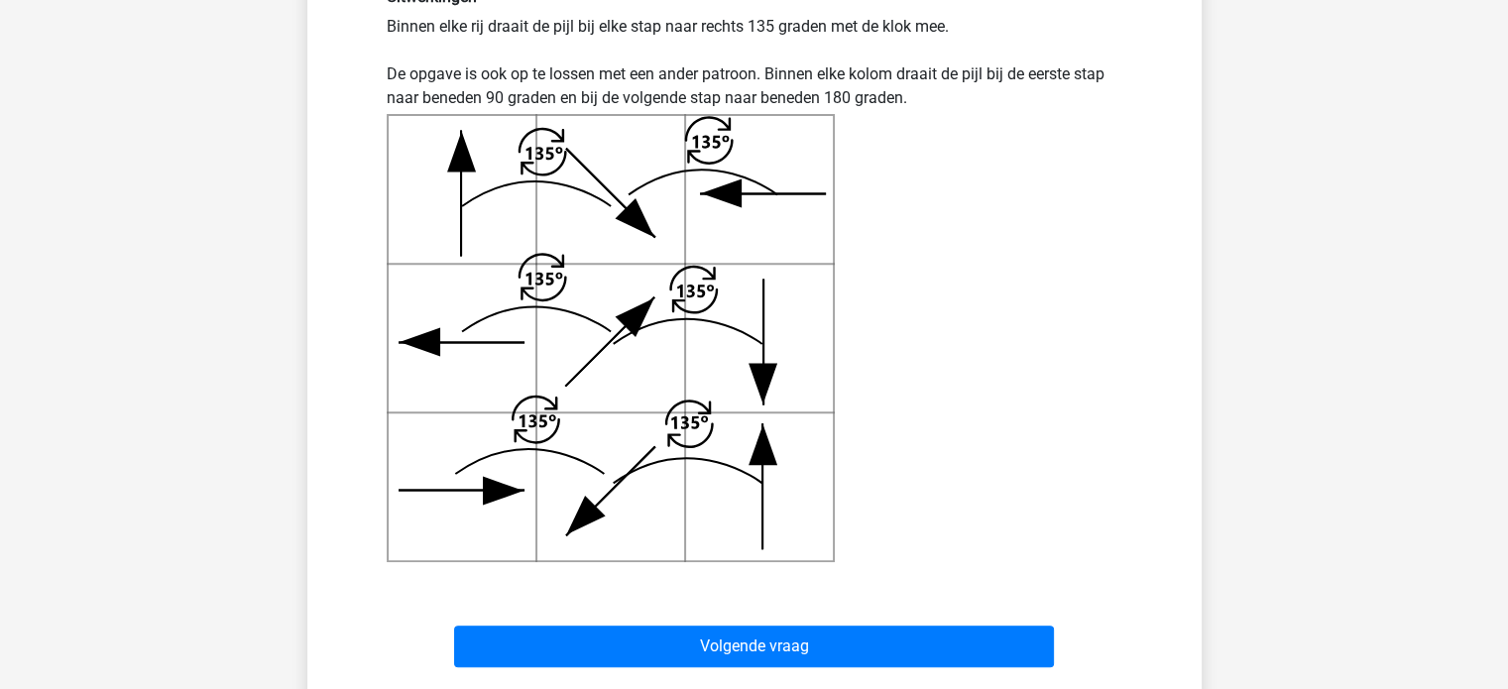
scroll to position [703, 0]
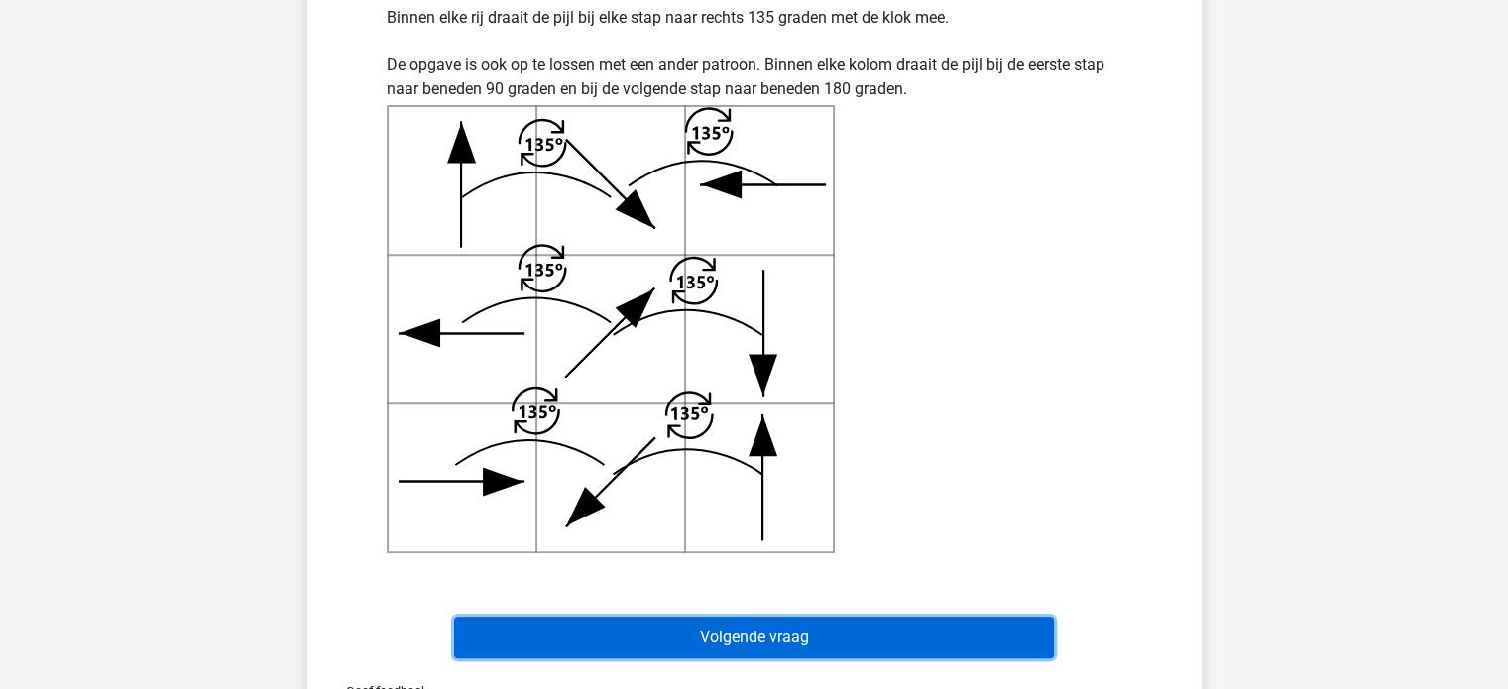
click at [995, 630] on button "Volgende vraag" at bounding box center [754, 638] width 600 height 42
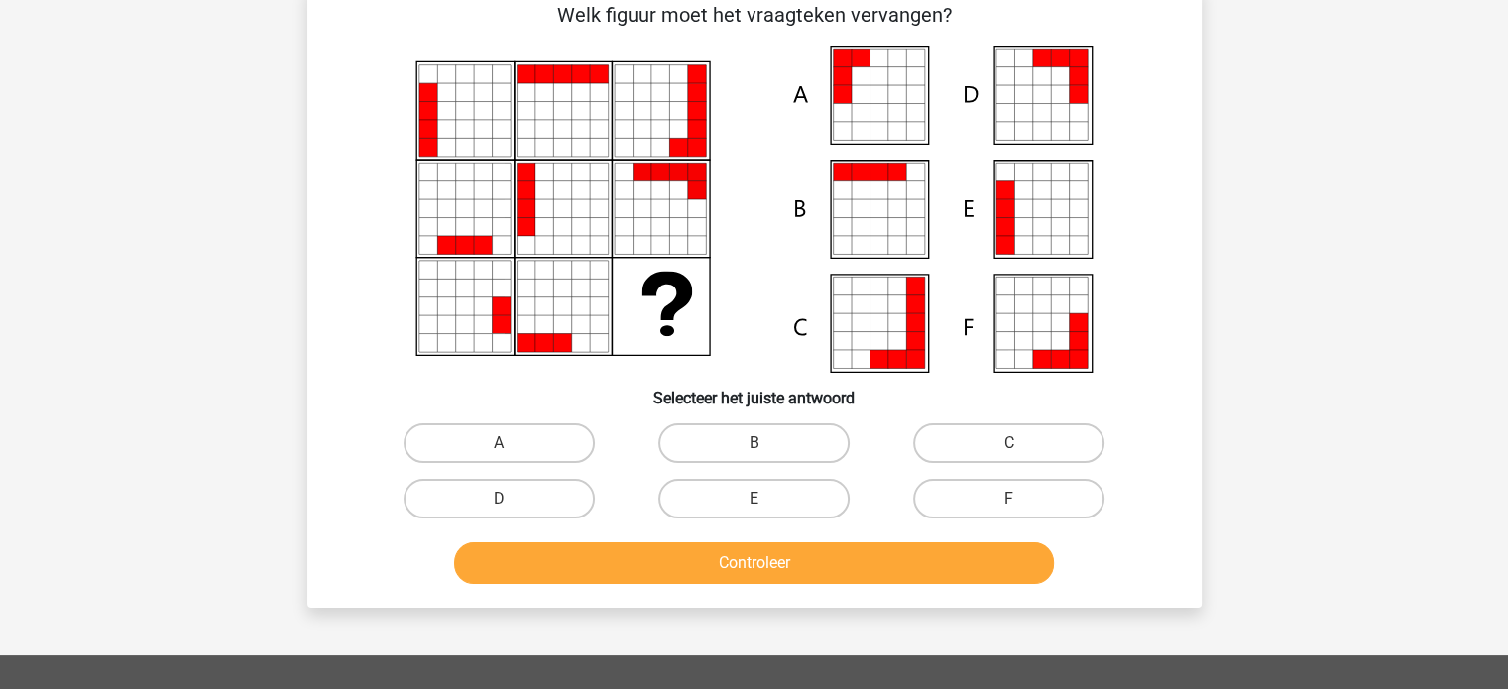
scroll to position [91, 0]
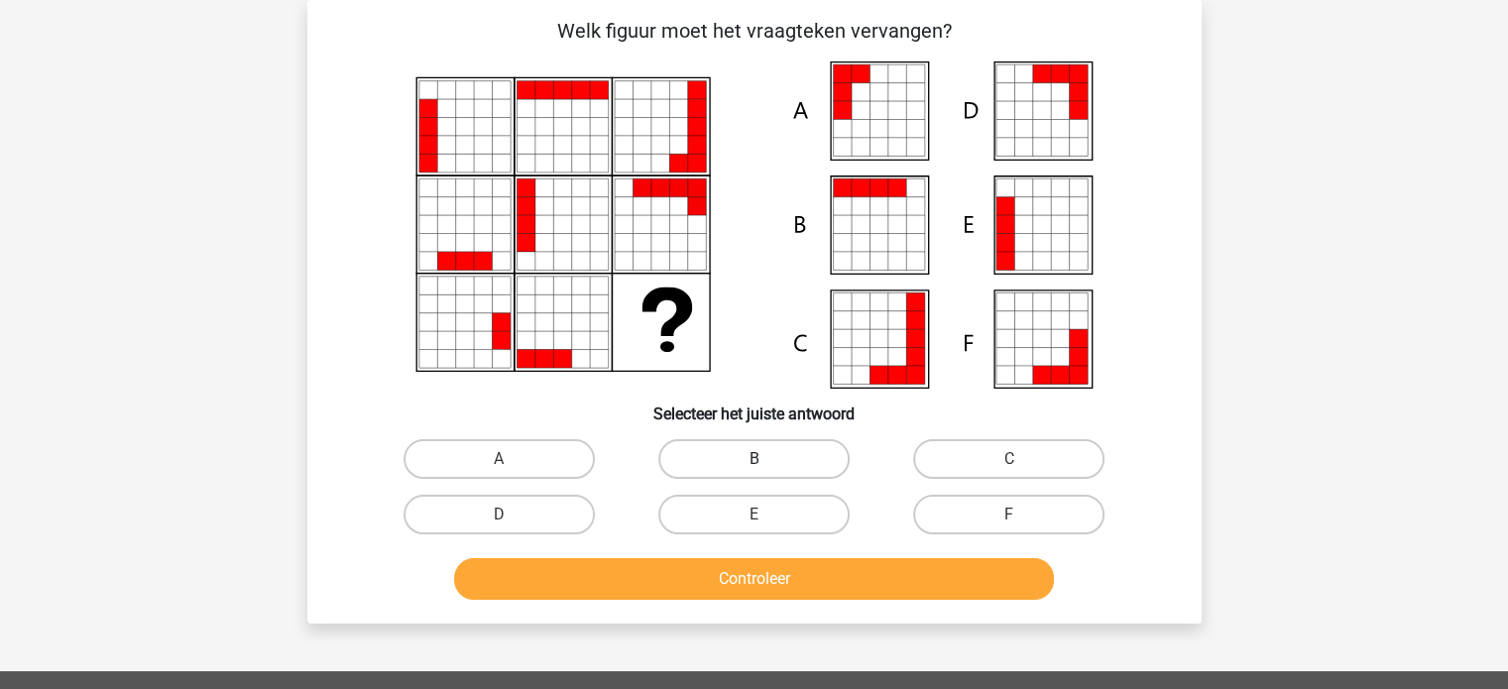
click at [687, 461] on label "B" at bounding box center [753, 459] width 191 height 40
click at [754, 461] on input "B" at bounding box center [760, 465] width 13 height 13
radio input "true"
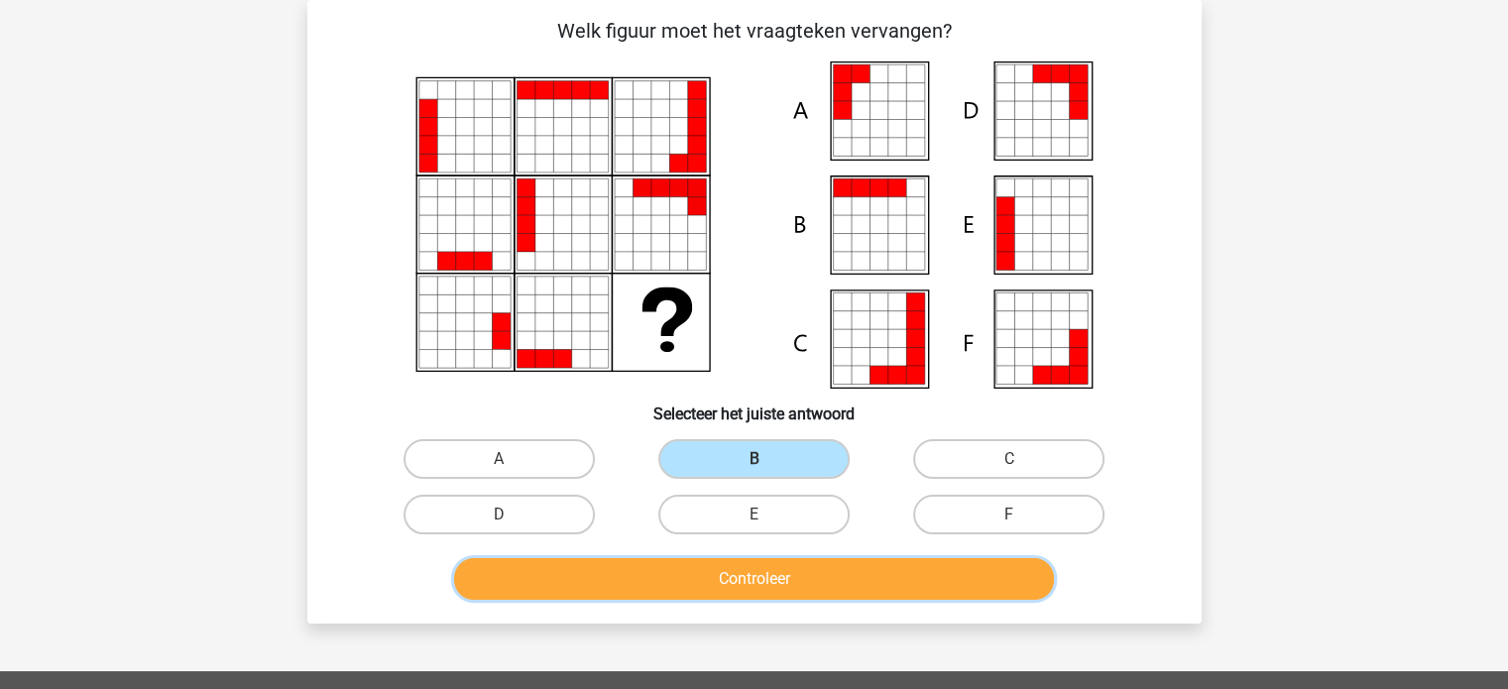
drag, startPoint x: 746, startPoint y: 573, endPoint x: 773, endPoint y: 592, distance: 33.5
click at [773, 592] on button "Controleer" at bounding box center [754, 579] width 600 height 42
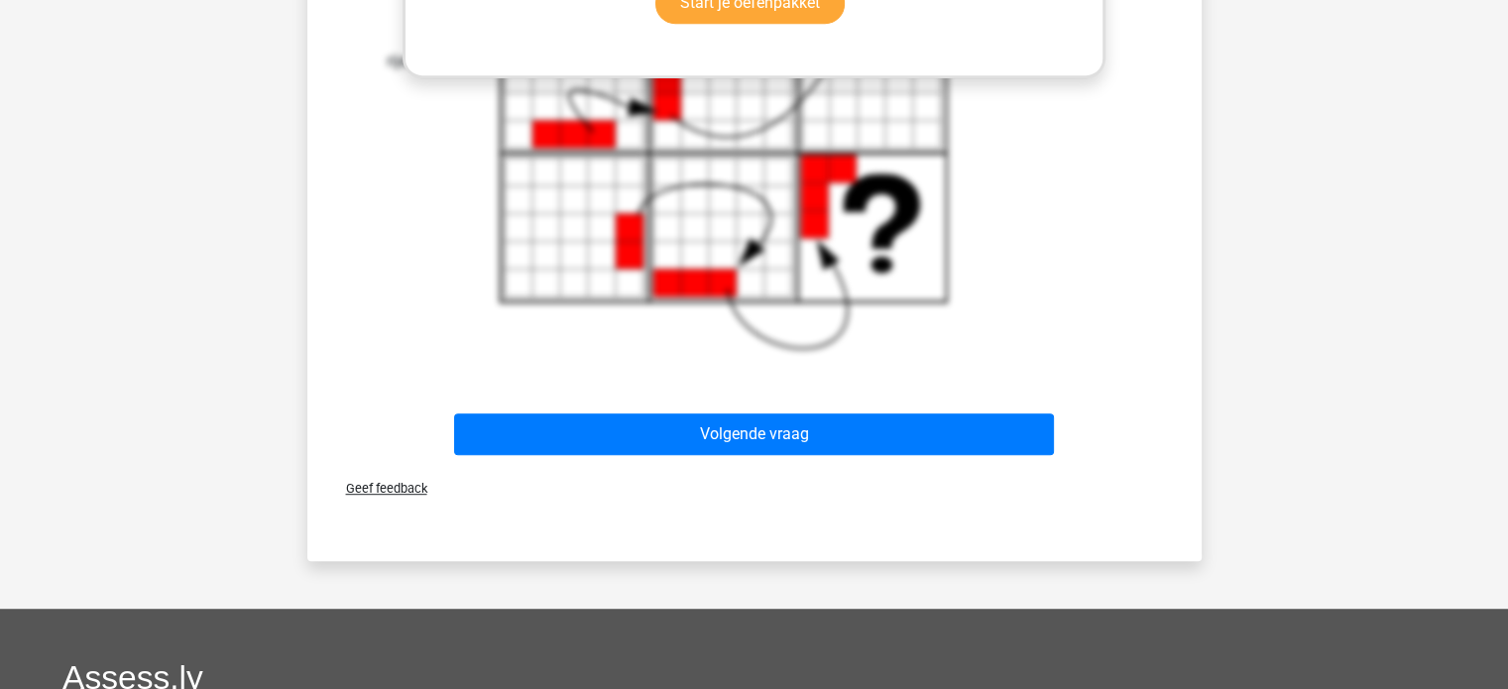
scroll to position [1079, 0]
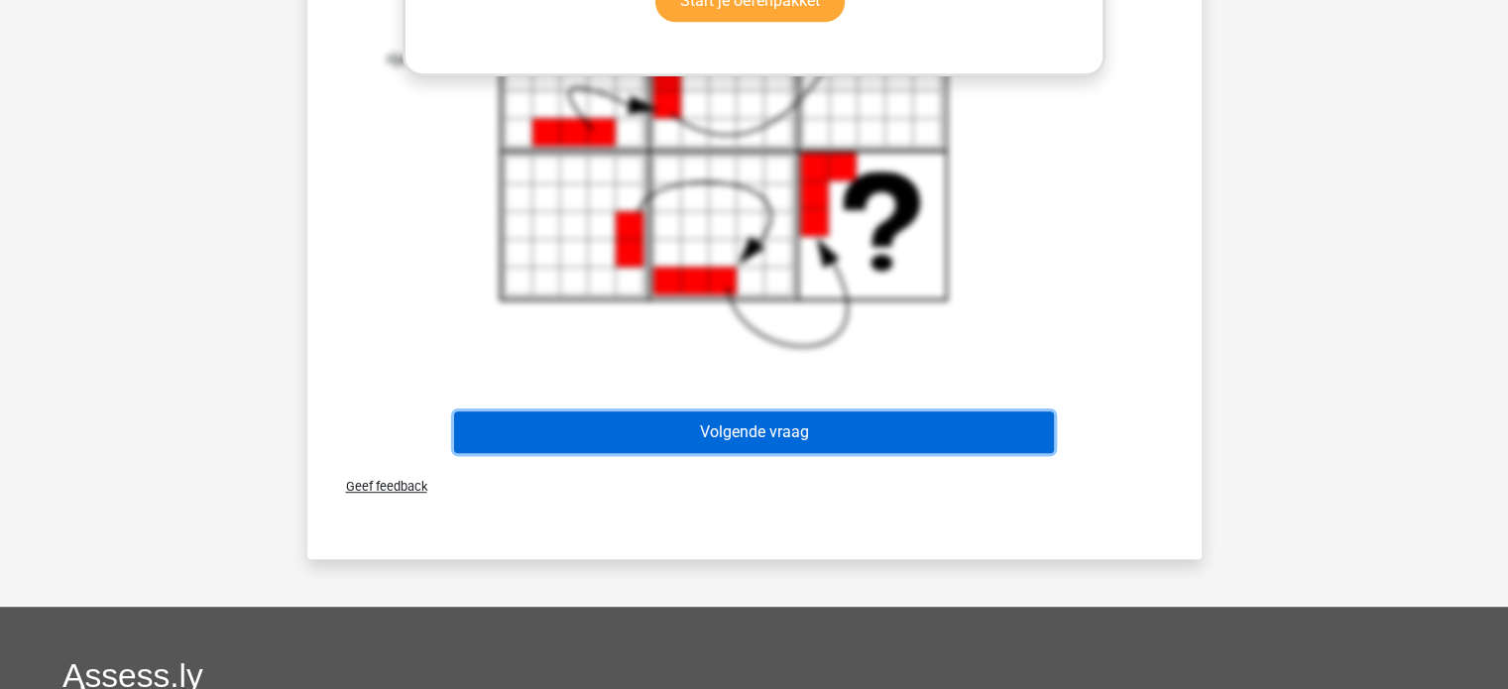
click at [985, 447] on button "Volgende vraag" at bounding box center [754, 432] width 600 height 42
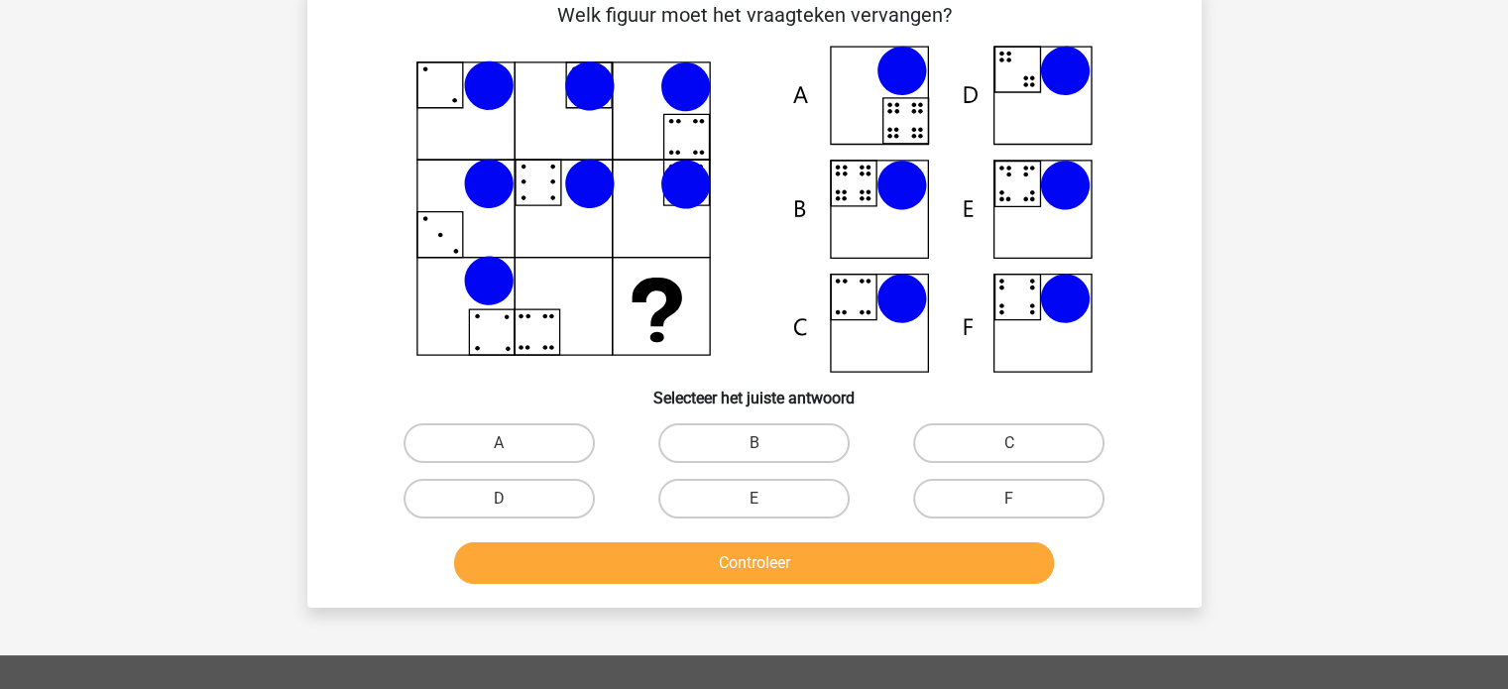
scroll to position [91, 0]
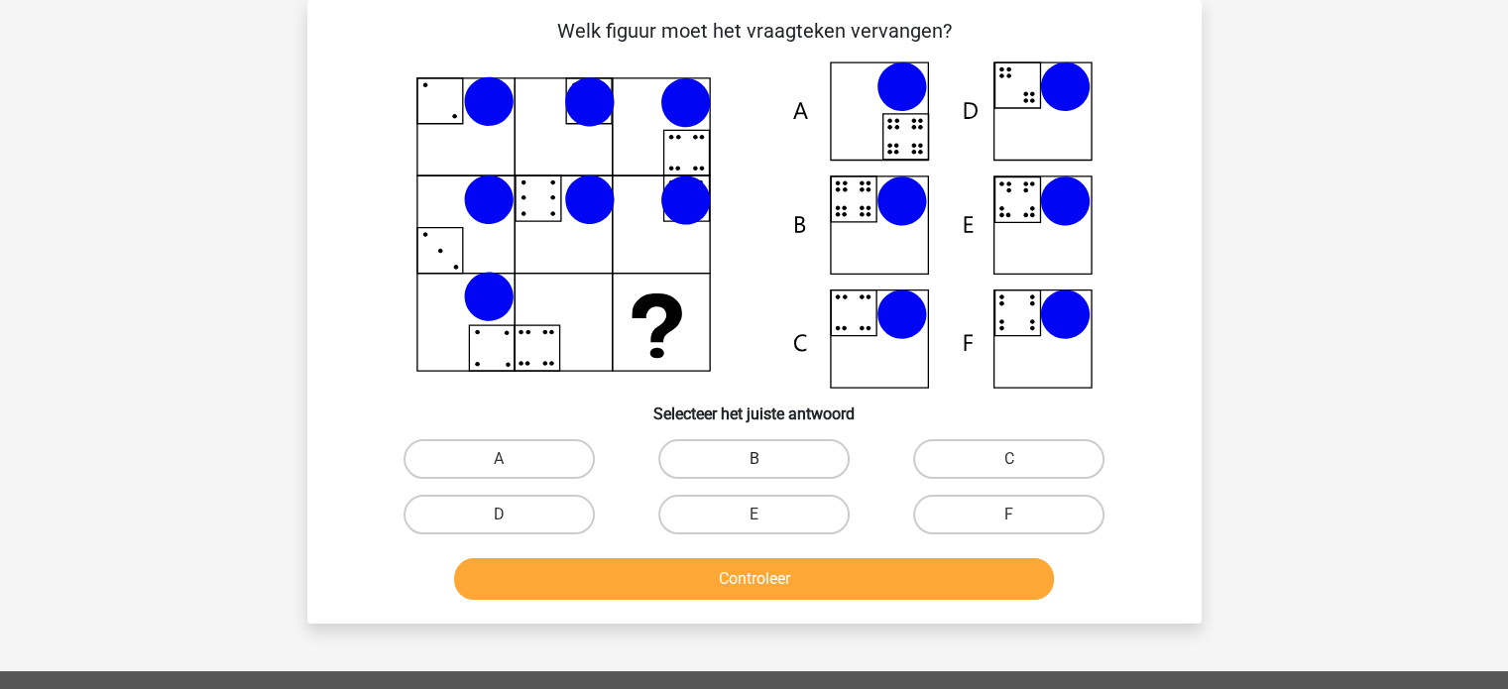
click at [749, 459] on label "B" at bounding box center [753, 459] width 191 height 40
click at [754, 459] on input "B" at bounding box center [760, 465] width 13 height 13
radio input "true"
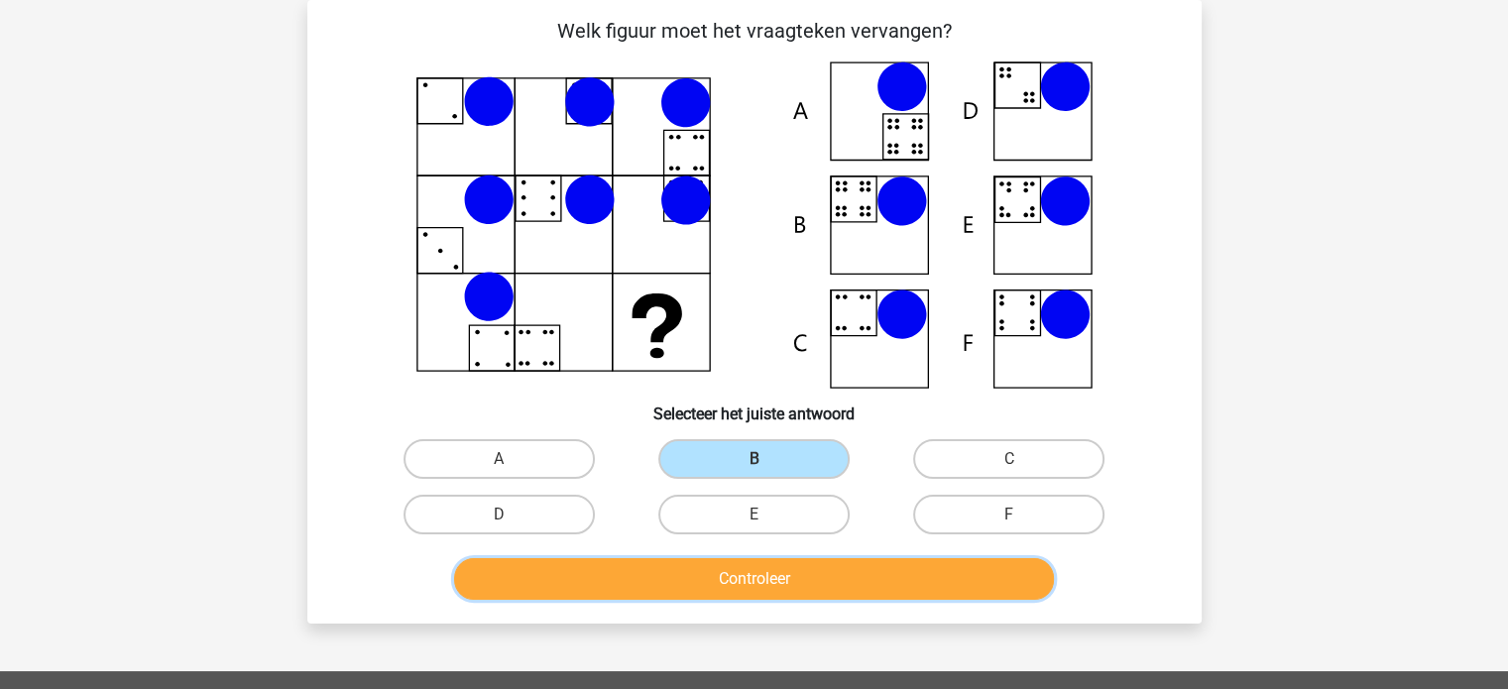
click at [798, 581] on button "Controleer" at bounding box center [754, 579] width 600 height 42
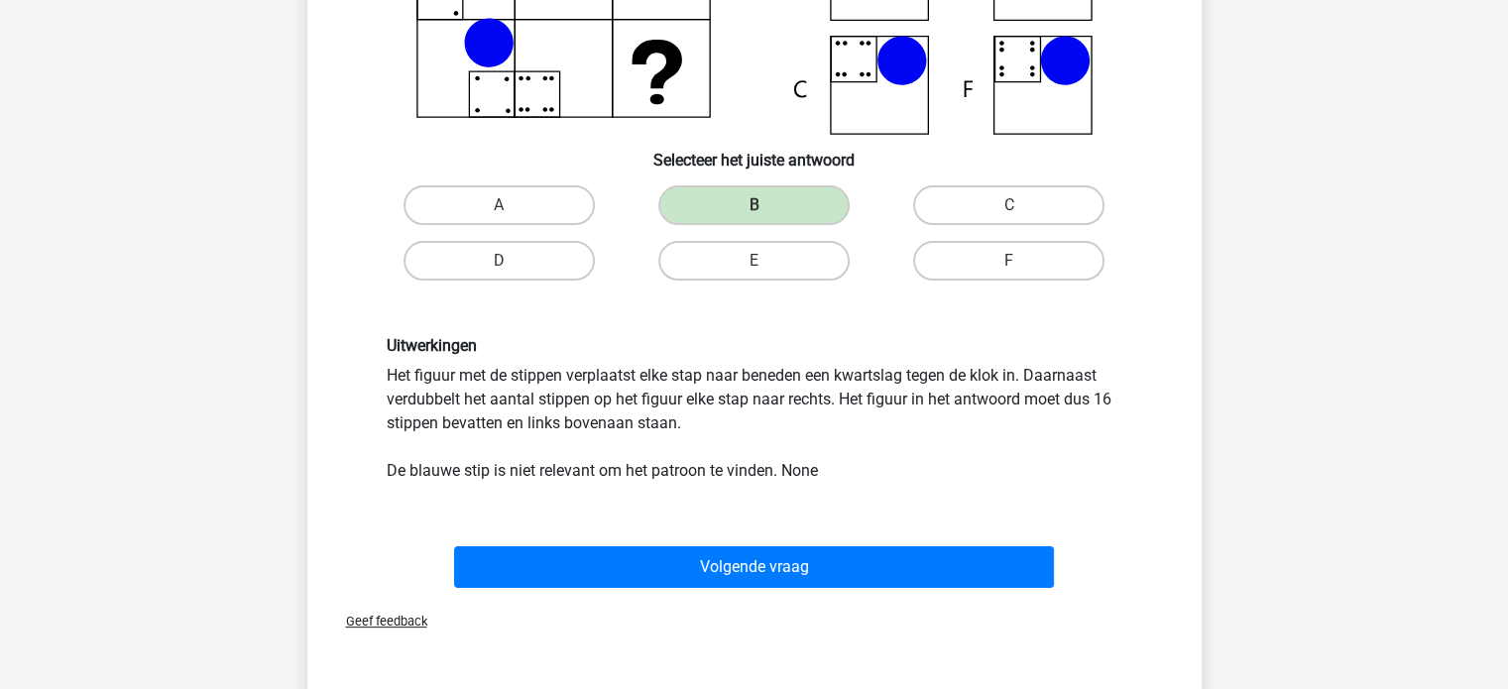
scroll to position [374, 0]
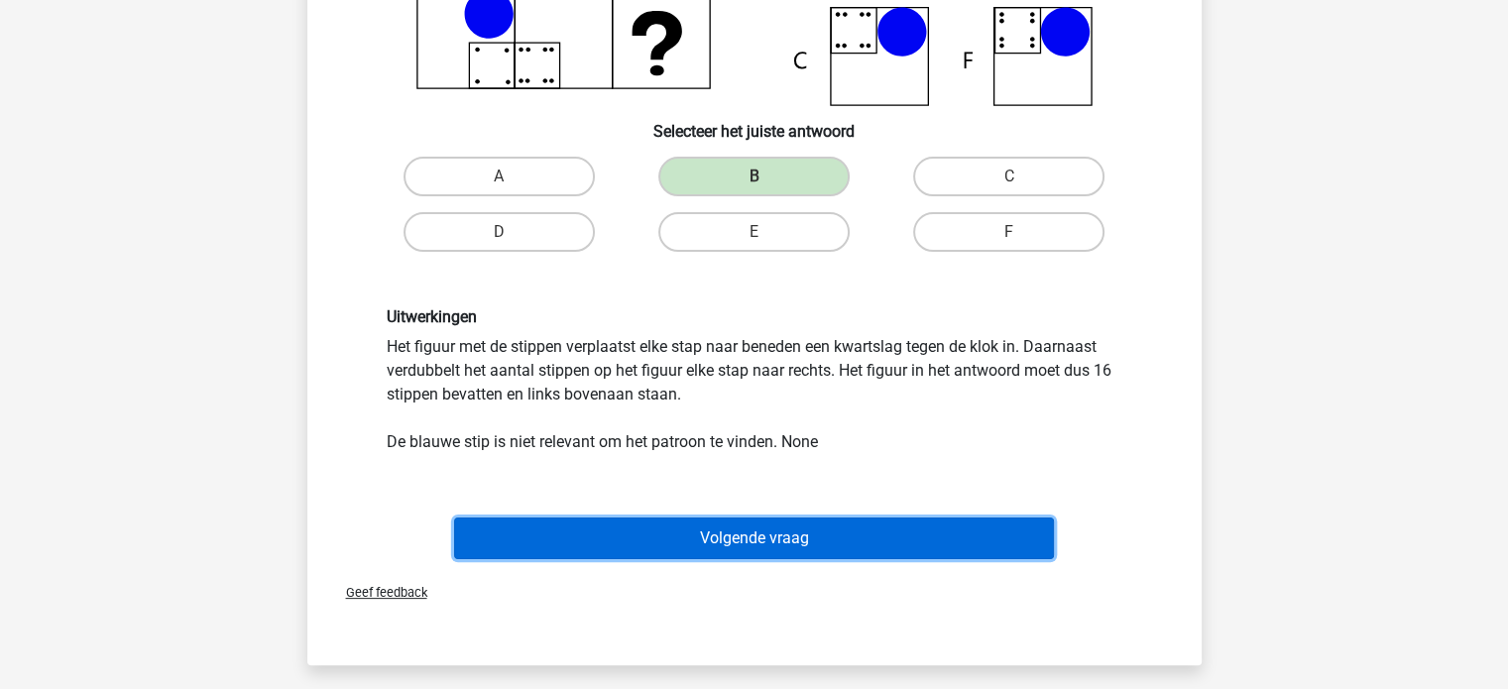
click at [1032, 542] on button "Volgende vraag" at bounding box center [754, 539] width 600 height 42
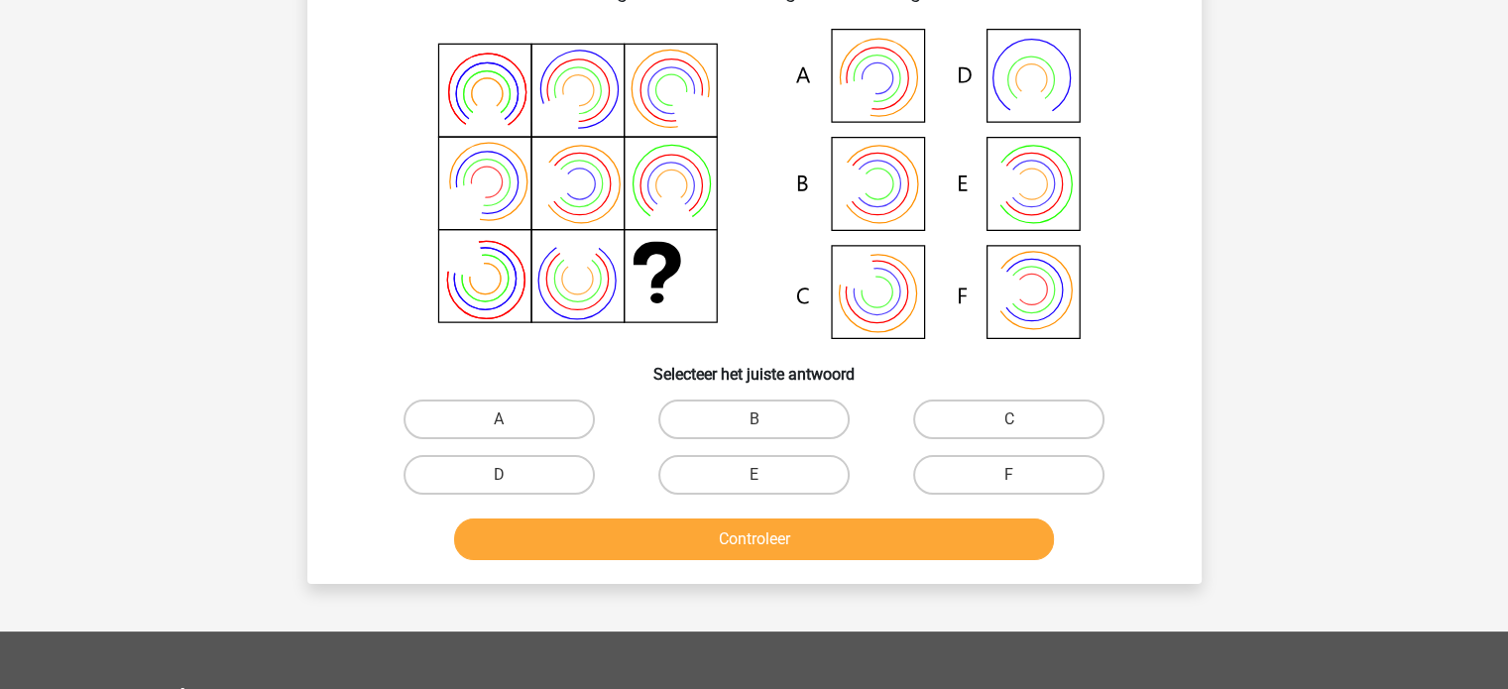
scroll to position [91, 0]
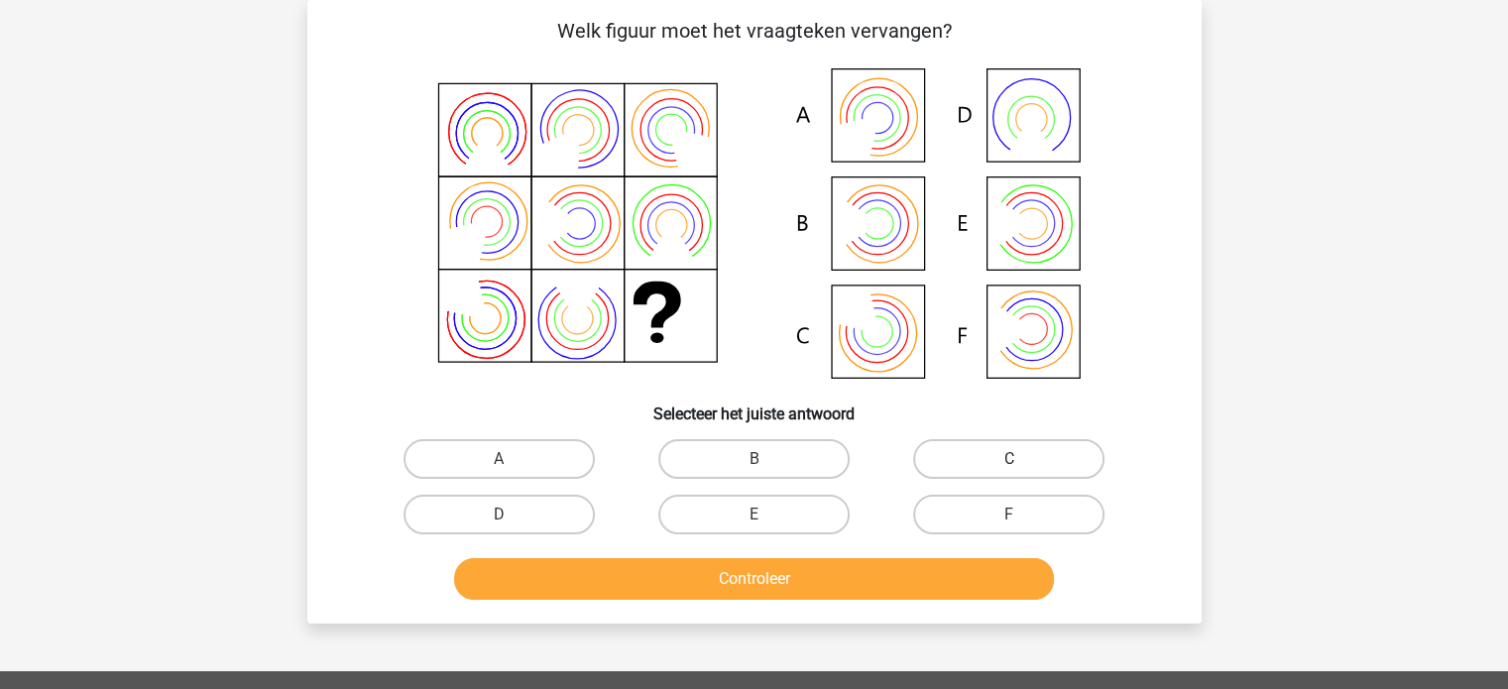
click at [1059, 468] on label "C" at bounding box center [1008, 459] width 191 height 40
click at [1022, 468] on input "C" at bounding box center [1015, 465] width 13 height 13
radio input "true"
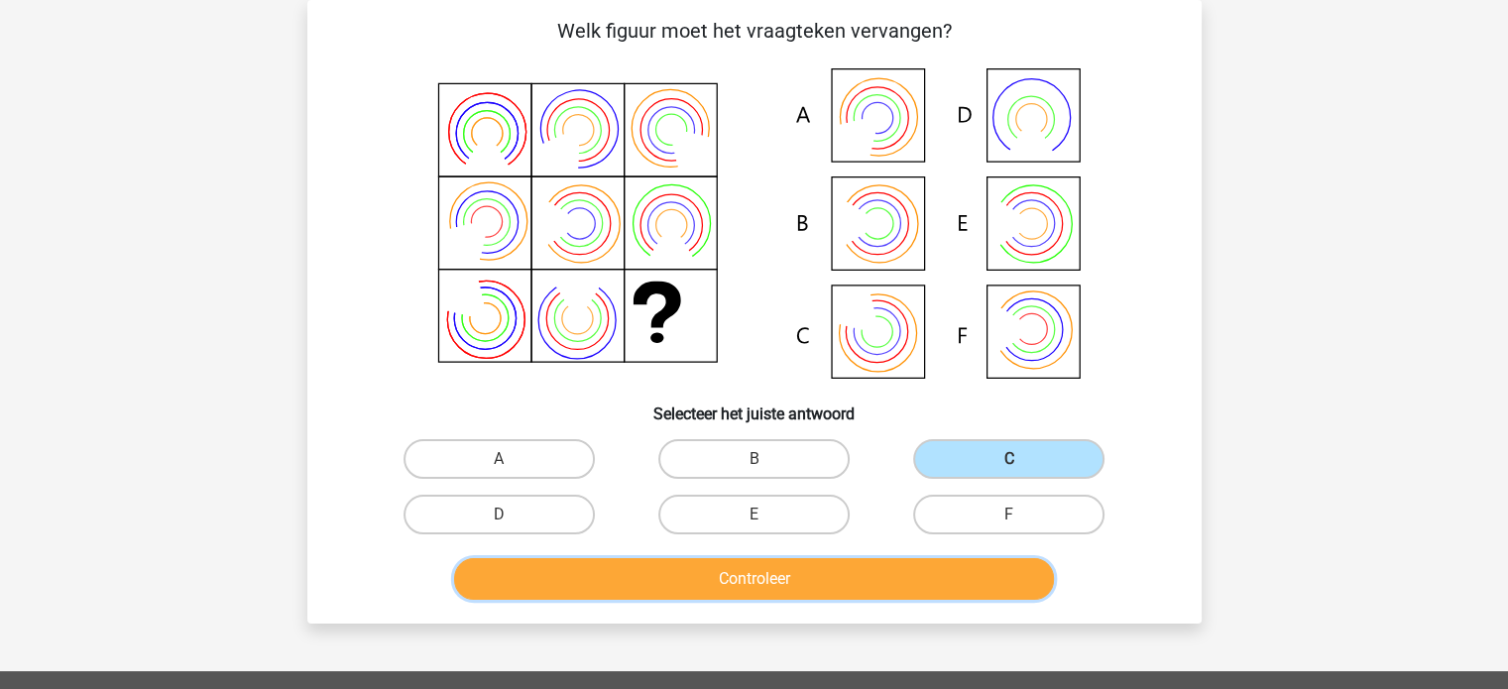
click at [1032, 582] on button "Controleer" at bounding box center [754, 579] width 600 height 42
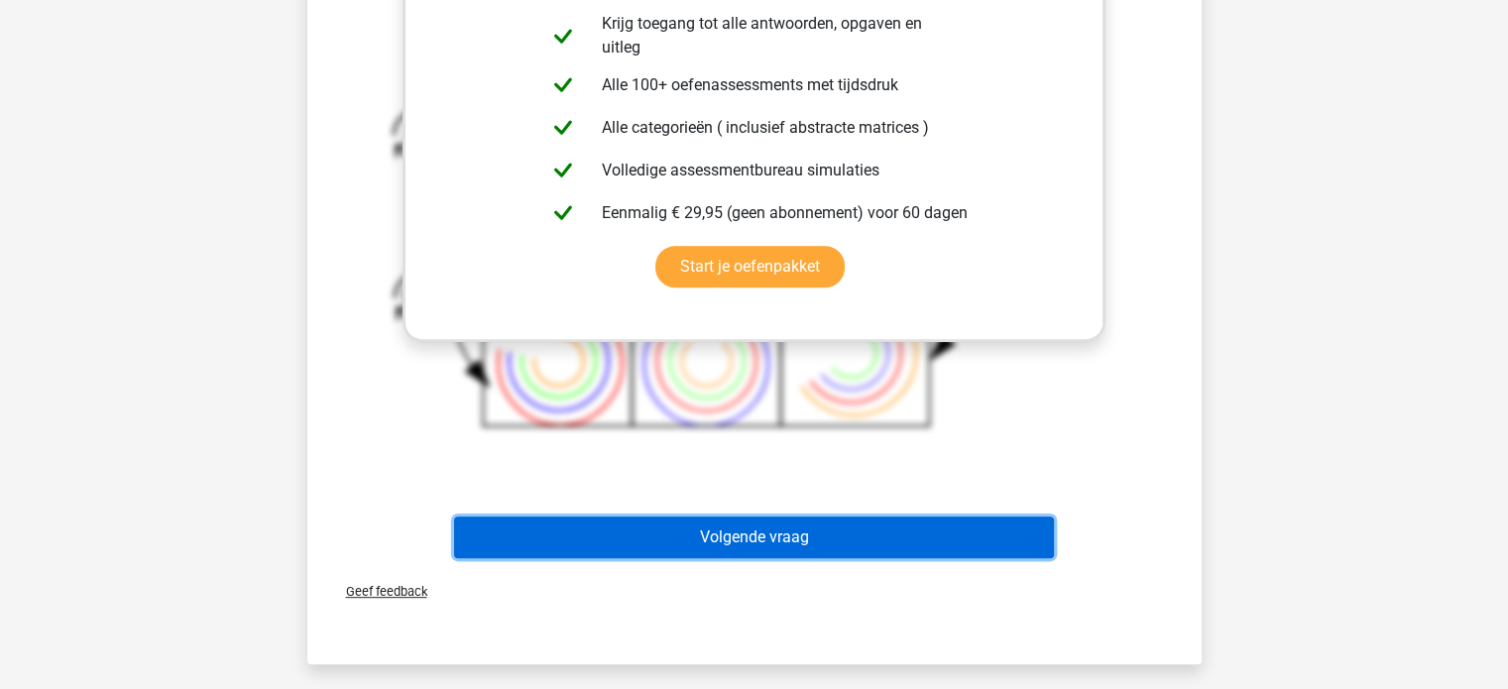
click at [1020, 546] on button "Volgende vraag" at bounding box center [754, 538] width 600 height 42
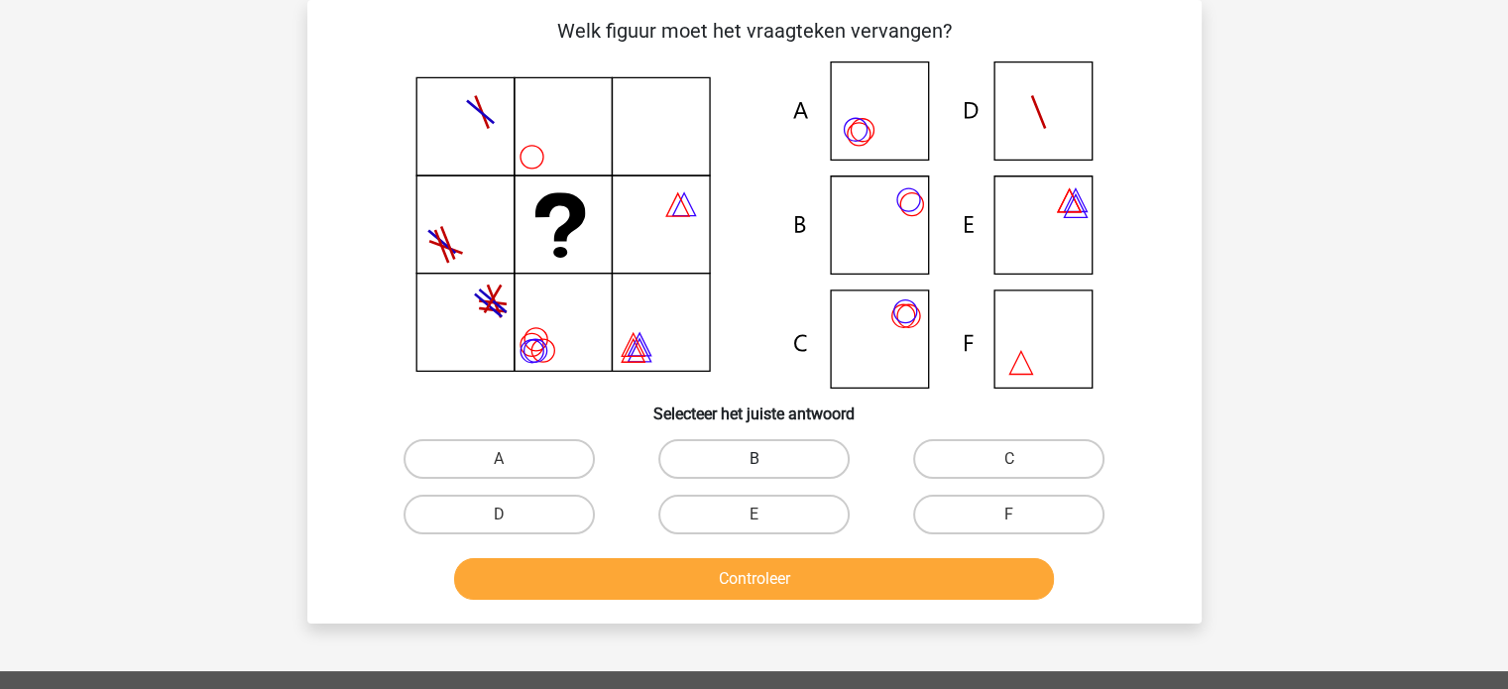
click at [795, 449] on label "B" at bounding box center [753, 459] width 191 height 40
click at [766, 459] on input "B" at bounding box center [760, 465] width 13 height 13
radio input "true"
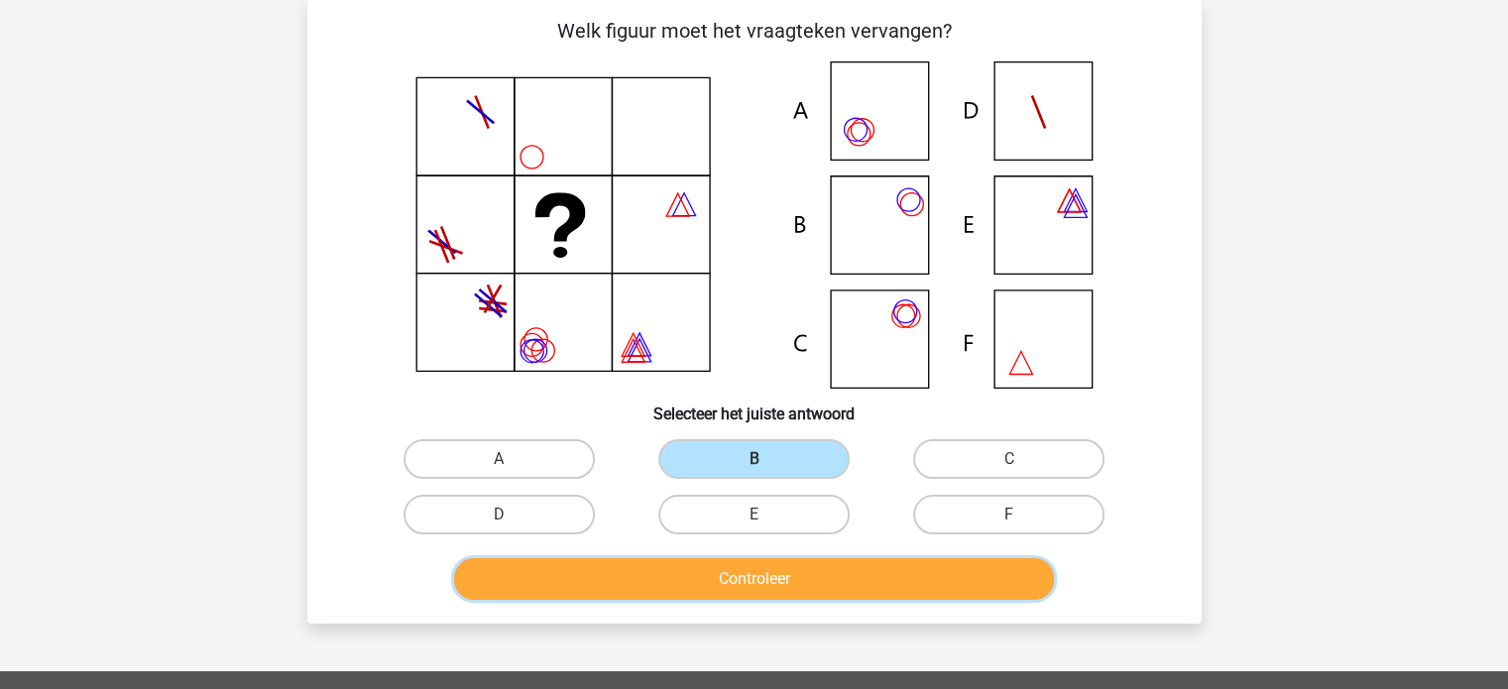
click at [806, 564] on button "Controleer" at bounding box center [754, 579] width 600 height 42
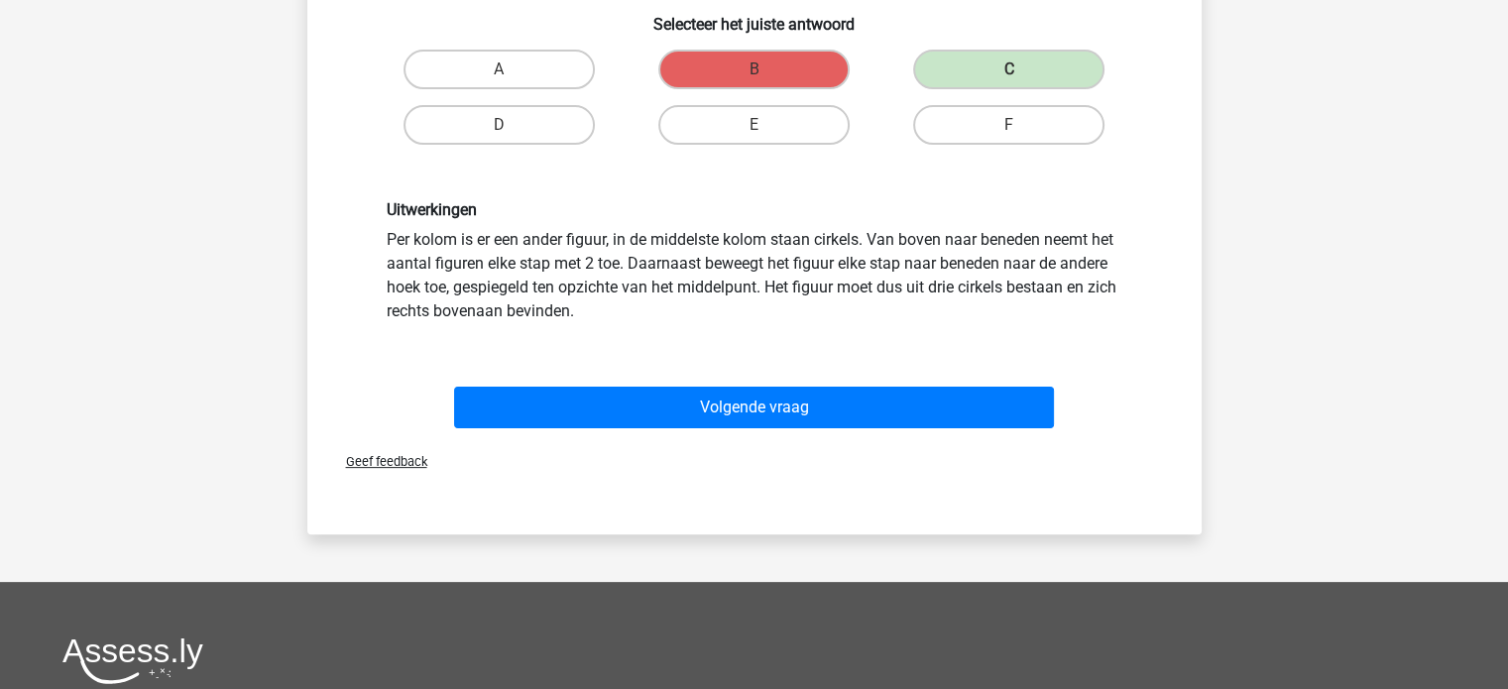
scroll to position [482, 0]
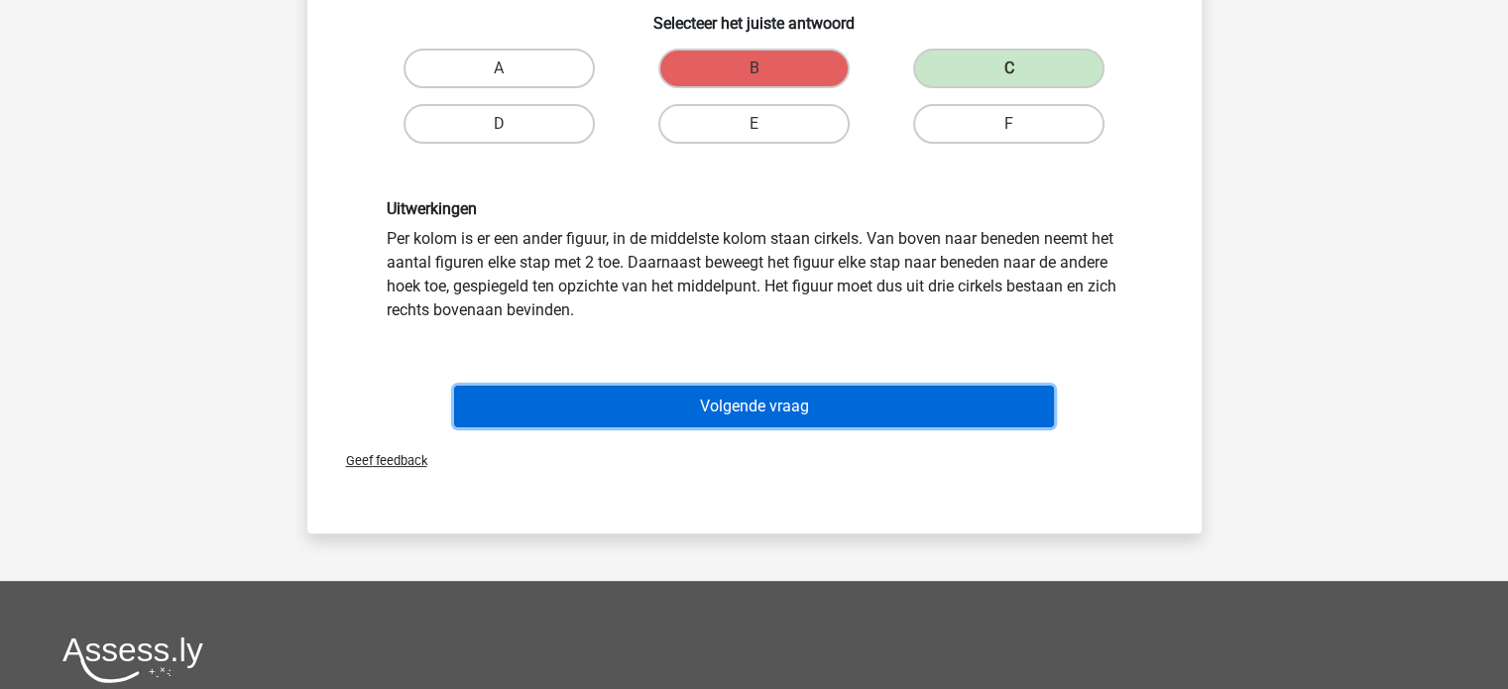
click at [979, 409] on button "Volgende vraag" at bounding box center [754, 407] width 600 height 42
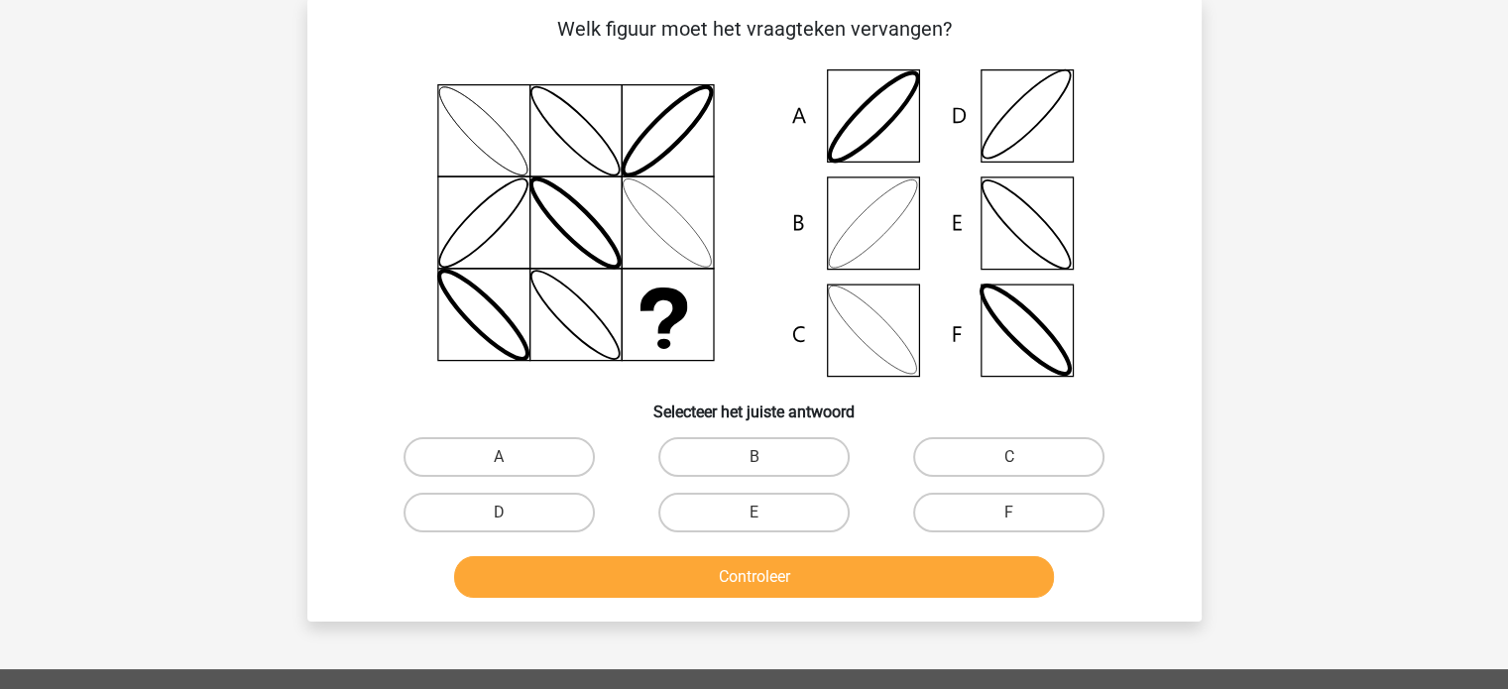
scroll to position [91, 0]
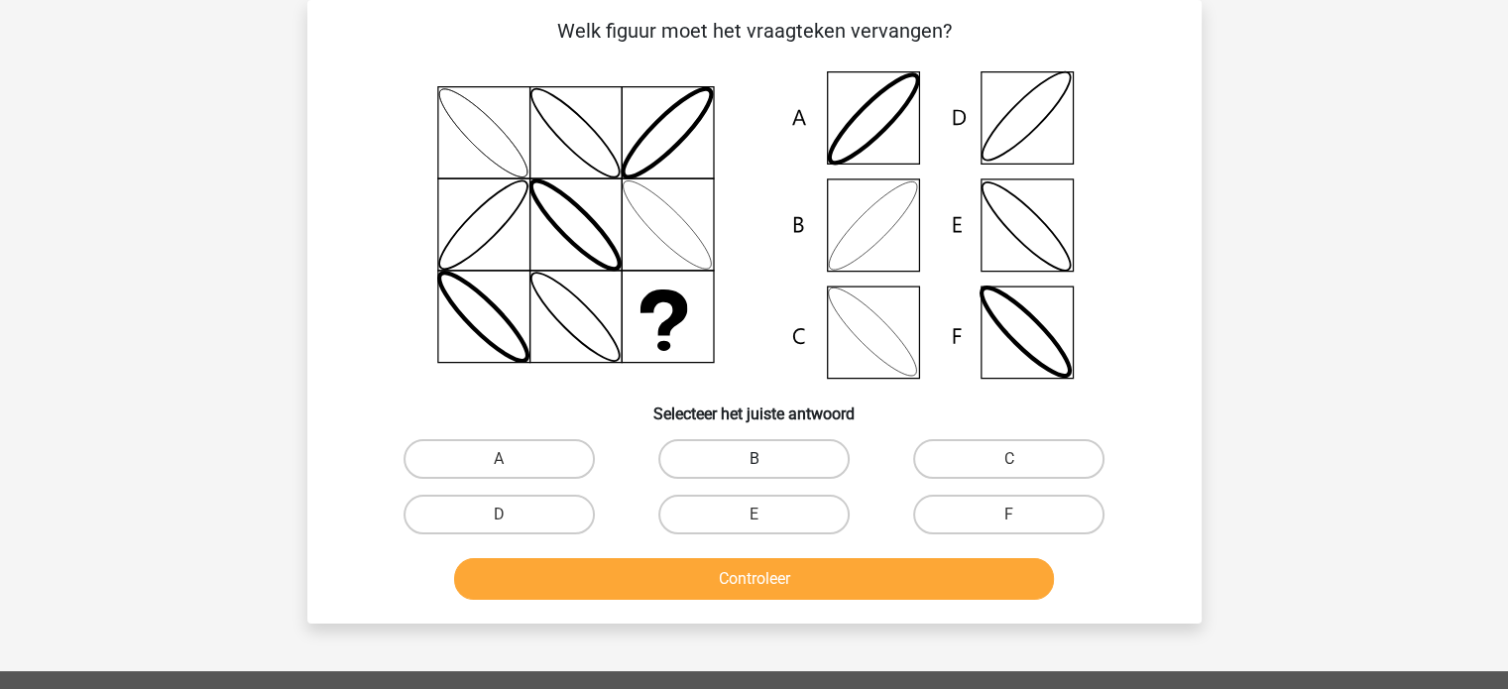
click at [794, 470] on label "B" at bounding box center [753, 459] width 191 height 40
click at [766, 470] on input "B" at bounding box center [760, 465] width 13 height 13
radio input "true"
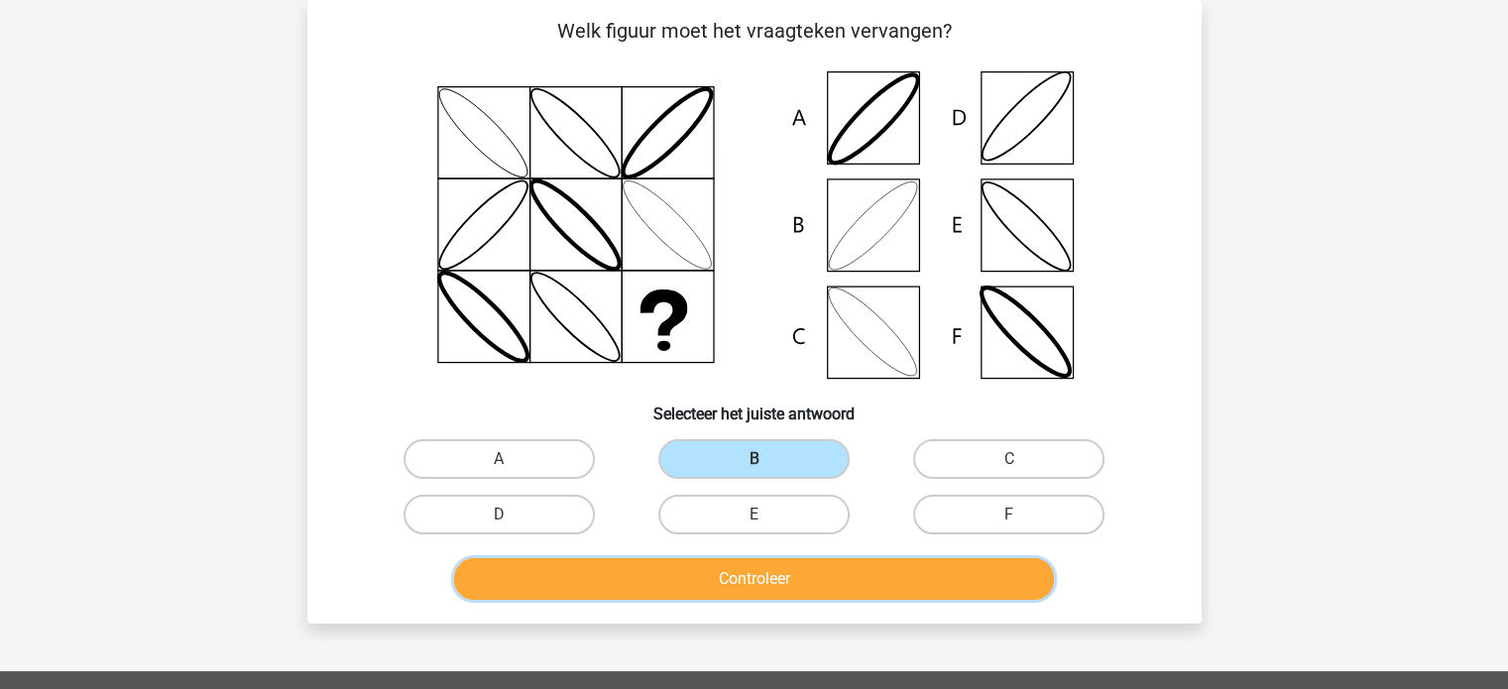
click at [821, 578] on button "Controleer" at bounding box center [754, 579] width 600 height 42
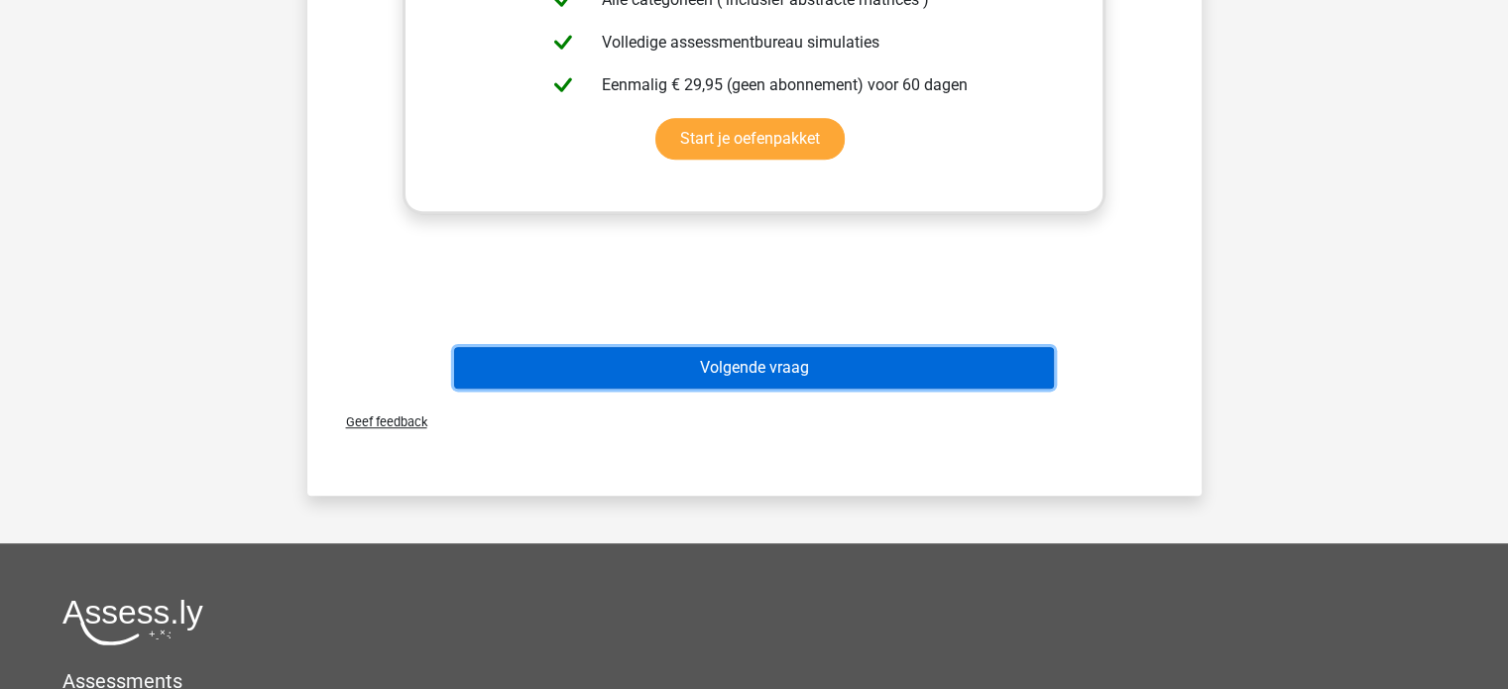
click at [1001, 371] on button "Volgende vraag" at bounding box center [754, 368] width 600 height 42
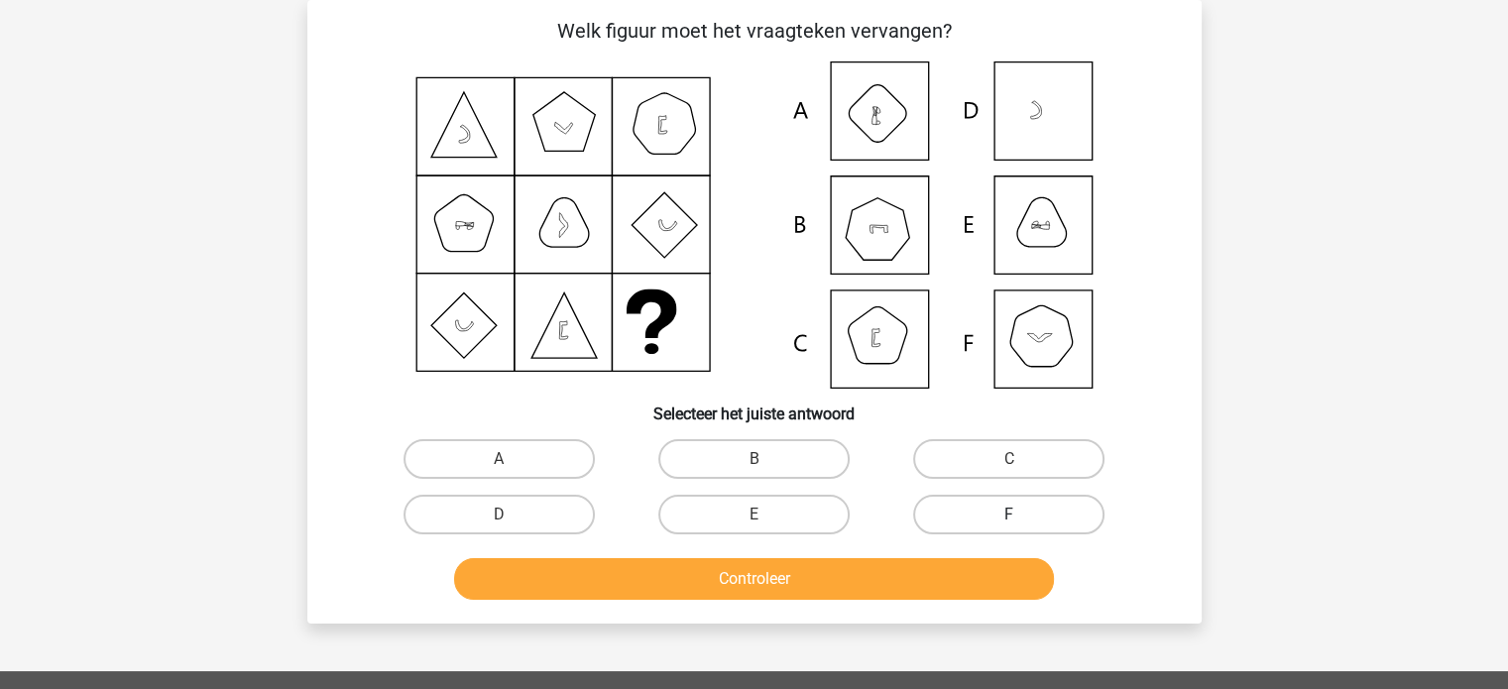
click at [1062, 515] on label "F" at bounding box center [1008, 515] width 191 height 40
click at [1022, 515] on input "F" at bounding box center [1015, 521] width 13 height 13
radio input "true"
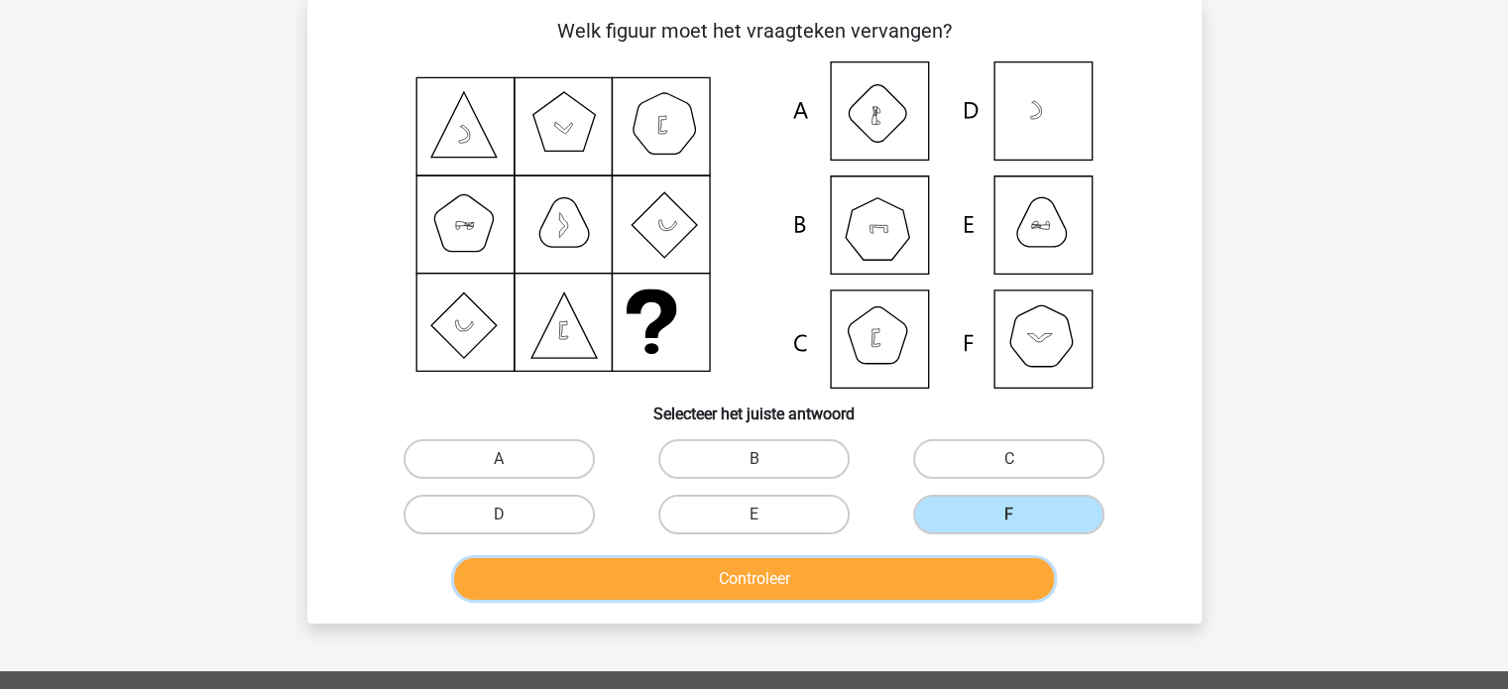
click at [1017, 588] on button "Controleer" at bounding box center [754, 579] width 600 height 42
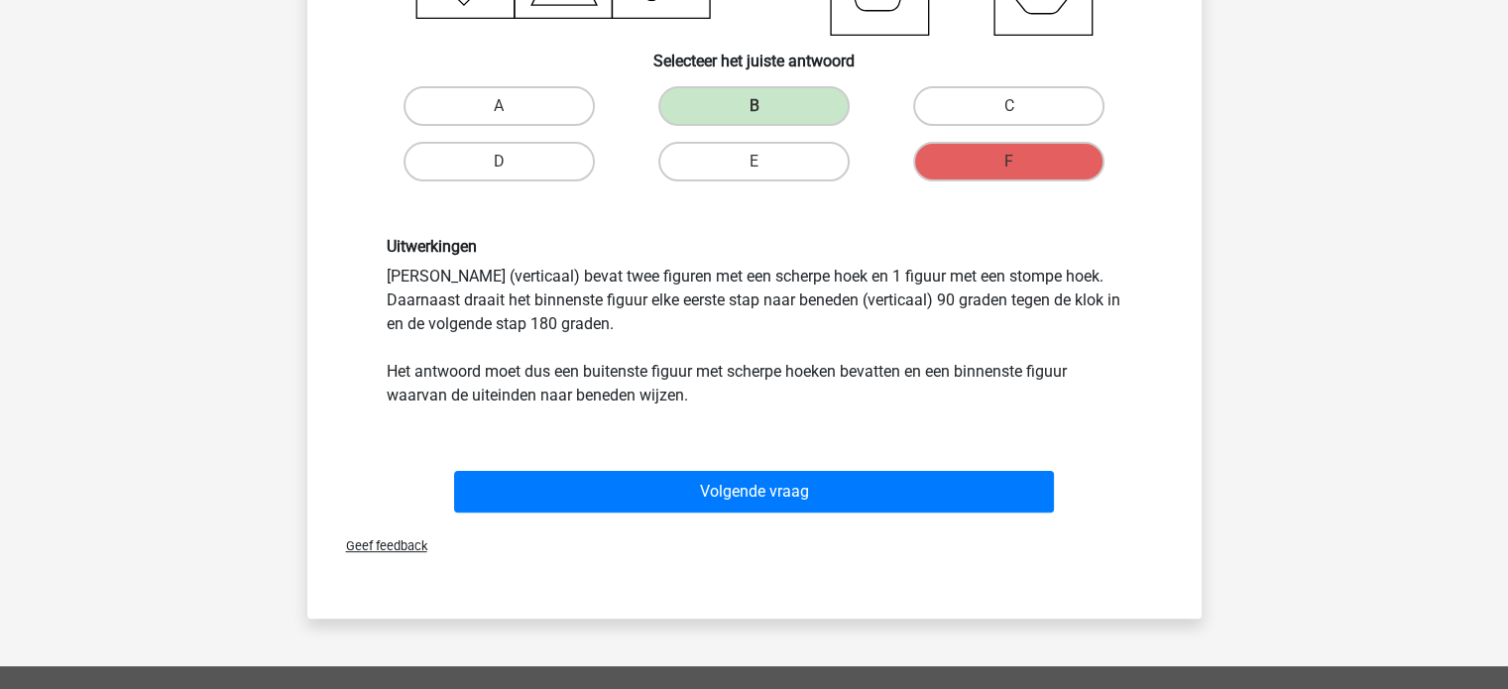
scroll to position [445, 0]
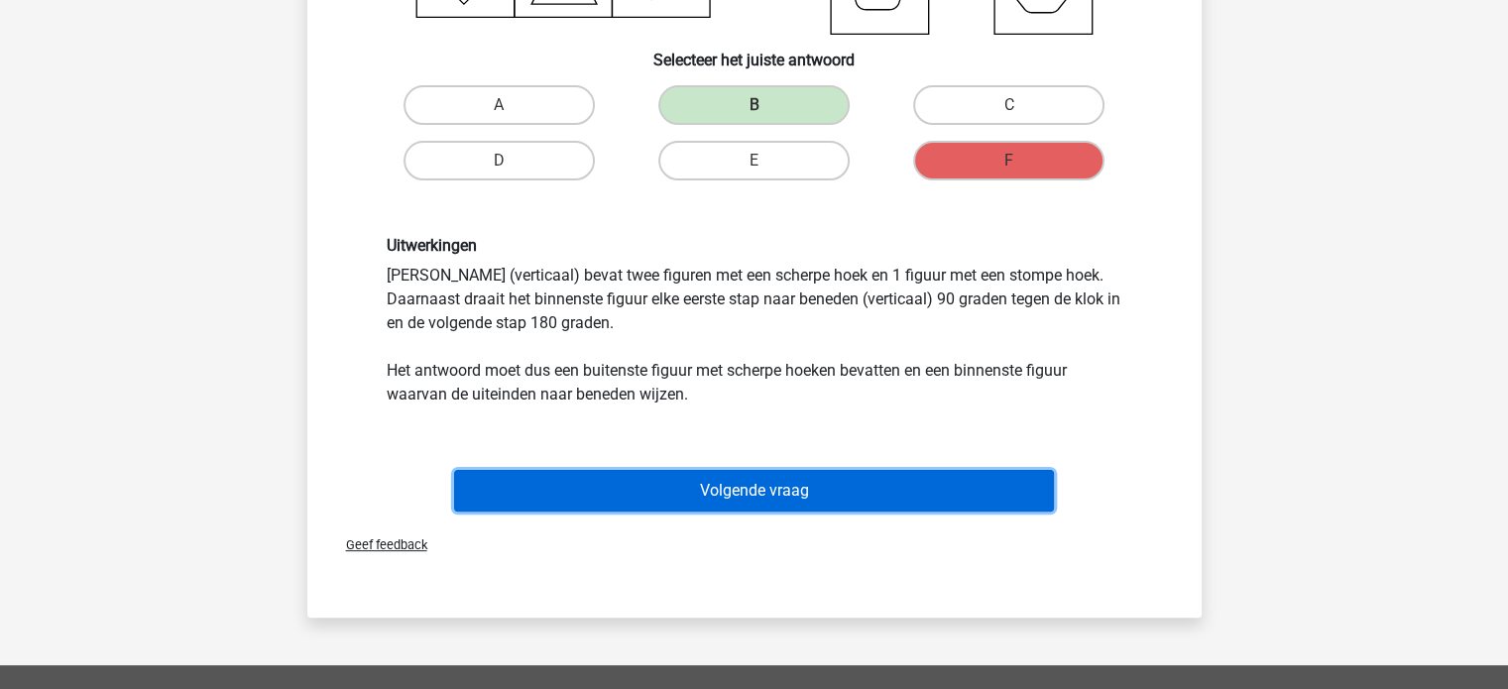
click at [1029, 507] on button "Volgende vraag" at bounding box center [754, 491] width 600 height 42
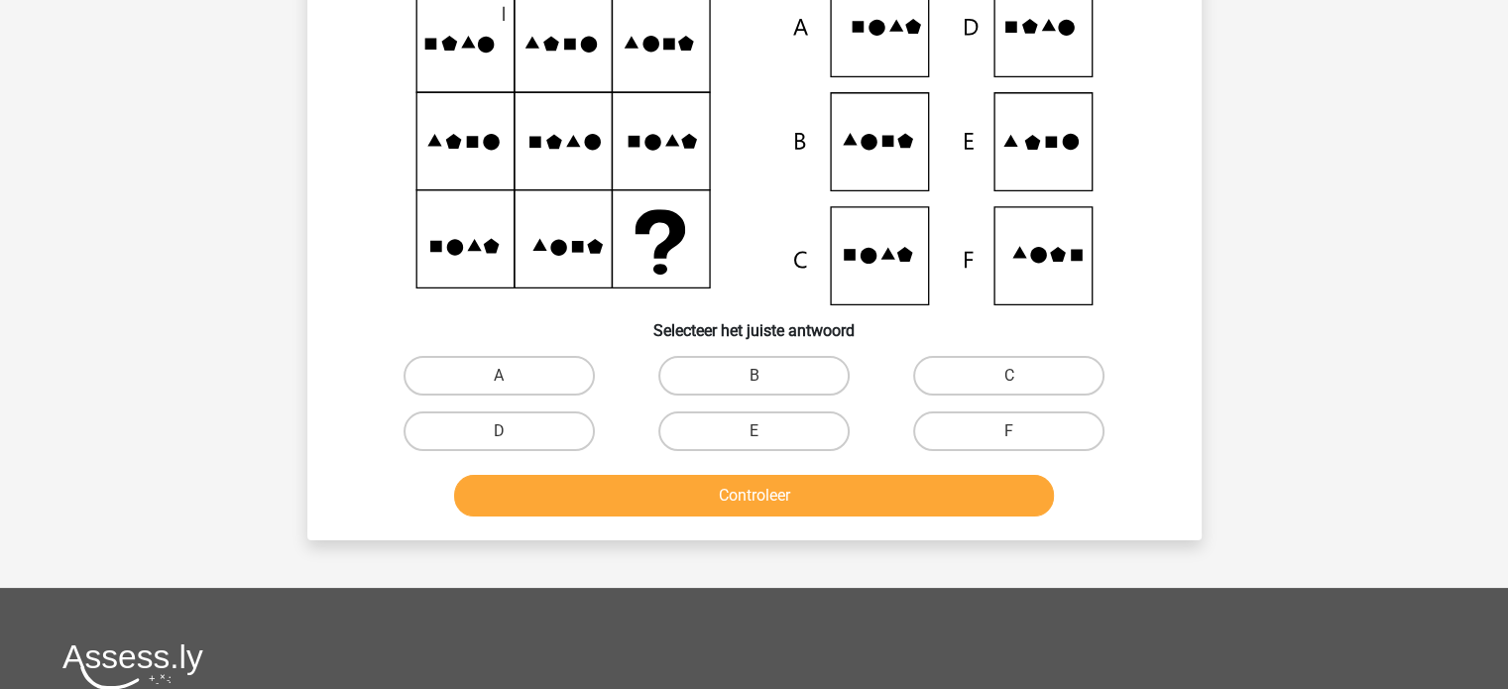
scroll to position [91, 0]
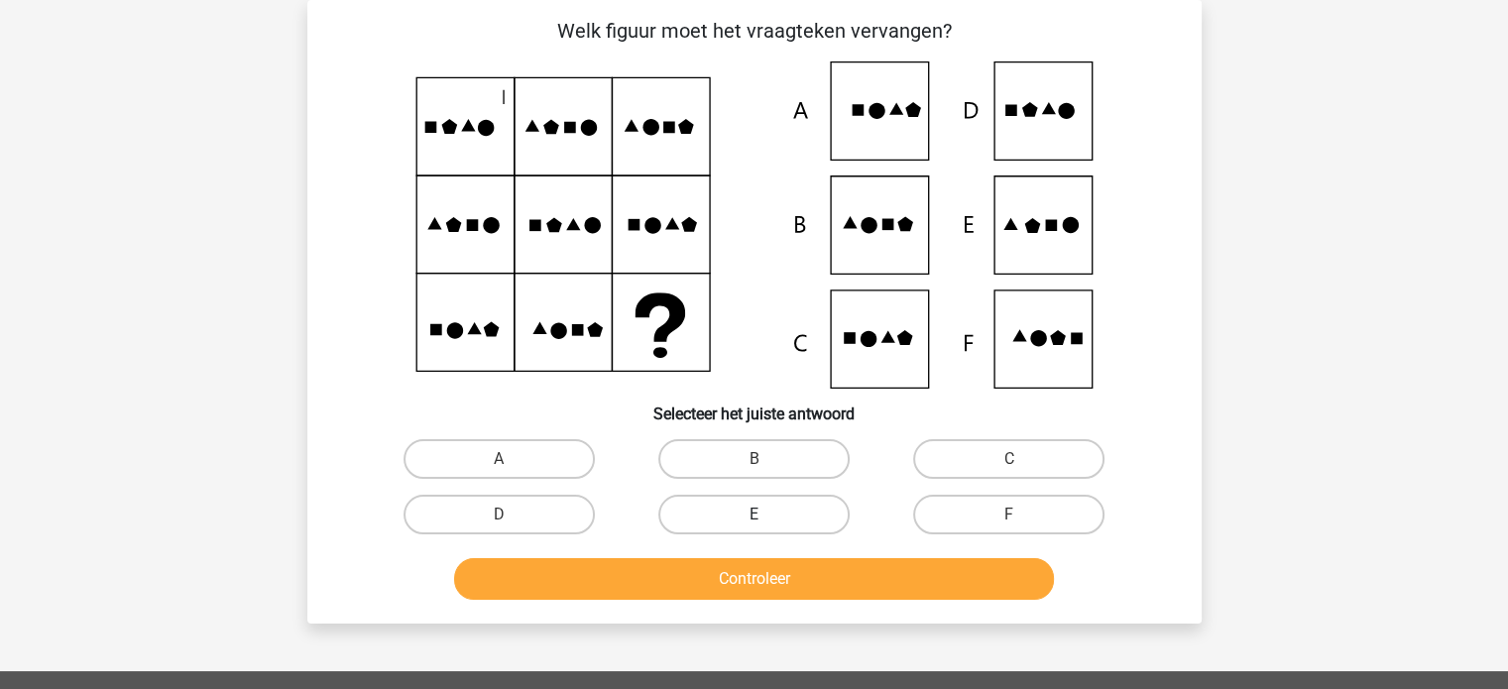
click at [814, 510] on label "E" at bounding box center [753, 515] width 191 height 40
click at [766, 515] on input "E" at bounding box center [760, 521] width 13 height 13
radio input "true"
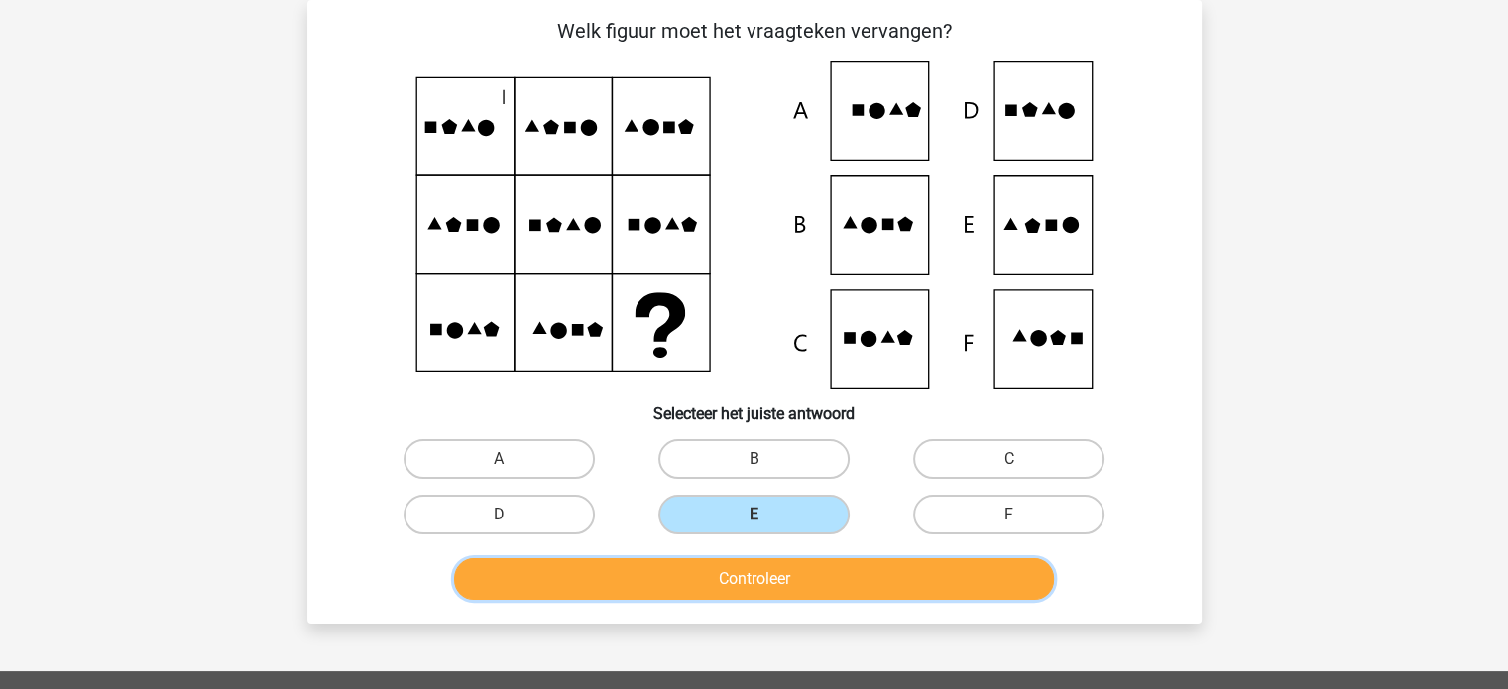
click at [848, 566] on button "Controleer" at bounding box center [754, 579] width 600 height 42
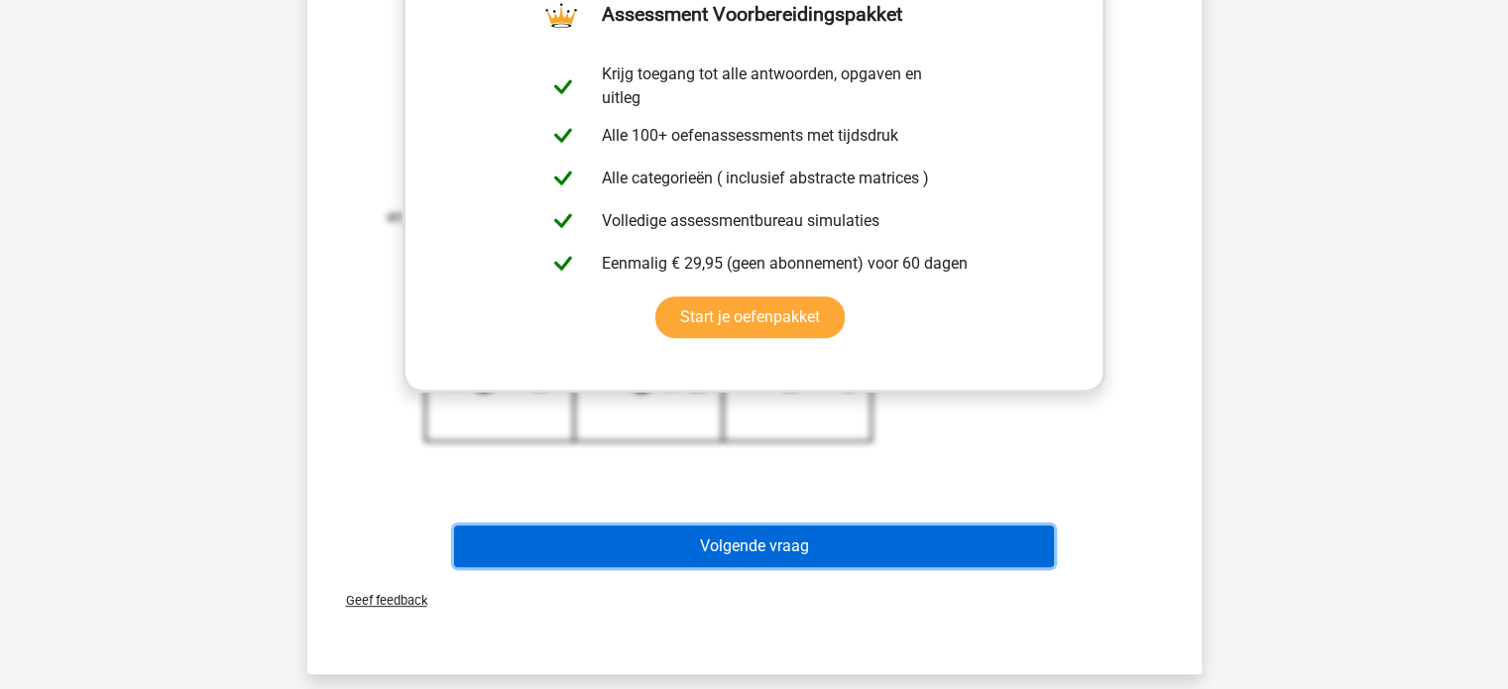
click at [989, 542] on button "Volgende vraag" at bounding box center [754, 546] width 600 height 42
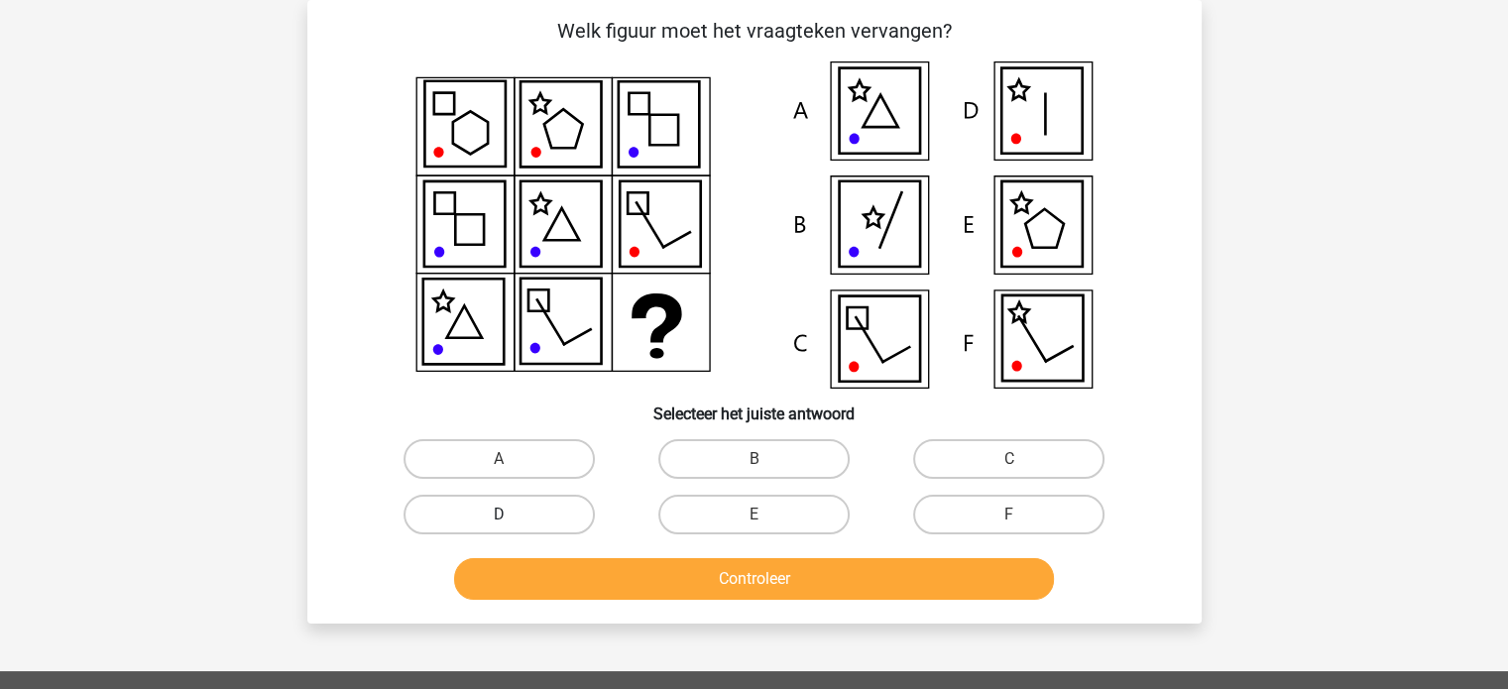
click at [579, 510] on label "D" at bounding box center [499, 515] width 191 height 40
click at [512, 515] on input "D" at bounding box center [505, 521] width 13 height 13
radio input "true"
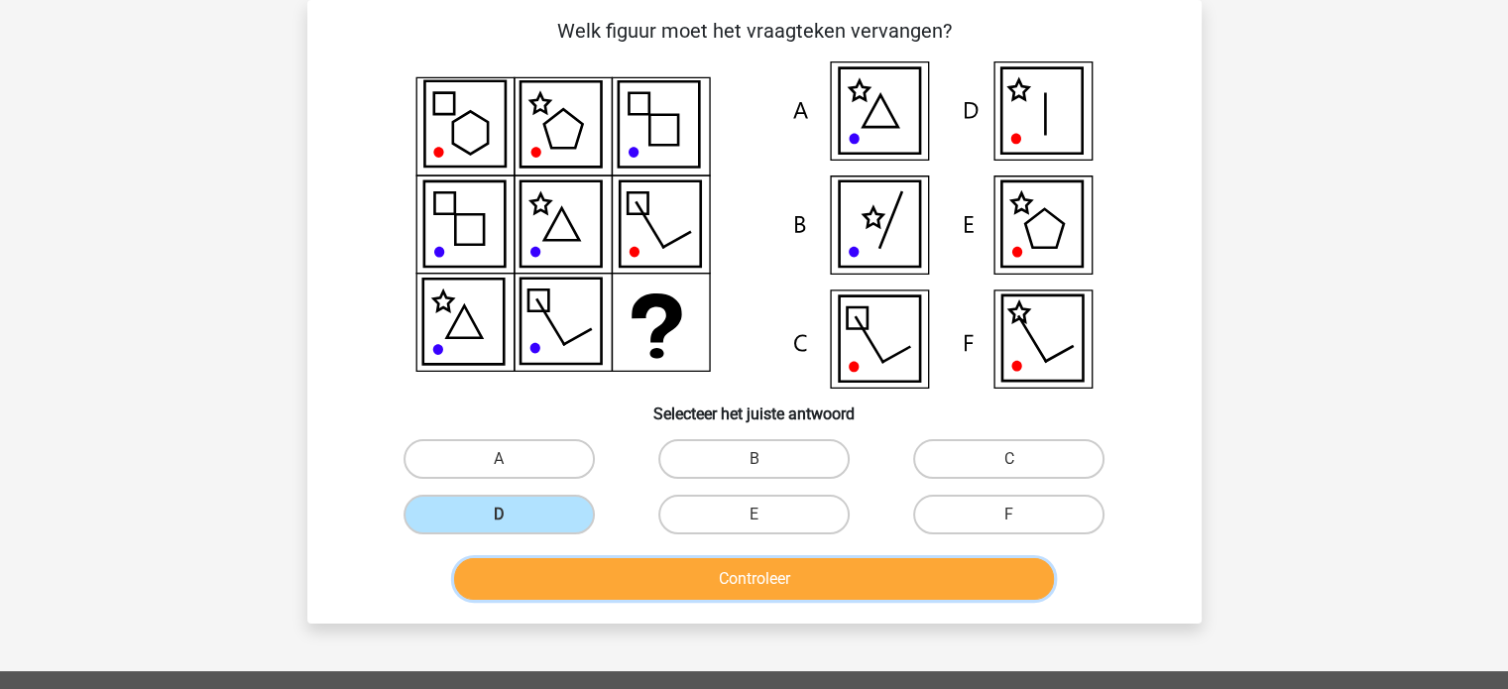
click at [619, 575] on button "Controleer" at bounding box center [754, 579] width 600 height 42
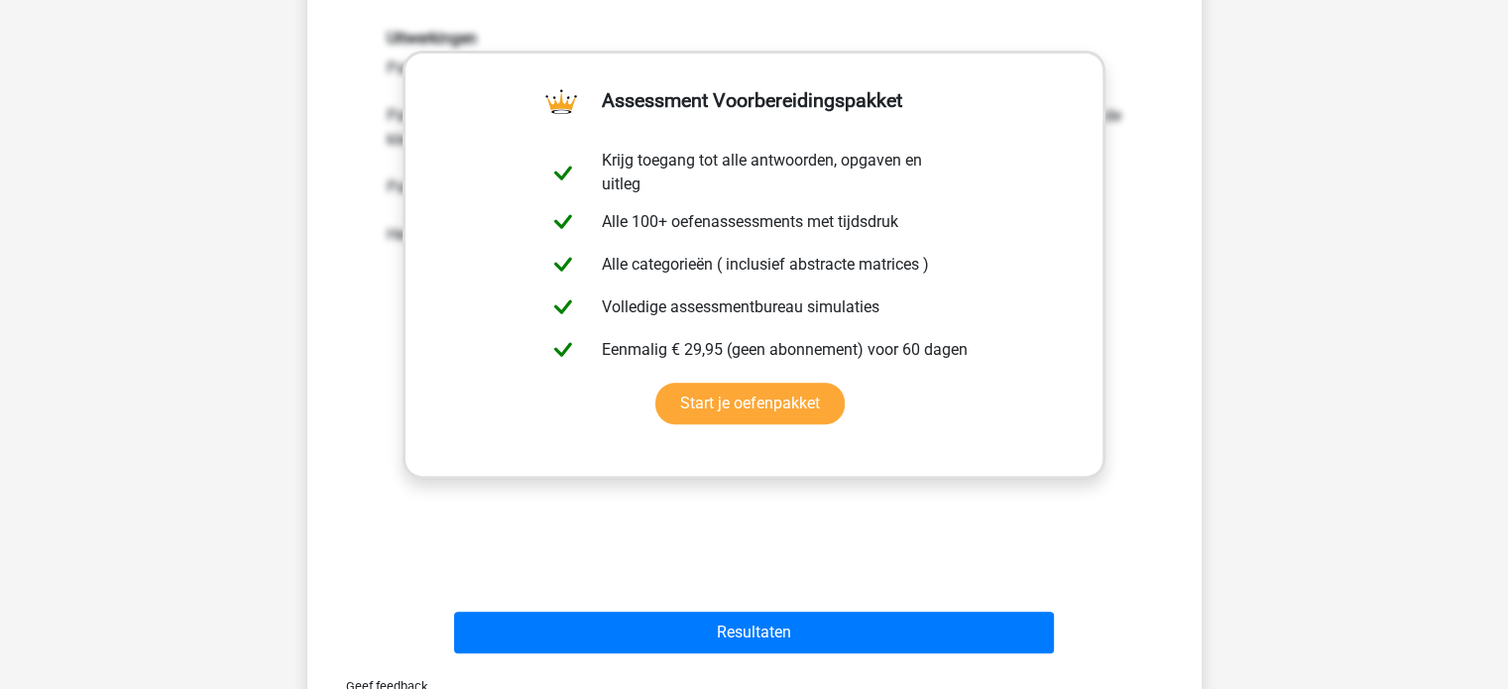
scroll to position [677, 0]
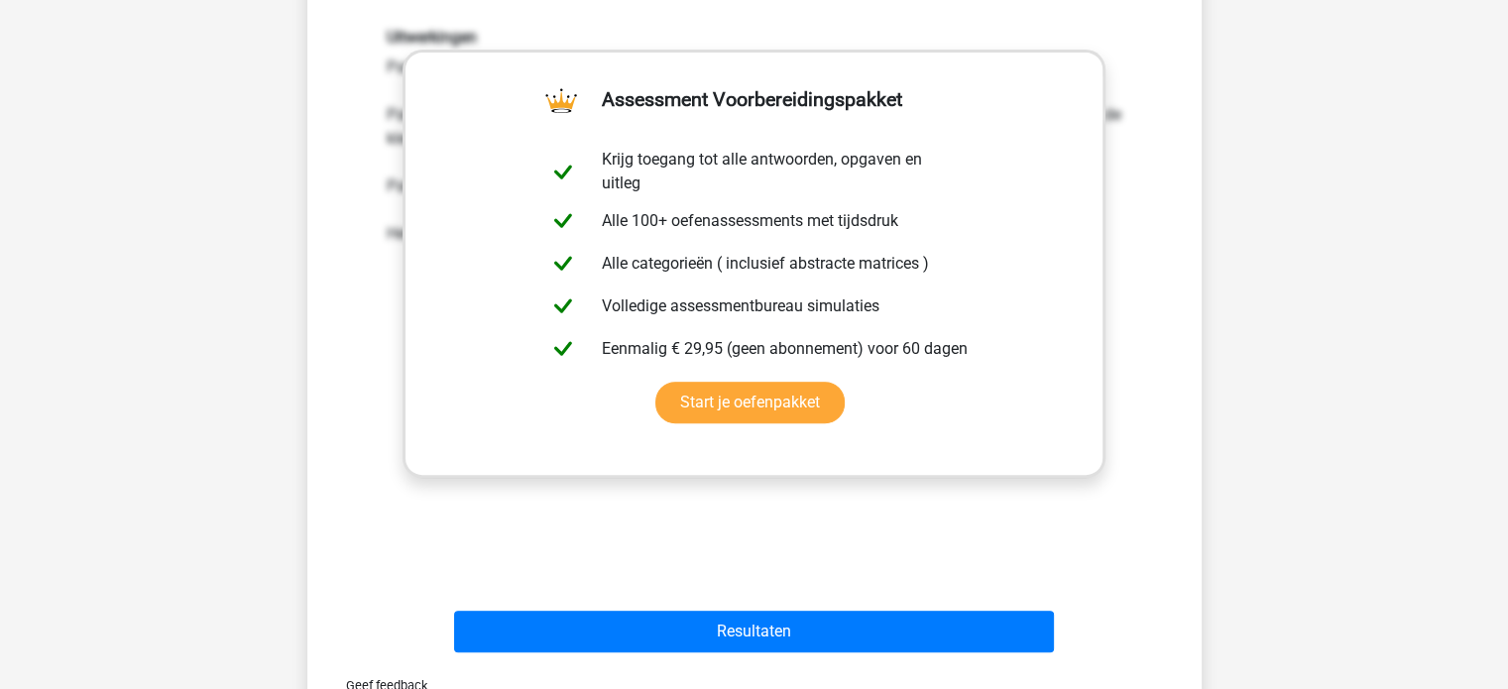
click at [992, 607] on div "Resultaten" at bounding box center [754, 627] width 831 height 65
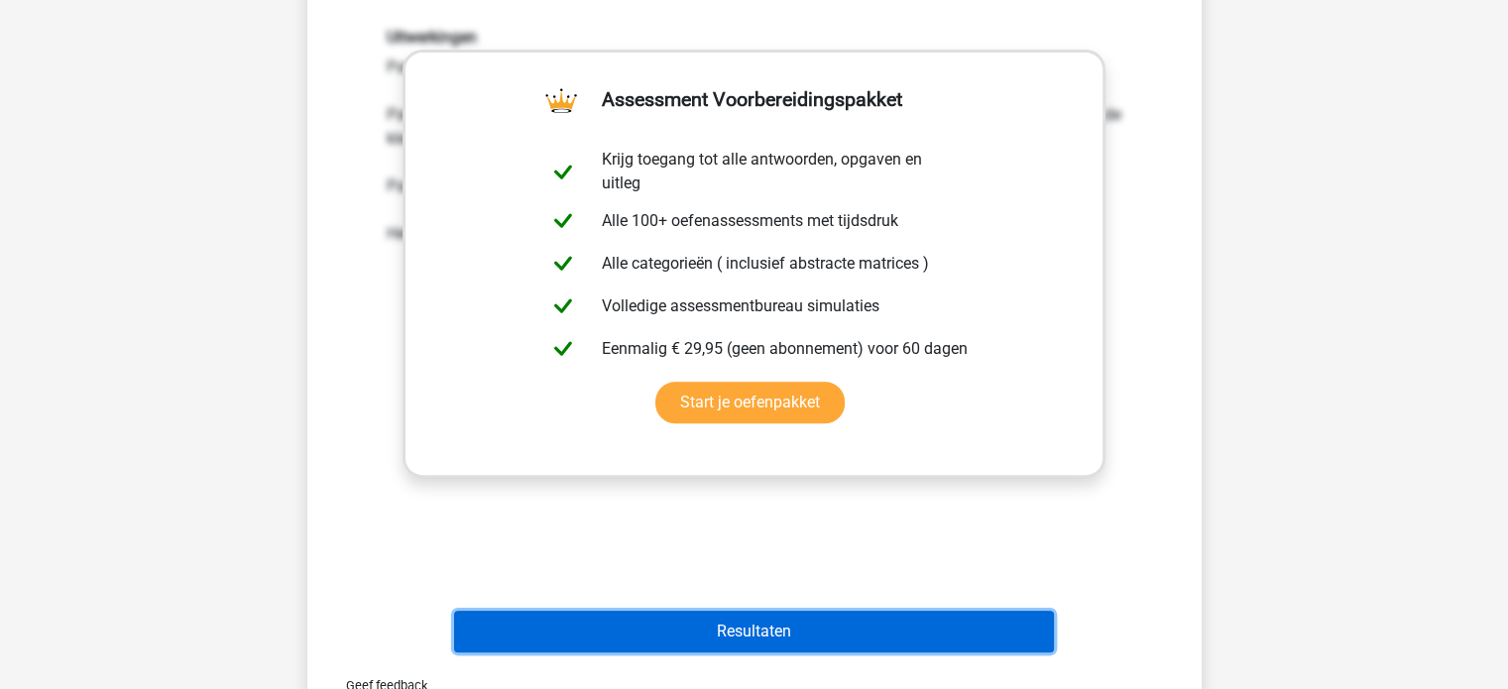
click at [992, 626] on button "Resultaten" at bounding box center [754, 632] width 600 height 42
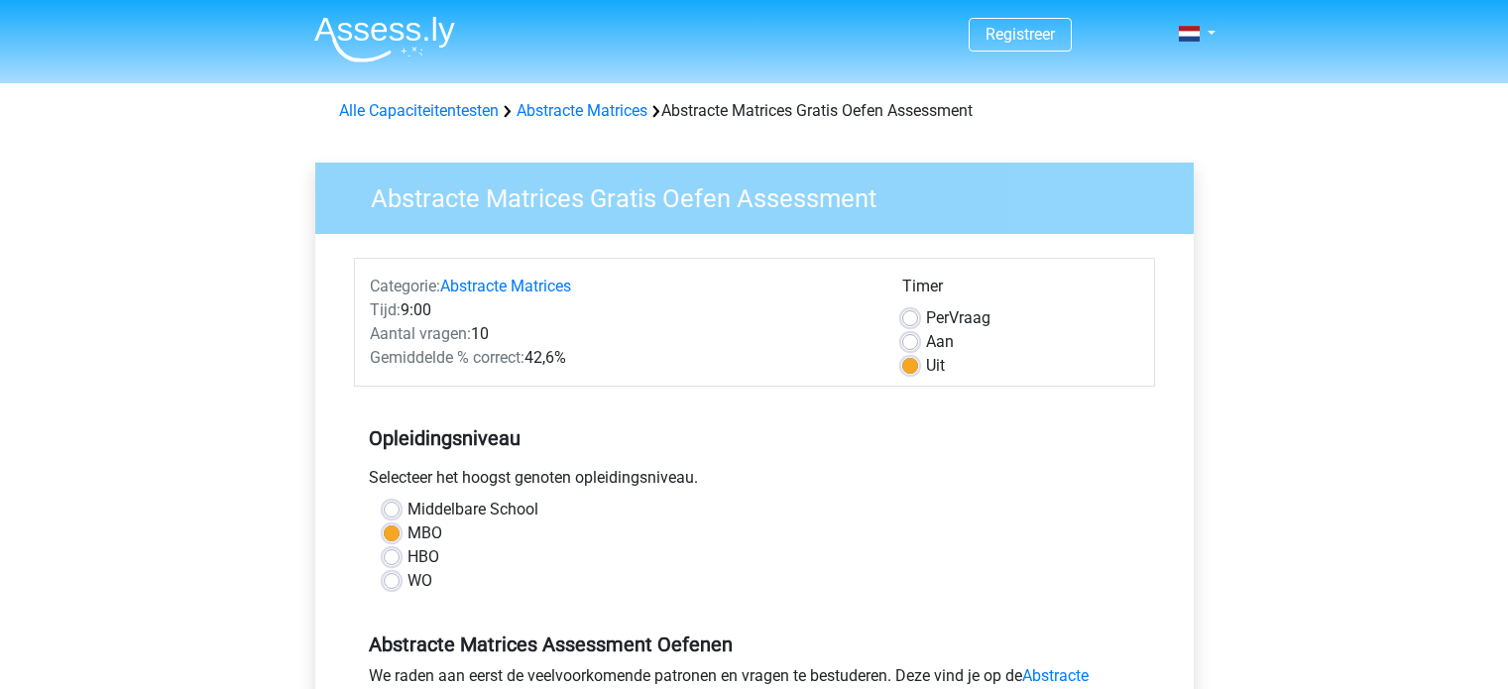
scroll to position [353, 0]
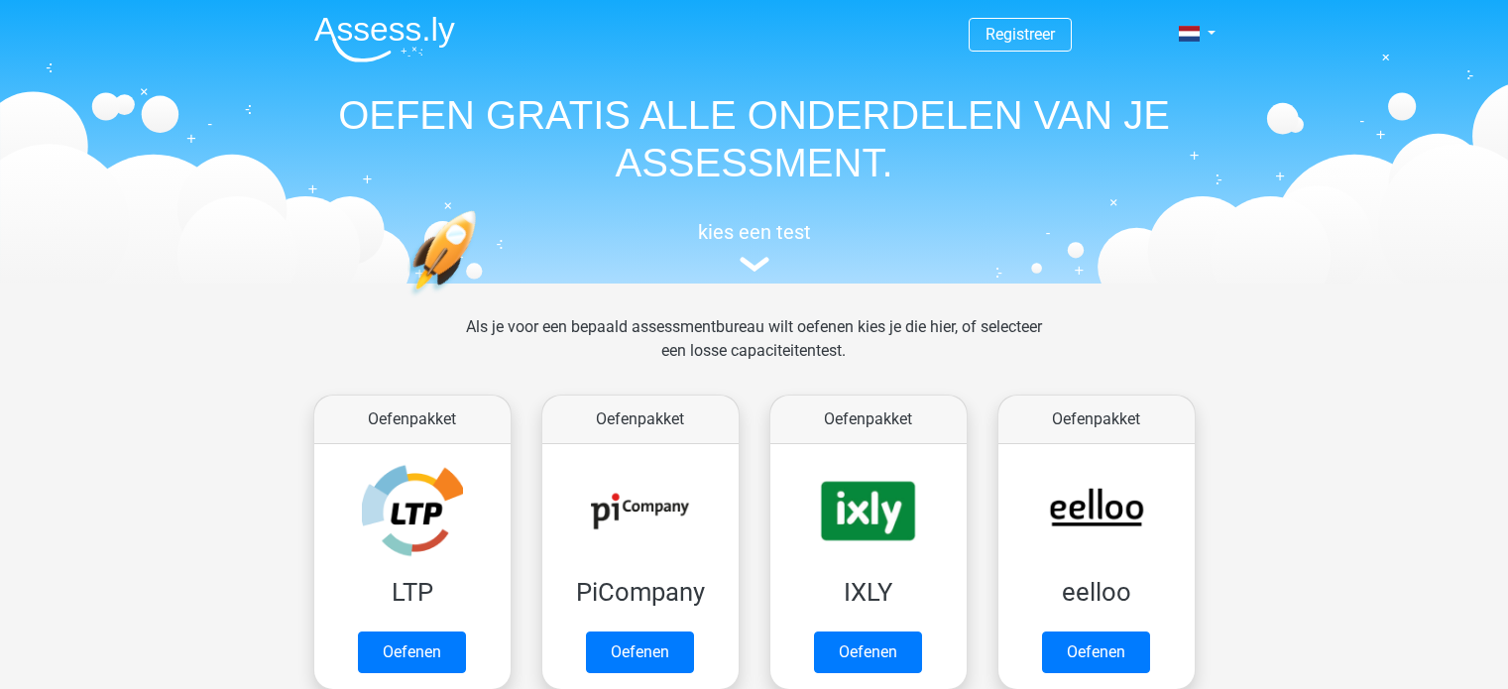
scroll to position [881, 0]
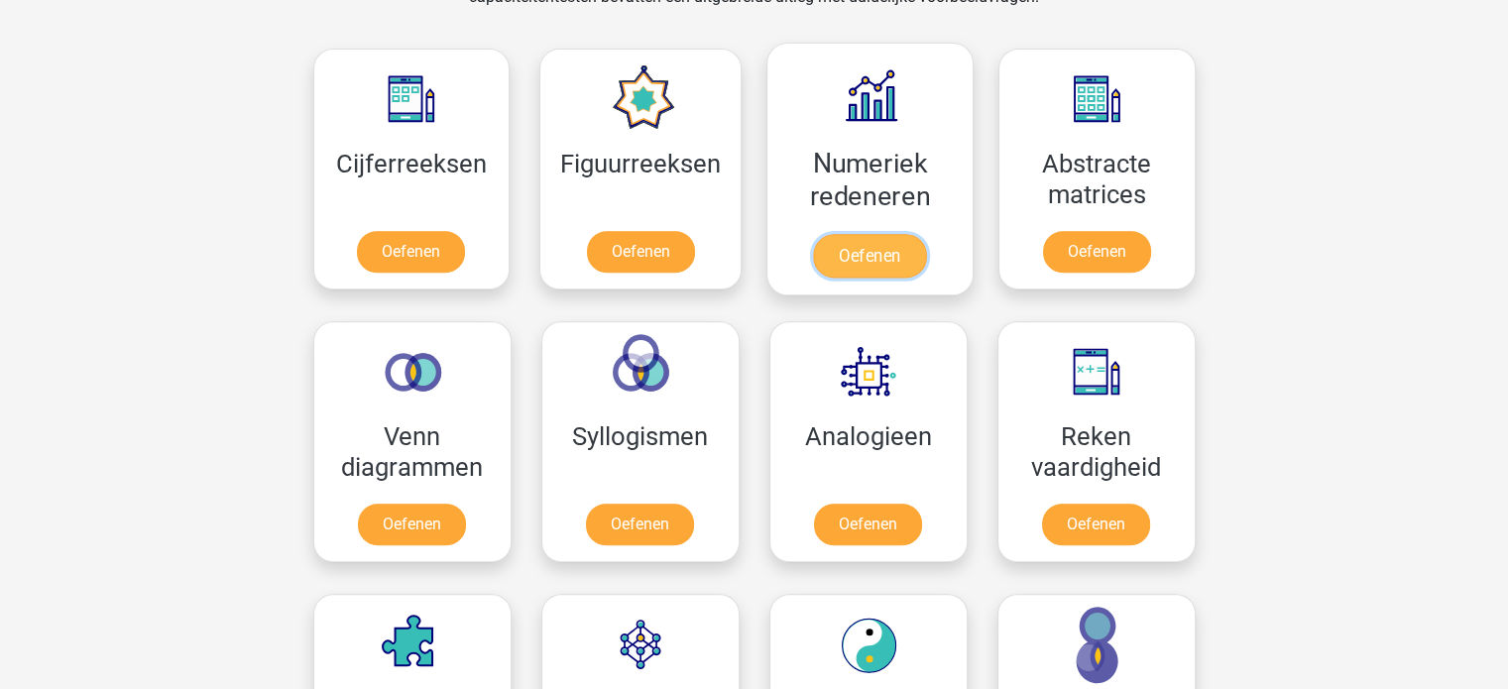
drag, startPoint x: 920, startPoint y: 275, endPoint x: 872, endPoint y: 222, distance: 70.9
click at [872, 234] on link "Oefenen" at bounding box center [869, 256] width 113 height 44
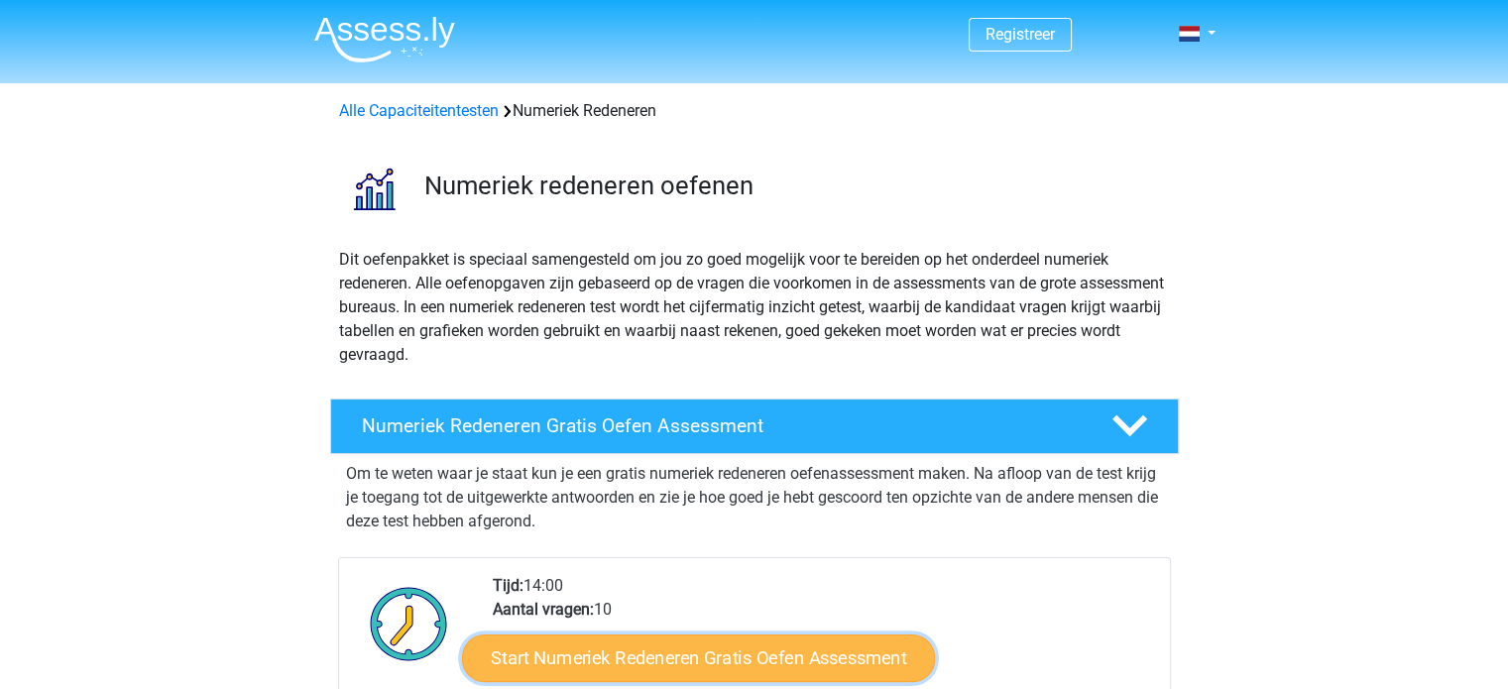
click at [820, 648] on link "Start Numeriek Redeneren Gratis Oefen Assessment" at bounding box center [698, 658] width 473 height 48
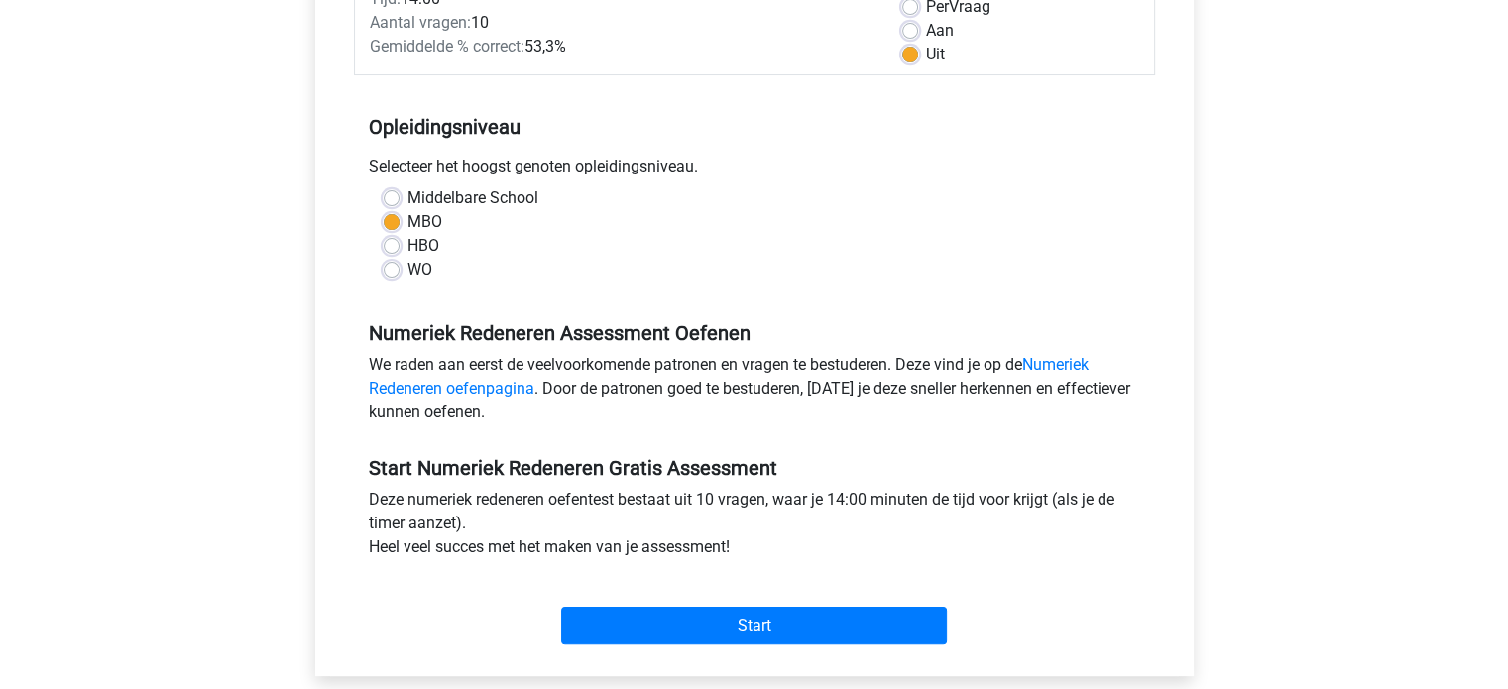
scroll to position [315, 0]
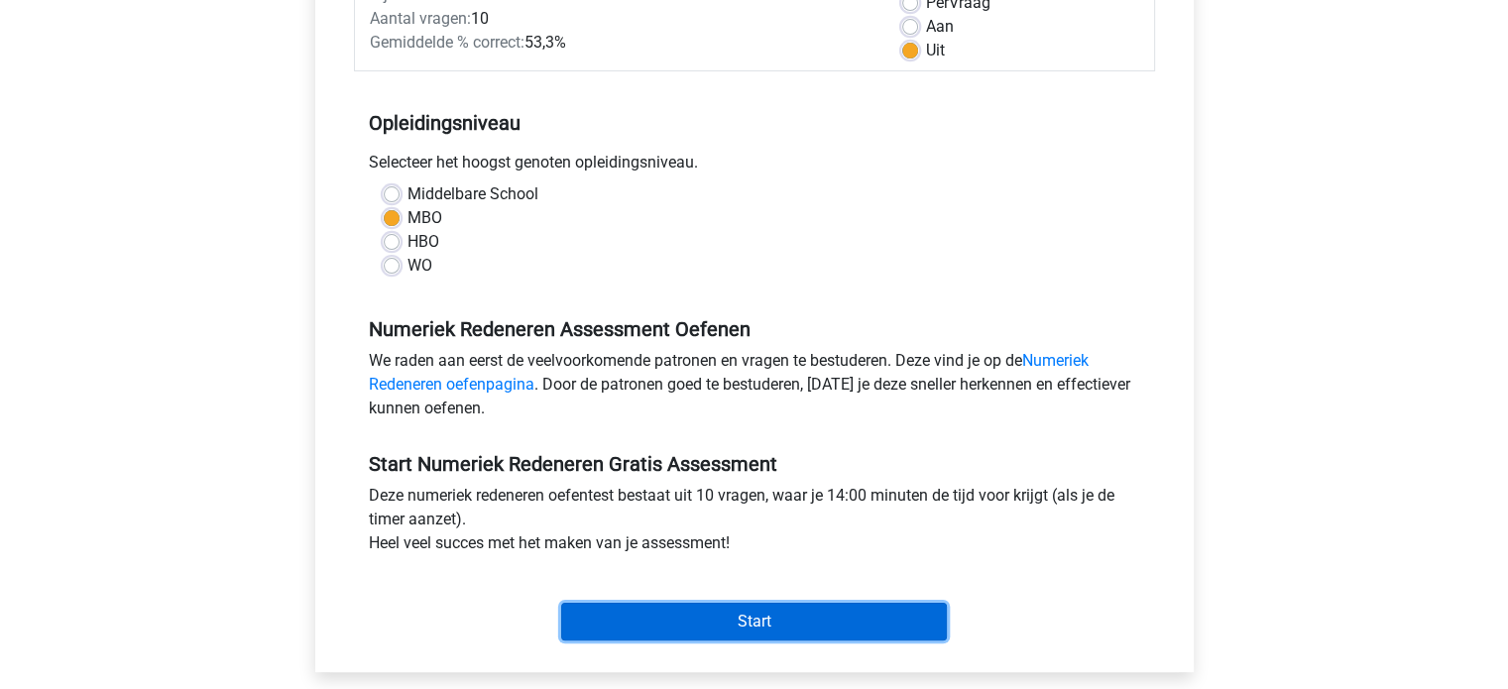
click at [829, 618] on input "Start" at bounding box center [754, 622] width 386 height 38
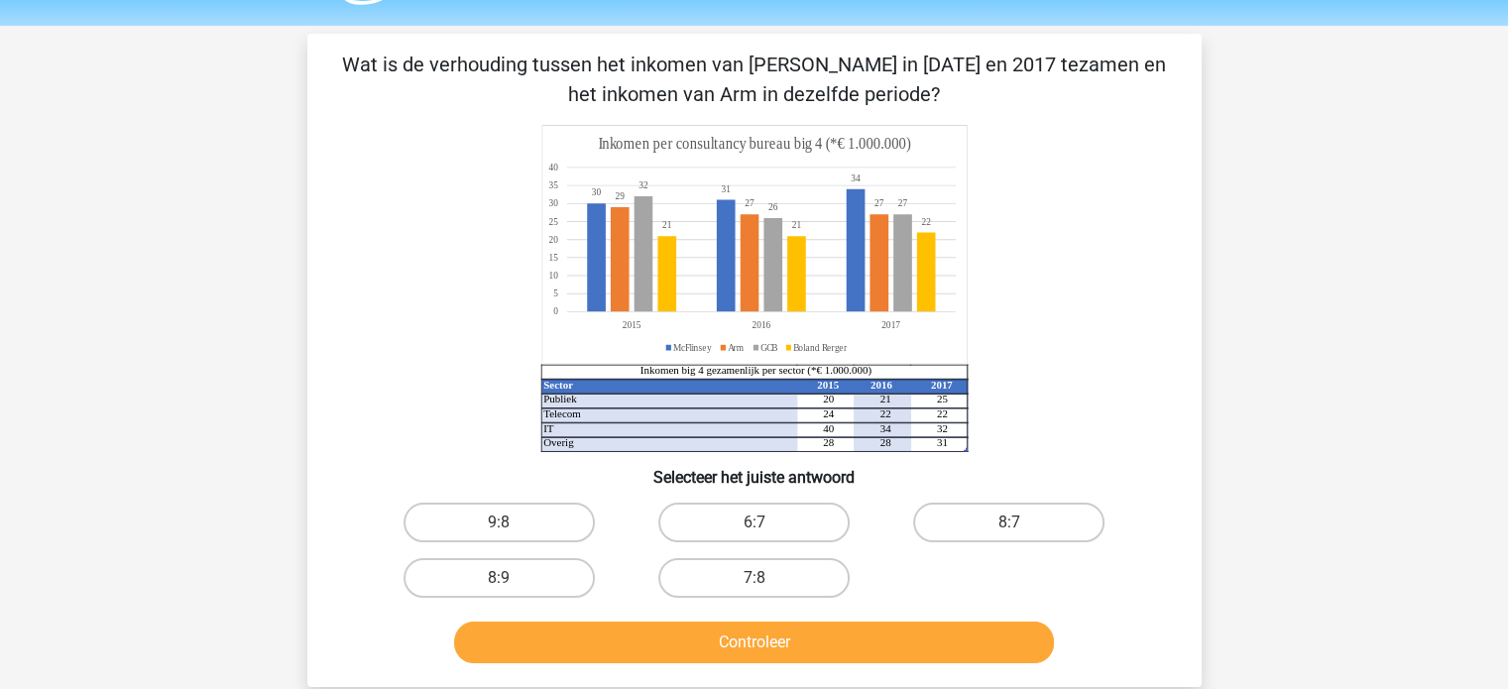
scroll to position [58, 0]
